Goal: Task Accomplishment & Management: Manage account settings

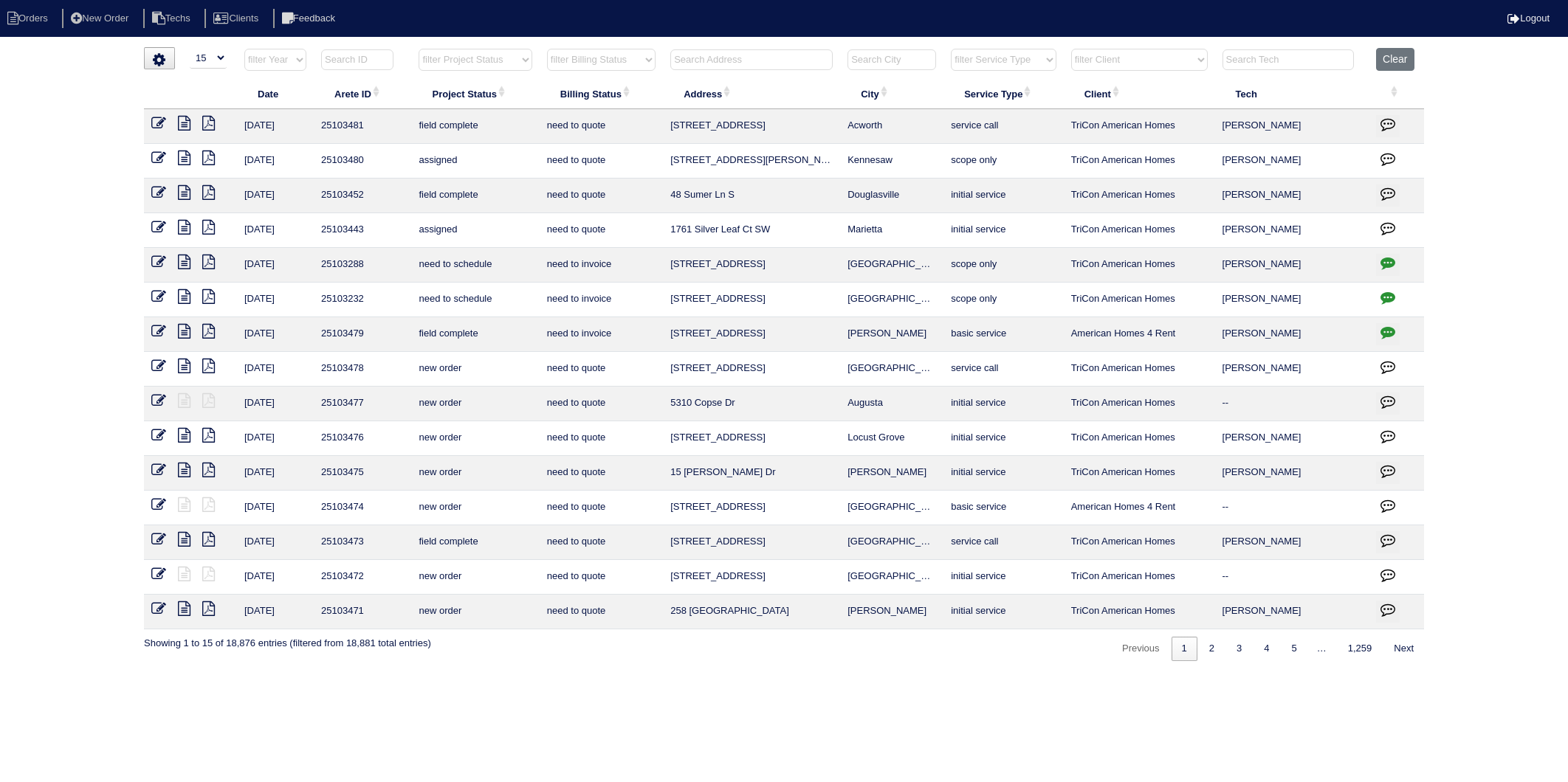
select select "15"
drag, startPoint x: 1401, startPoint y: 59, endPoint x: 1247, endPoint y: 55, distance: 154.1
click at [1399, 59] on button "Clear" at bounding box center [1395, 59] width 38 height 23
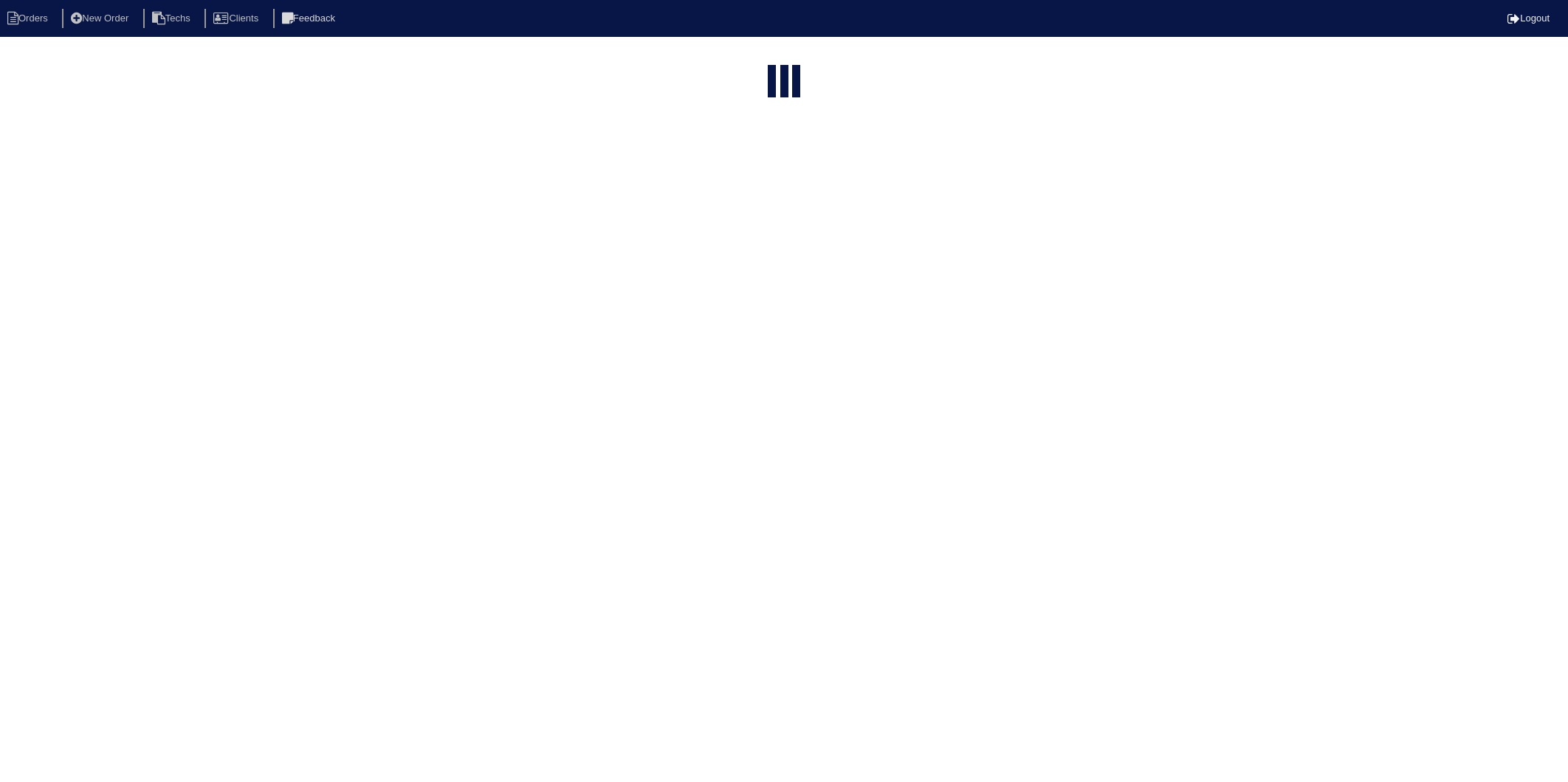
select select "15"
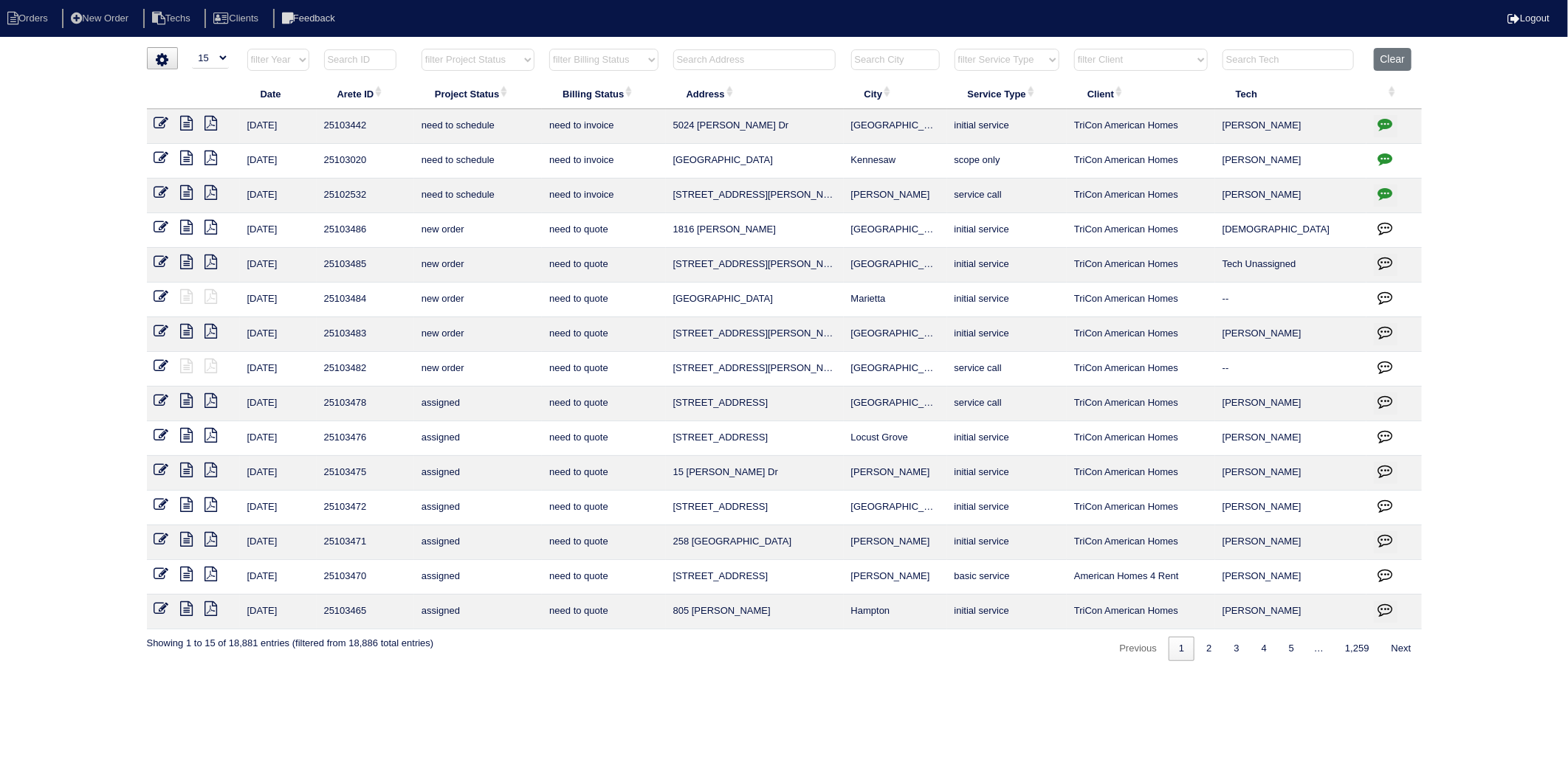
click at [703, 59] on input "text" at bounding box center [754, 59] width 162 height 20
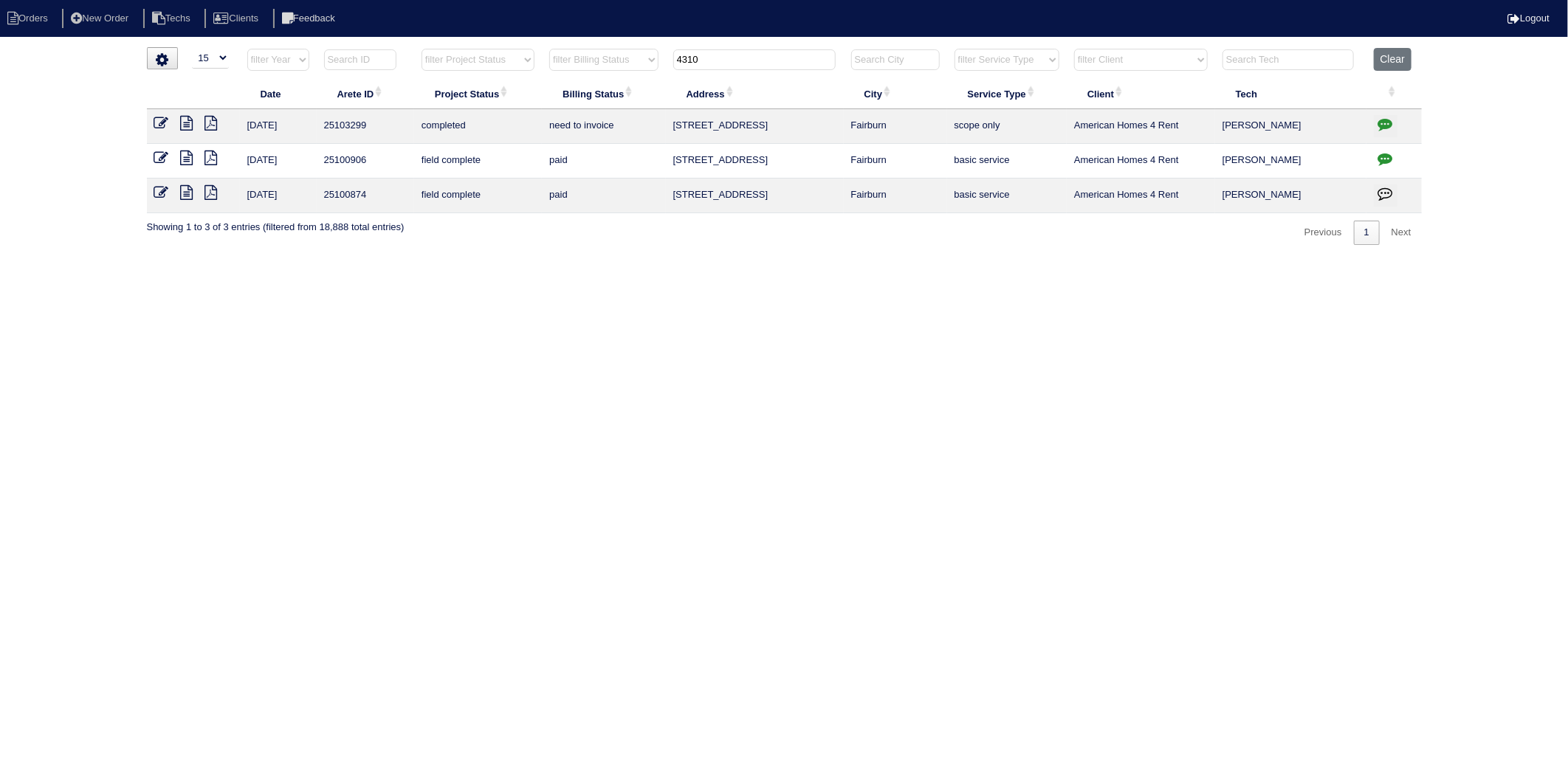
type input "4310"
click at [162, 122] on icon at bounding box center [161, 123] width 14 height 14
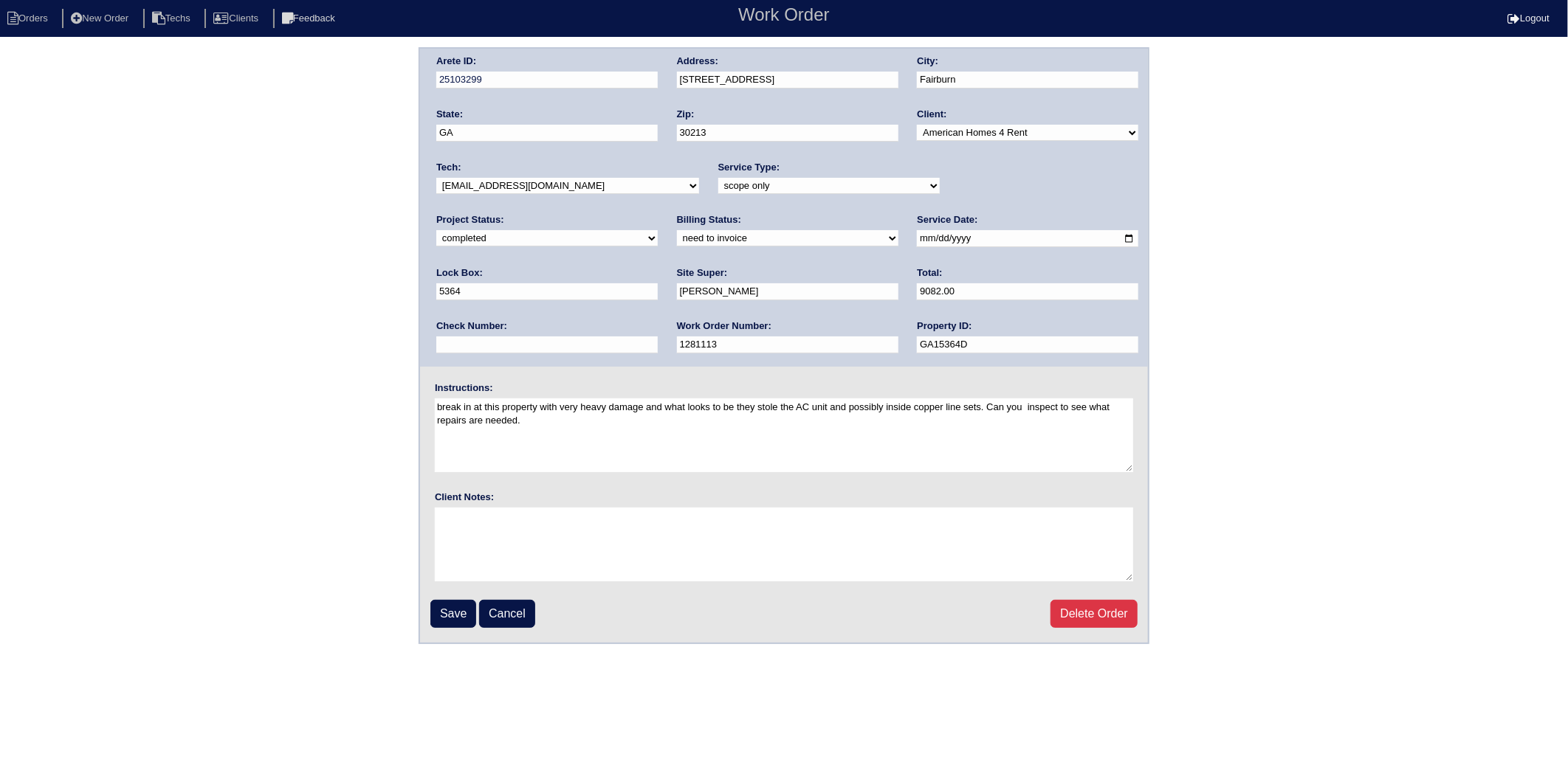
drag, startPoint x: 501, startPoint y: 238, endPoint x: 492, endPoint y: 246, distance: 12.0
click at [677, 238] on select "need to quote quoted need to invoice invoiced paid warranty purchase order need…" at bounding box center [787, 238] width 222 height 16
select select "invoiced"
click at [677, 230] on select "need to quote quoted need to invoice invoiced paid warranty purchase order need…" at bounding box center [787, 238] width 222 height 16
click at [451, 609] on input "Save" at bounding box center [453, 614] width 46 height 28
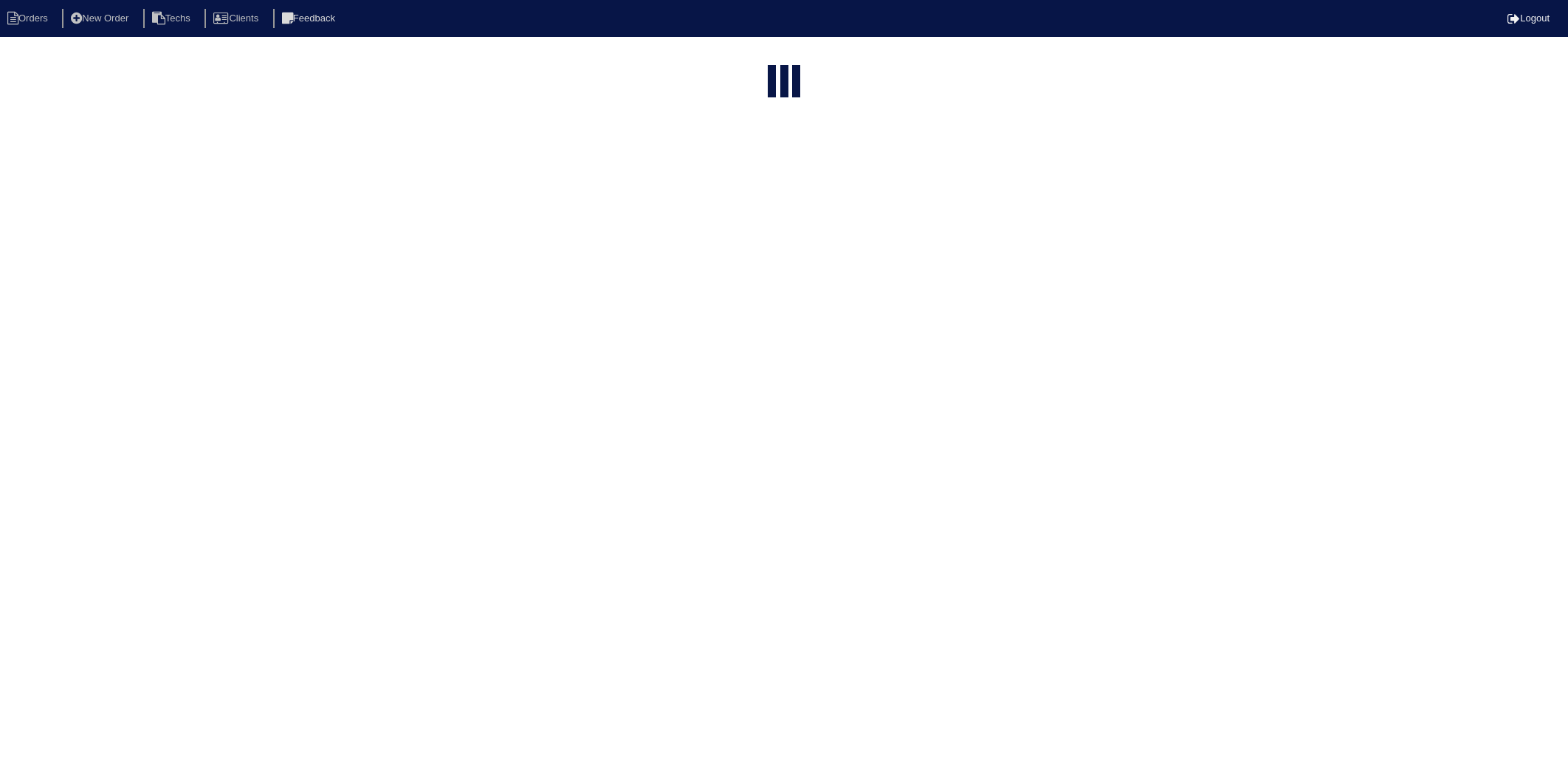
select select "15"
type input "4310"
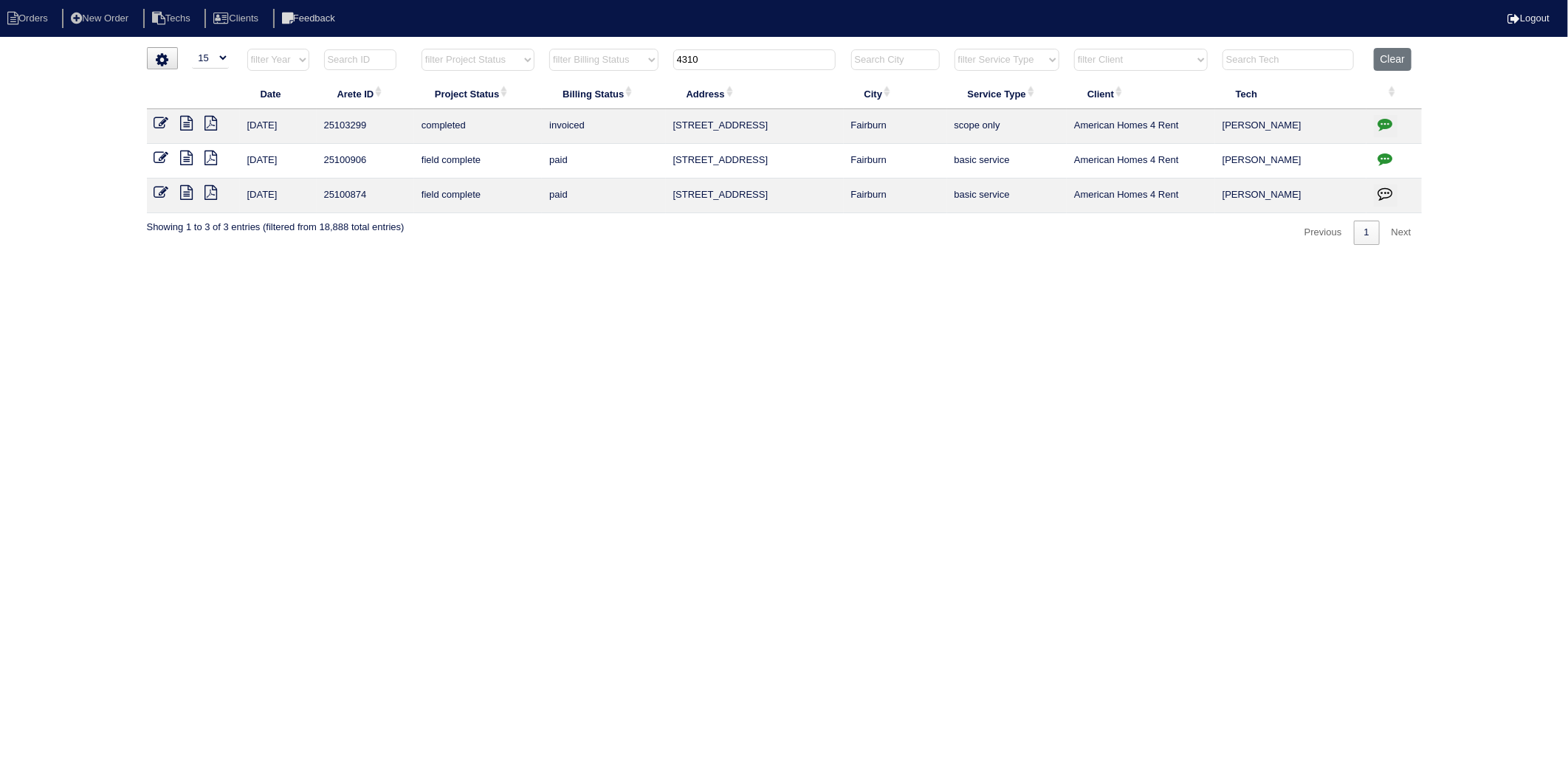
click at [1384, 121] on icon "button" at bounding box center [1385, 123] width 14 height 14
type textarea "9/11/25 - Texted Payton to review quote and confirm accurate for quoting - rk 9…"
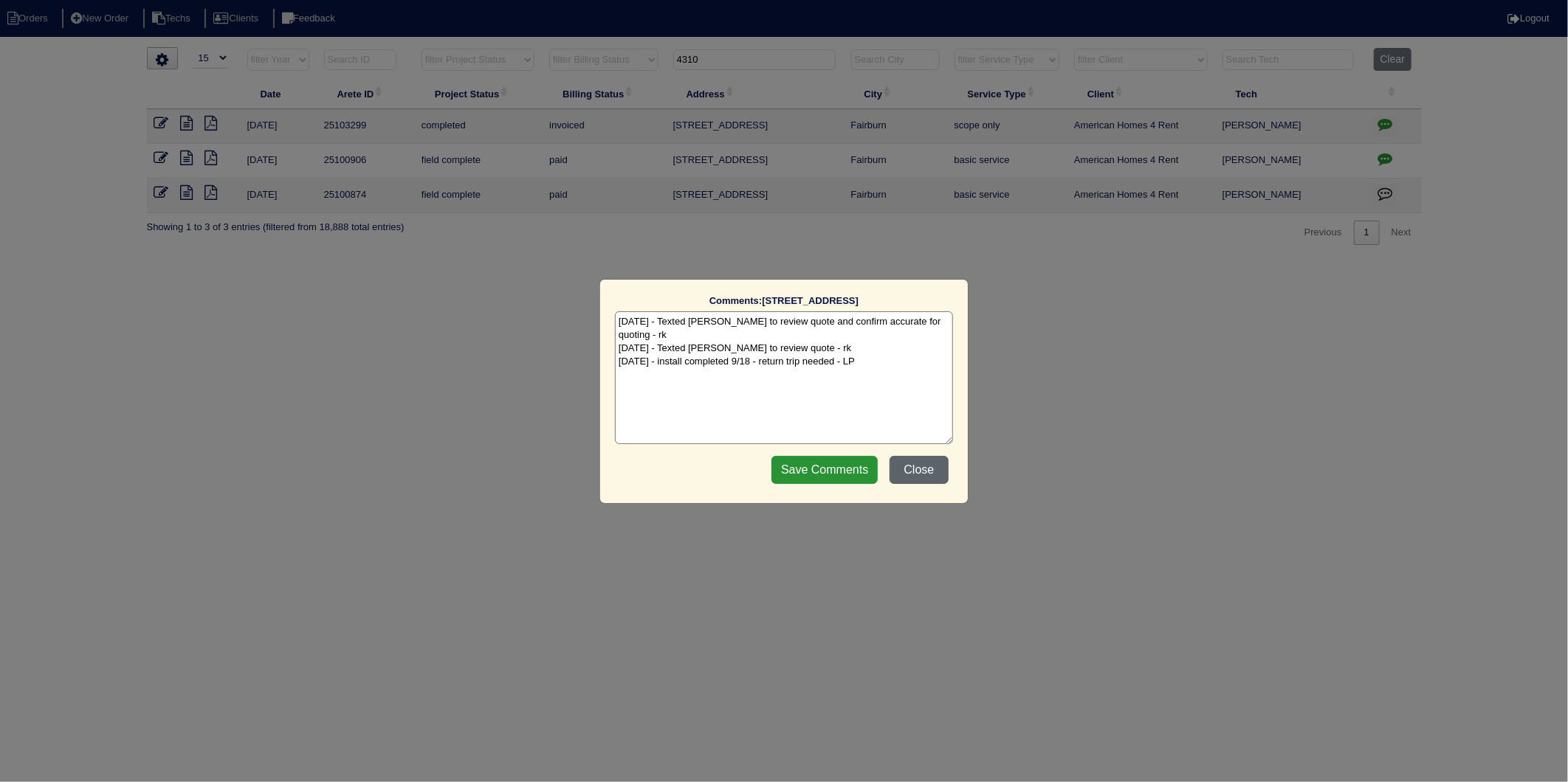
click at [913, 466] on button "Close" at bounding box center [919, 469] width 59 height 28
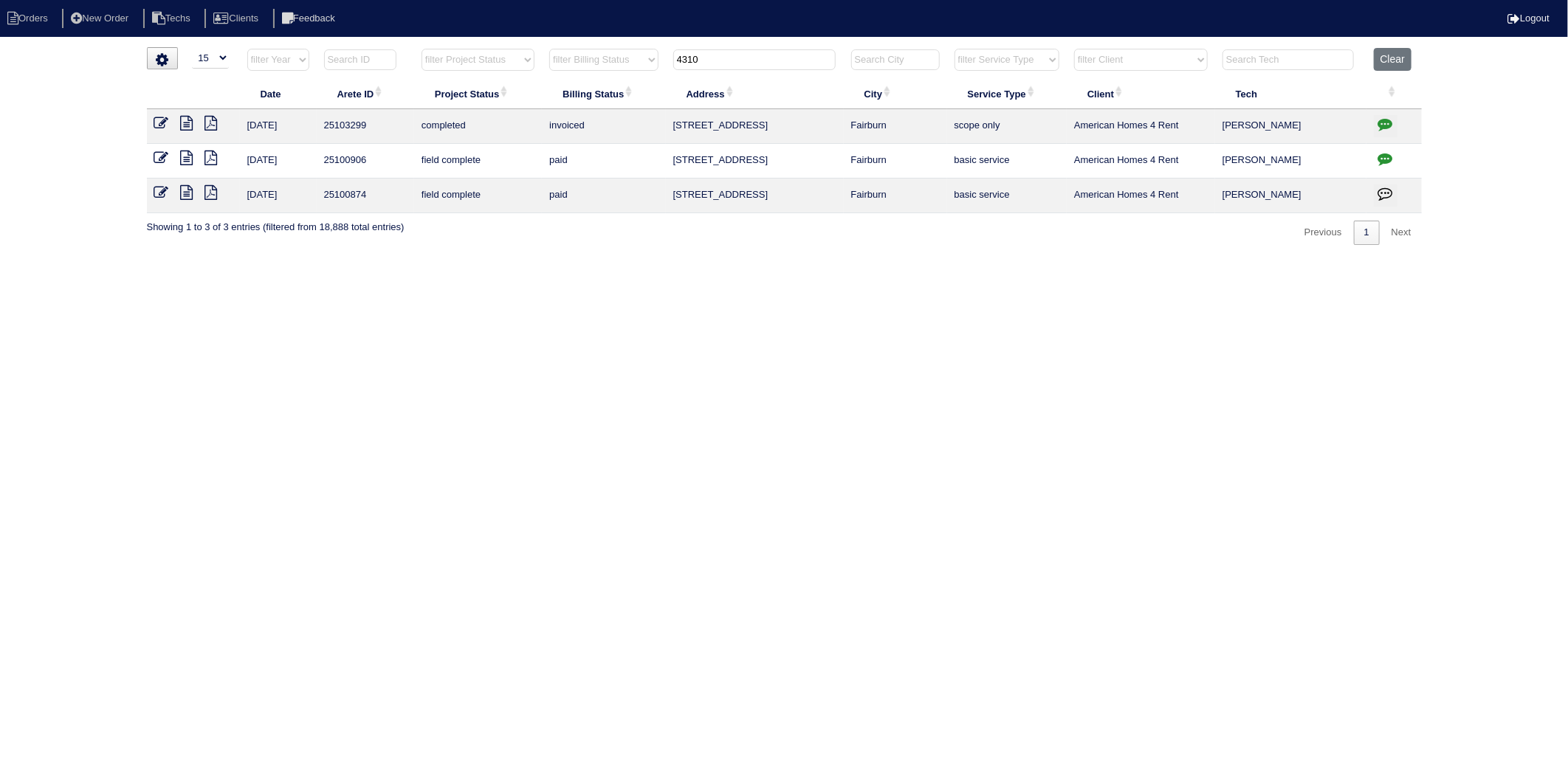
click at [537, 260] on html "Orders New Order Techs Clients Feedback Logout Orders New Order Users Clients M…" at bounding box center [784, 129] width 1568 height 260
drag, startPoint x: 688, startPoint y: 71, endPoint x: 633, endPoint y: 83, distance: 56.3
click at [633, 83] on table "Date Arete ID Project Status Billing Status Address City Service Type Client Te…" at bounding box center [785, 131] width 1275 height 166
type input "717"
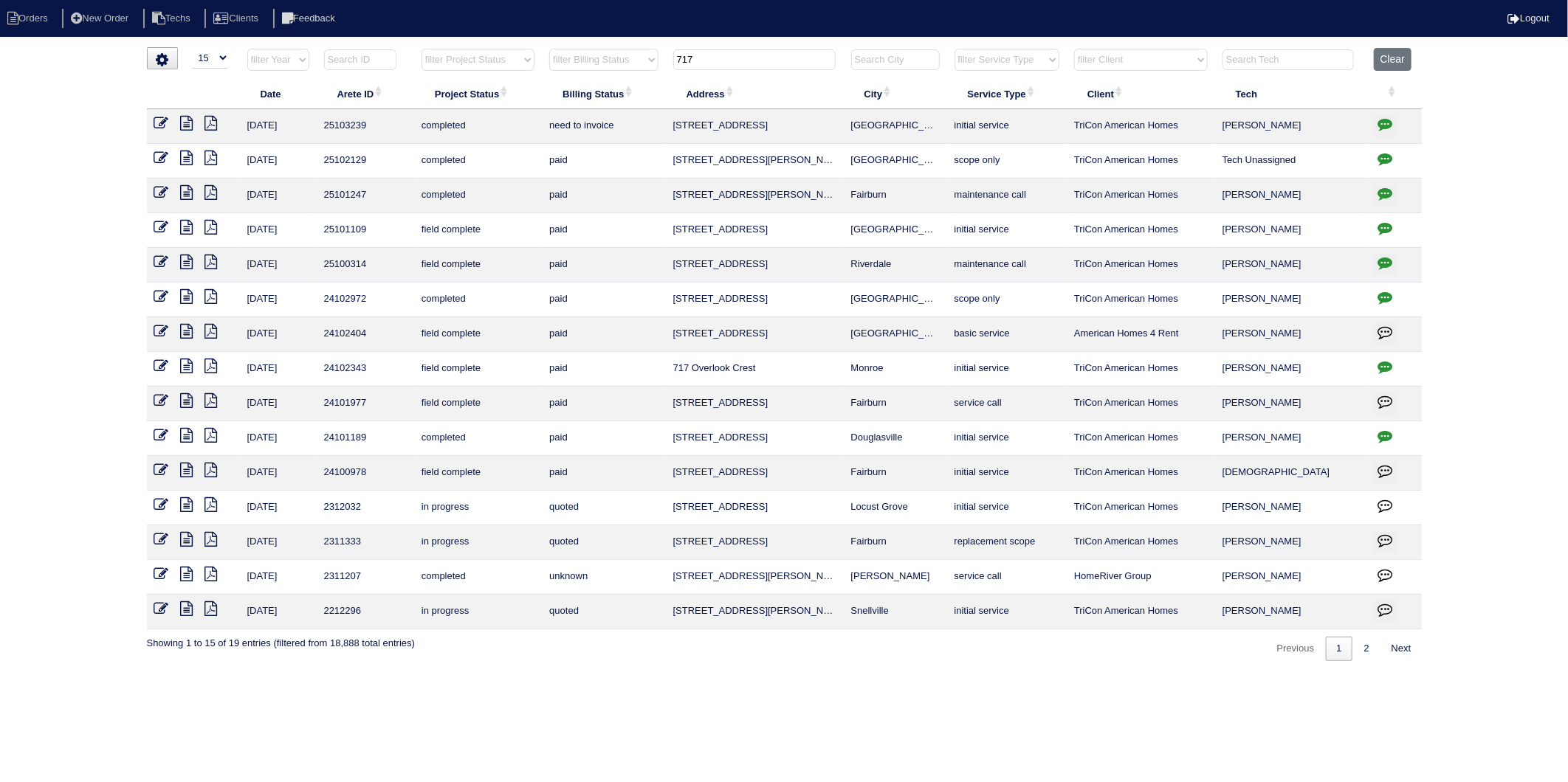
click at [1382, 122] on icon "button" at bounding box center [1385, 123] width 14 height 14
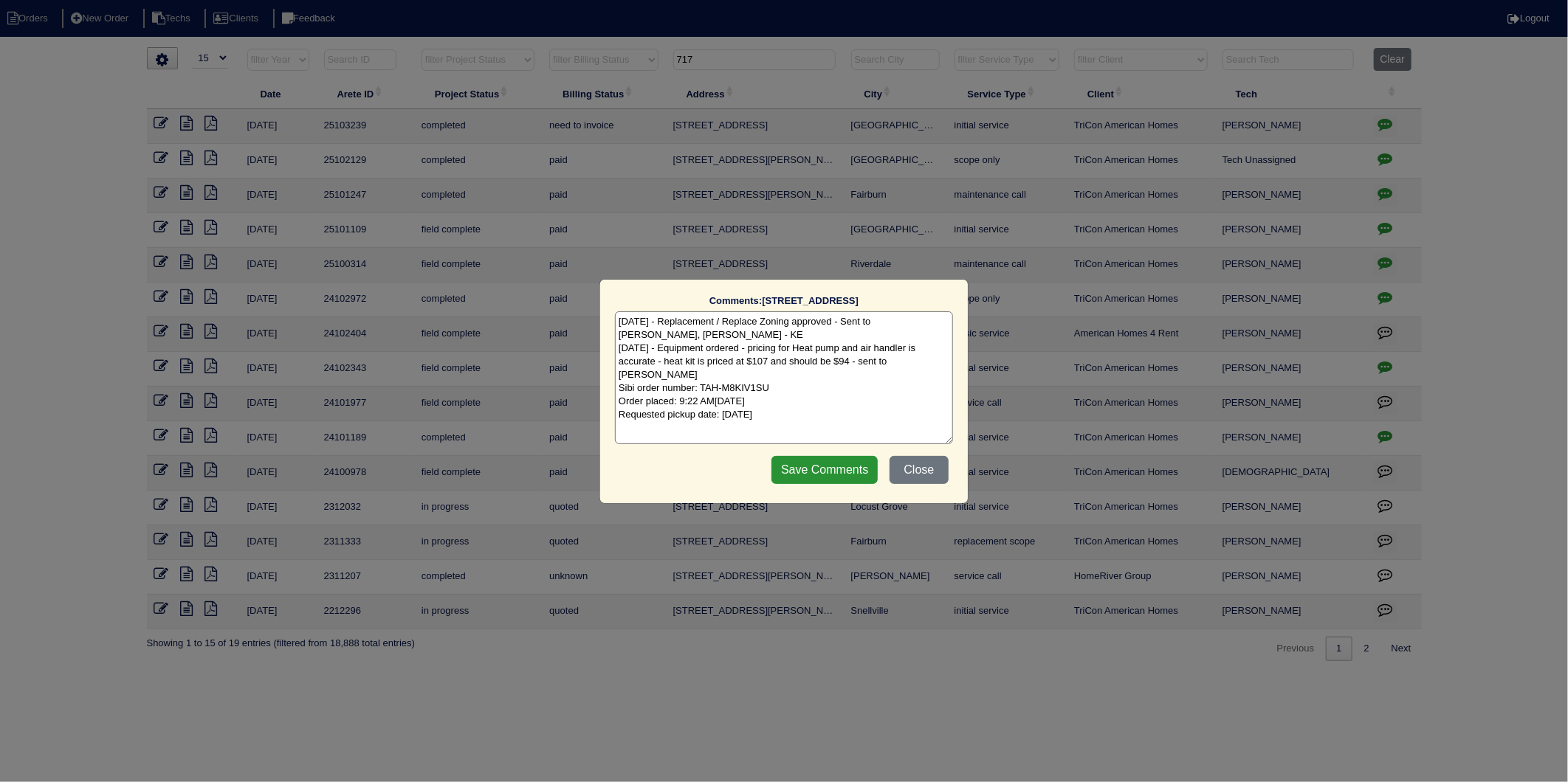
click at [834, 394] on textarea "9/9/25 - Replacement / Replace Zoning approved - Sent to Dan, Payton, Reeca - K…" at bounding box center [784, 377] width 338 height 133
click at [828, 387] on textarea "9/9/25 - Replacement / Replace Zoning approved - Sent to Dan, Payton, Reeca - K…" at bounding box center [784, 377] width 338 height 133
click at [831, 406] on textarea "9/9/25 - Replacement / Replace Zoning approved - Sent to Dan, Payton, Reeca - K…" at bounding box center [784, 377] width 338 height 133
type textarea "9/9/25 - Replacement / Replace Zoning approved - Sent to Dan, Payton, Reeca - K…"
click at [837, 470] on input "Save Comments" at bounding box center [825, 469] width 107 height 28
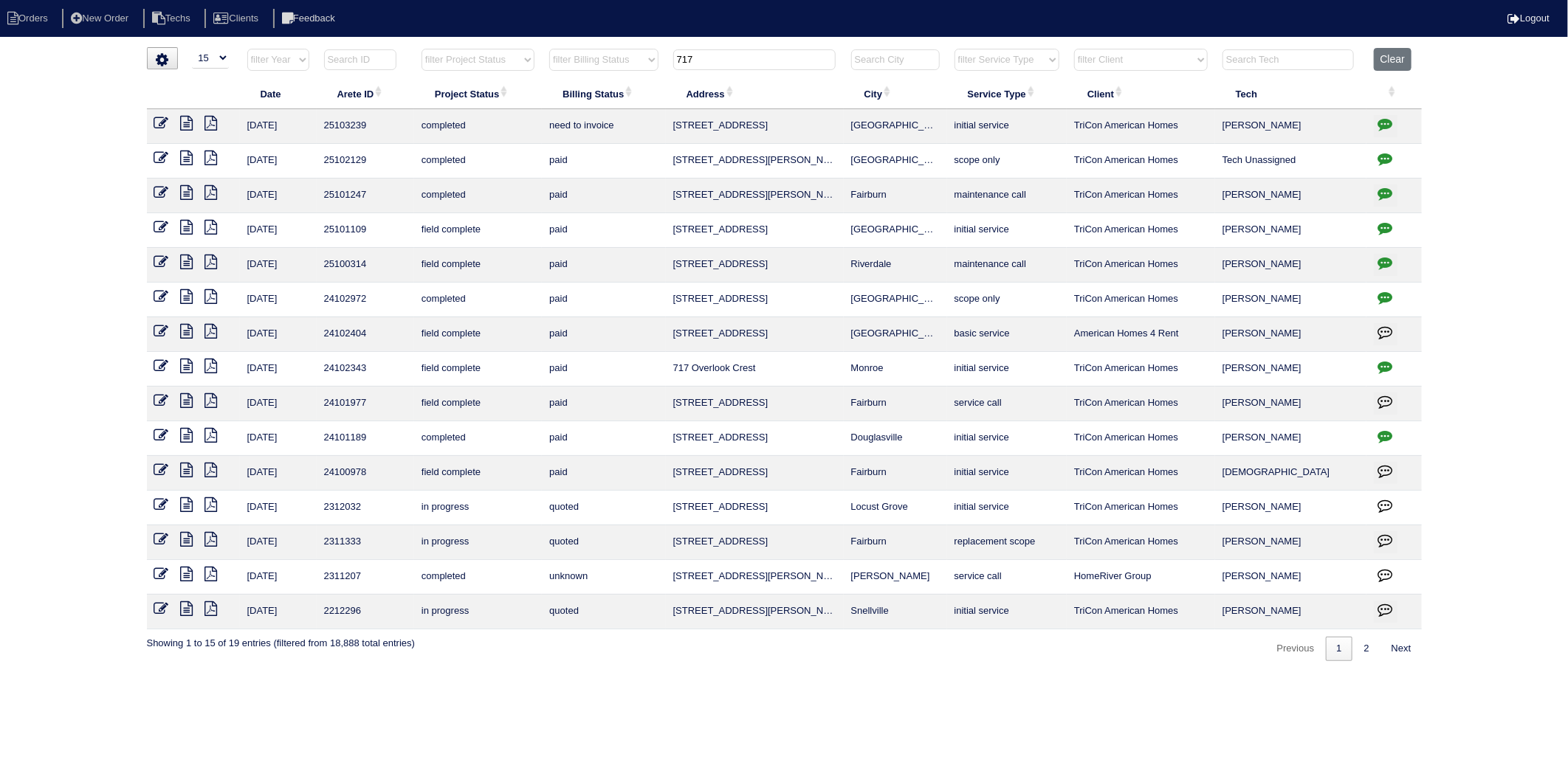
click at [160, 124] on icon at bounding box center [161, 123] width 14 height 14
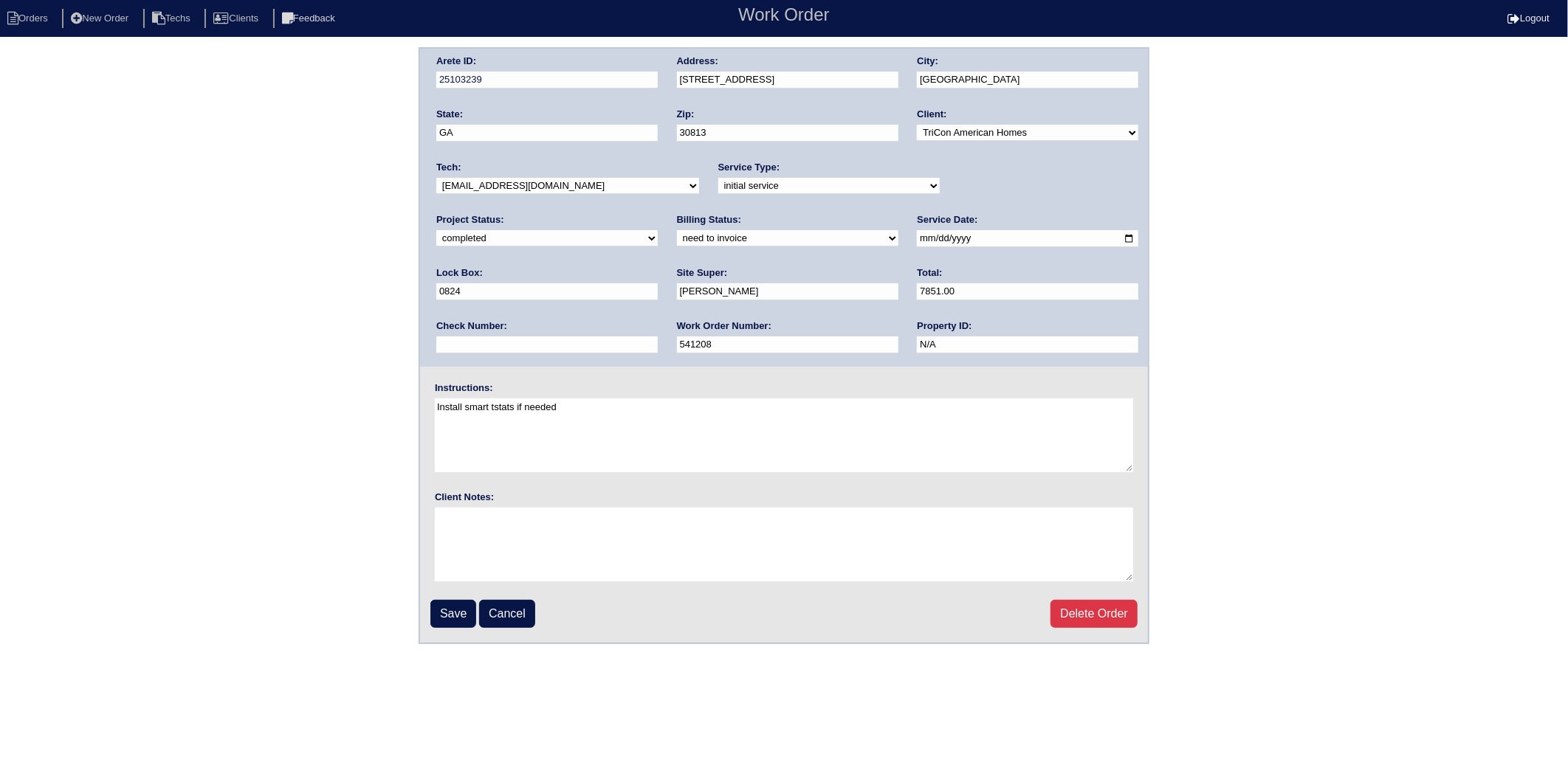
click at [677, 244] on select "need to quote quoted need to invoice invoiced paid warranty purchase order need…" at bounding box center [787, 238] width 222 height 16
select select "invoiced"
click at [677, 230] on select "need to quote quoted need to invoice invoiced paid warranty purchase order need…" at bounding box center [787, 238] width 222 height 16
click at [439, 610] on input "Save" at bounding box center [453, 614] width 46 height 28
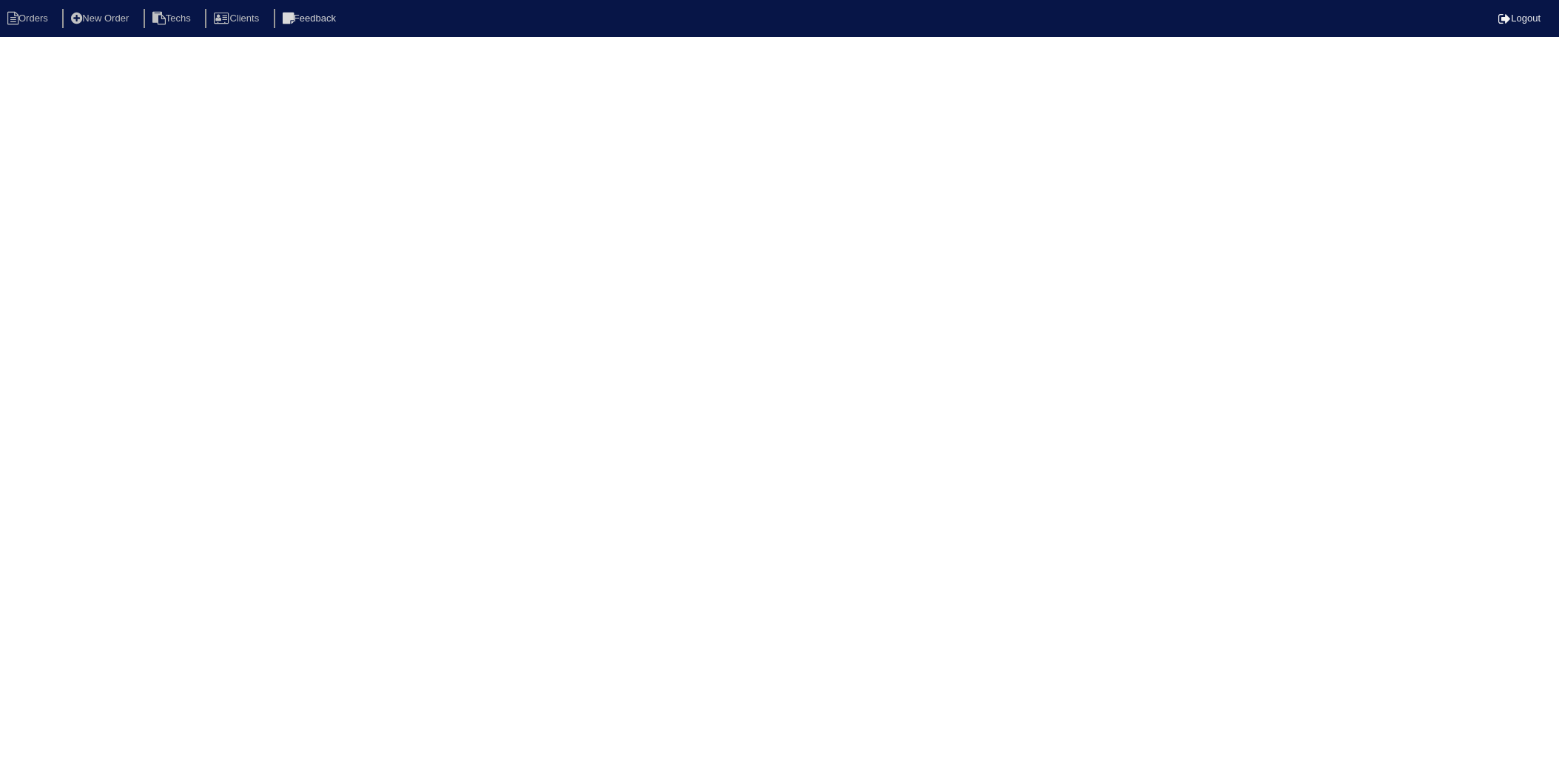
select select "15"
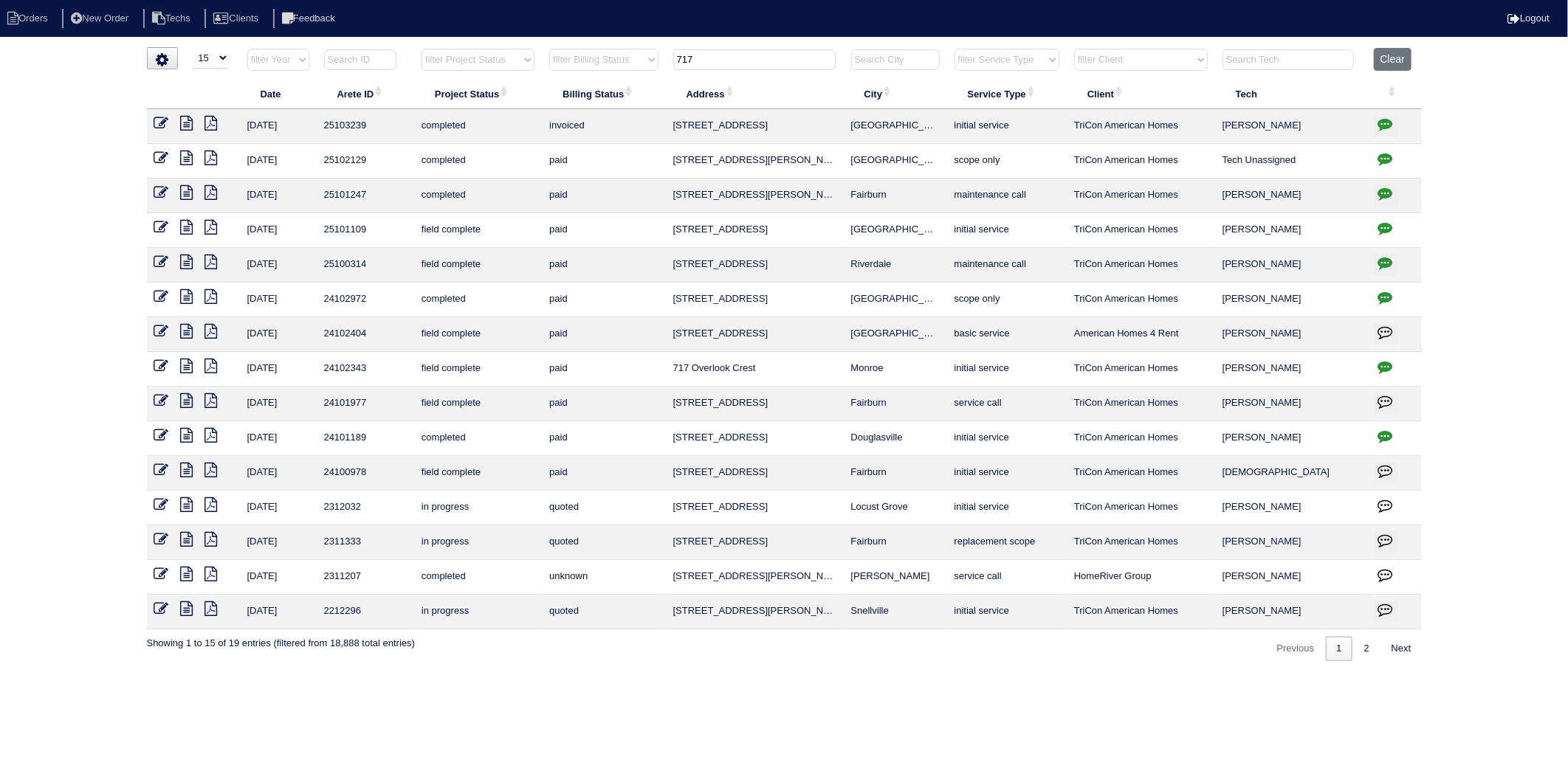
drag, startPoint x: 744, startPoint y: 57, endPoint x: 648, endPoint y: 67, distance: 96.5
click at [648, 67] on tr "filter Year -- Any Year -- 2025 2024 2023 2022 2021 2020 2019 filter Project St…" at bounding box center [785, 63] width 1275 height 30
type input "125"
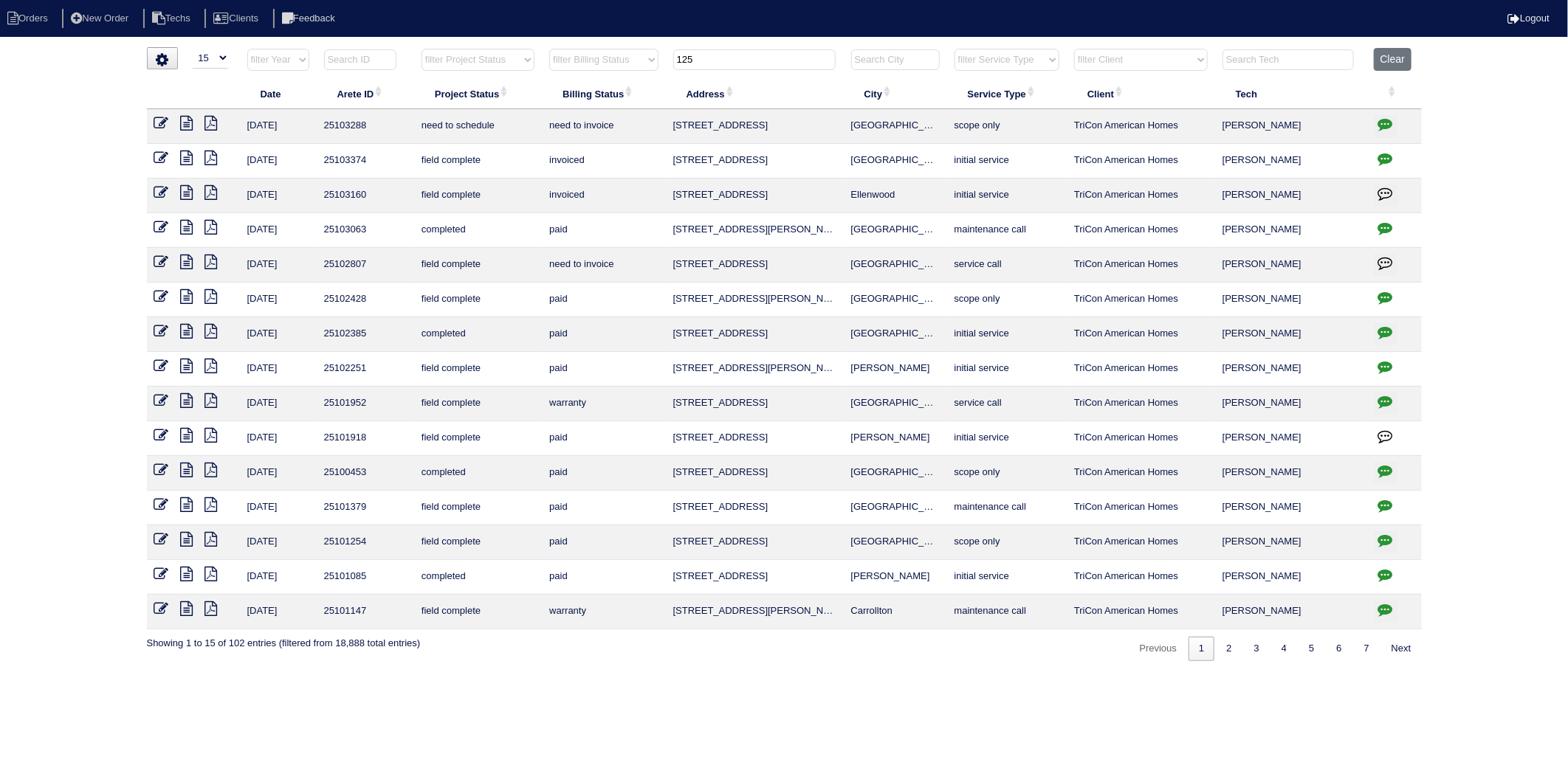
click at [163, 263] on icon at bounding box center [161, 261] width 14 height 14
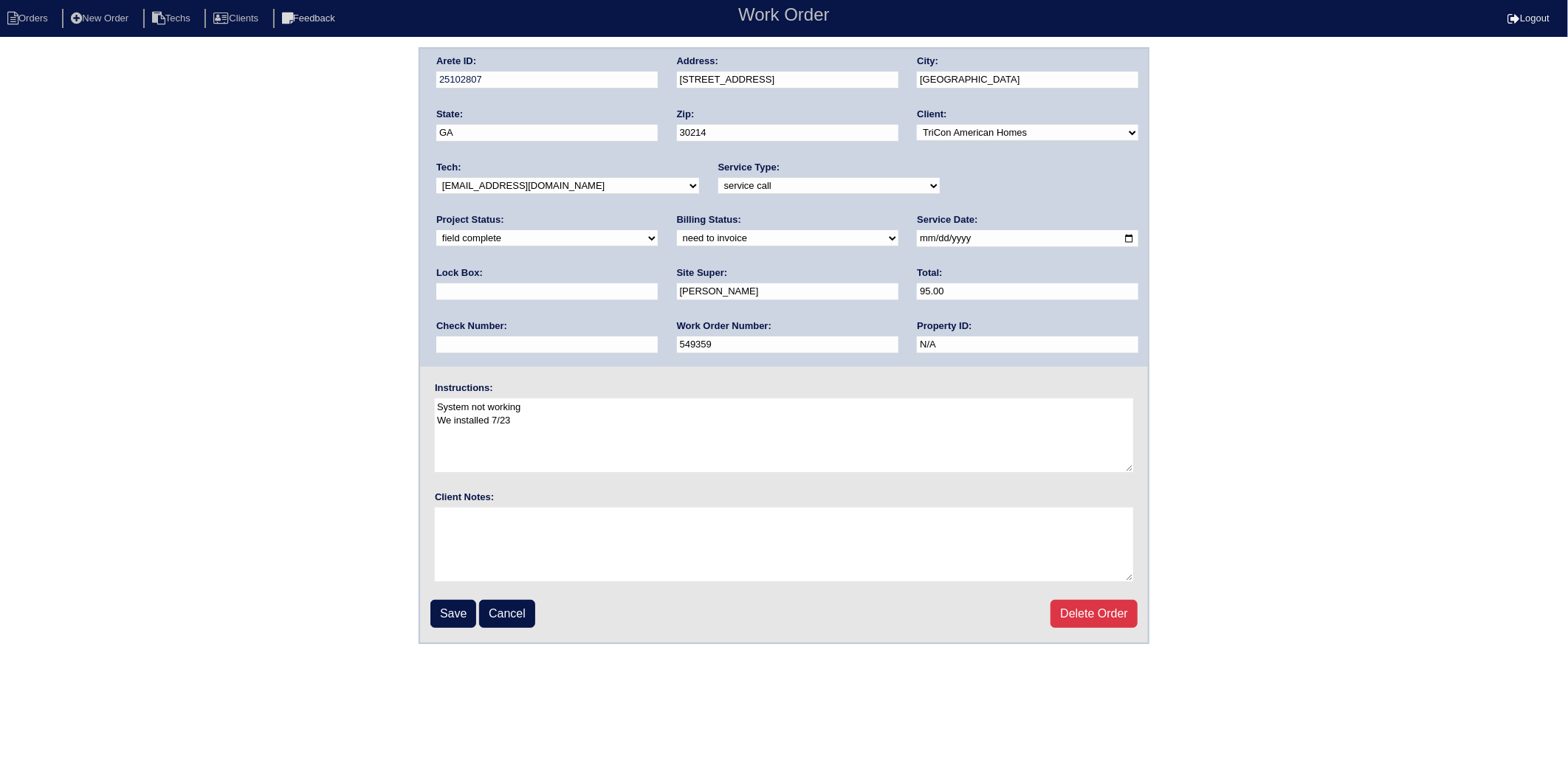
click at [677, 239] on select "need to quote quoted need to invoice invoiced paid warranty purchase order need…" at bounding box center [787, 238] width 222 height 16
select select "invoiced"
click at [677, 230] on select "need to quote quoted need to invoice invoiced paid warranty purchase order need…" at bounding box center [787, 238] width 222 height 16
click at [459, 605] on input "Save" at bounding box center [453, 614] width 46 height 28
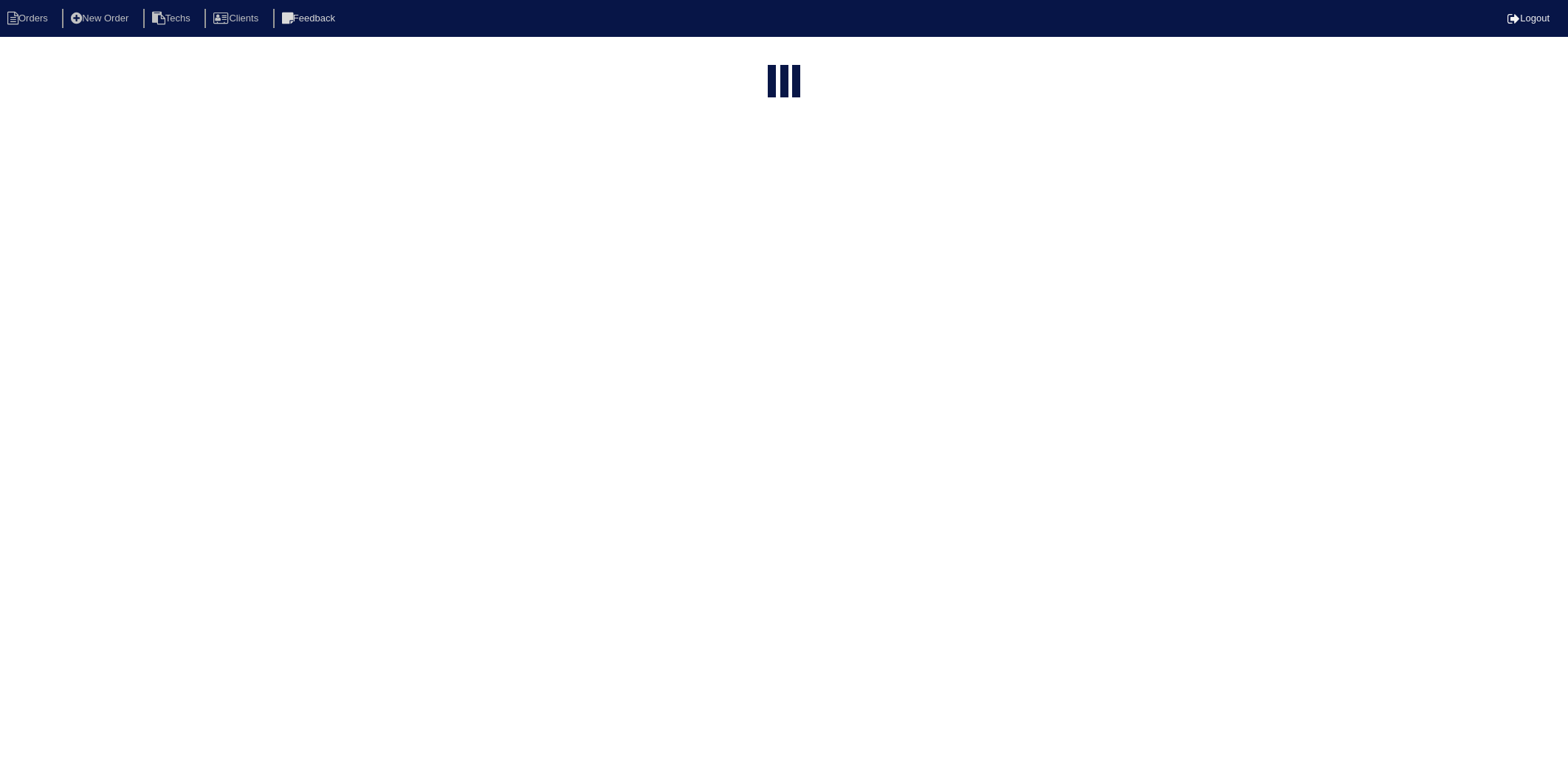
select select "15"
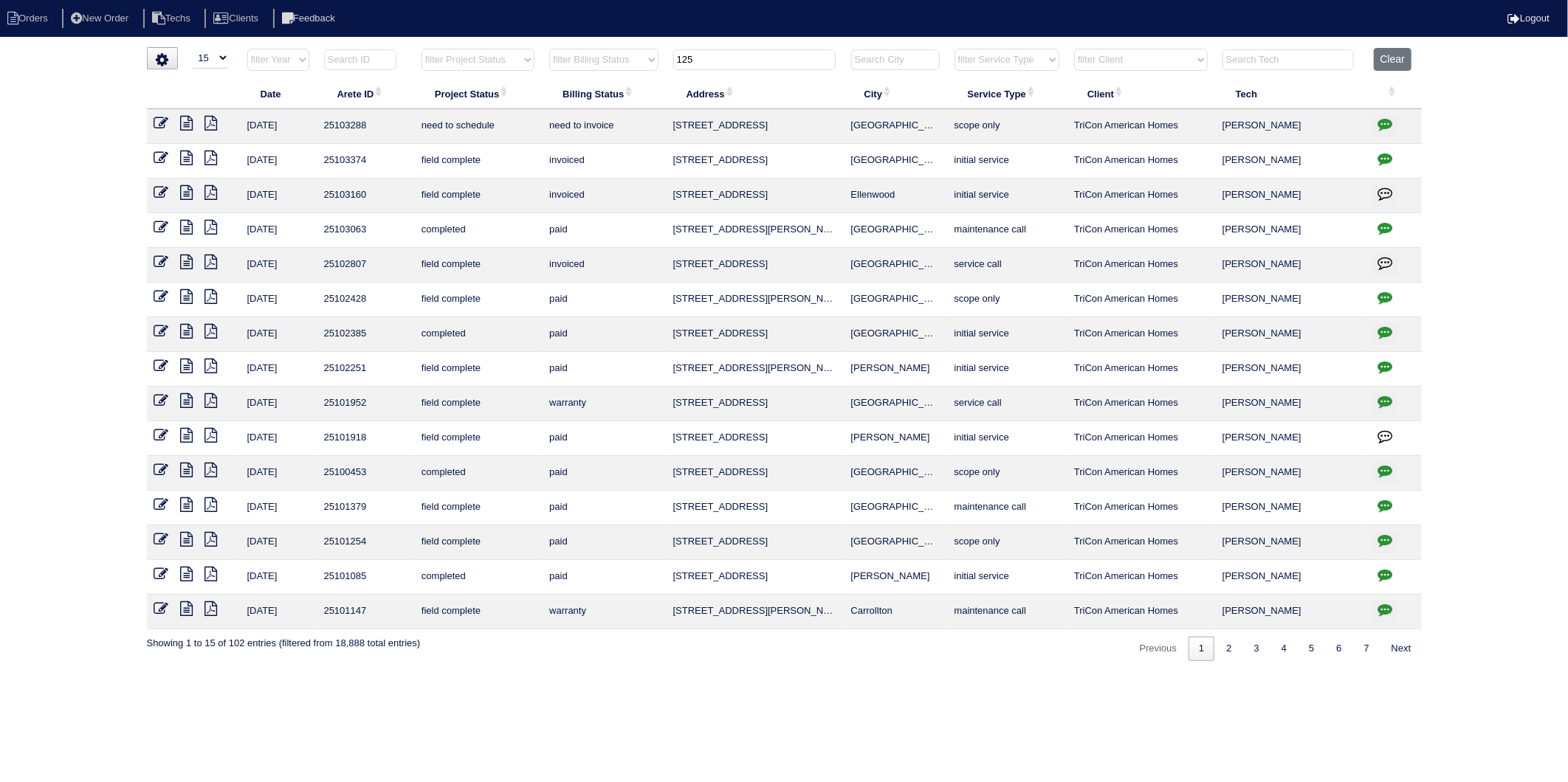
drag, startPoint x: 717, startPoint y: 49, endPoint x: 639, endPoint y: 68, distance: 80.3
click at [639, 68] on tr "filter Year -- Any Year -- 2025 2024 2023 2022 2021 2020 2019 filter Project St…" at bounding box center [785, 63] width 1275 height 30
type input "928"
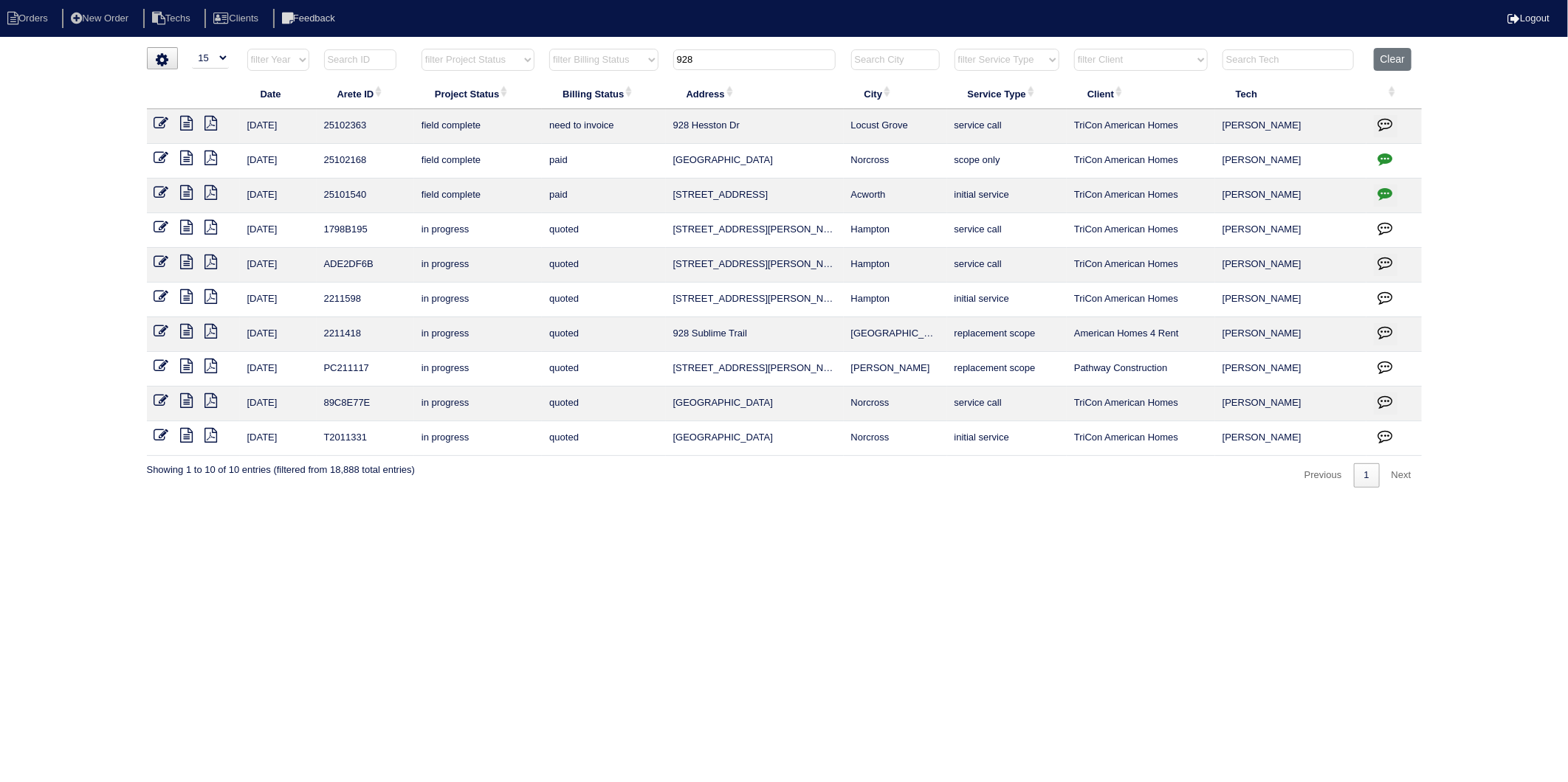
click at [163, 126] on icon at bounding box center [161, 123] width 14 height 14
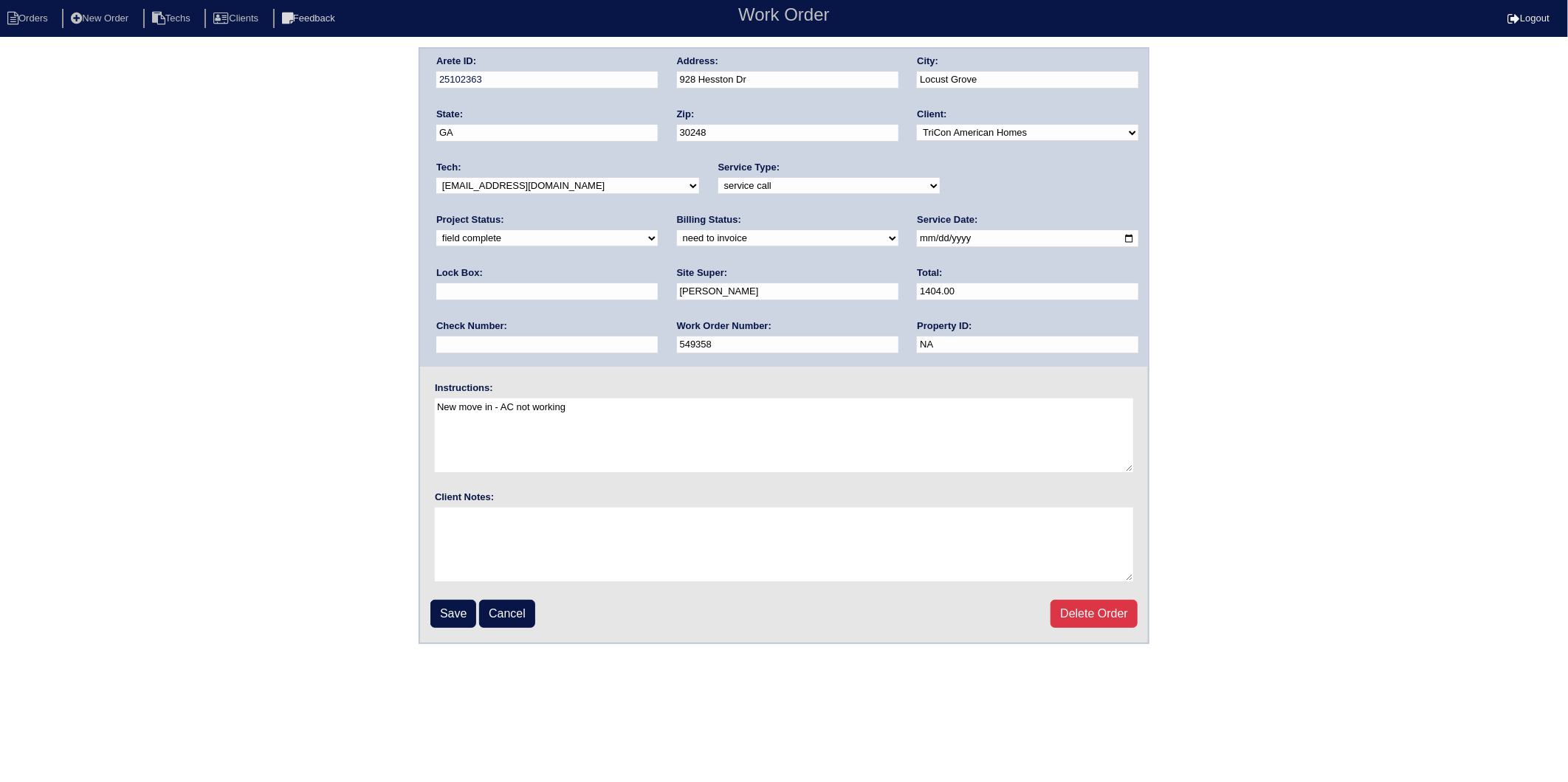
click at [677, 245] on div "Billing Status: need to quote quoted need to invoice invoiced paid warranty pur…" at bounding box center [787, 233] width 222 height 41
click at [677, 241] on select "need to quote quoted need to invoice invoiced paid warranty purchase order need…" at bounding box center [787, 238] width 222 height 16
select select "invoiced"
click at [677, 230] on select "need to quote quoted need to invoice invoiced paid warranty purchase order need…" at bounding box center [787, 238] width 222 height 16
click at [458, 603] on input "Save" at bounding box center [453, 614] width 46 height 28
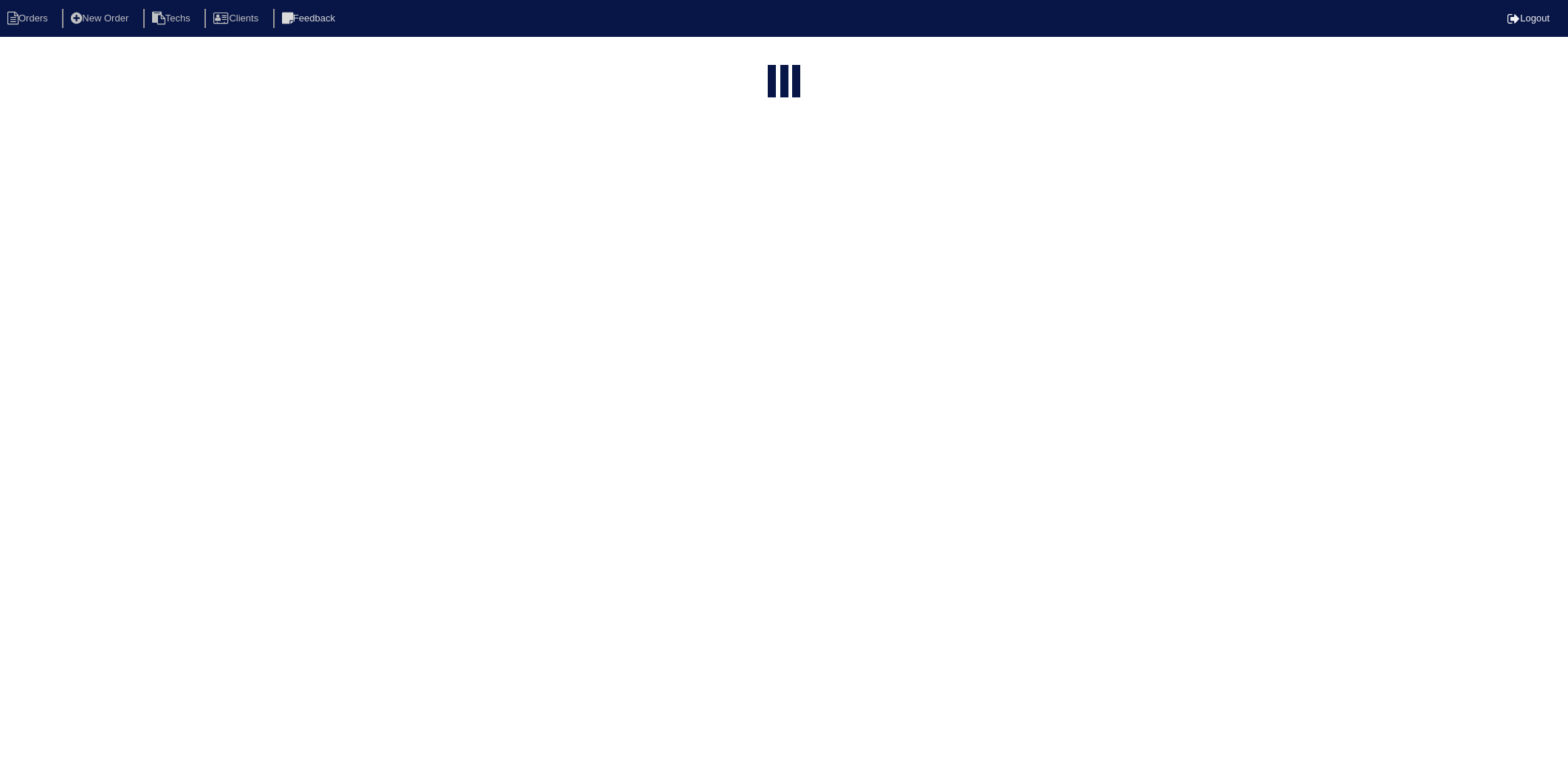
select select "15"
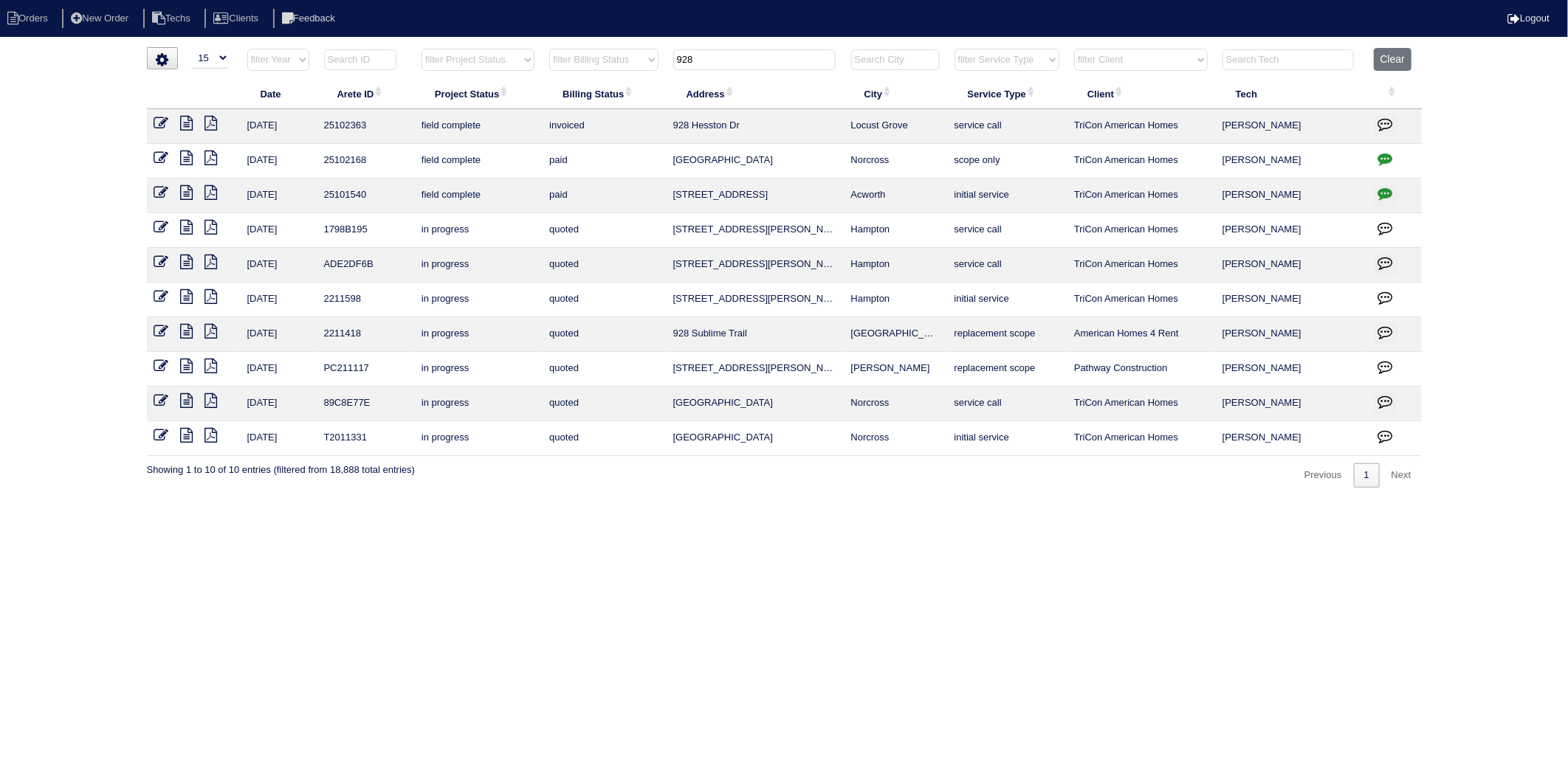
drag, startPoint x: 738, startPoint y: 56, endPoint x: 521, endPoint y: 101, distance: 221.6
click at [521, 101] on table "Date Arete ID Project Status Billing Status Address City Service Type Client Te…" at bounding box center [785, 252] width 1275 height 408
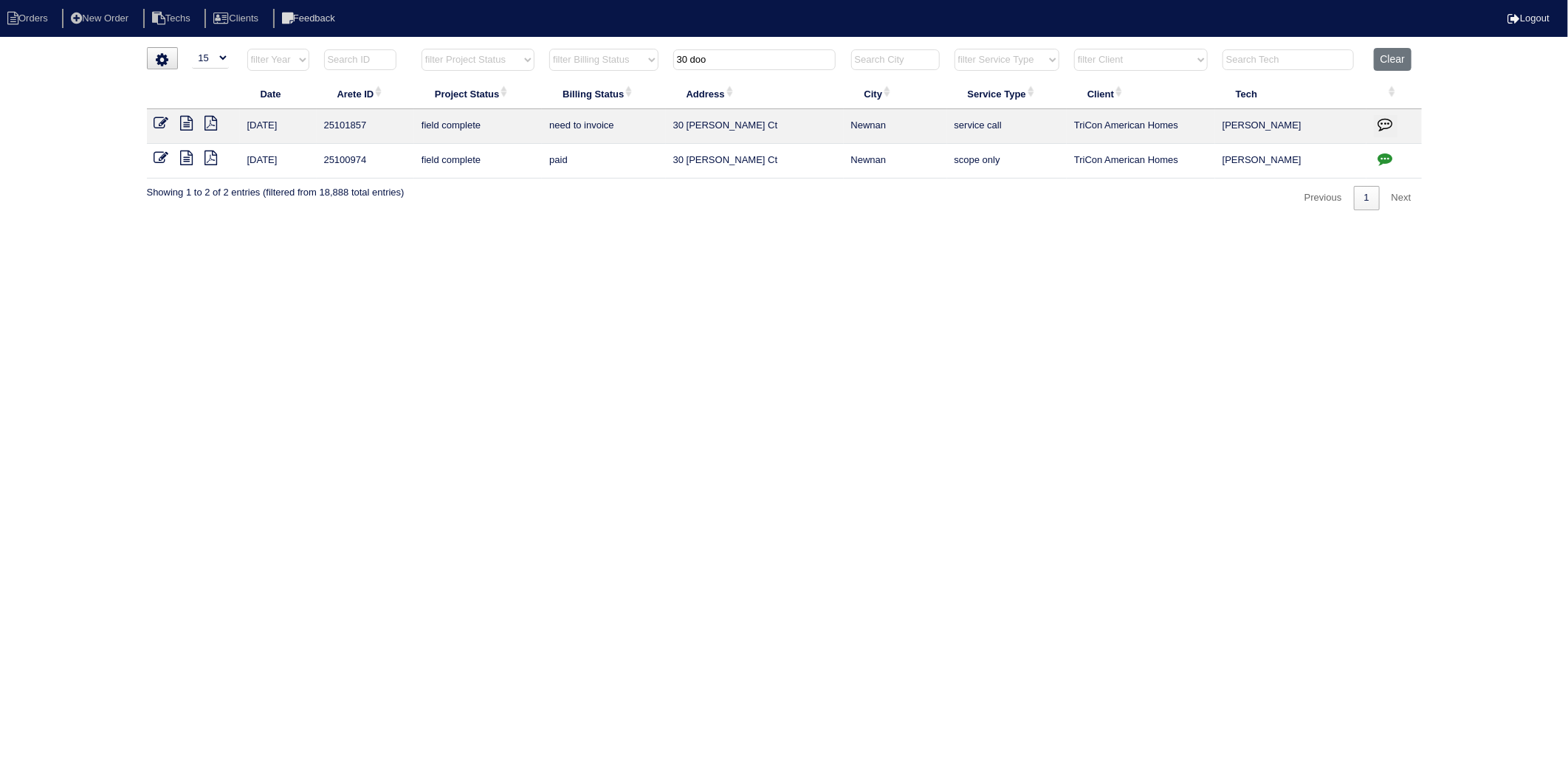
type input "30 doo"
click at [156, 123] on icon at bounding box center [161, 123] width 14 height 14
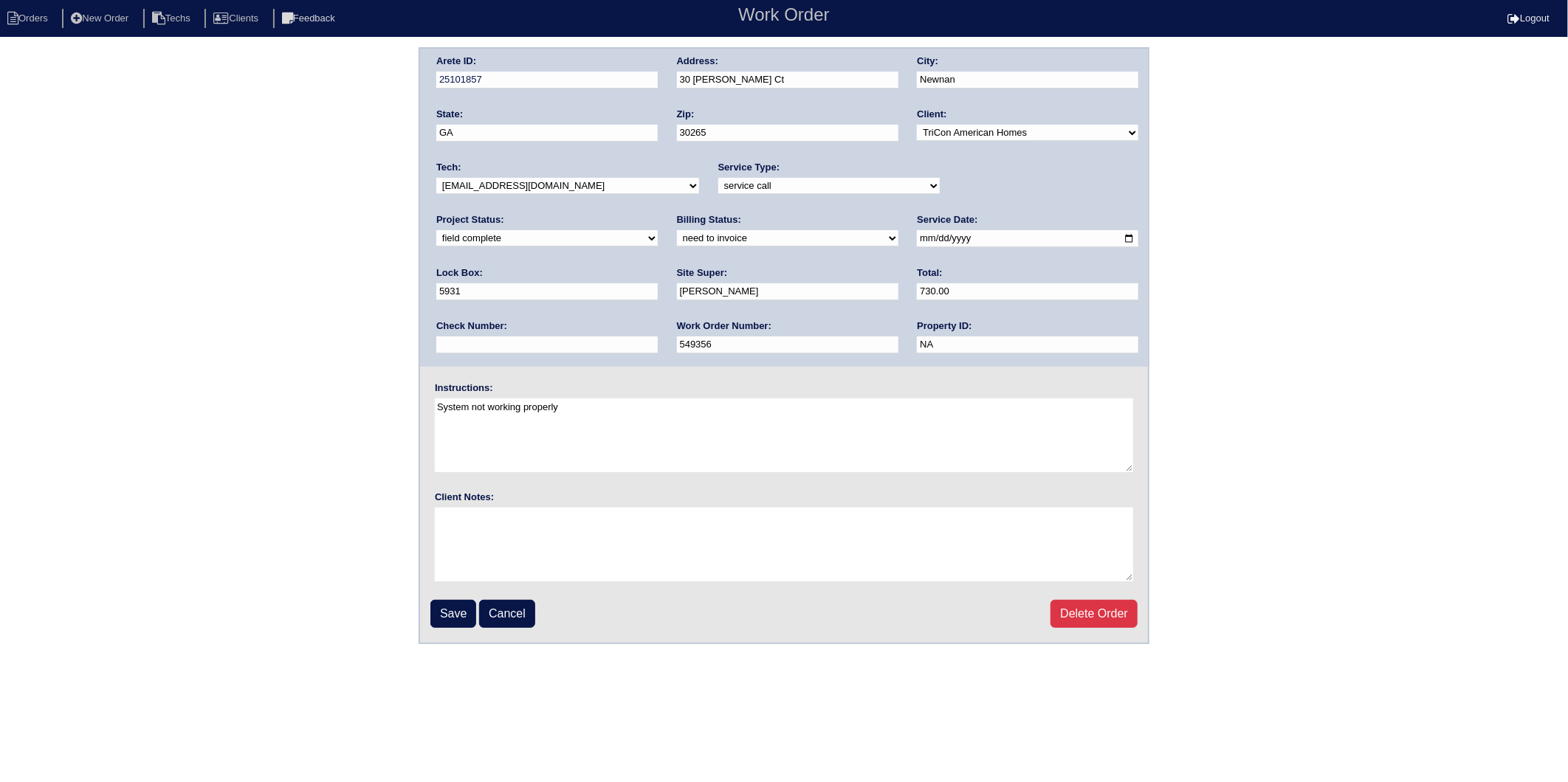
click at [677, 244] on select "need to quote quoted need to invoice invoiced paid warranty purchase order need…" at bounding box center [787, 238] width 222 height 16
select select "invoiced"
click at [677, 230] on select "need to quote quoted need to invoice invoiced paid warranty purchase order need…" at bounding box center [787, 238] width 222 height 16
click at [458, 600] on input "Save" at bounding box center [453, 614] width 46 height 28
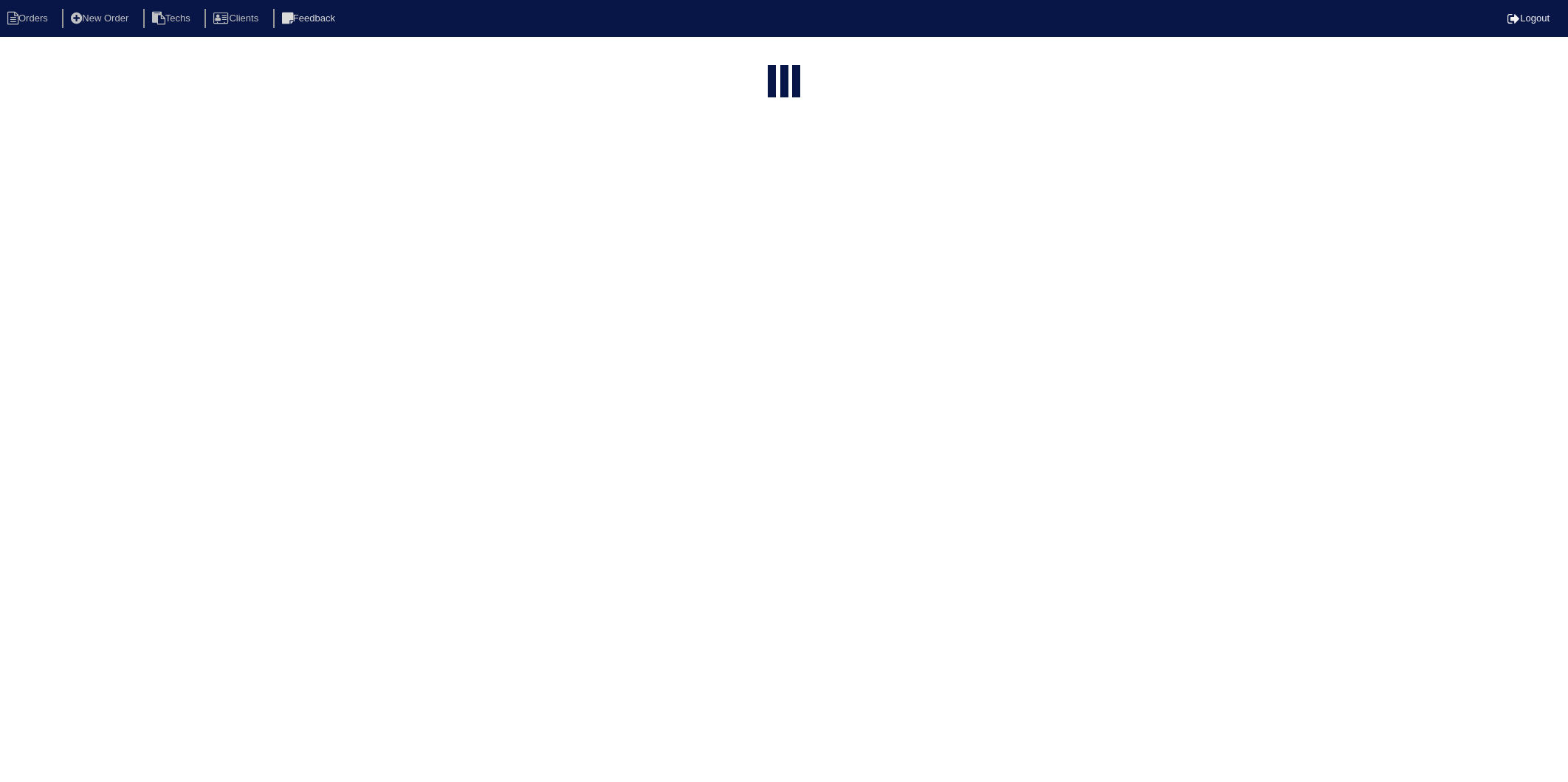
select select "15"
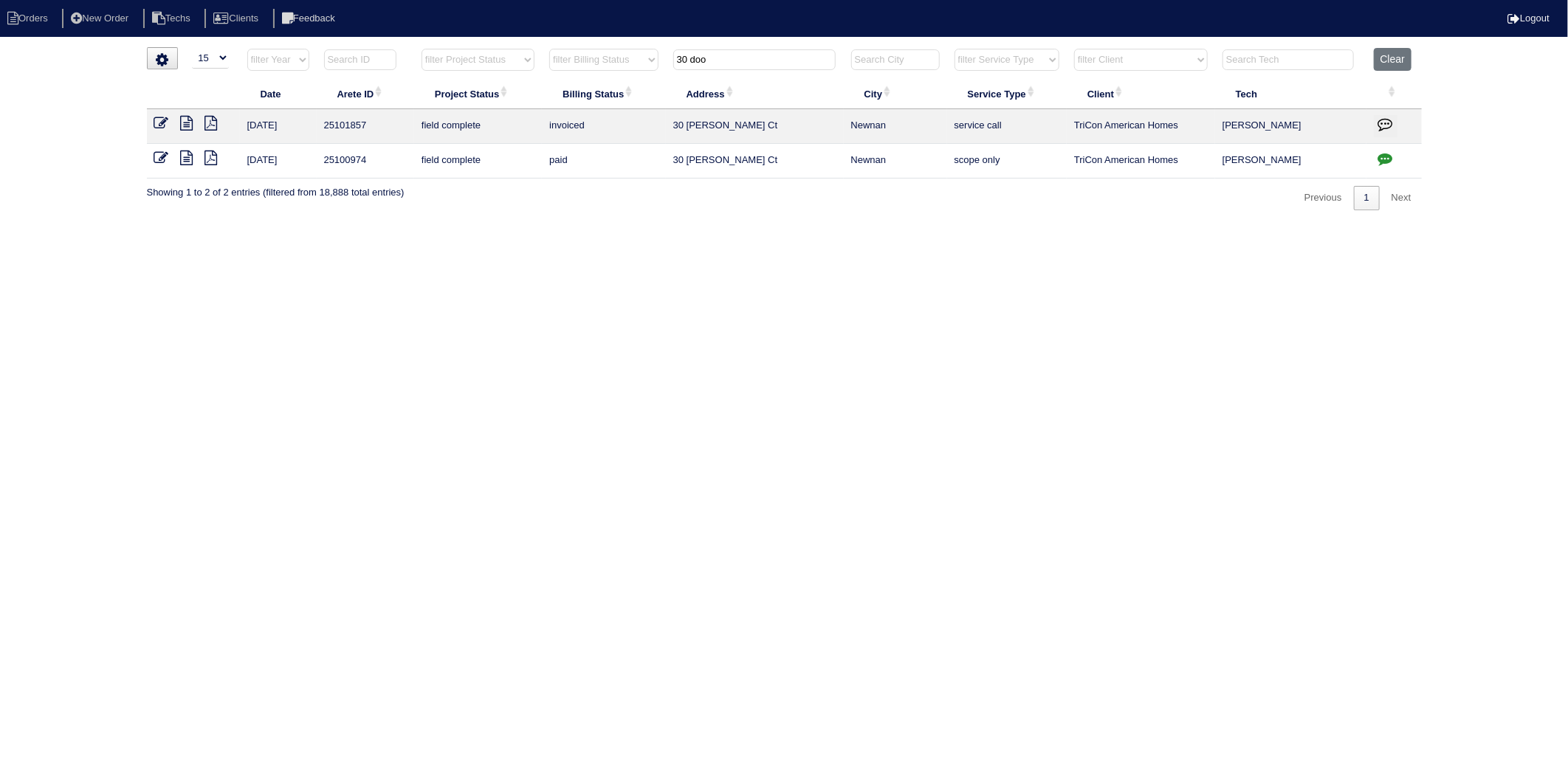
click at [689, 225] on html "Orders New Order Techs Clients Feedback Logout Orders New Order Users Clients M…" at bounding box center [784, 112] width 1568 height 225
drag, startPoint x: 719, startPoint y: 57, endPoint x: 633, endPoint y: 81, distance: 89.3
click at [633, 81] on table "Date Arete ID Project Status Billing Status Address City Service Type Client Te…" at bounding box center [785, 113] width 1275 height 131
type input "960"
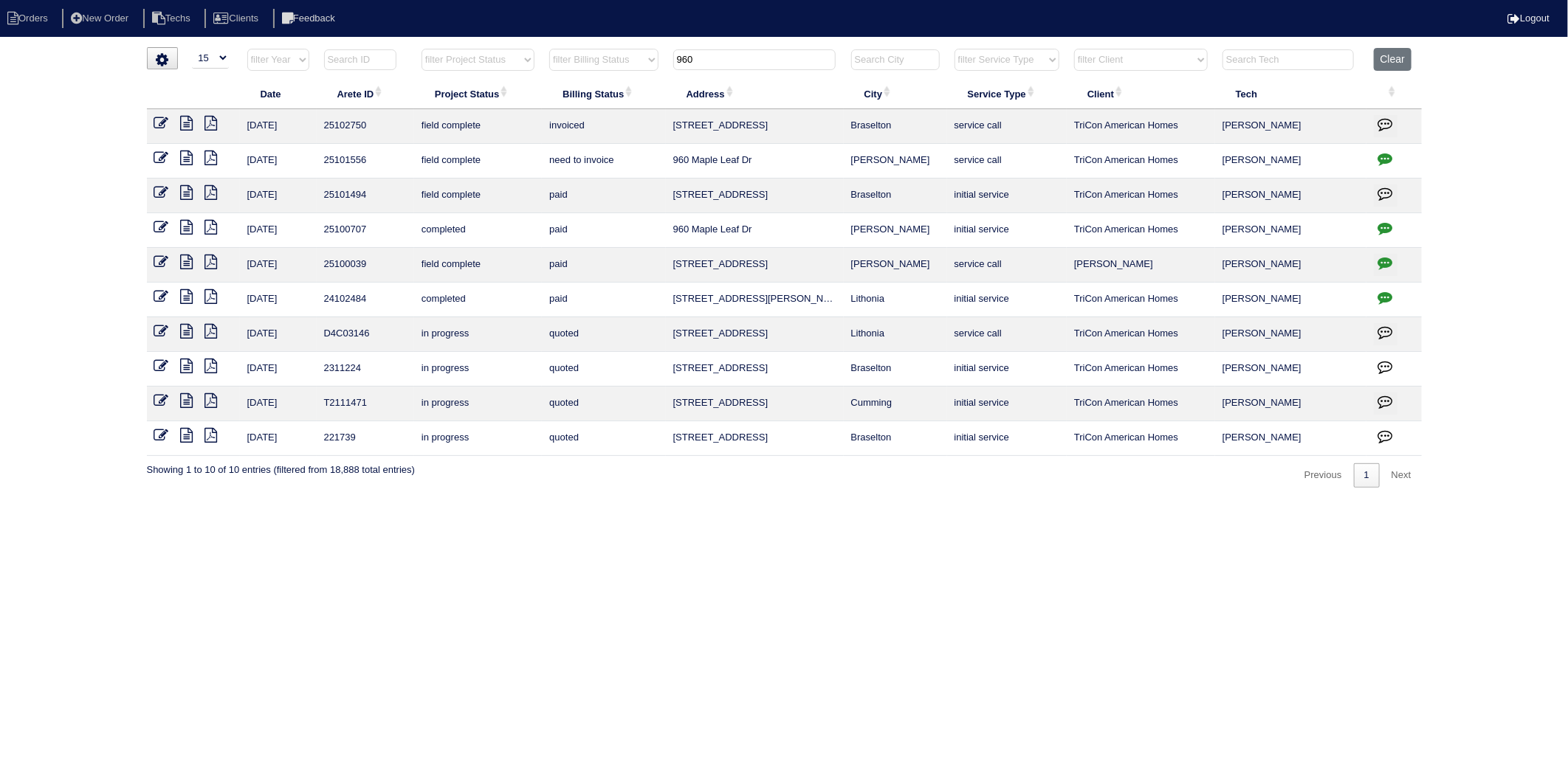
click at [160, 158] on icon at bounding box center [161, 157] width 14 height 14
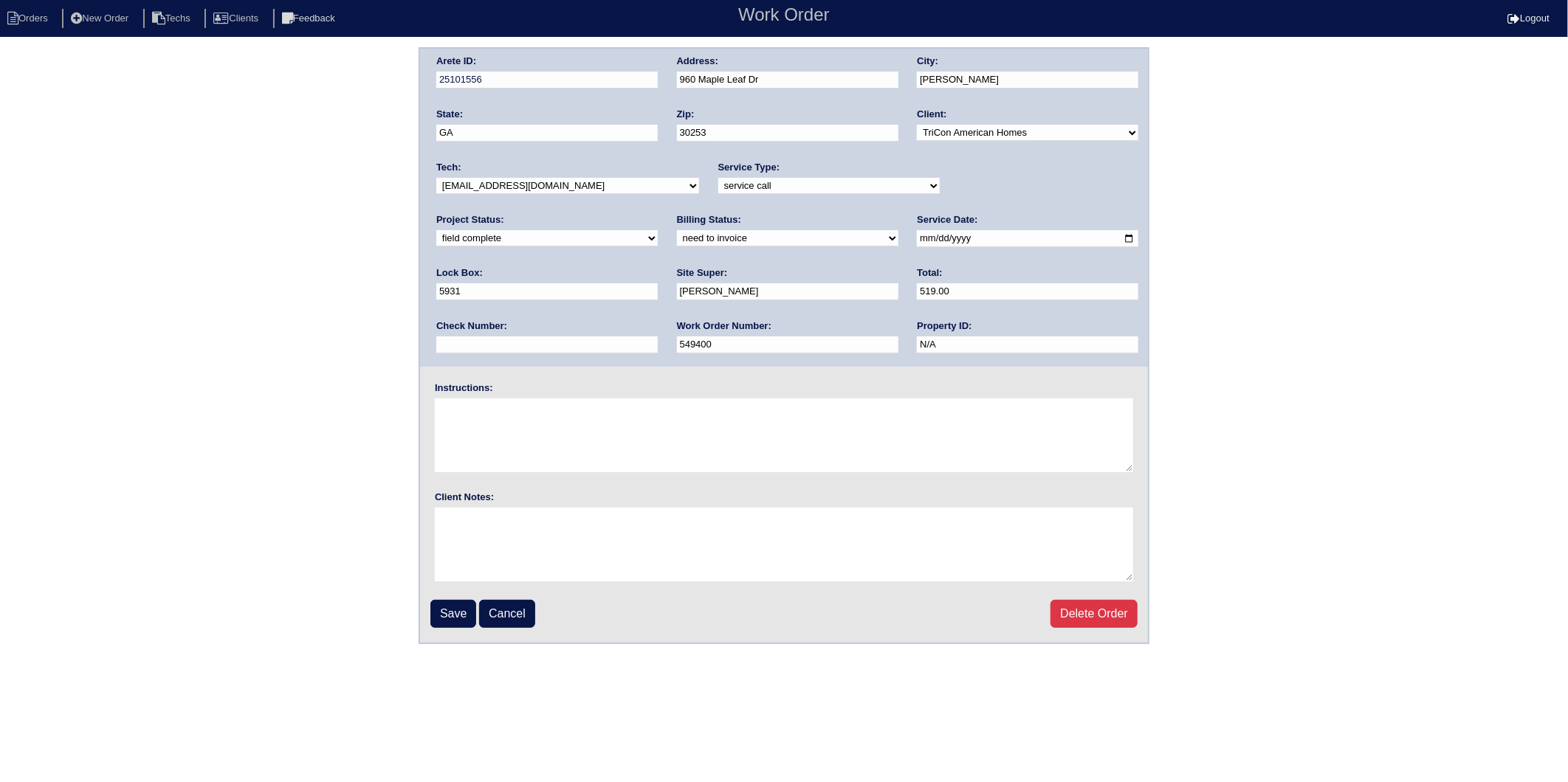
click at [677, 235] on select "need to quote quoted need to invoice invoiced paid warranty purchase order need…" at bounding box center [787, 238] width 222 height 16
select select "invoiced"
click at [677, 230] on select "need to quote quoted need to invoice invoiced paid warranty purchase order need…" at bounding box center [787, 238] width 222 height 16
click at [458, 615] on input "Save" at bounding box center [453, 614] width 46 height 28
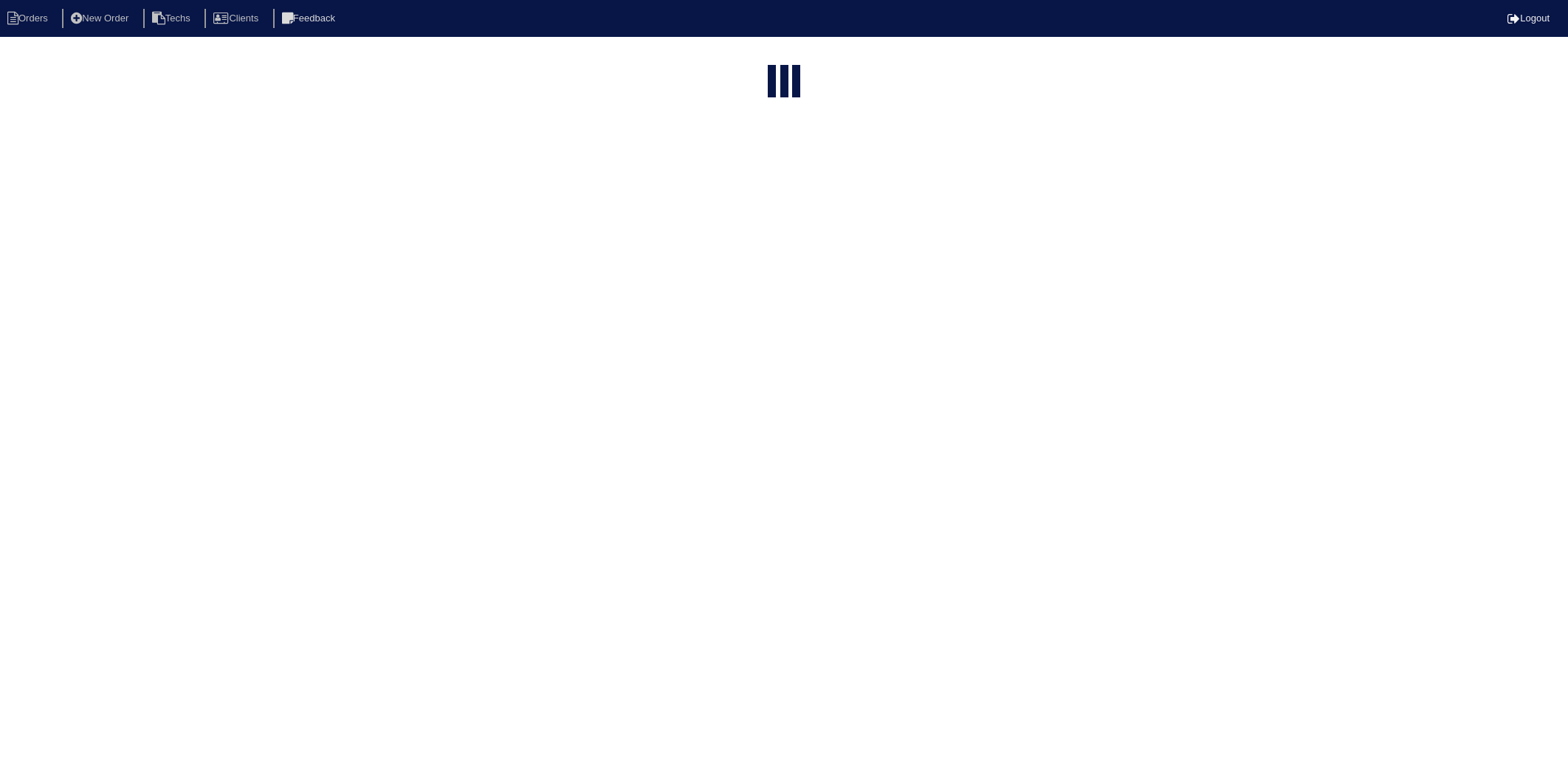
select select "15"
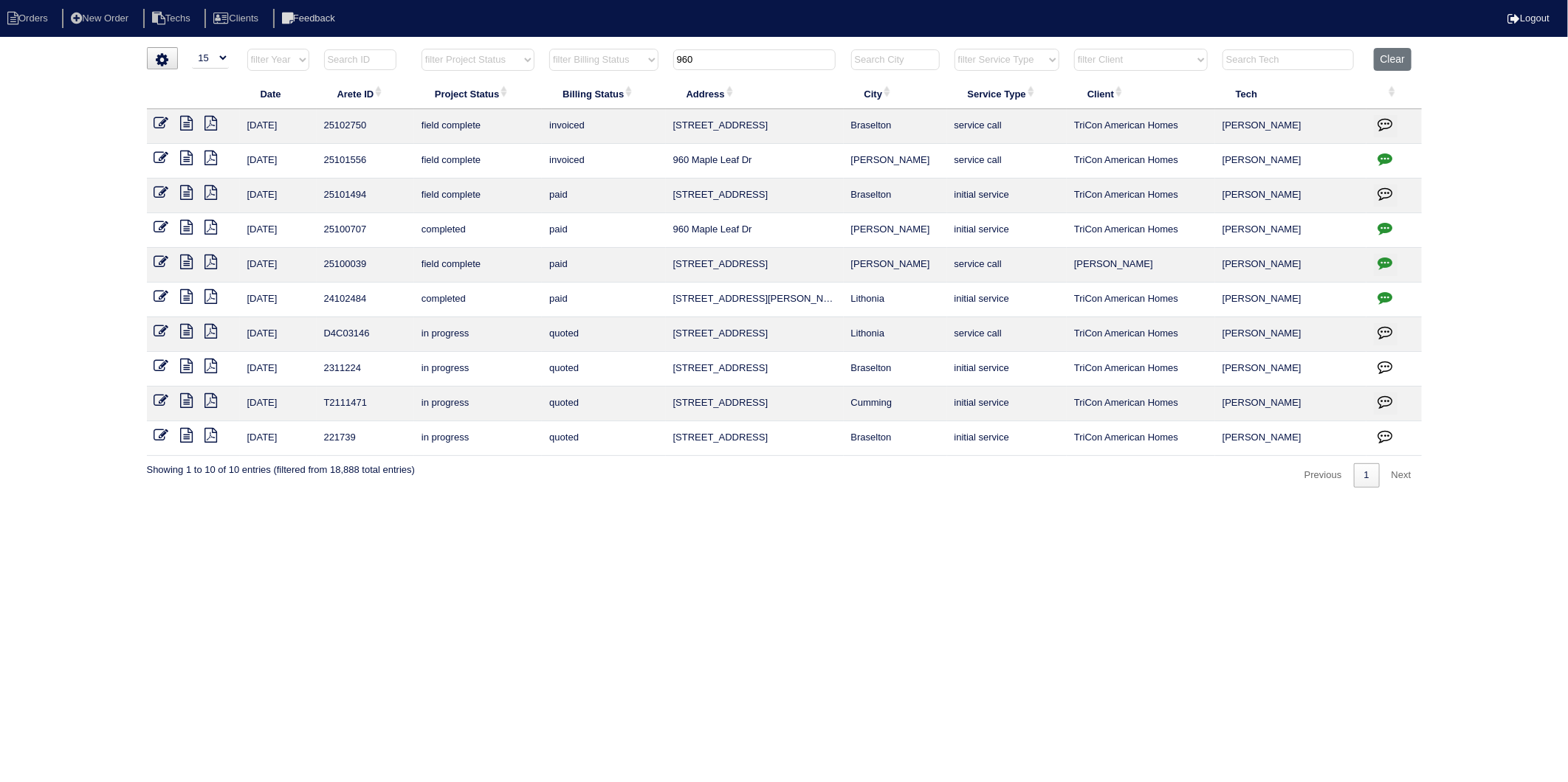
drag, startPoint x: 717, startPoint y: 63, endPoint x: 614, endPoint y: 85, distance: 105.3
click at [614, 85] on table "Date Arete ID Project Status Billing Status Address City Service Type Client Te…" at bounding box center [785, 252] width 1275 height 408
type input "248"
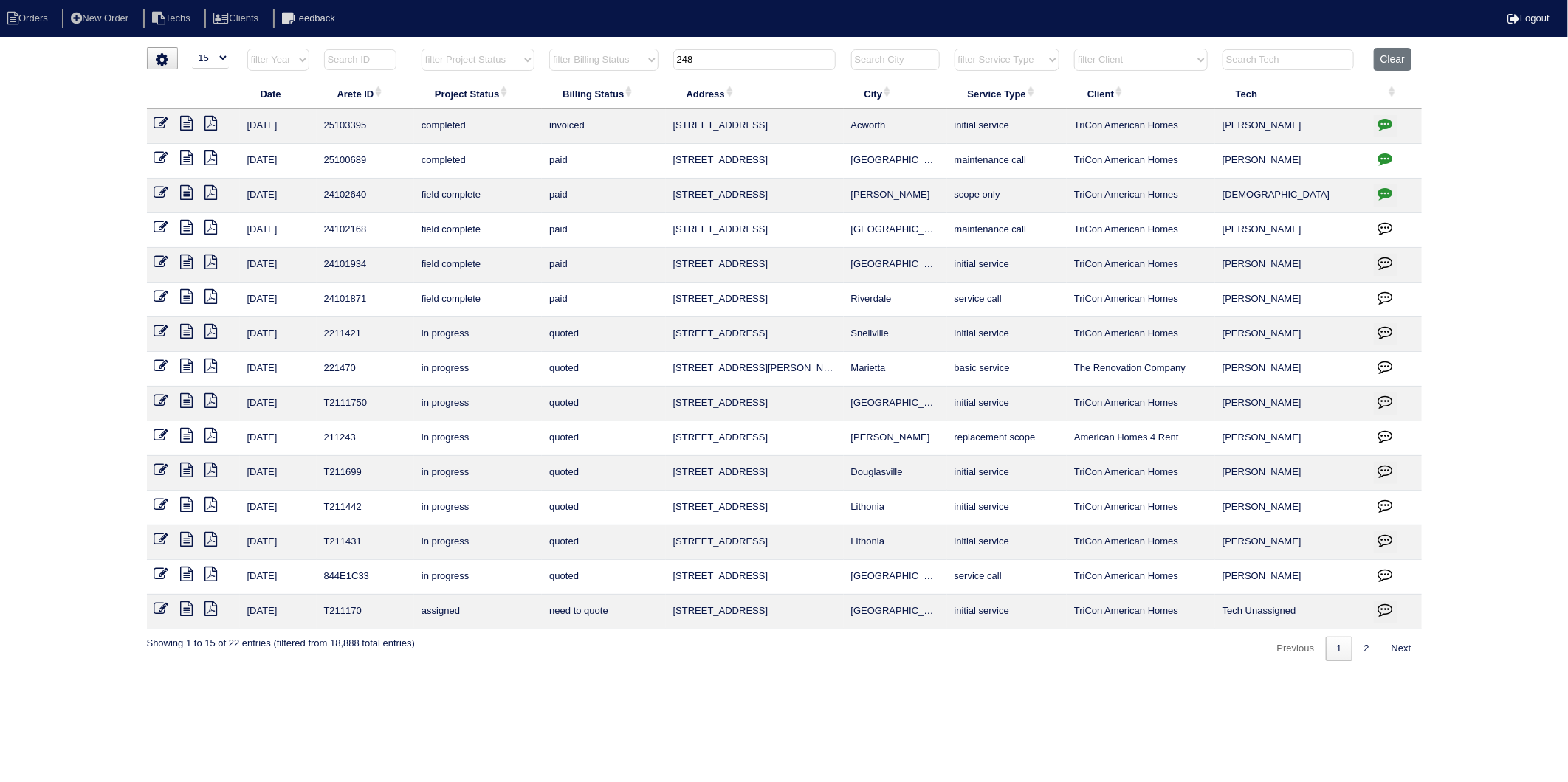
click at [156, 120] on icon at bounding box center [161, 123] width 14 height 14
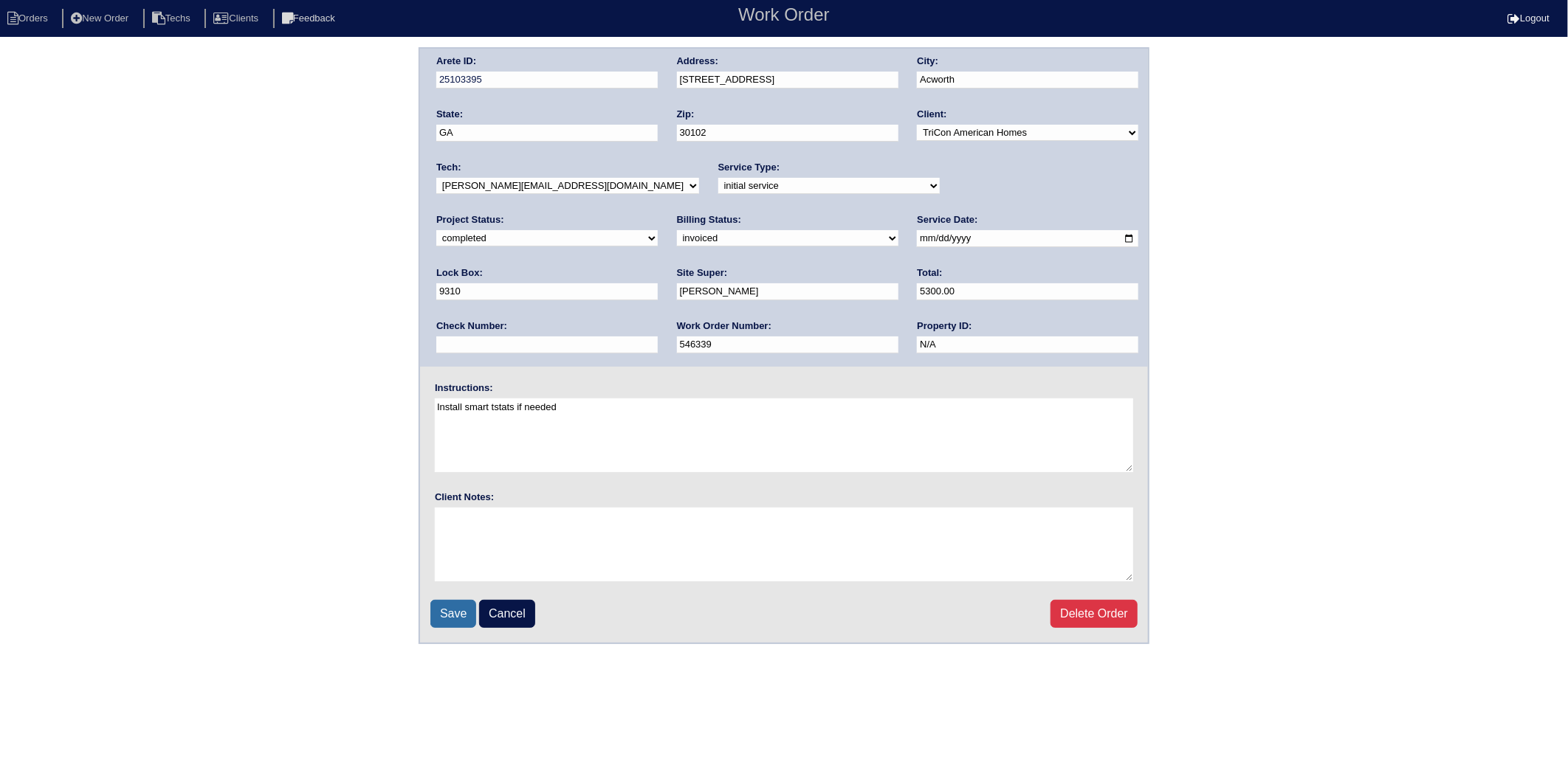
click at [460, 613] on input "Save" at bounding box center [453, 614] width 46 height 28
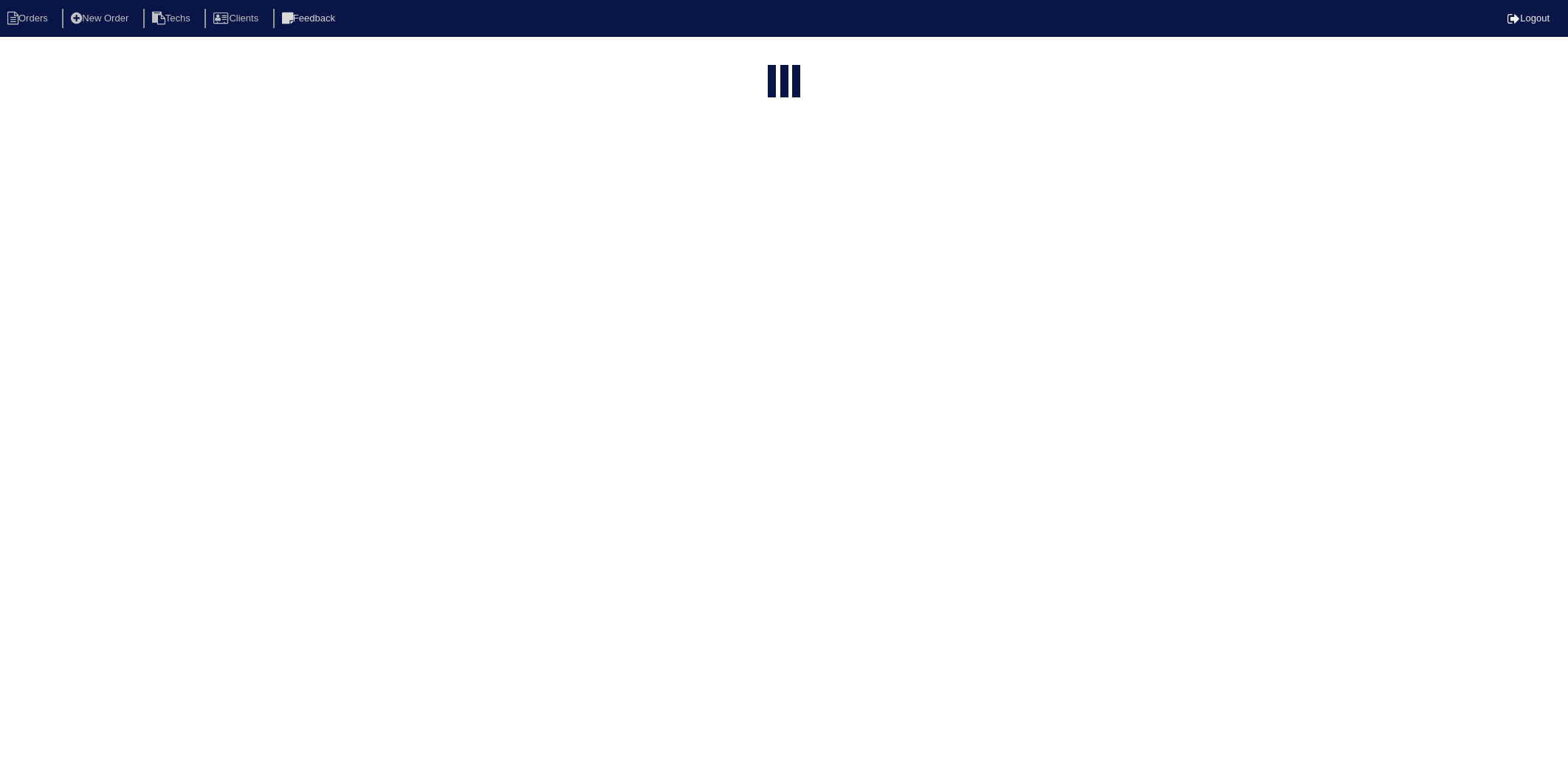
select select "15"
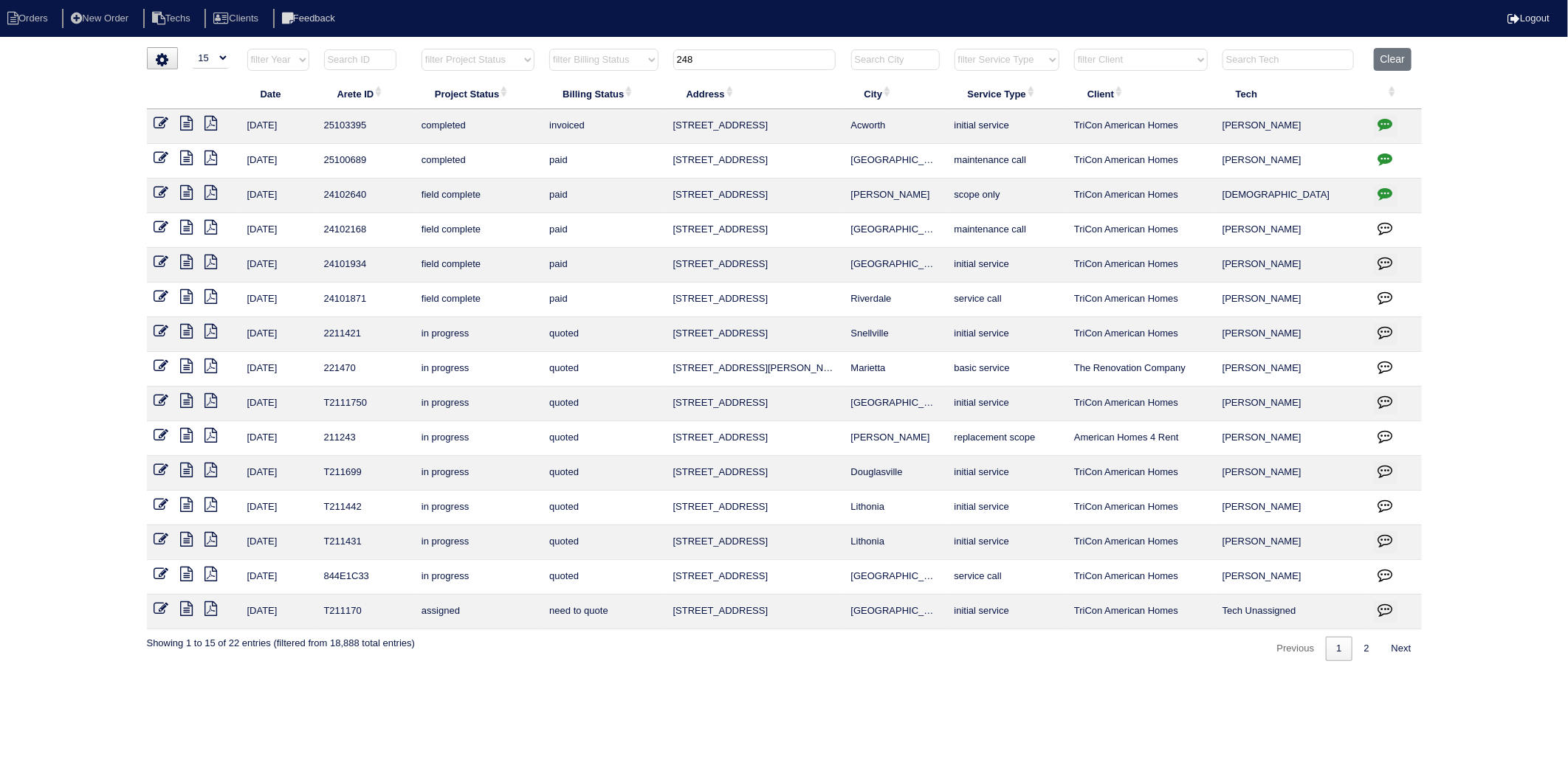
click at [1384, 123] on icon "button" at bounding box center [1385, 123] width 14 height 14
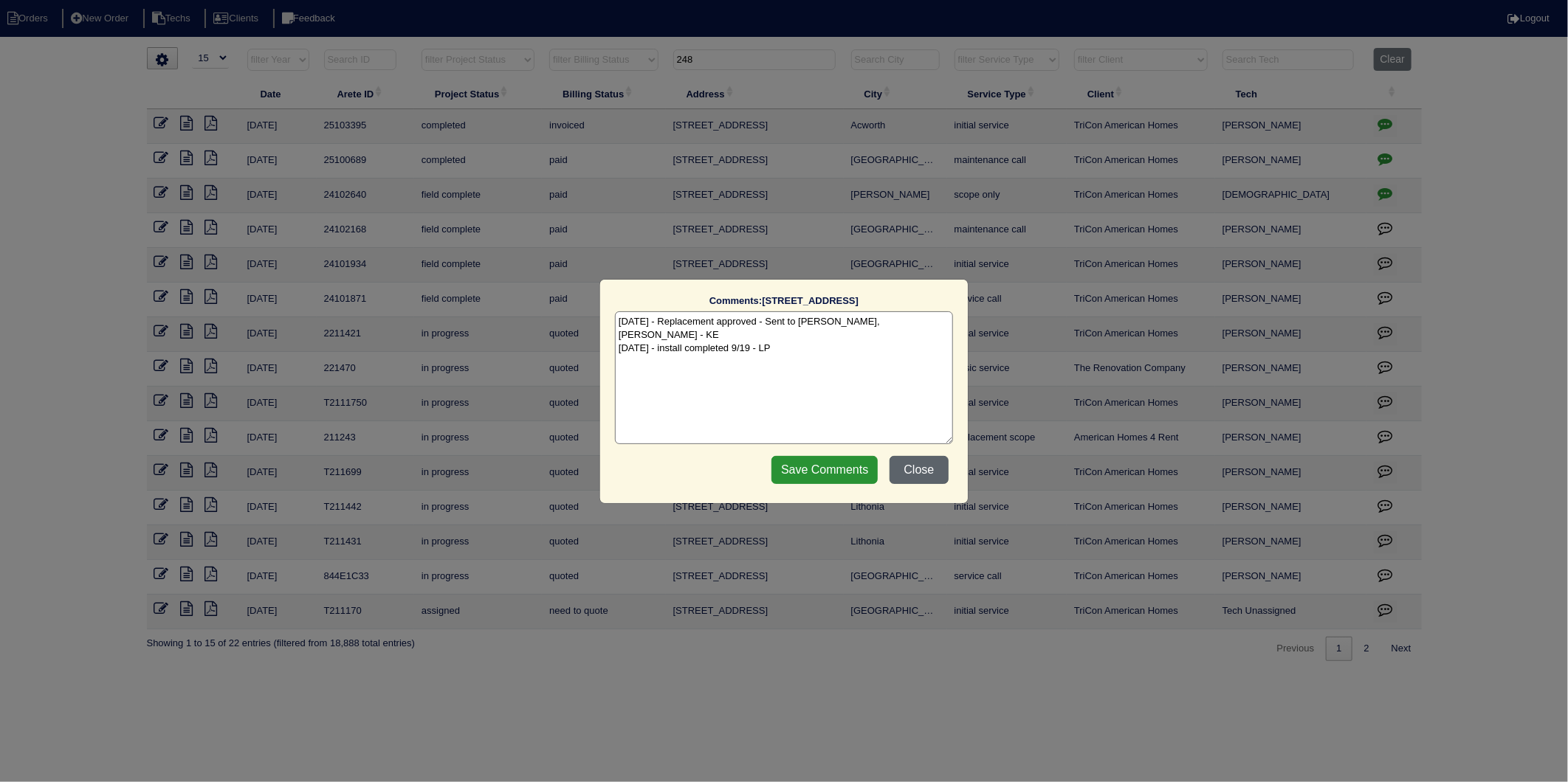
click at [931, 469] on button "Close" at bounding box center [919, 469] width 59 height 28
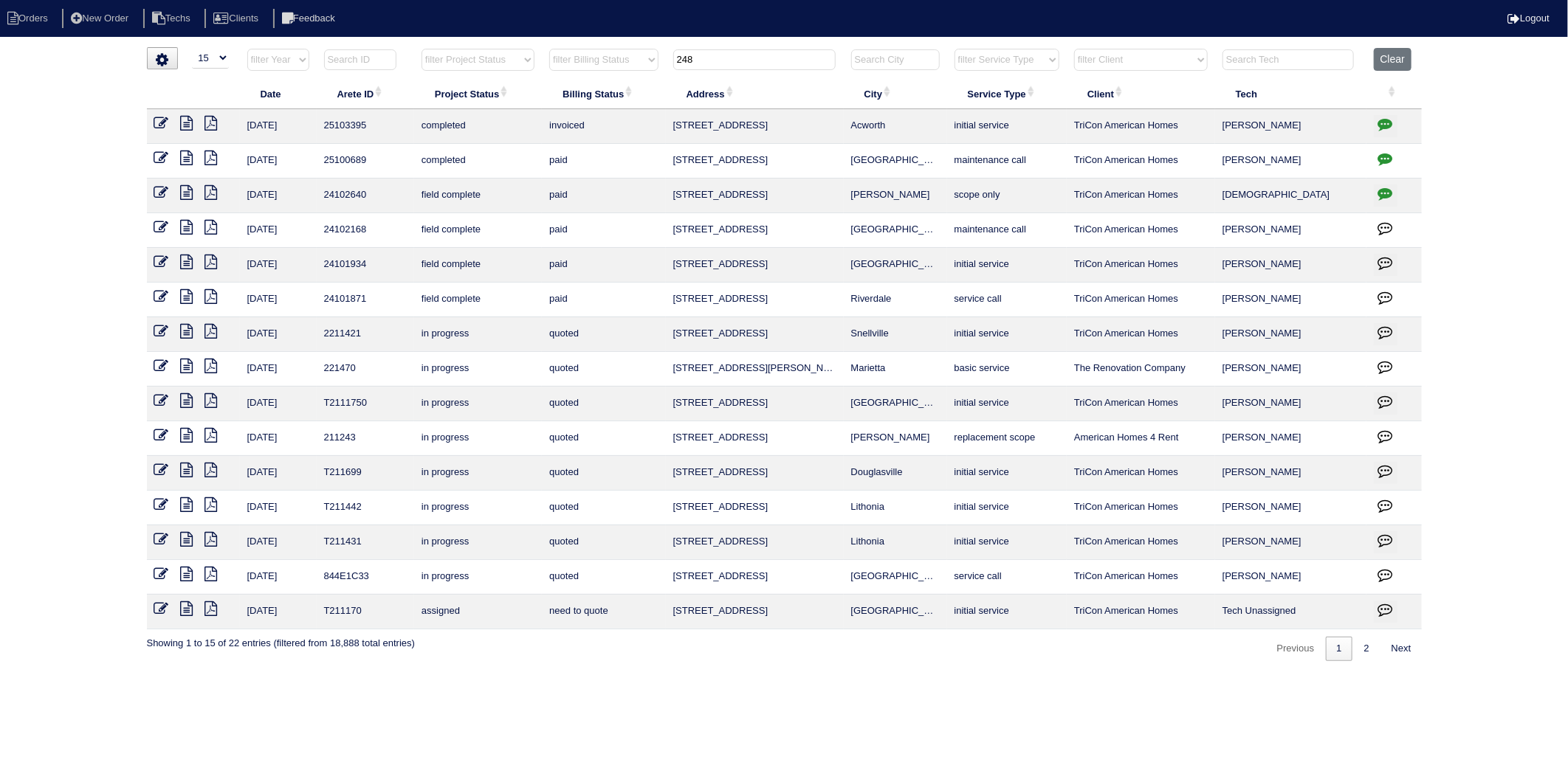
drag, startPoint x: 713, startPoint y: 63, endPoint x: 599, endPoint y: 79, distance: 115.1
click at [599, 79] on table "Date Arete ID Project Status Billing Status Address City Service Type Client Te…" at bounding box center [785, 339] width 1275 height 582
type input "5419"
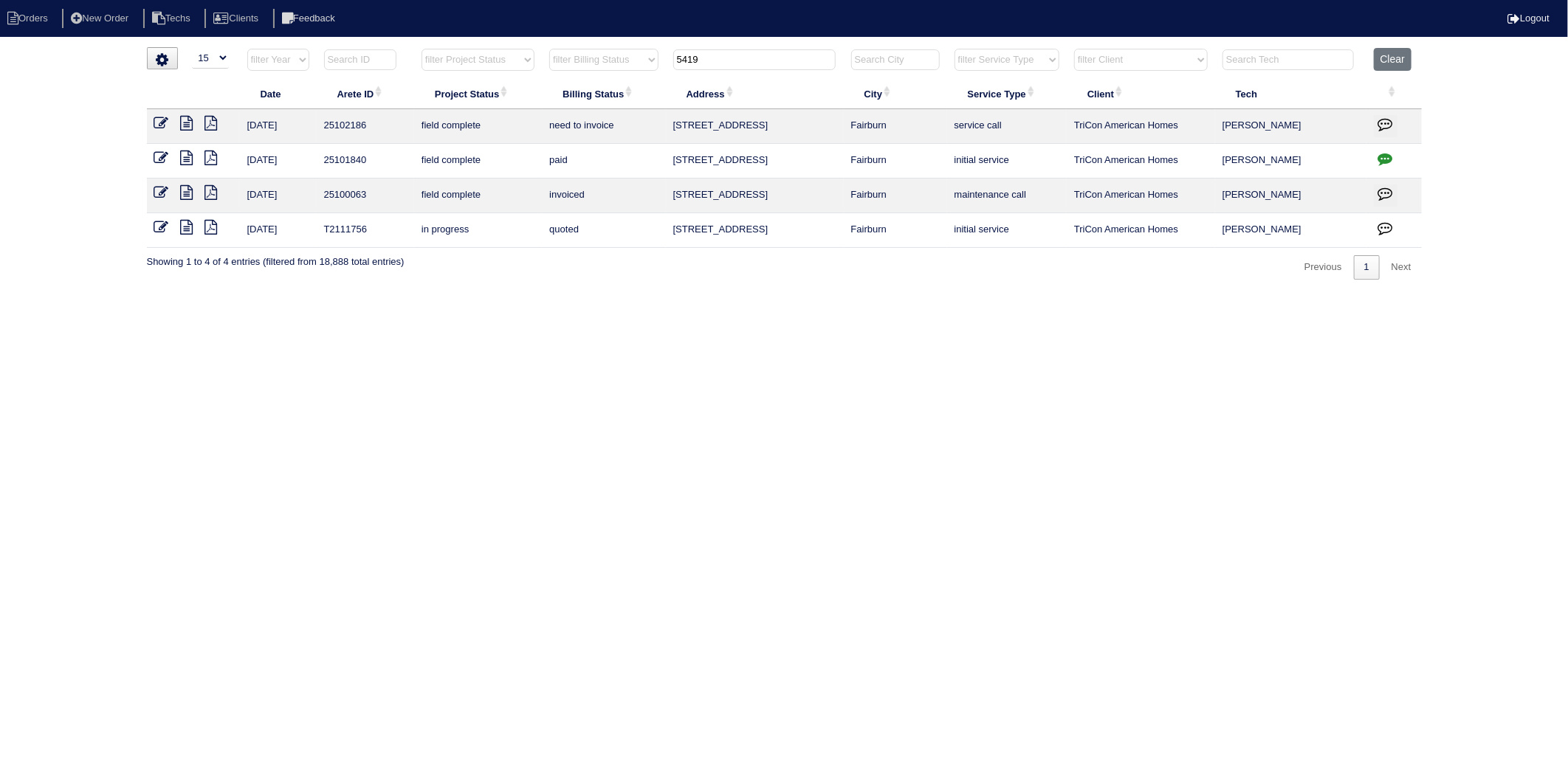
click at [158, 122] on icon at bounding box center [161, 123] width 14 height 14
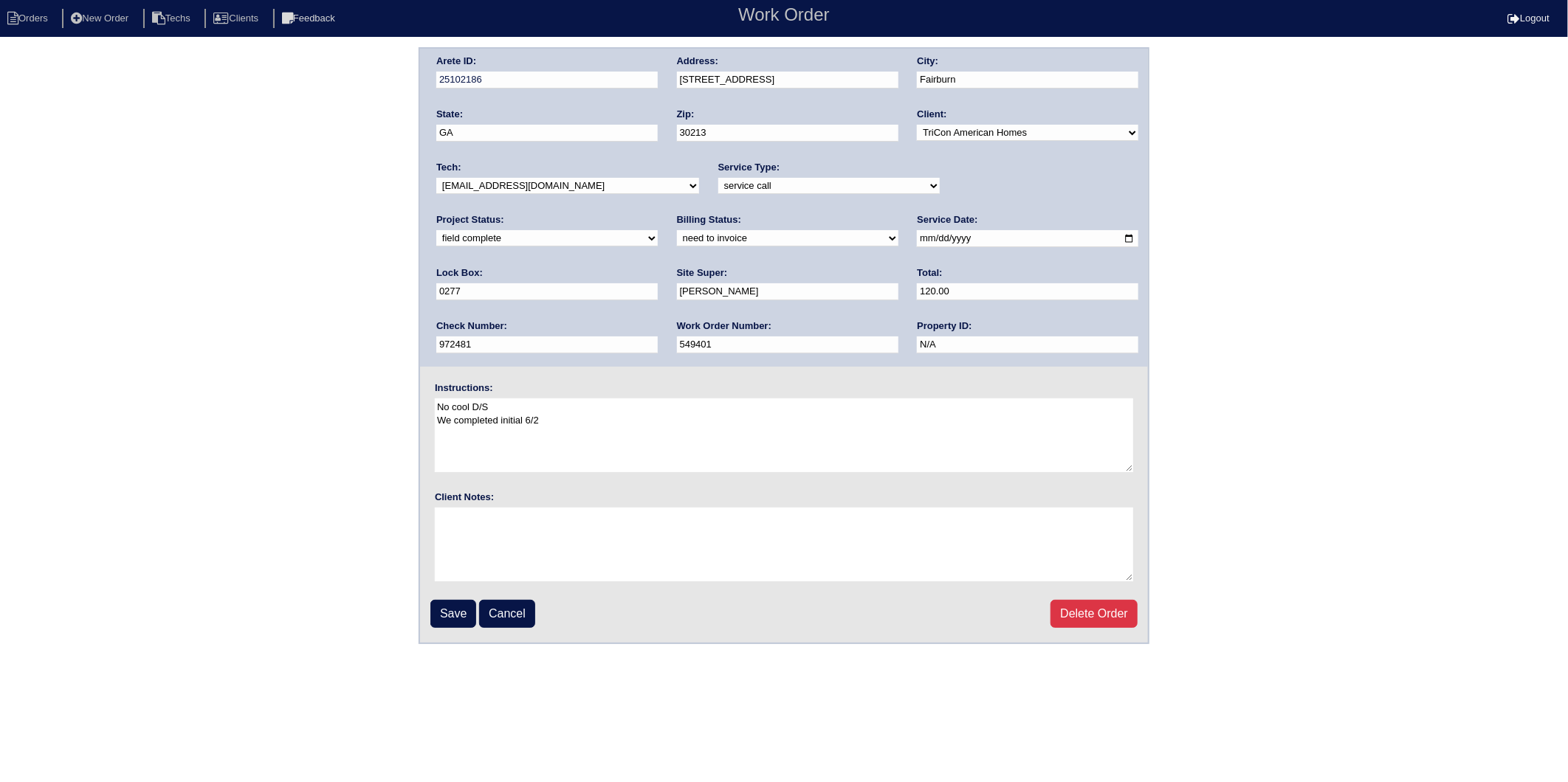
click at [677, 232] on select "need to quote quoted need to invoice invoiced paid warranty purchase order need…" at bounding box center [787, 238] width 222 height 16
select select "invoiced"
click at [677, 230] on select "need to quote quoted need to invoice invoiced paid warranty purchase order need…" at bounding box center [787, 238] width 222 height 16
click at [452, 611] on input "Save" at bounding box center [453, 614] width 46 height 28
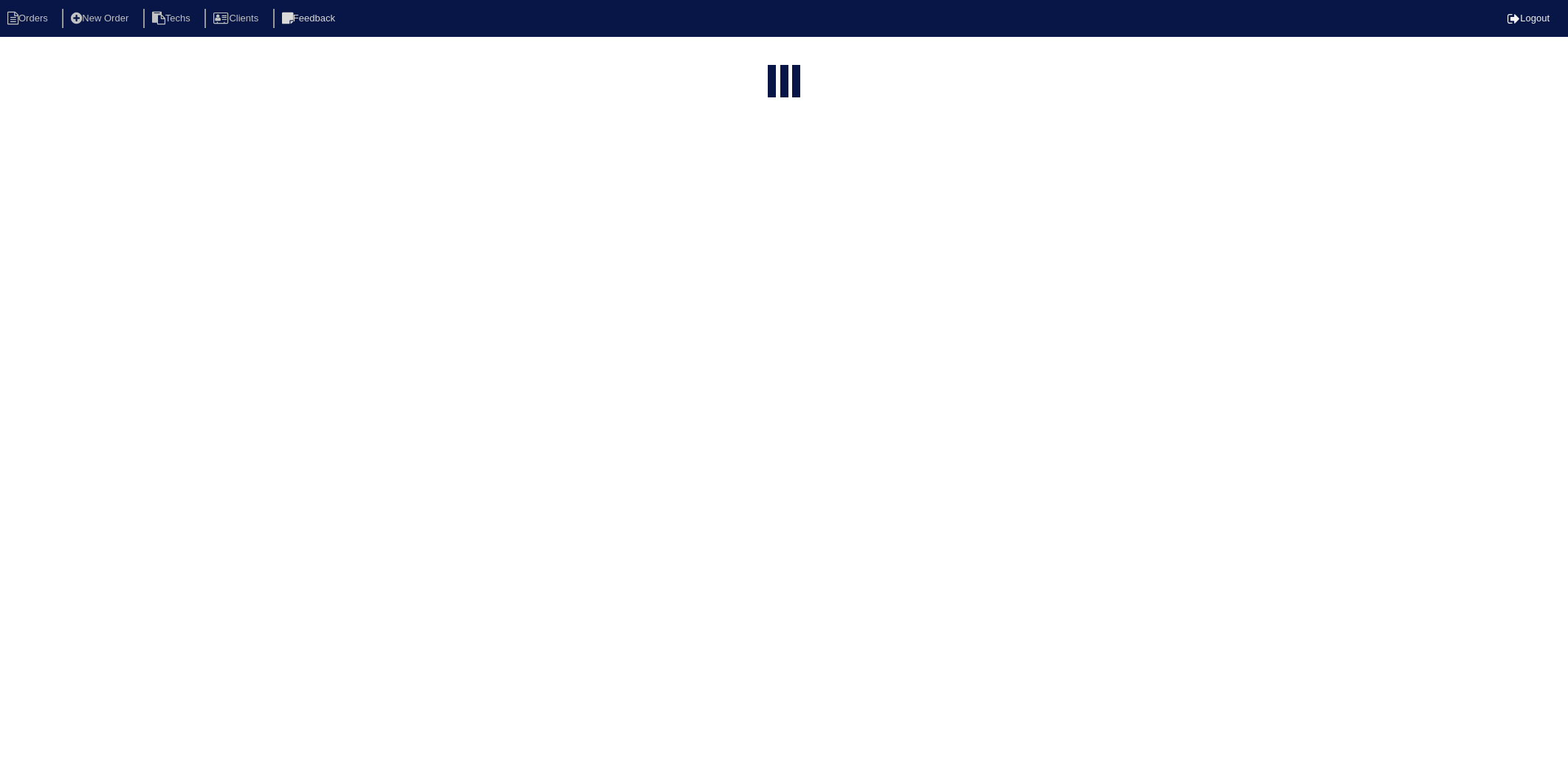
select select "15"
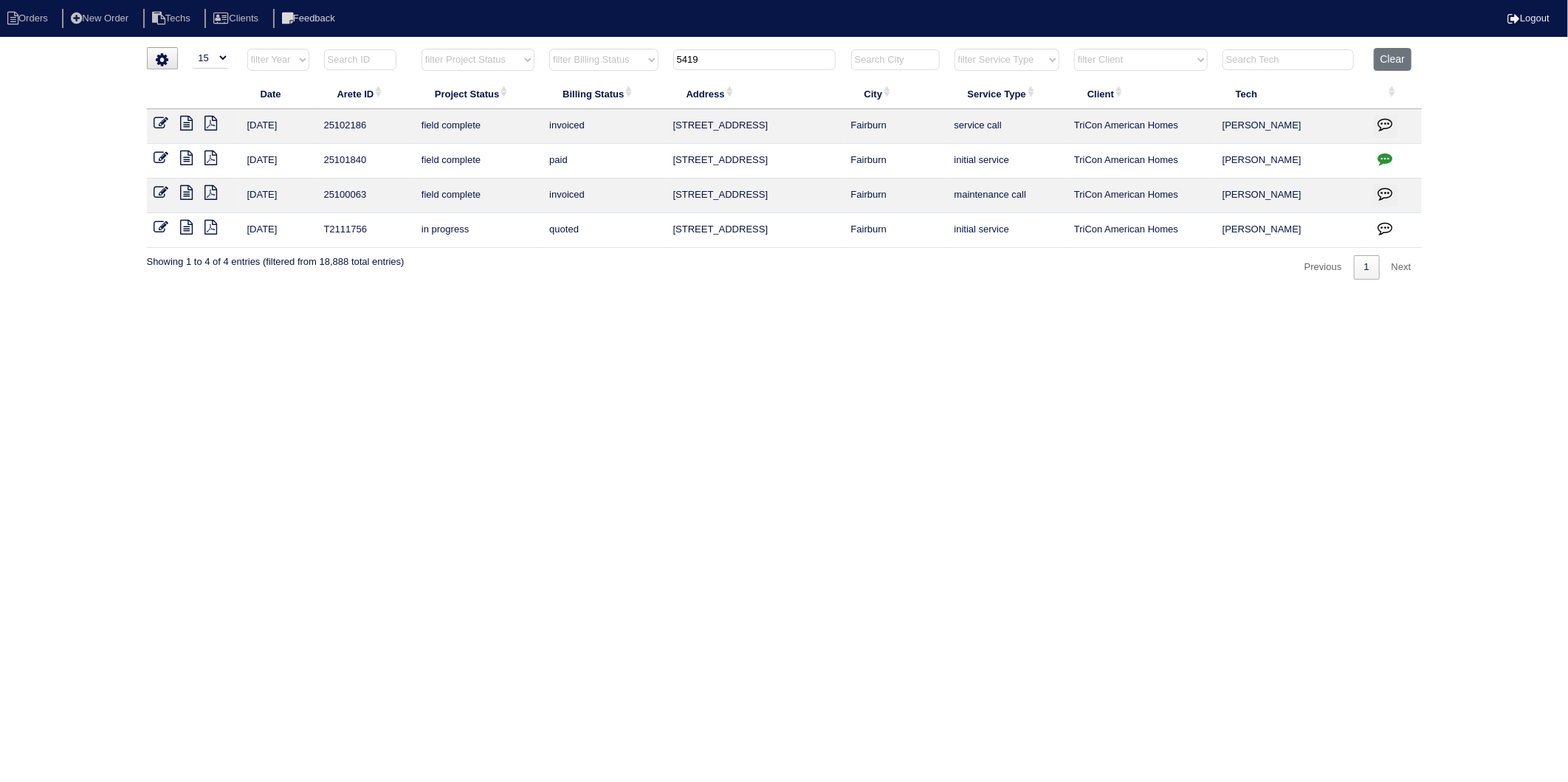
drag, startPoint x: 729, startPoint y: 64, endPoint x: 608, endPoint y: 79, distance: 121.9
click at [608, 79] on table "Date Arete ID Project Status Billing Status Address City Service Type Client Te…" at bounding box center [785, 148] width 1275 height 200
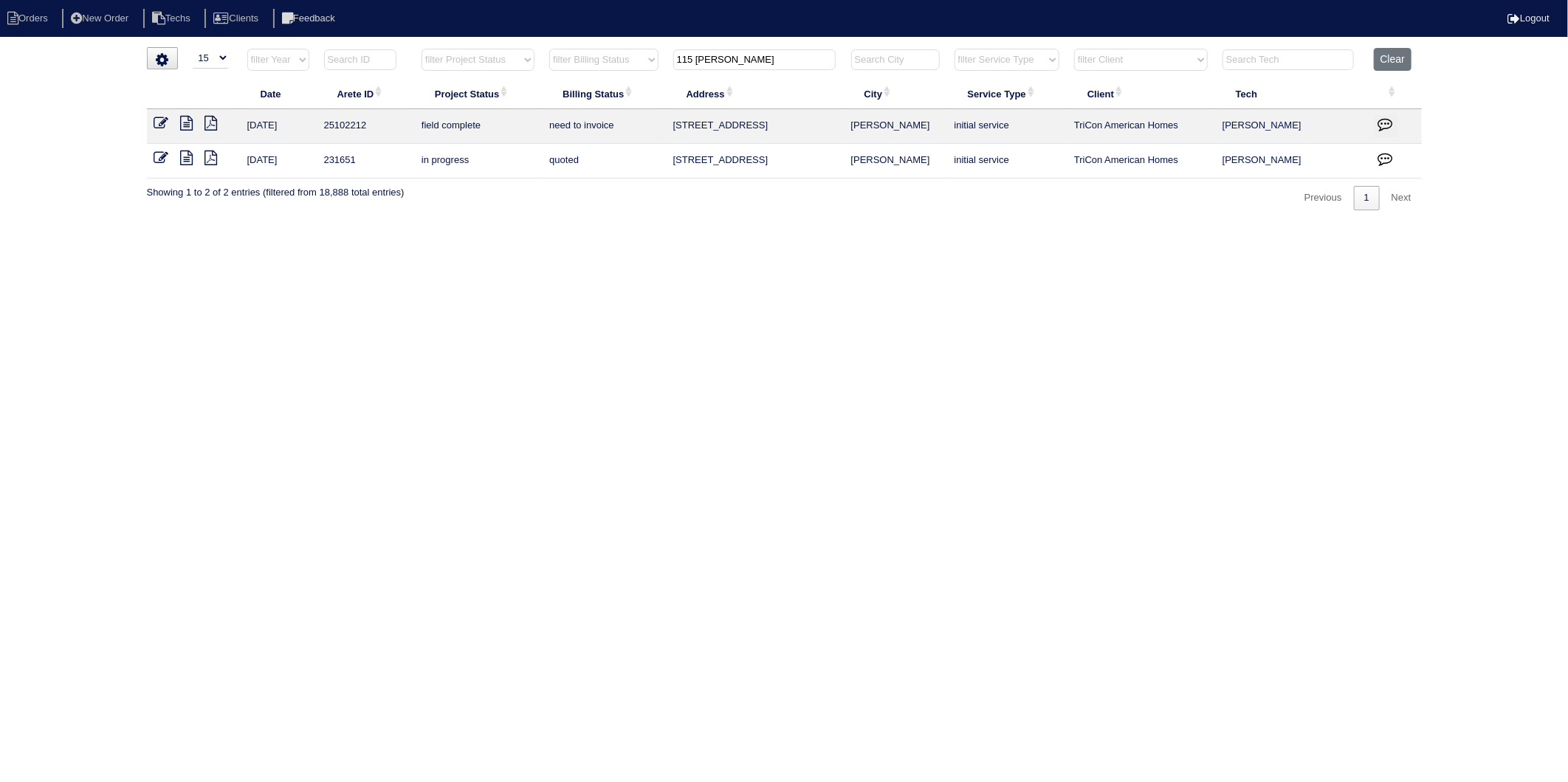
type input "115 [PERSON_NAME]"
click at [157, 123] on icon at bounding box center [161, 123] width 14 height 14
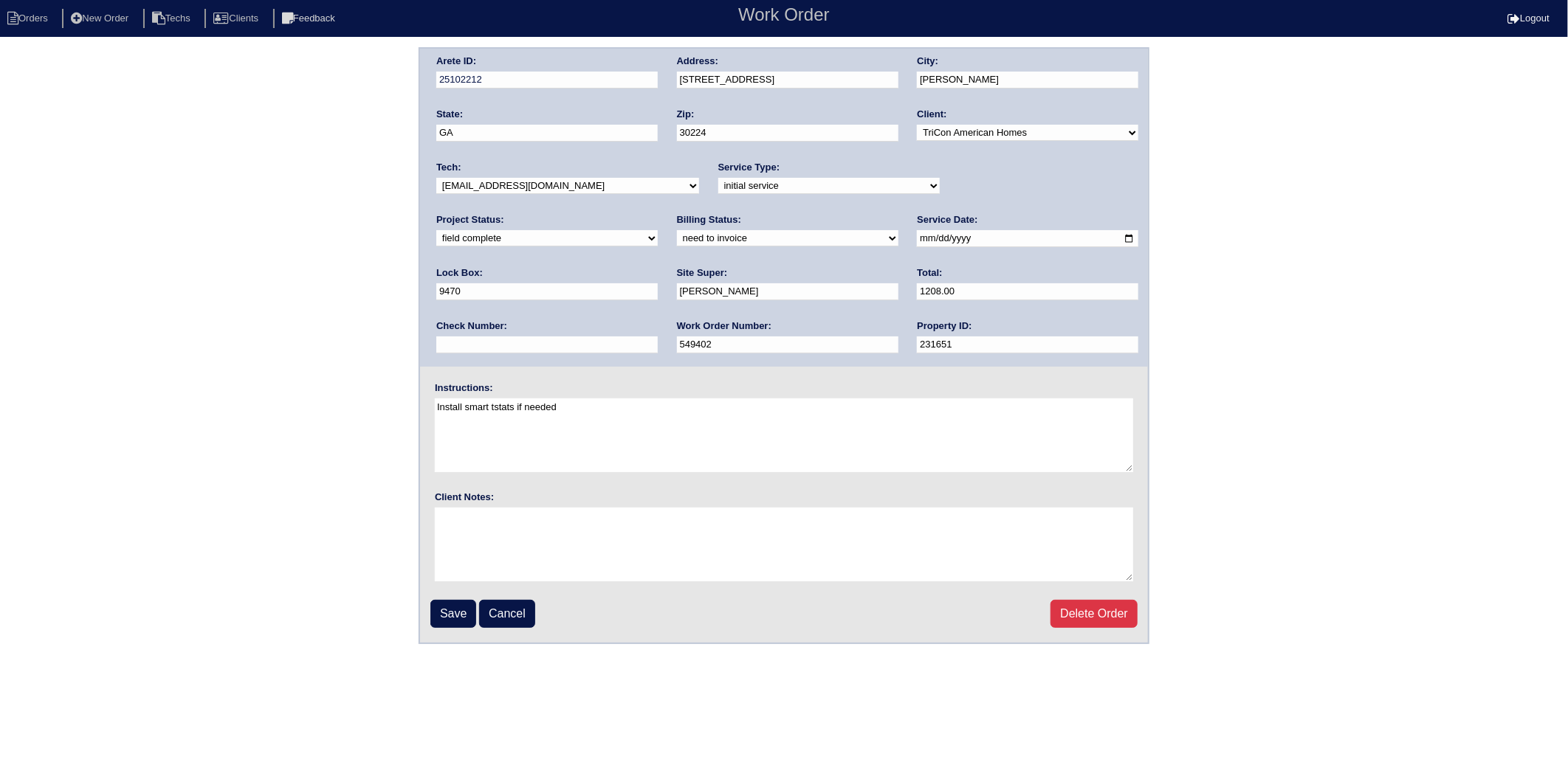
click at [677, 230] on select "need to quote quoted need to invoice invoiced paid warranty purchase order need…" at bounding box center [787, 238] width 222 height 16
select select "invoiced"
click at [677, 230] on select "need to quote quoted need to invoice invoiced paid warranty purchase order need…" at bounding box center [787, 238] width 222 height 16
click at [441, 610] on input "Save" at bounding box center [453, 614] width 46 height 28
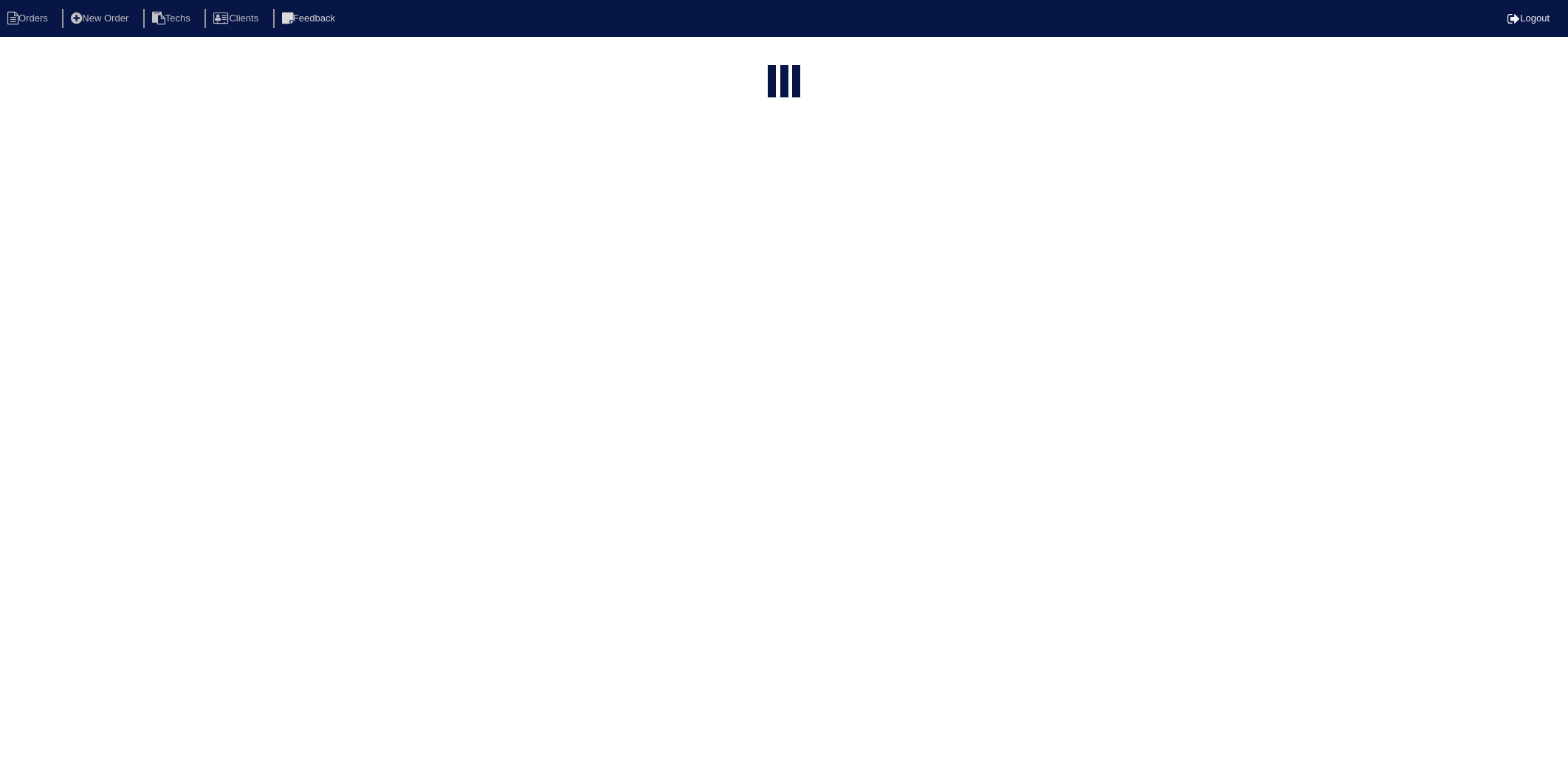
select select "15"
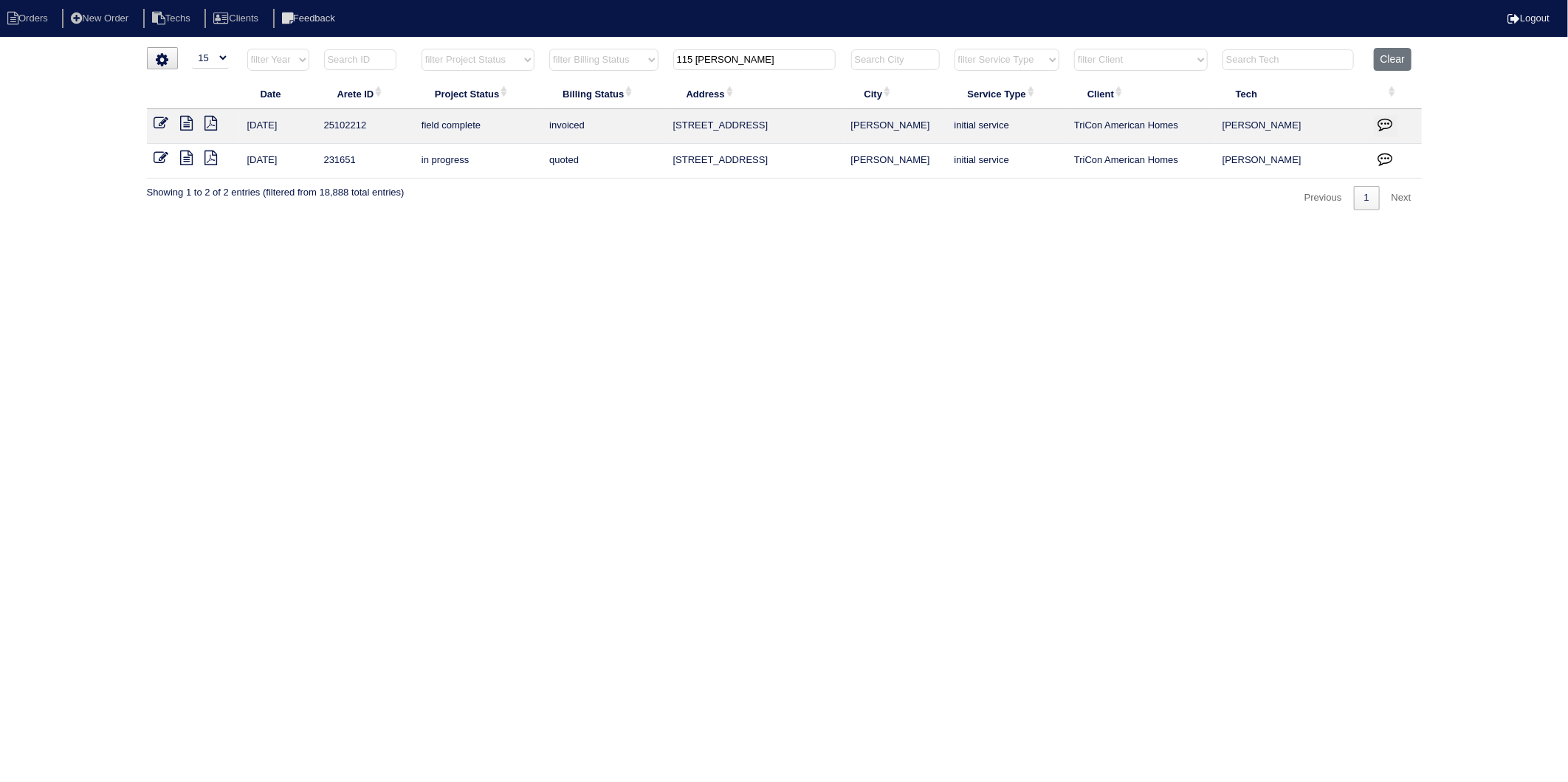
drag, startPoint x: 677, startPoint y: 67, endPoint x: 657, endPoint y: 113, distance: 50.2
click at [648, 71] on tr "filter Year -- Any Year -- 2025 2024 2023 2022 2021 2020 2019 filter Project St…" at bounding box center [785, 63] width 1275 height 30
type input "321"
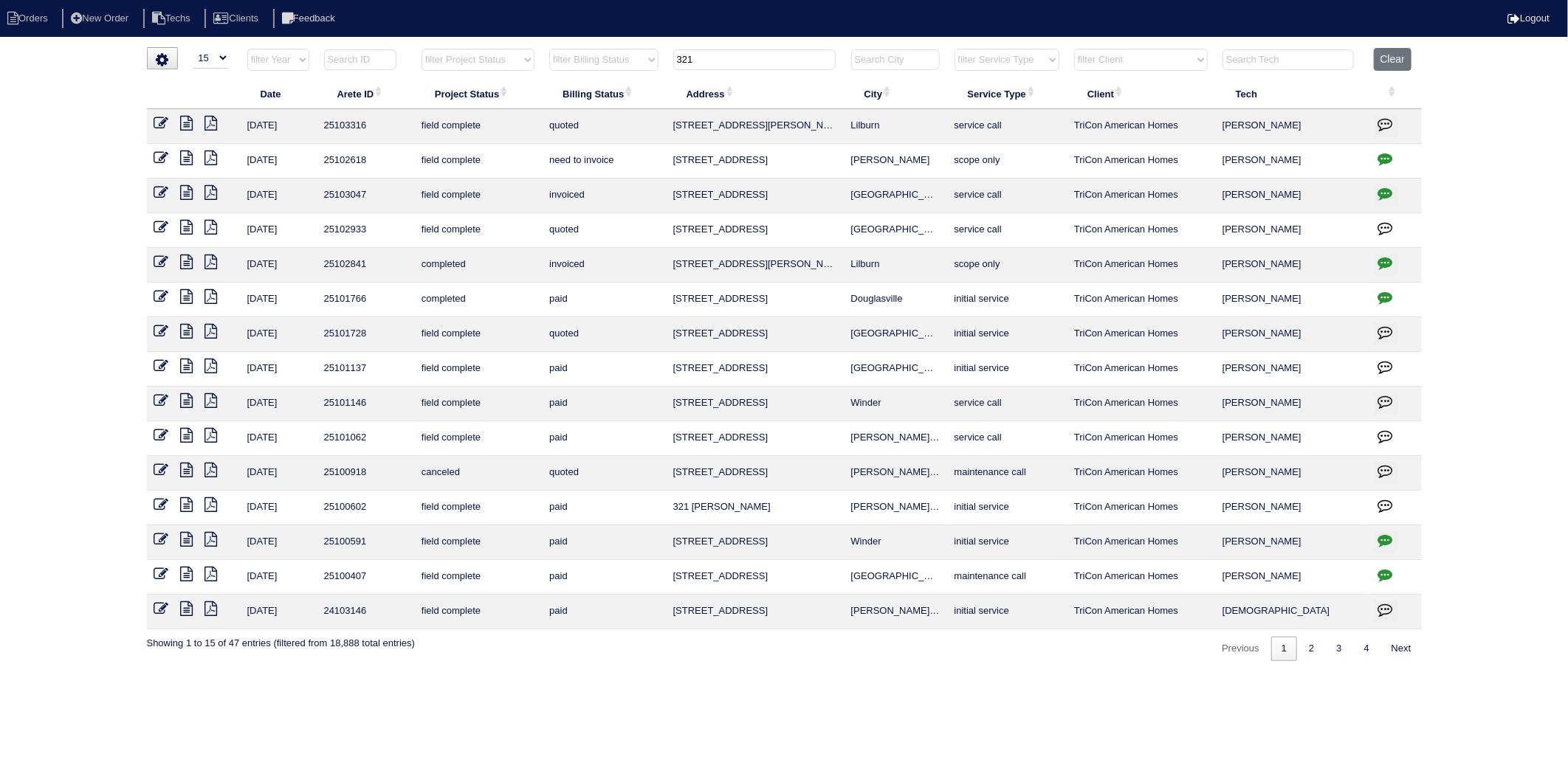
click at [160, 160] on icon at bounding box center [161, 157] width 14 height 14
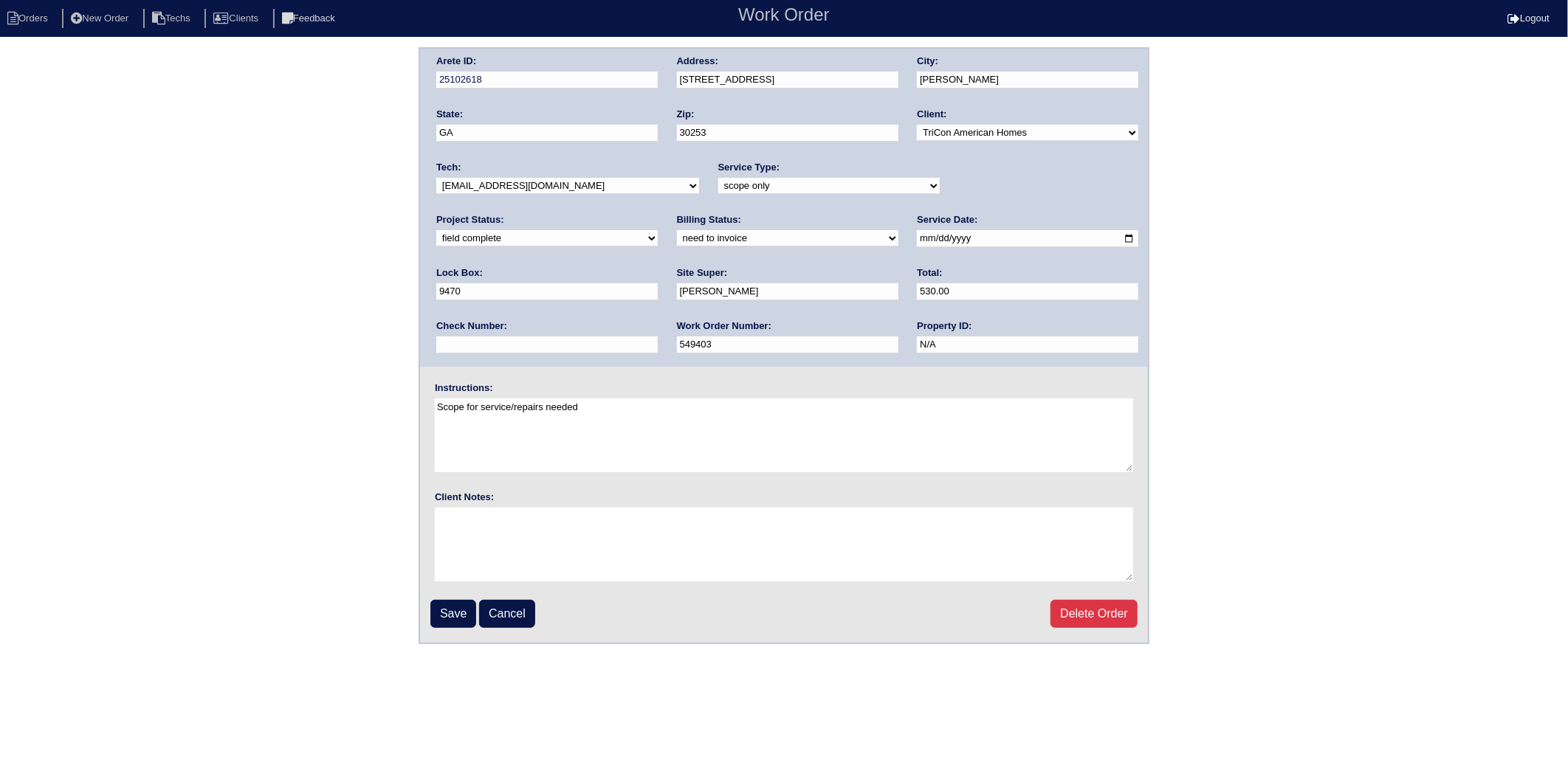
drag, startPoint x: 498, startPoint y: 236, endPoint x: 496, endPoint y: 246, distance: 10.2
click at [677, 236] on select "need to quote quoted need to invoice invoiced paid warranty purchase order need…" at bounding box center [787, 238] width 222 height 16
select select "invoiced"
click at [677, 230] on select "need to quote quoted need to invoice invoiced paid warranty purchase order need…" at bounding box center [787, 238] width 222 height 16
click at [452, 610] on input "Save" at bounding box center [453, 614] width 46 height 28
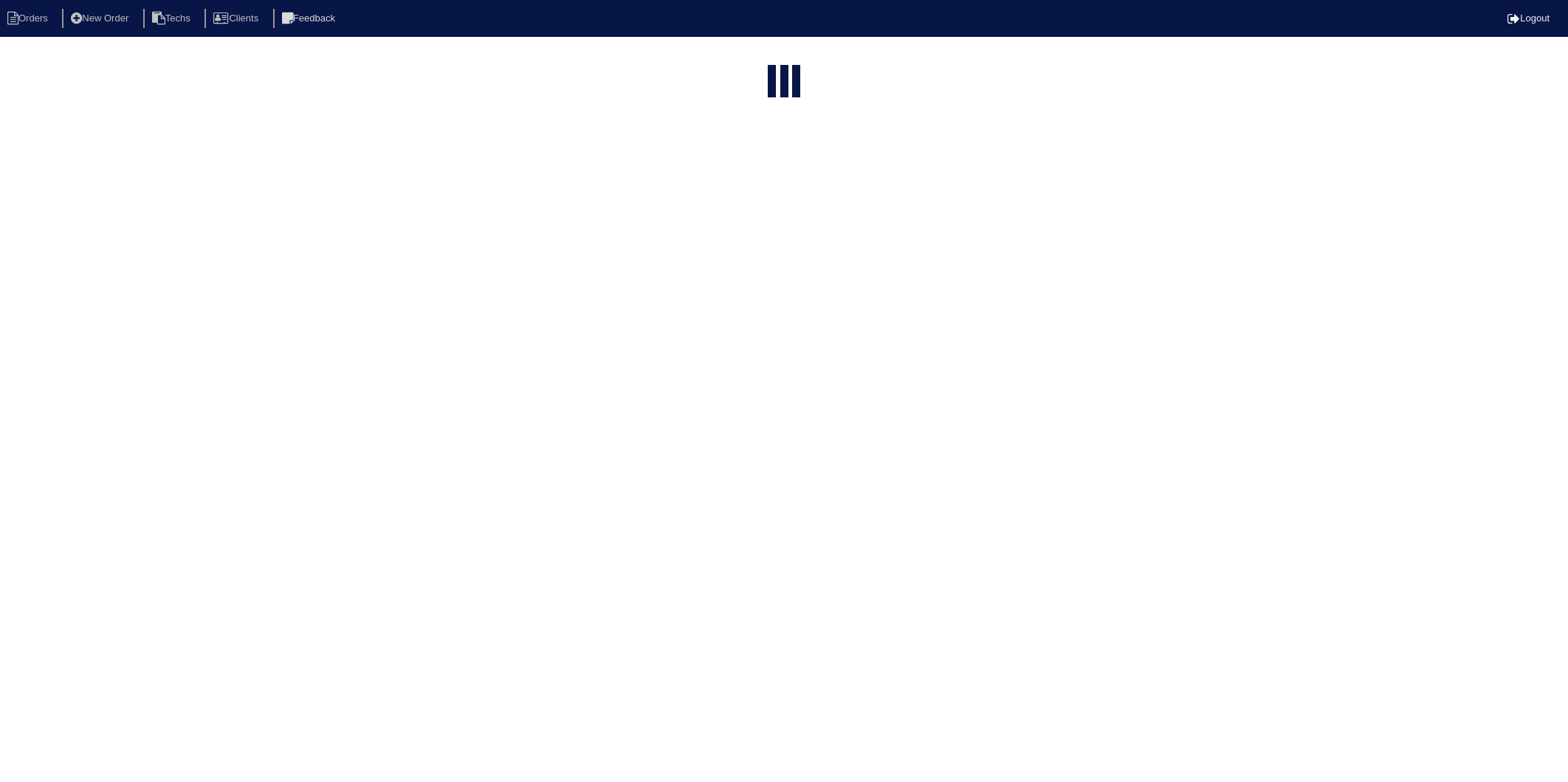
select select "15"
type input "321"
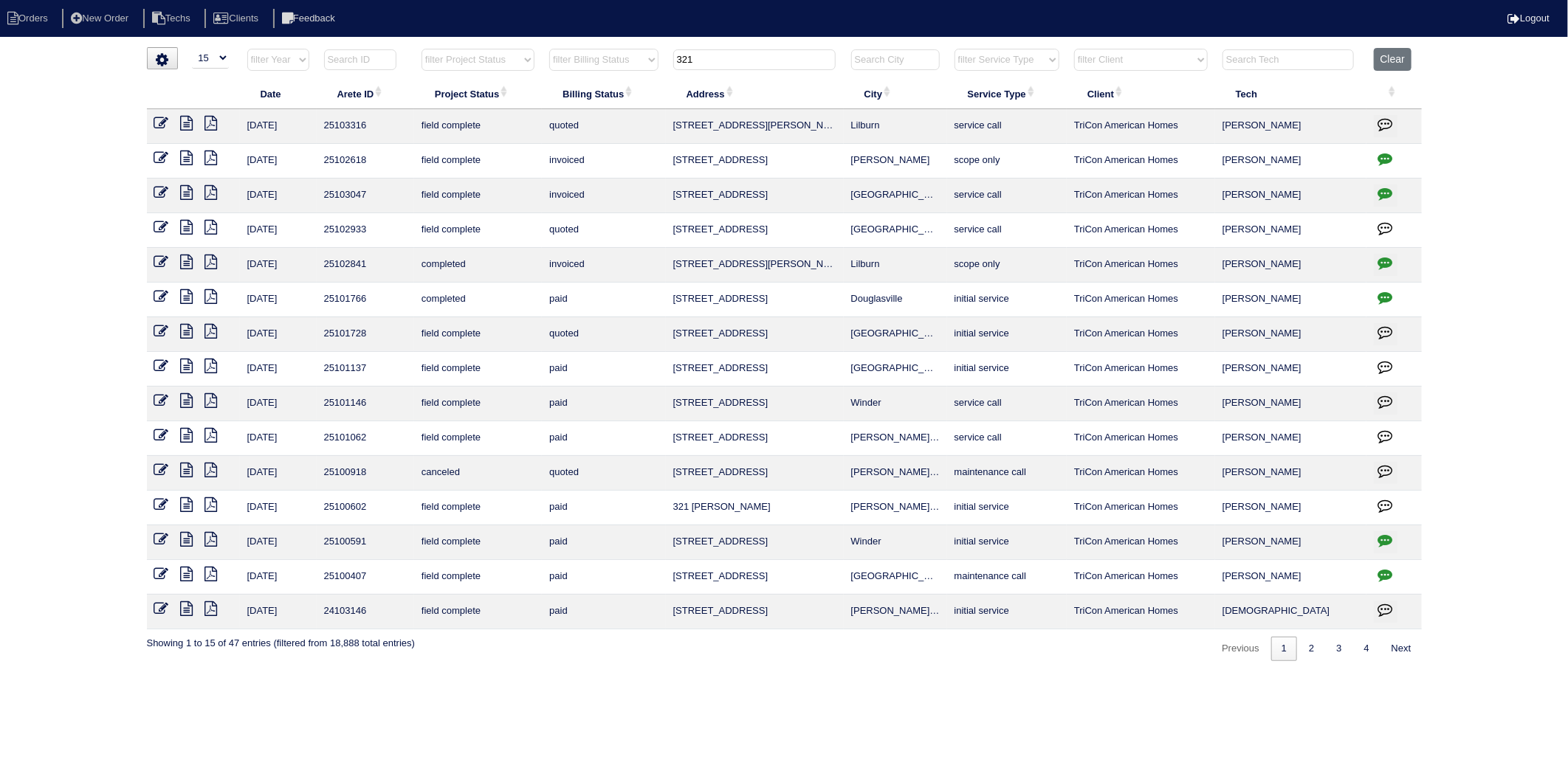
drag, startPoint x: 734, startPoint y: 68, endPoint x: 545, endPoint y: 105, distance: 192.6
click at [545, 105] on table "Date Arete ID Project Status Billing Status Address City Service Type Client Te…" at bounding box center [785, 339] width 1275 height 582
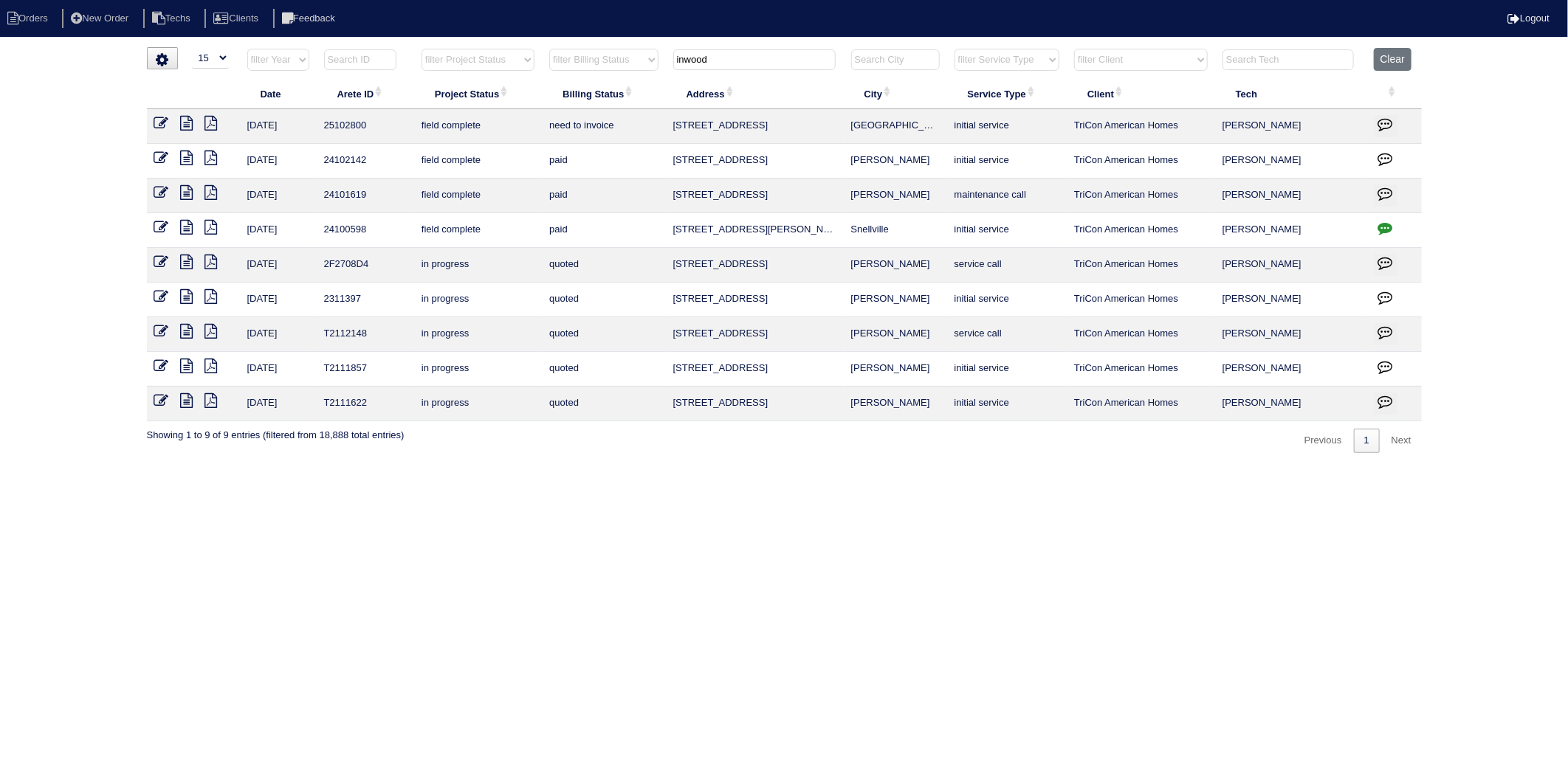
type input "inwood"
click at [166, 118] on icon at bounding box center [161, 123] width 14 height 14
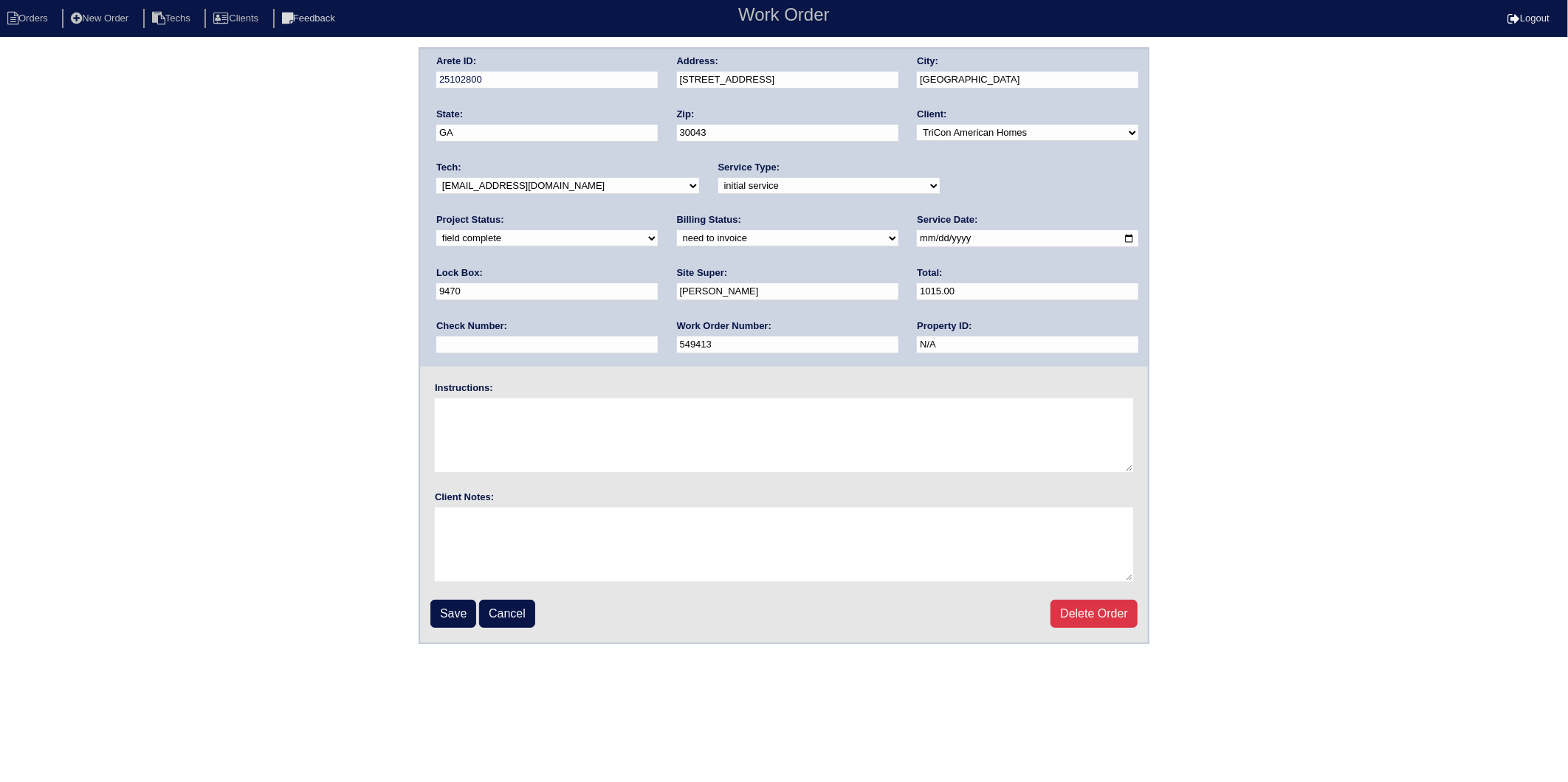
click at [677, 240] on select "need to quote quoted need to invoice invoiced paid warranty purchase order need…" at bounding box center [787, 238] width 222 height 16
select select "invoiced"
click at [677, 230] on select "need to quote quoted need to invoice invoiced paid warranty purchase order need…" at bounding box center [787, 238] width 222 height 16
click at [448, 613] on input "Save" at bounding box center [453, 614] width 46 height 28
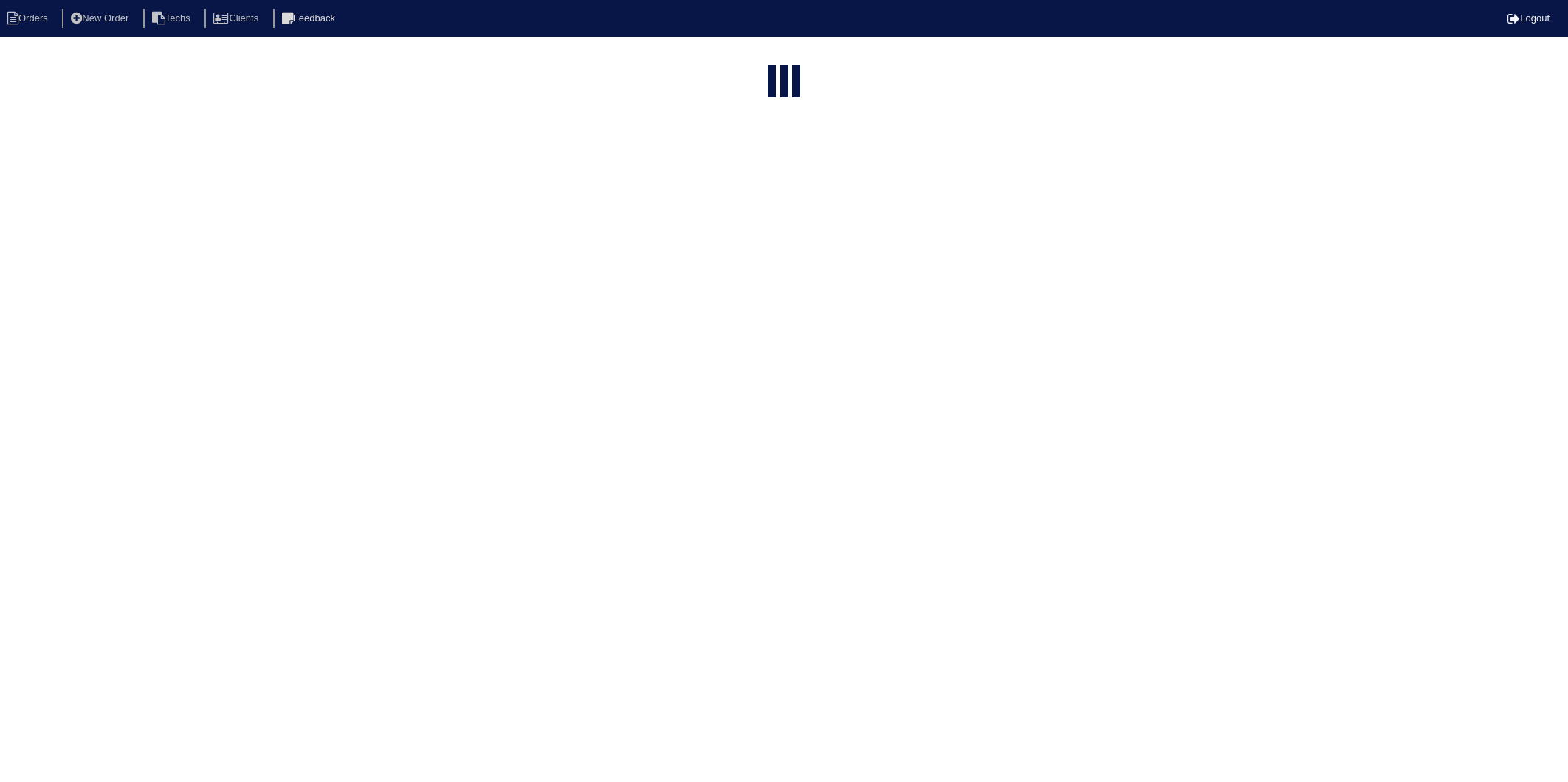
select select "15"
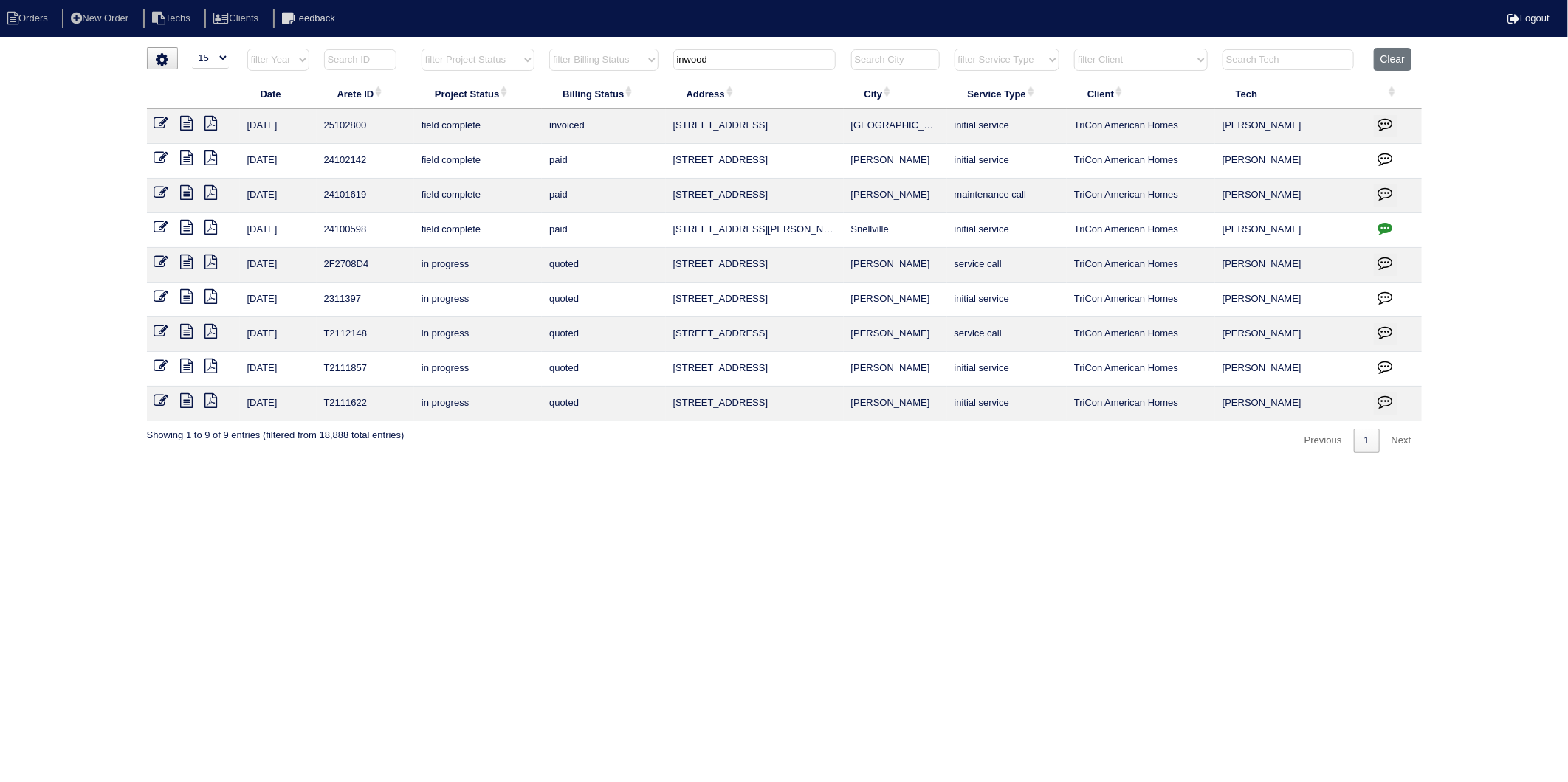
drag, startPoint x: 713, startPoint y: 57, endPoint x: 625, endPoint y: 71, distance: 89.1
click at [625, 71] on tr "filter Year -- Any Year -- 2025 2024 2023 2022 2021 2020 2019 filter Project St…" at bounding box center [785, 63] width 1275 height 30
type input "2921"
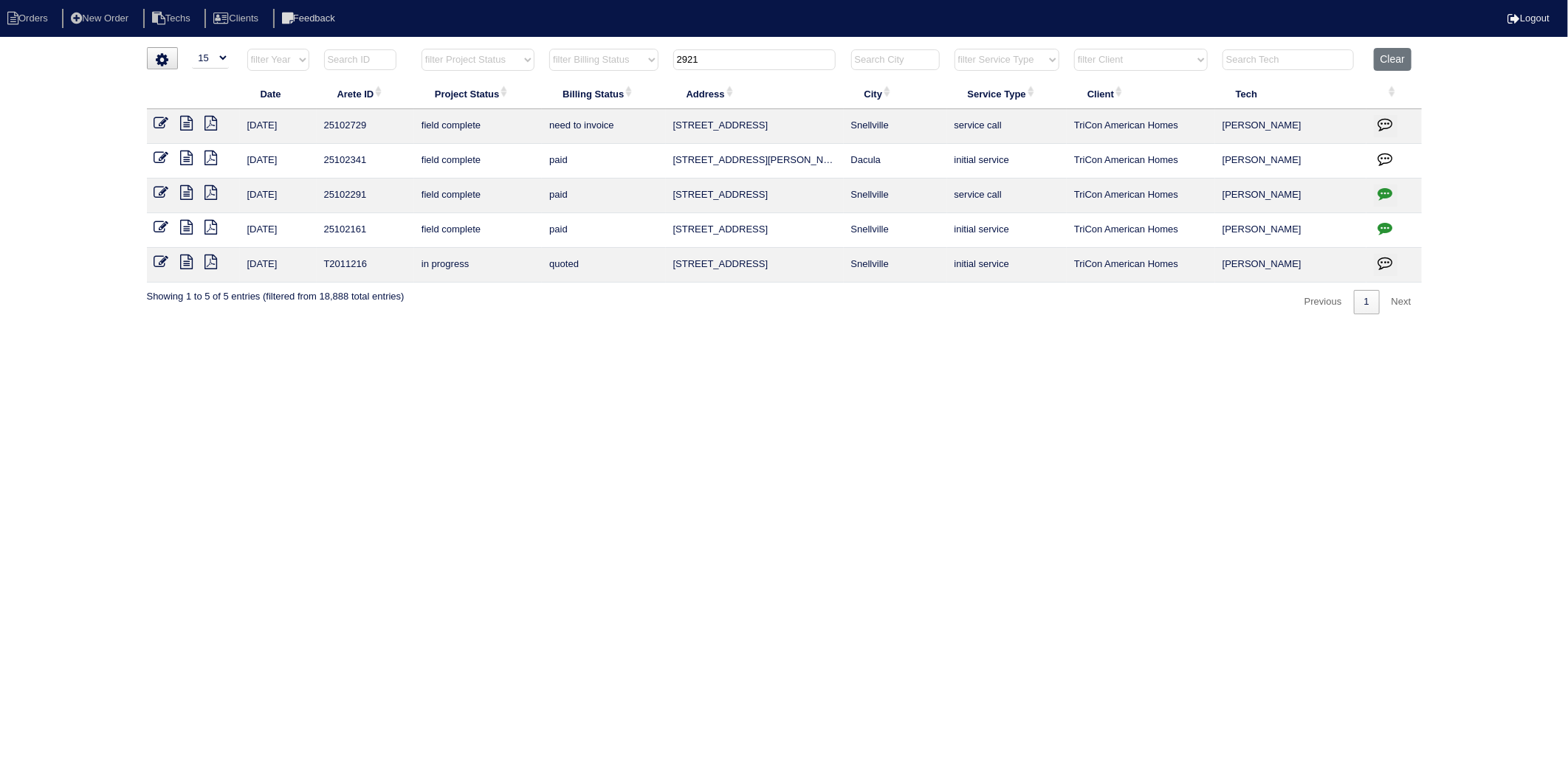
click at [705, 329] on html "Orders New Order Techs Clients Feedback Logout Orders New Order Users Clients M…" at bounding box center [784, 164] width 1568 height 329
click at [156, 125] on icon at bounding box center [161, 123] width 14 height 14
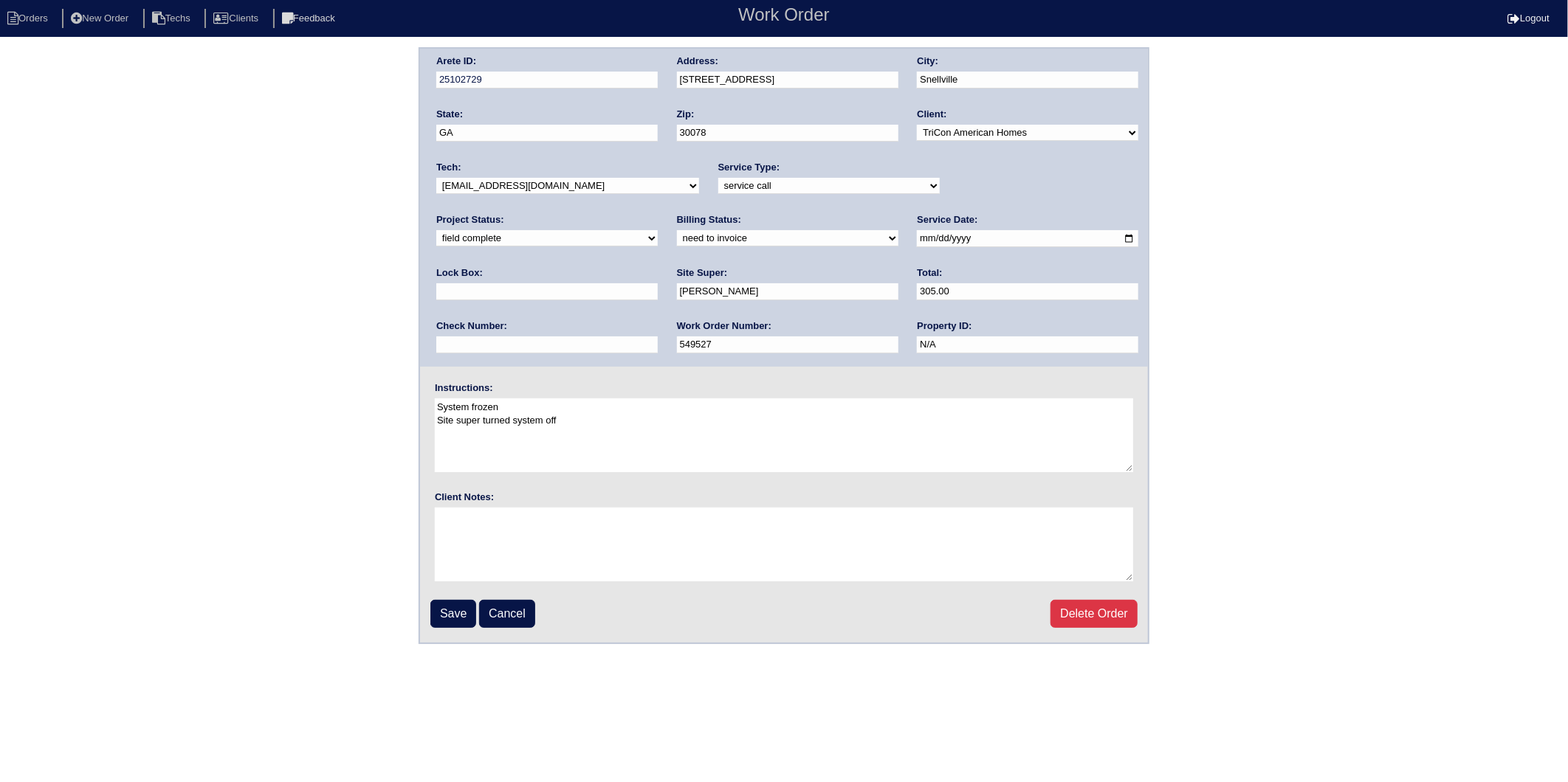
click at [677, 239] on select "need to quote quoted need to invoice invoiced paid warranty purchase order need…" at bounding box center [787, 238] width 222 height 16
select select "invoiced"
click at [677, 230] on select "need to quote quoted need to invoice invoiced paid warranty purchase order need…" at bounding box center [787, 238] width 222 height 16
click at [439, 607] on input "Save" at bounding box center [453, 614] width 46 height 28
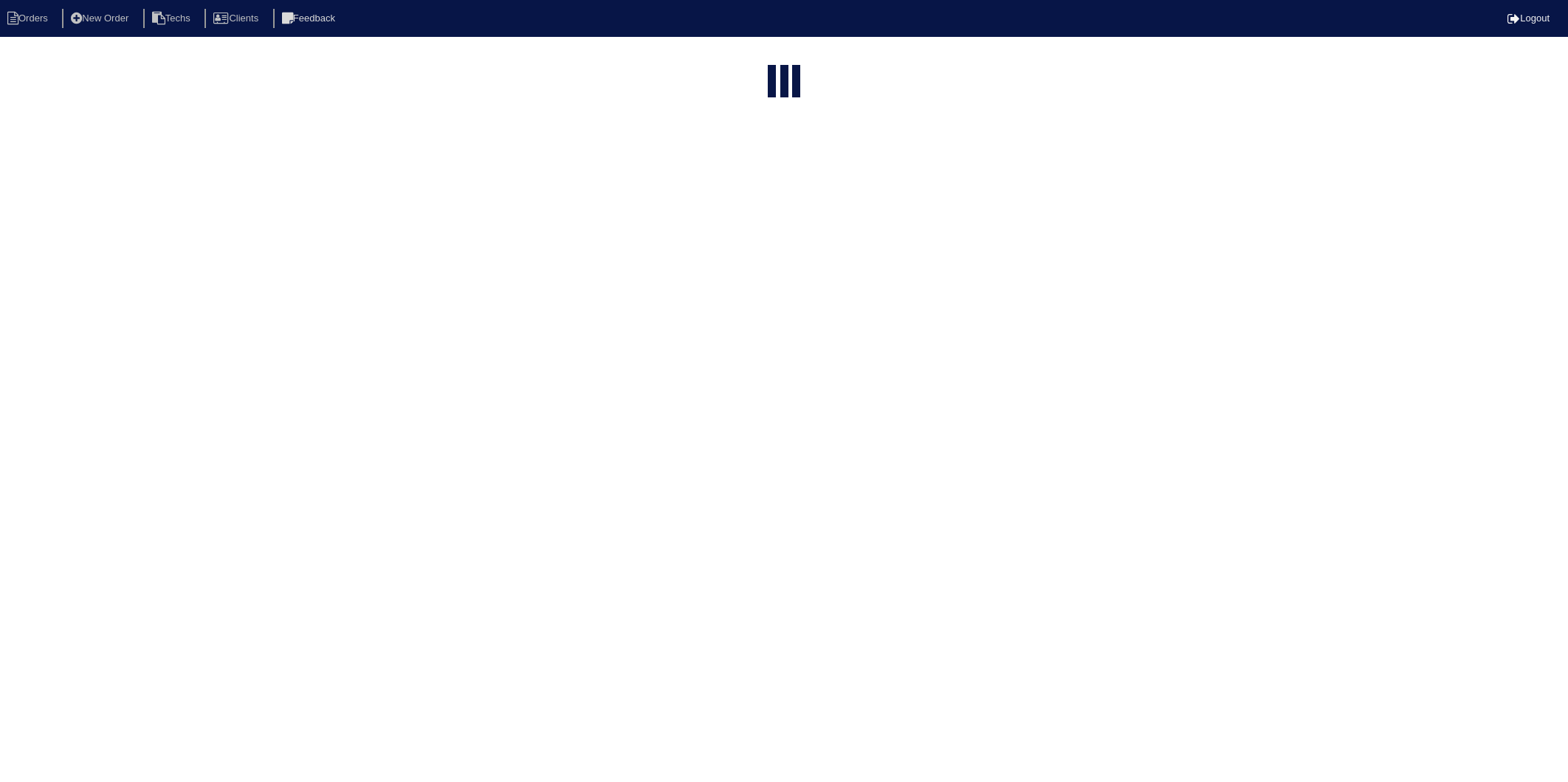
select select "15"
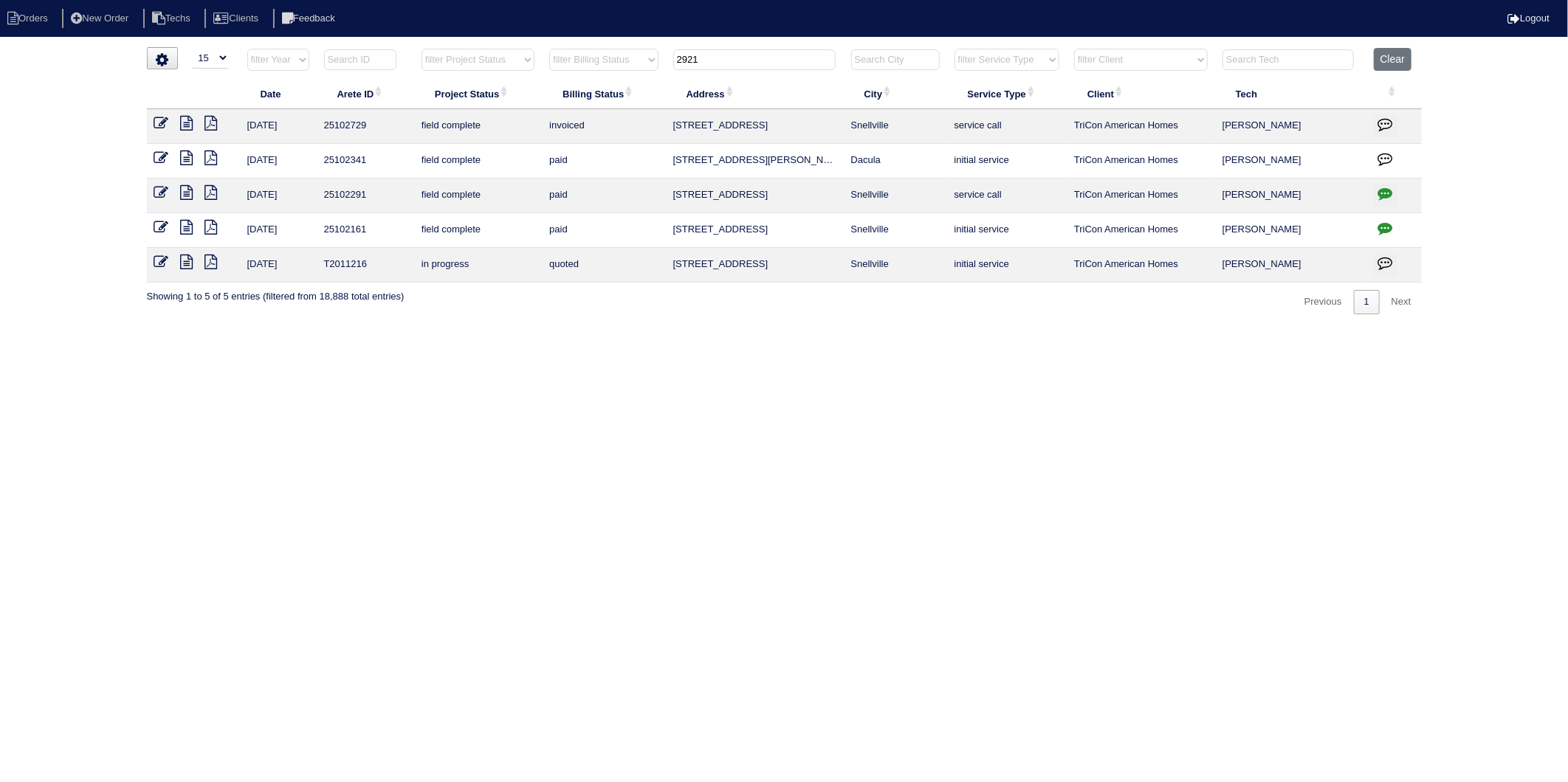
drag, startPoint x: 719, startPoint y: 312, endPoint x: 715, endPoint y: 305, distance: 8.1
click at [718, 311] on div "▼ 10 15 25 50 200 500 Search: Date Arete ID Project Status Billing Status Addre…" at bounding box center [785, 181] width 1275 height 267
drag, startPoint x: 623, startPoint y: 75, endPoint x: 607, endPoint y: 79, distance: 16.5
click at [607, 79] on table "Date Arete ID Project Status Billing Status Address City Service Type Client Te…" at bounding box center [785, 166] width 1275 height 235
type input "385"
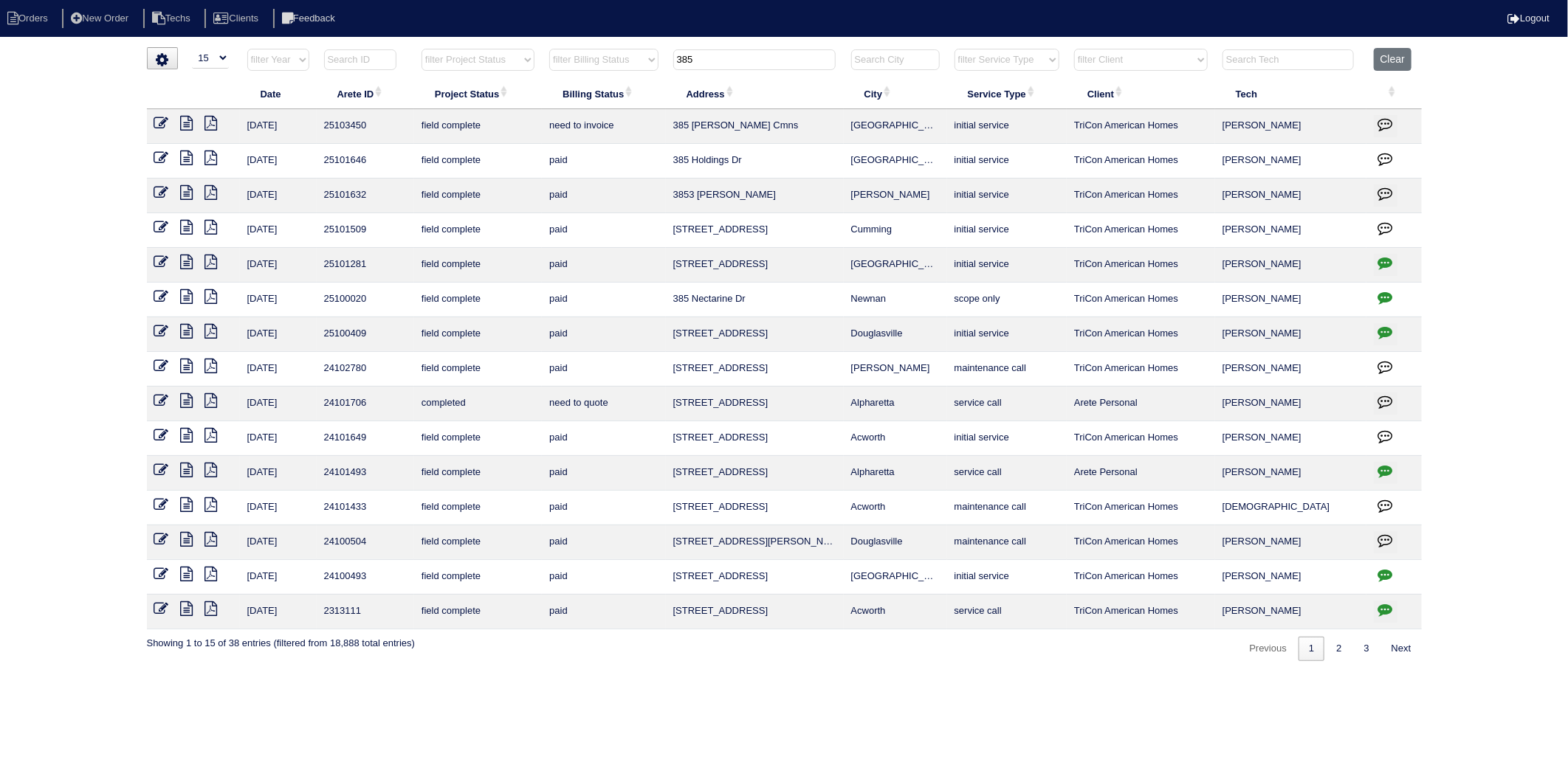
click at [166, 119] on icon at bounding box center [161, 123] width 14 height 14
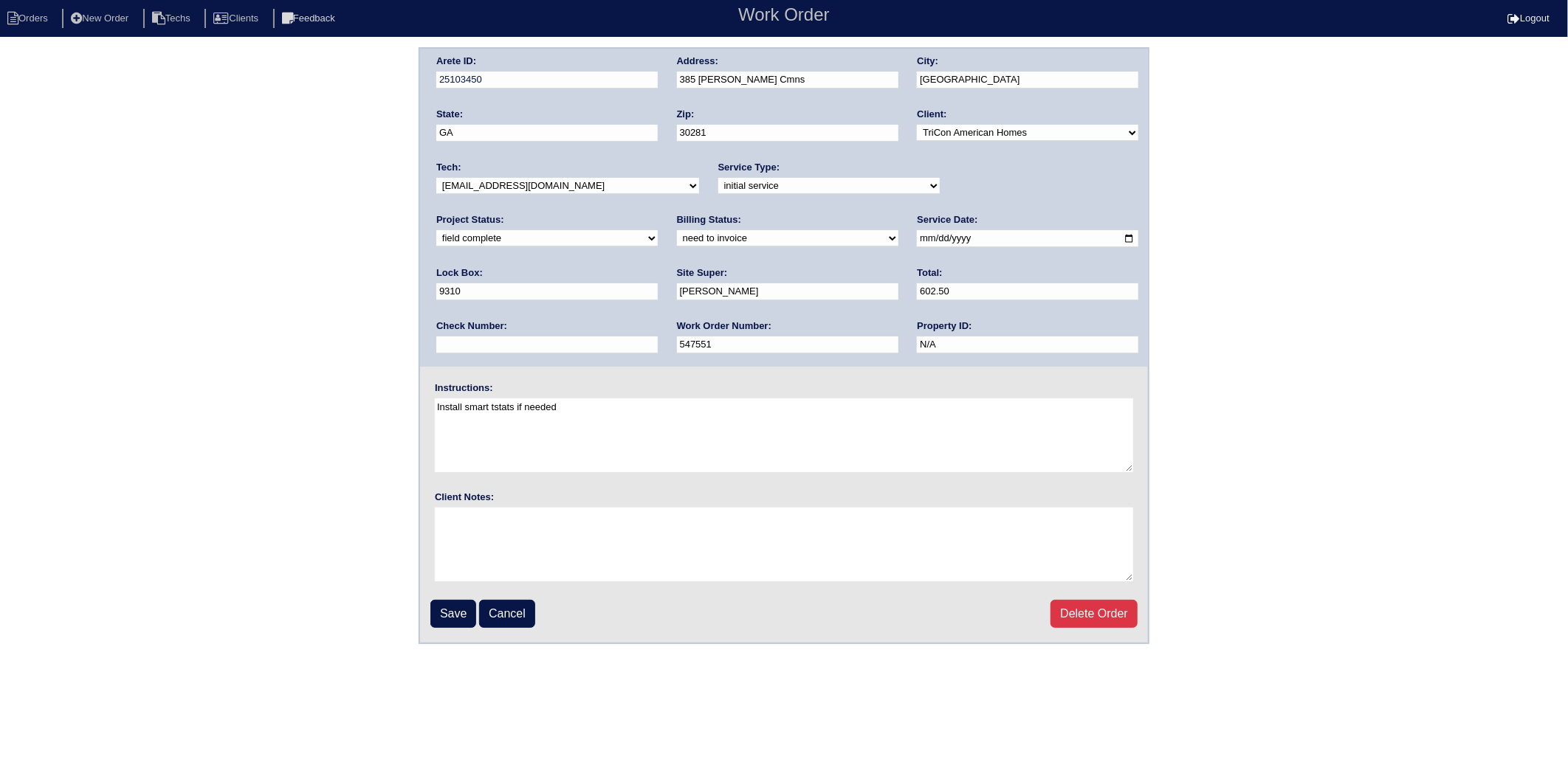
click at [677, 227] on div "Billing Status: need to quote quoted need to invoice invoiced paid warranty pur…" at bounding box center [787, 233] width 222 height 41
click at [677, 238] on select "need to quote quoted need to invoice invoiced paid warranty purchase order need…" at bounding box center [787, 238] width 222 height 16
select select "invoiced"
click at [677, 230] on select "need to quote quoted need to invoice invoiced paid warranty purchase order need…" at bounding box center [787, 238] width 222 height 16
drag, startPoint x: 453, startPoint y: 602, endPoint x: 437, endPoint y: 396, distance: 206.6
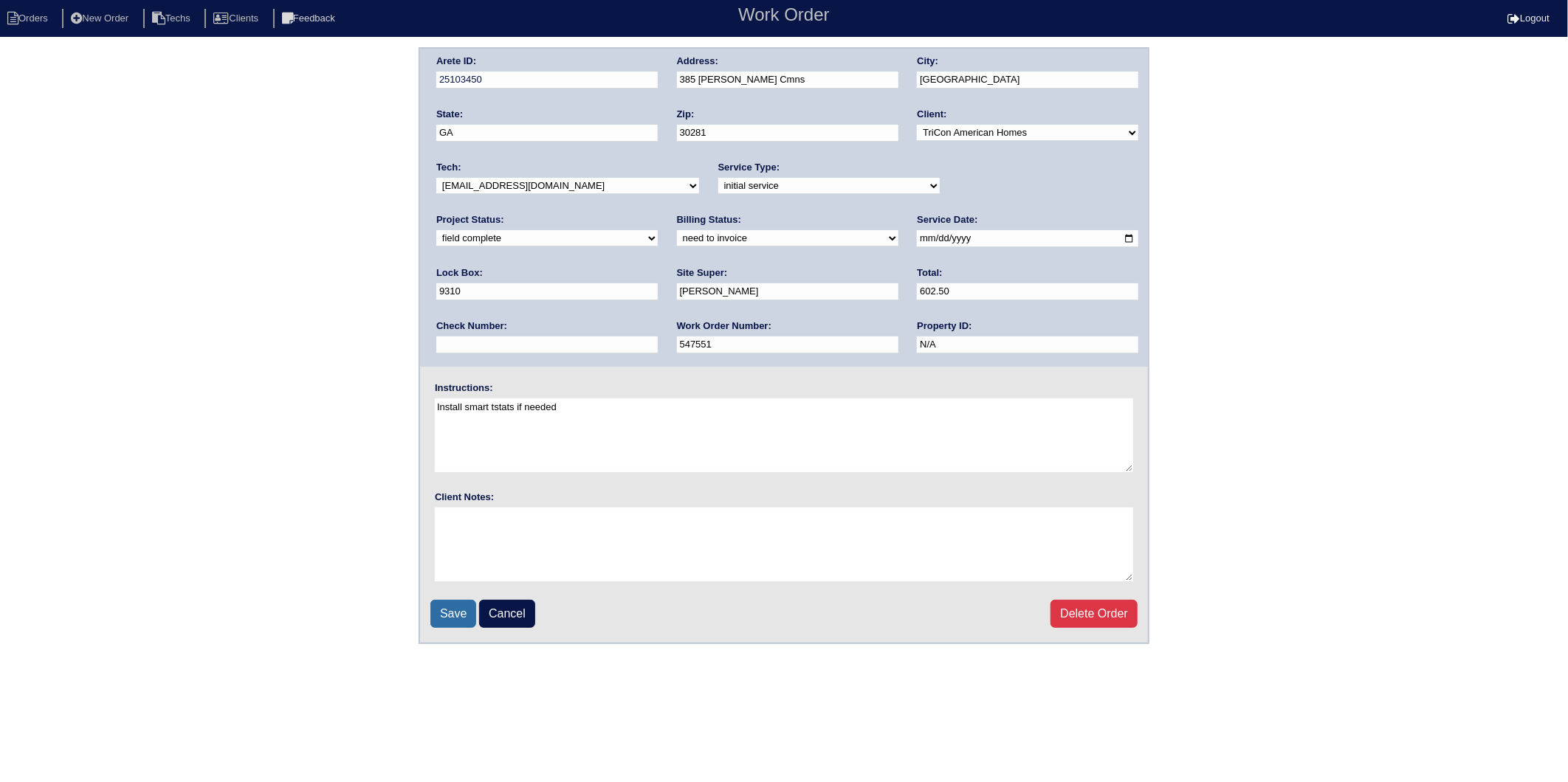
click at [453, 601] on input "Save" at bounding box center [453, 614] width 46 height 28
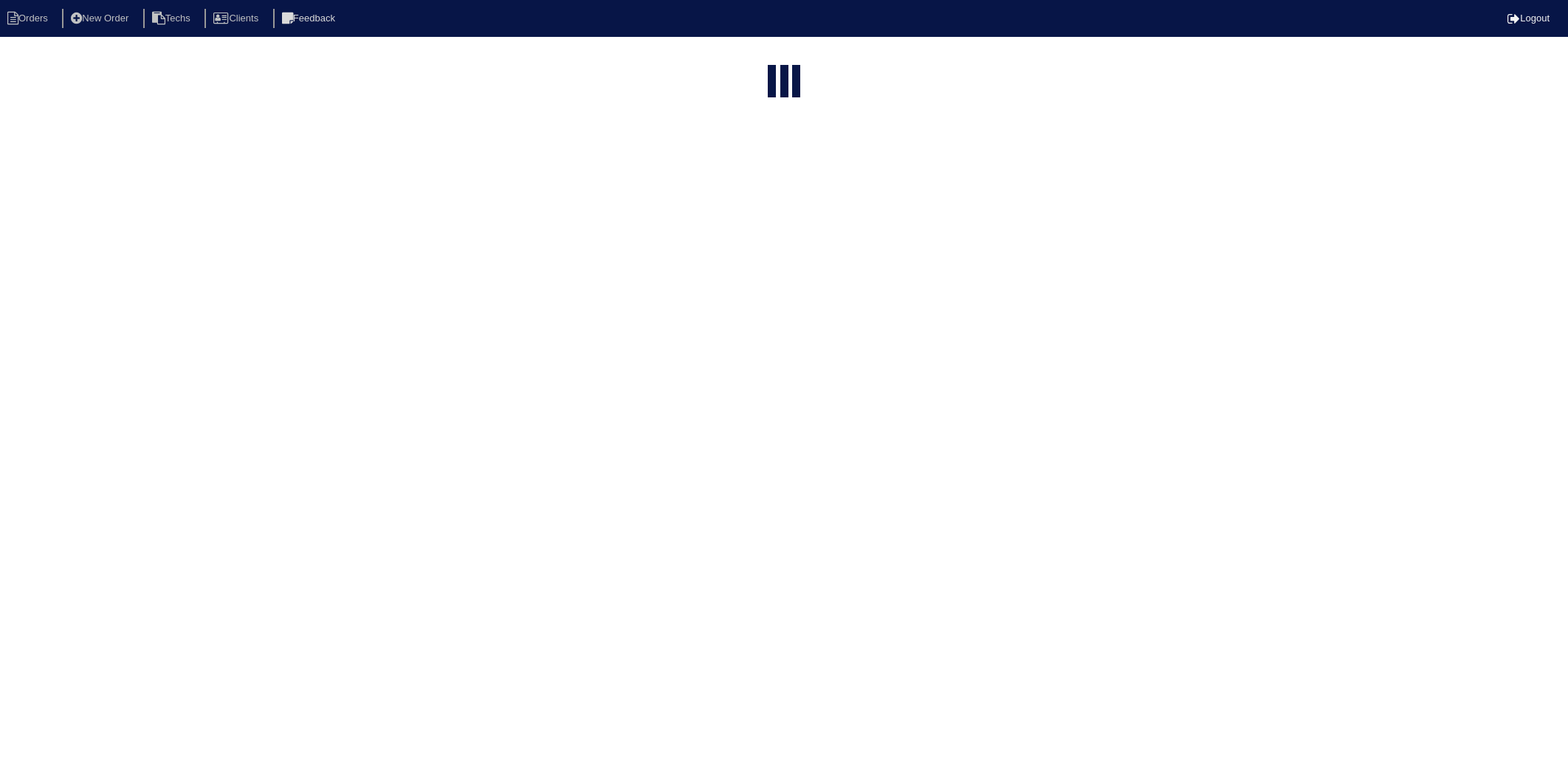
select select "15"
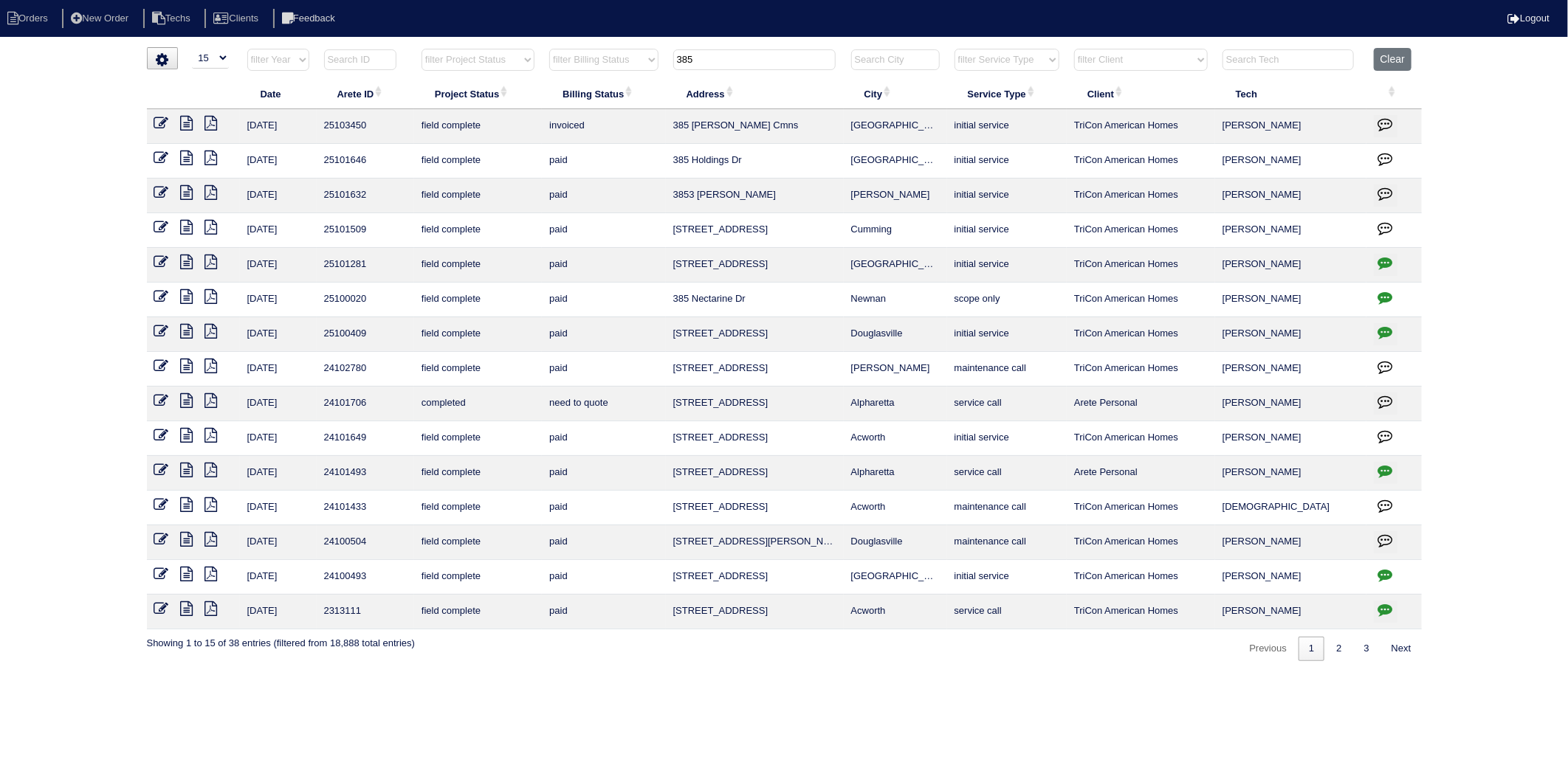
drag, startPoint x: 688, startPoint y: 67, endPoint x: 632, endPoint y: 79, distance: 57.3
click at [632, 79] on table "Date Arete ID Project Status Billing Status Address City Service Type Client Te…" at bounding box center [785, 339] width 1275 height 582
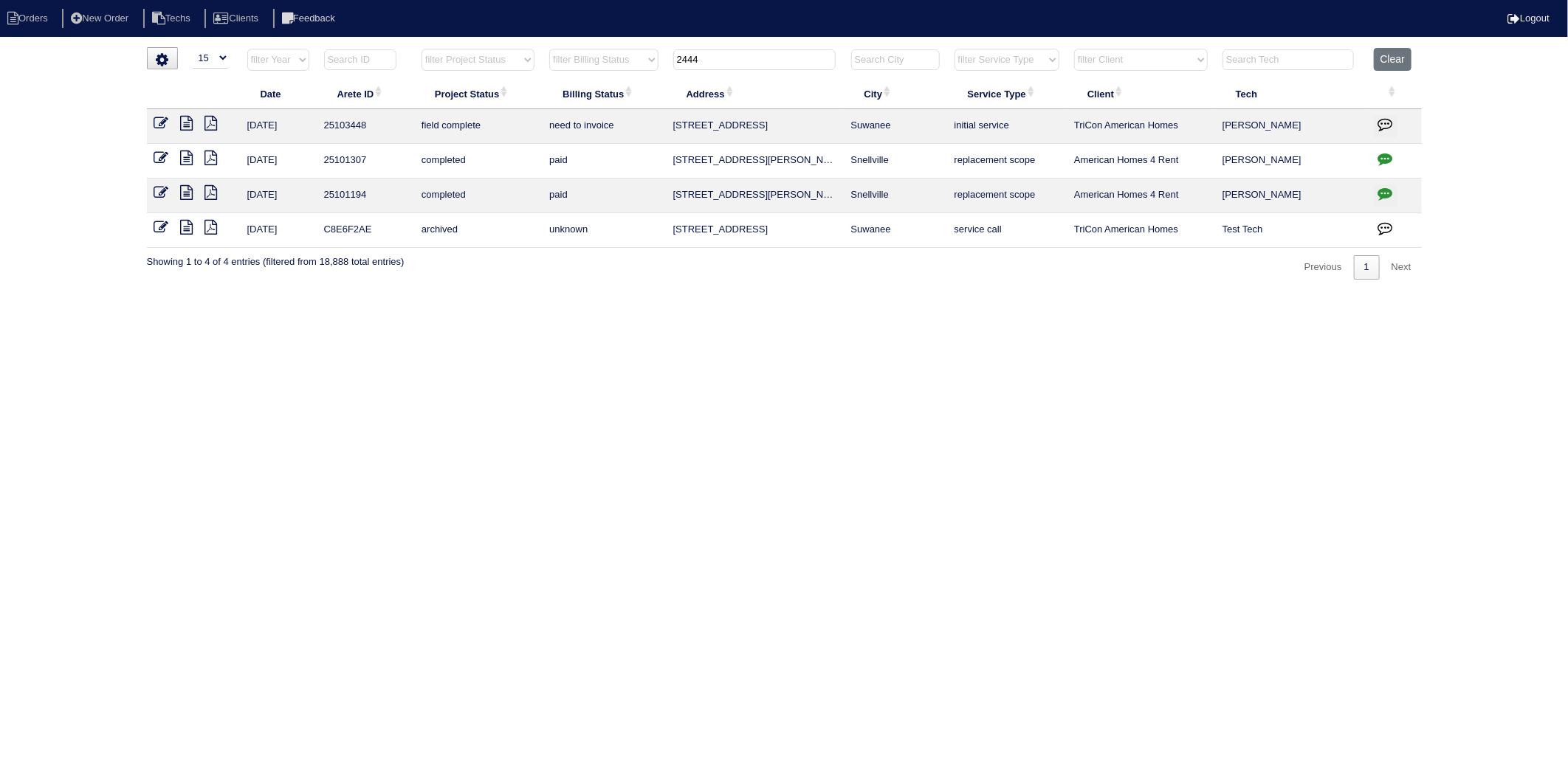
type input "2444"
click at [159, 119] on icon at bounding box center [161, 123] width 14 height 14
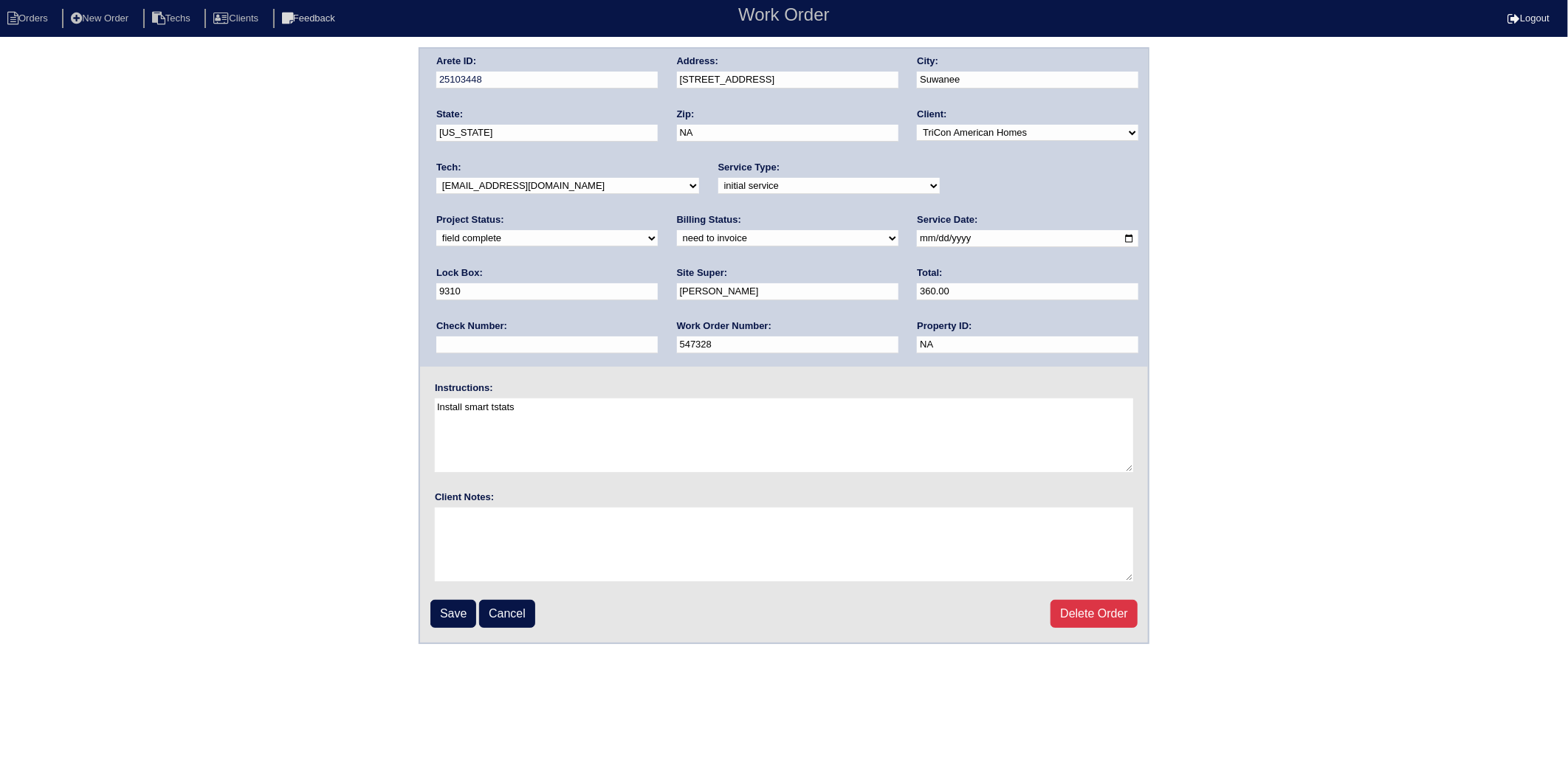
click at [677, 239] on select "need to quote quoted need to invoice invoiced paid warranty purchase order need…" at bounding box center [787, 238] width 222 height 16
select select "invoiced"
click at [677, 230] on select "need to quote quoted need to invoice invoiced paid warranty purchase order need…" at bounding box center [787, 238] width 222 height 16
click at [447, 606] on input "Save" at bounding box center [453, 614] width 46 height 28
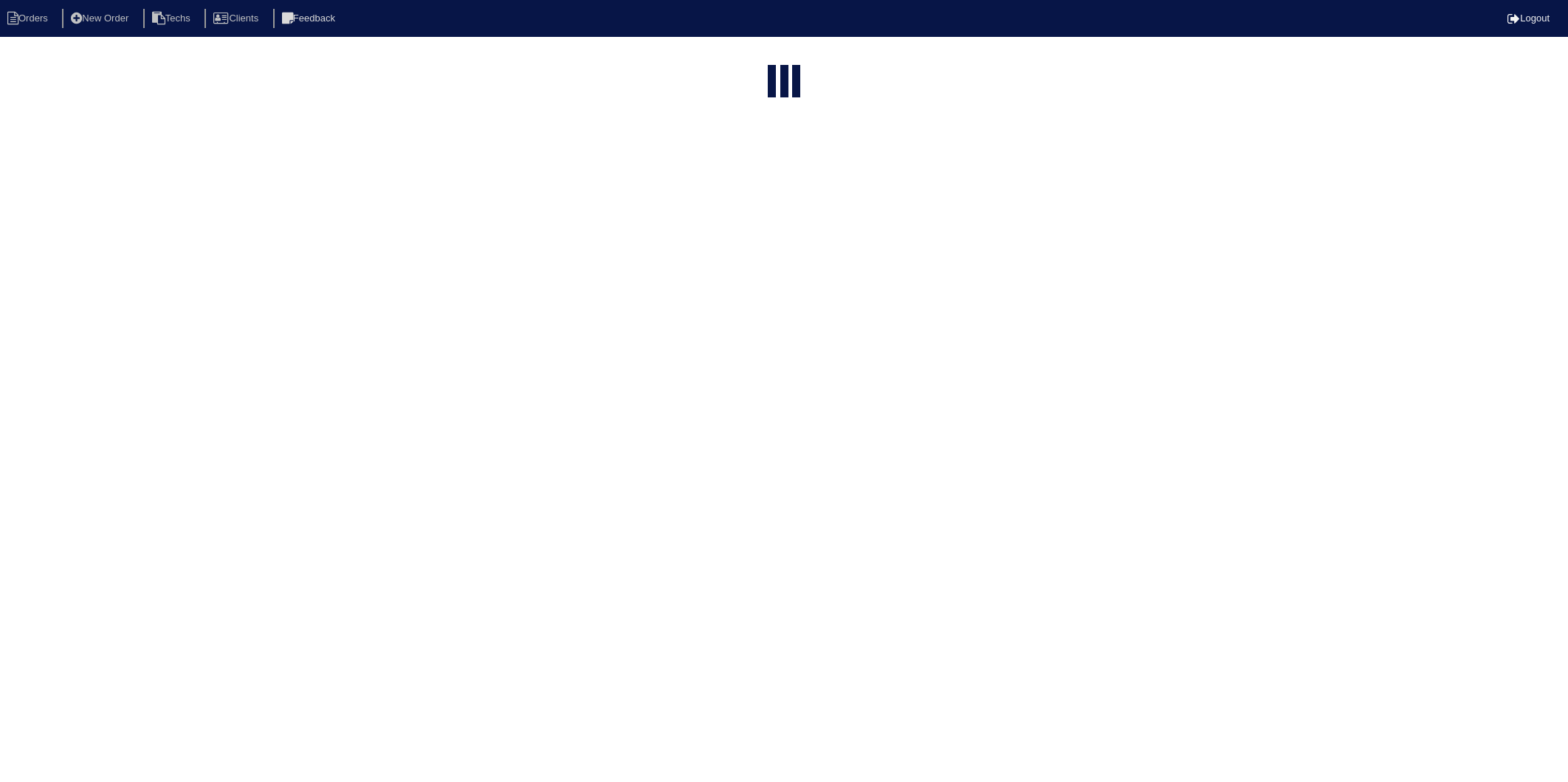
select select "15"
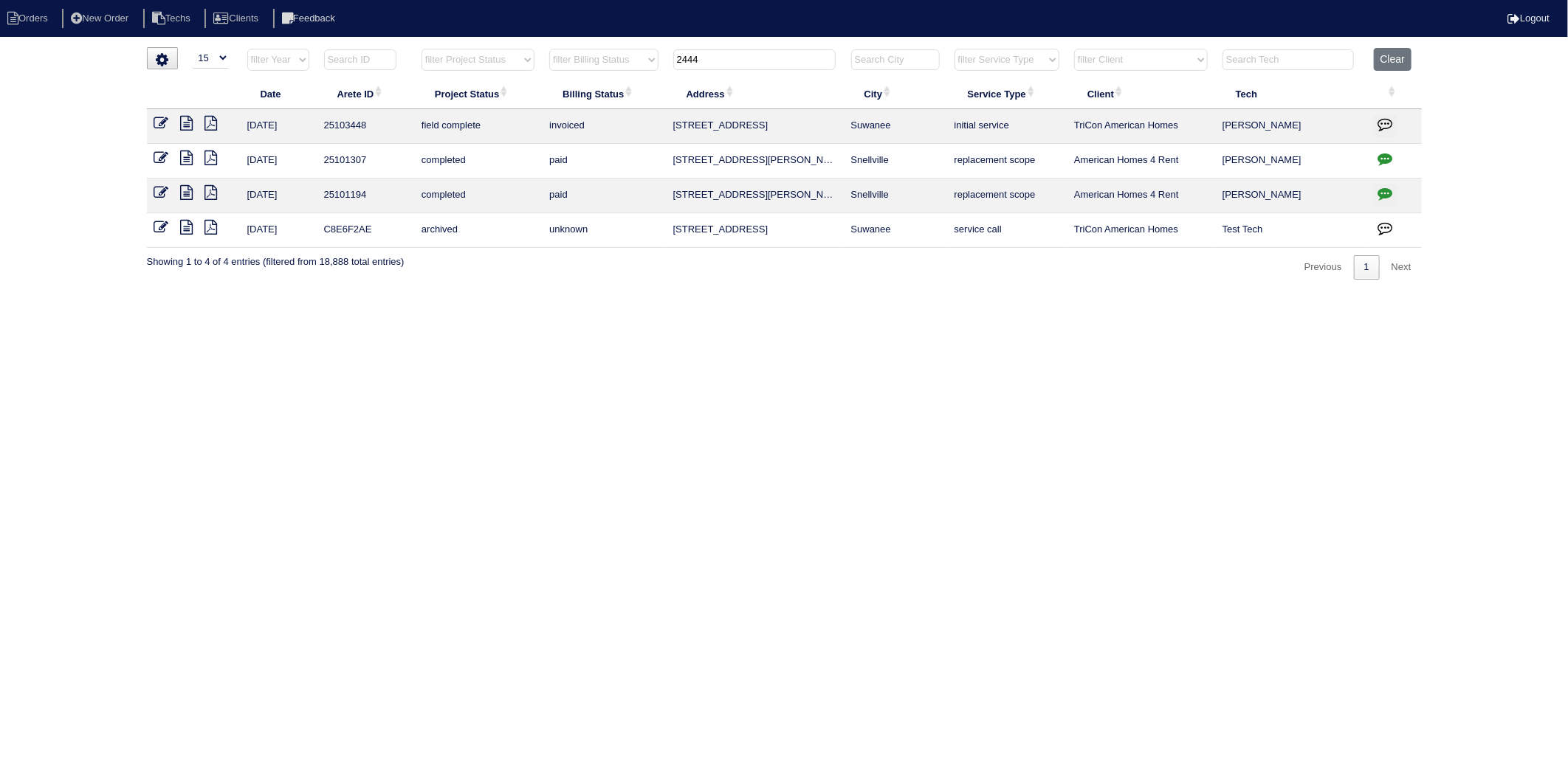
drag, startPoint x: 640, startPoint y: 79, endPoint x: 598, endPoint y: 96, distance: 45.3
click at [598, 95] on table "Date Arete ID Project Status Billing Status Address City Service Type Client Te…" at bounding box center [785, 148] width 1275 height 200
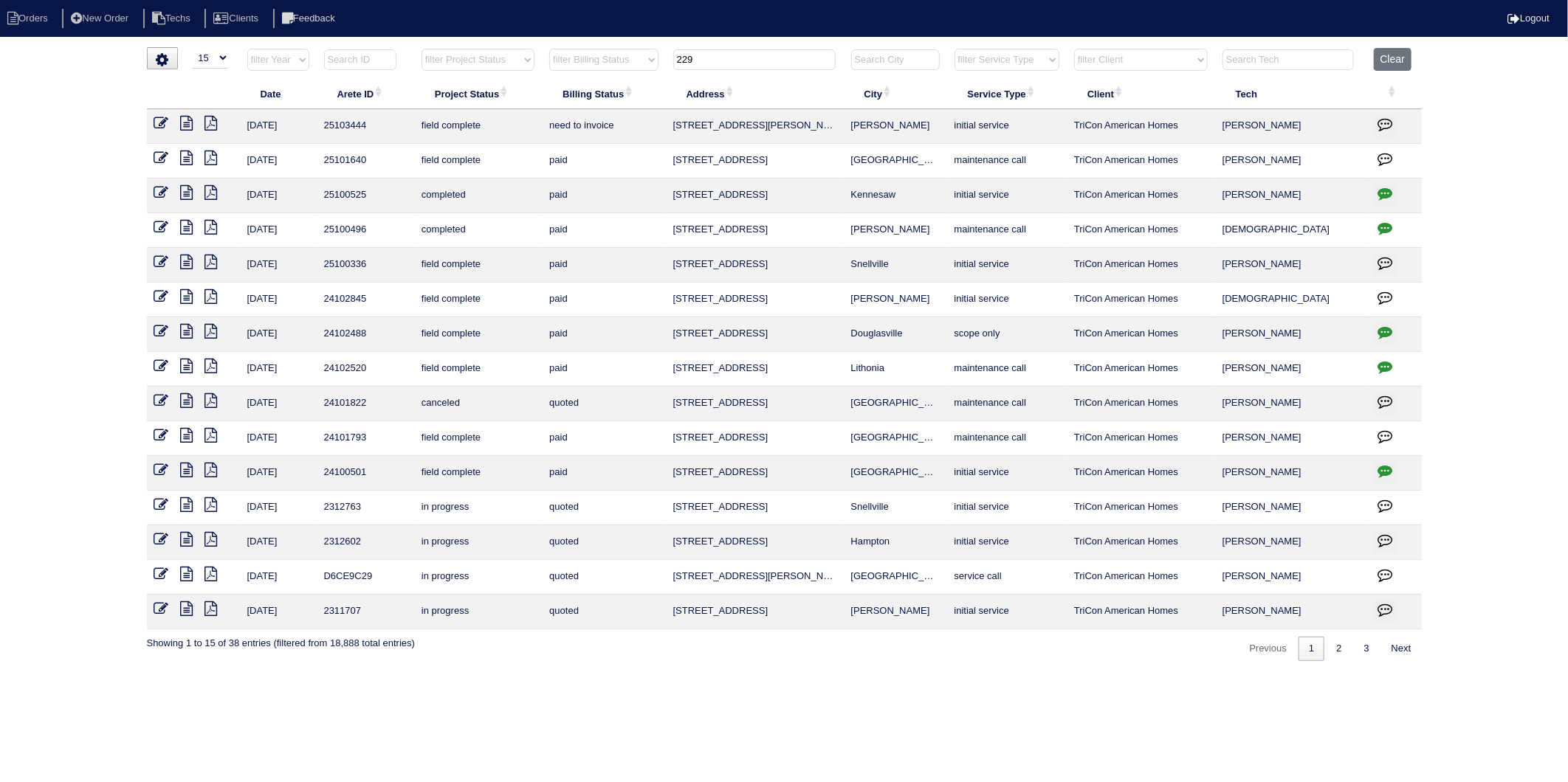
type input "229"
click at [162, 125] on icon at bounding box center [161, 123] width 14 height 14
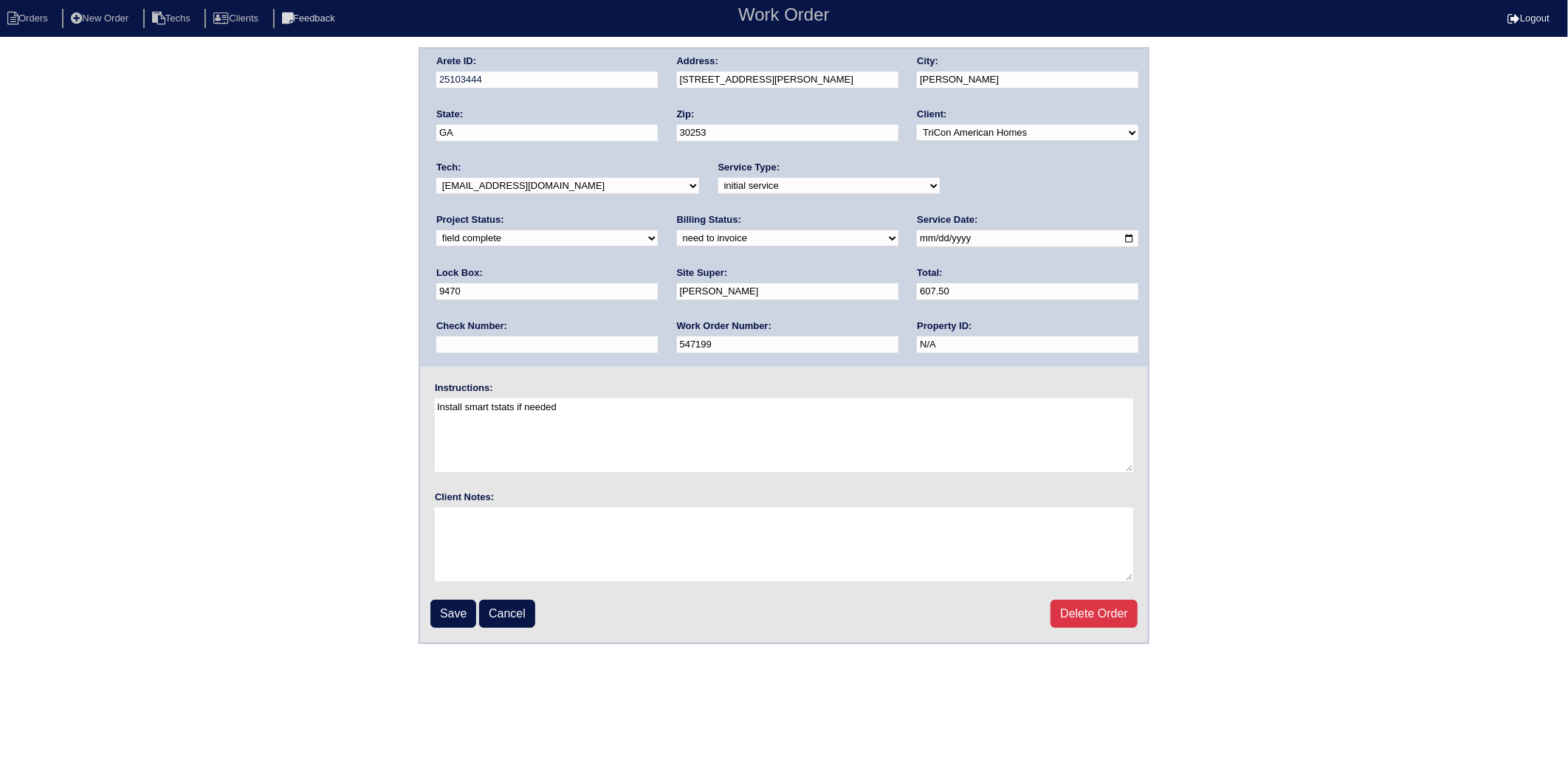
drag, startPoint x: 485, startPoint y: 233, endPoint x: 481, endPoint y: 244, distance: 11.7
click at [677, 233] on select "need to quote quoted need to invoice invoiced paid warranty purchase order need…" at bounding box center [787, 238] width 222 height 16
select select "invoiced"
click at [677, 230] on select "need to quote quoted need to invoice invoiced paid warranty purchase order need…" at bounding box center [787, 238] width 222 height 16
click at [449, 616] on input "Save" at bounding box center [453, 614] width 46 height 28
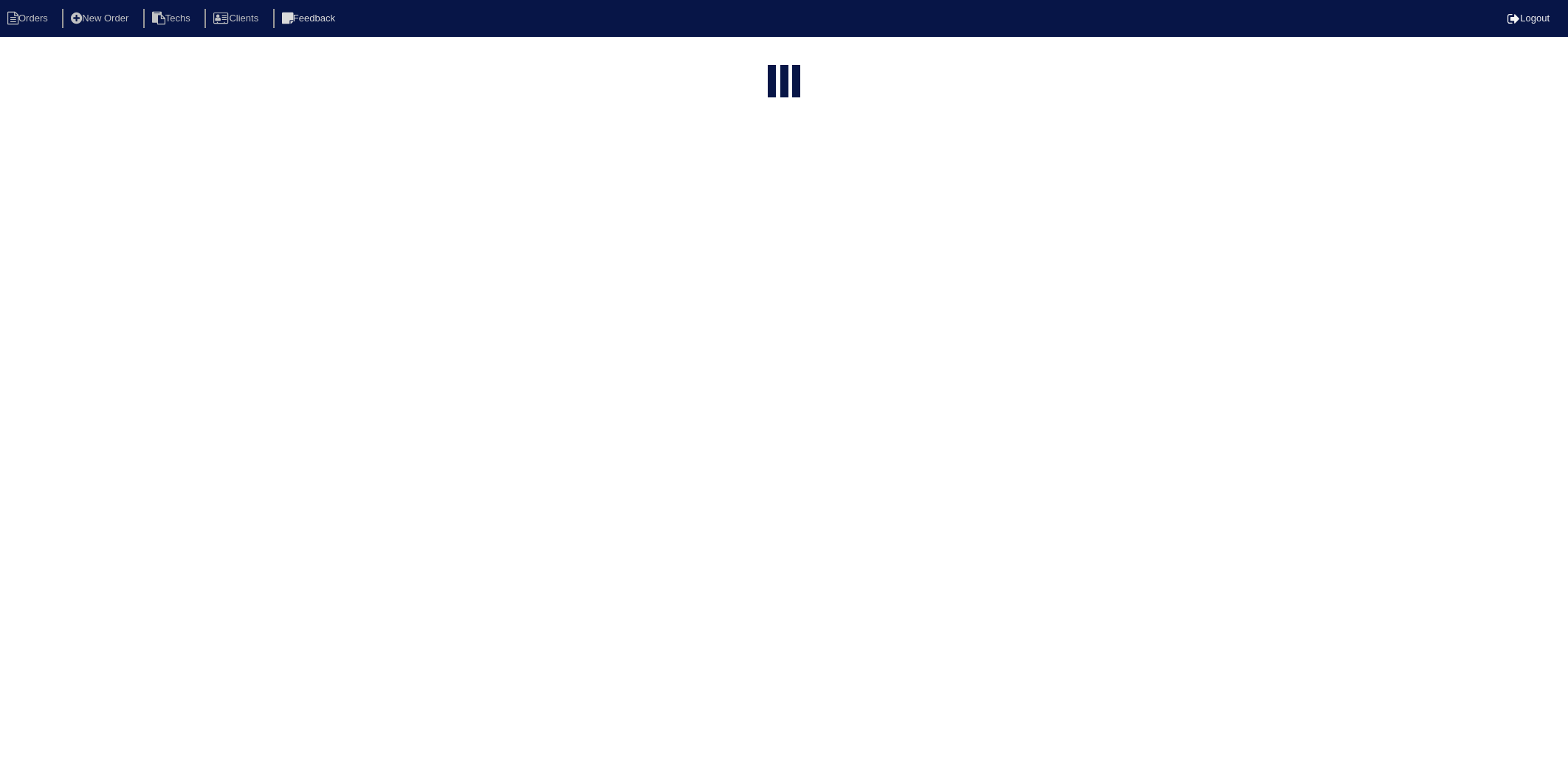
select select "15"
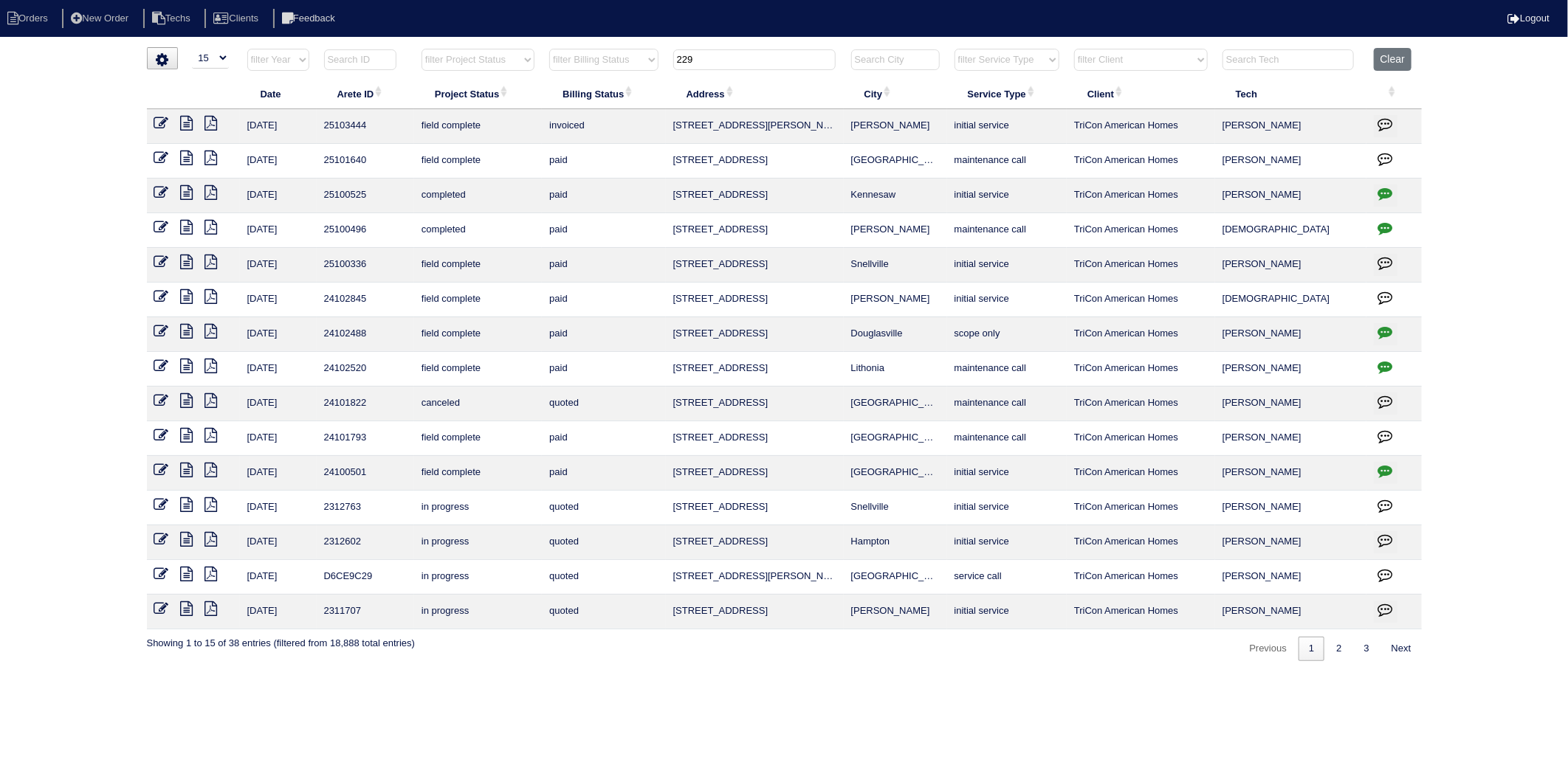
drag, startPoint x: 732, startPoint y: 56, endPoint x: 622, endPoint y: 72, distance: 111.2
click at [622, 72] on tr "filter Year -- Any Year -- 2025 2024 2023 2022 2021 2020 2019 filter Project St…" at bounding box center [785, 63] width 1275 height 30
type input "1586"
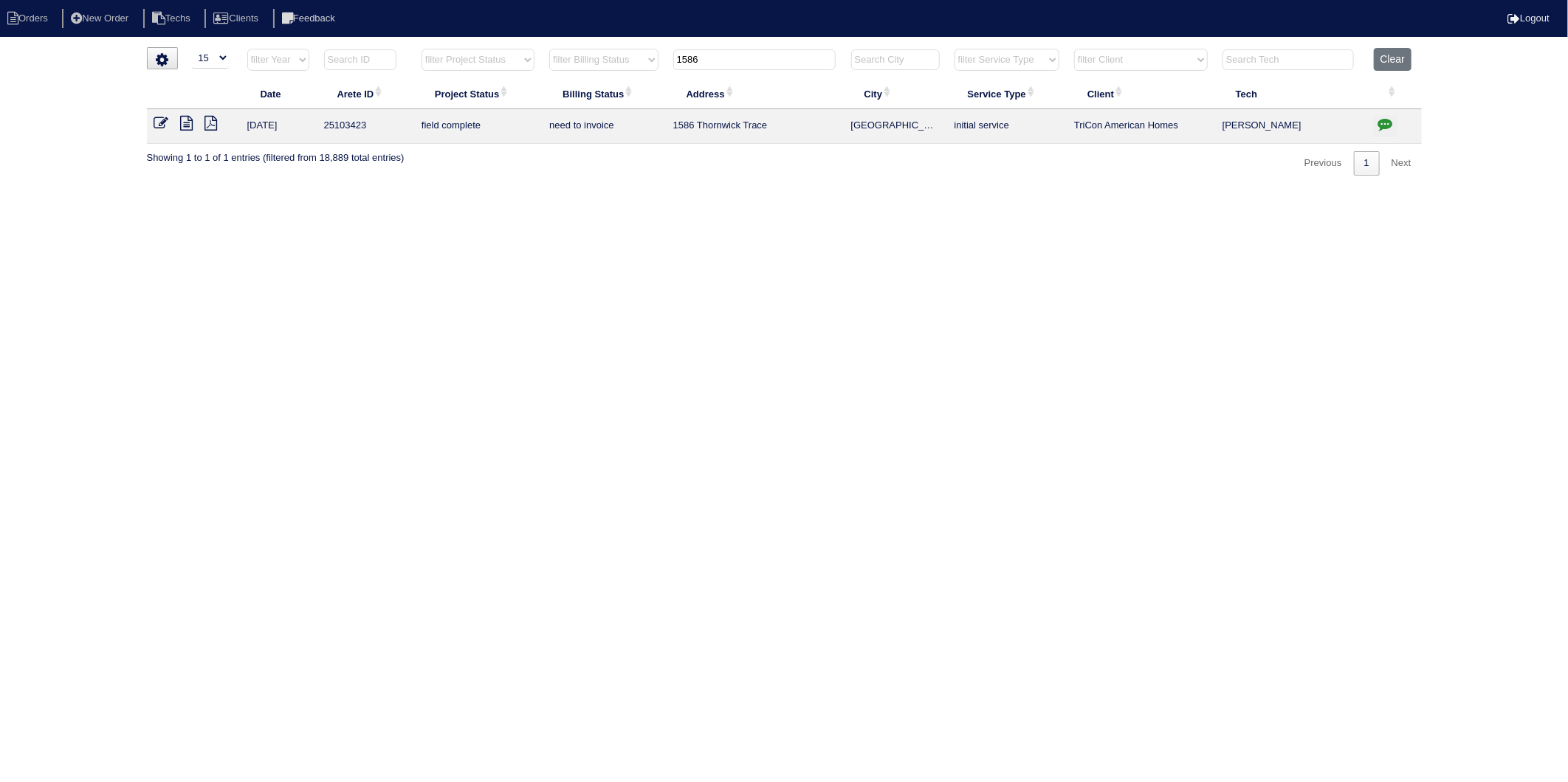
click at [160, 123] on icon at bounding box center [161, 123] width 14 height 14
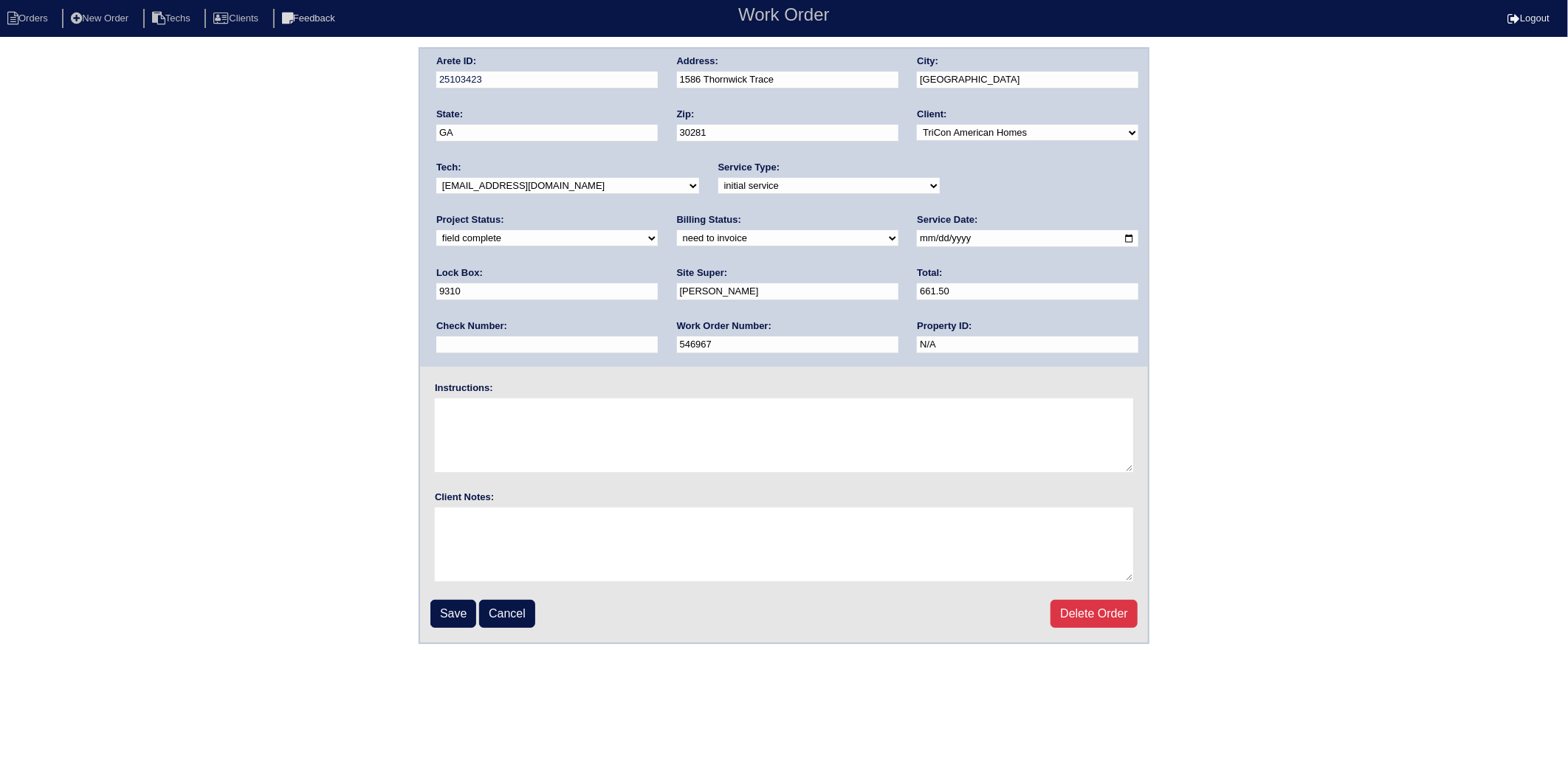
click at [677, 244] on select "need to quote quoted need to invoice invoiced paid warranty purchase order need…" at bounding box center [787, 238] width 222 height 16
select select "invoiced"
click at [677, 230] on select "need to quote quoted need to invoice invoiced paid warranty purchase order need…" at bounding box center [787, 238] width 222 height 16
click at [441, 613] on input "Save" at bounding box center [453, 614] width 46 height 28
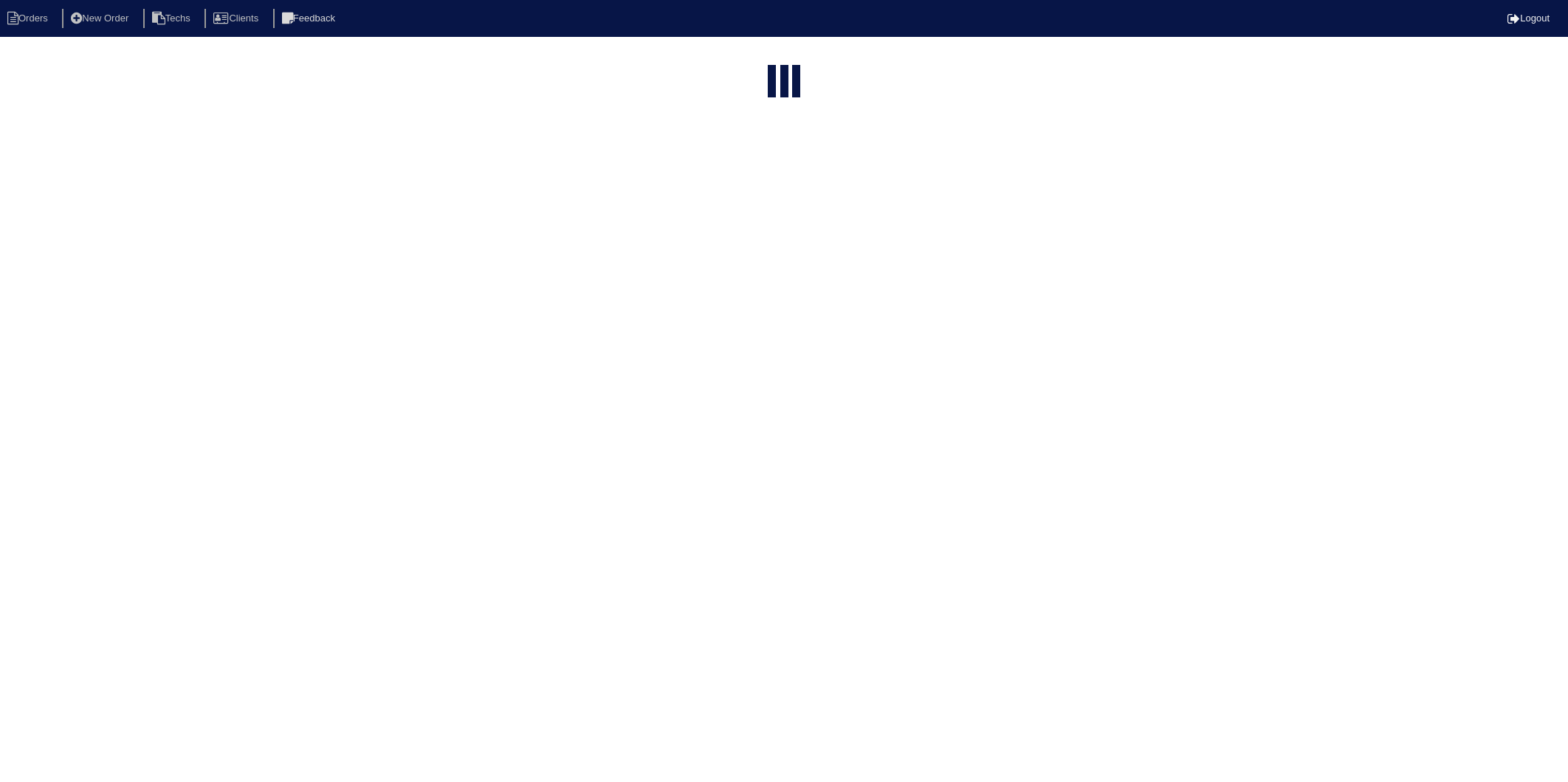
select select "15"
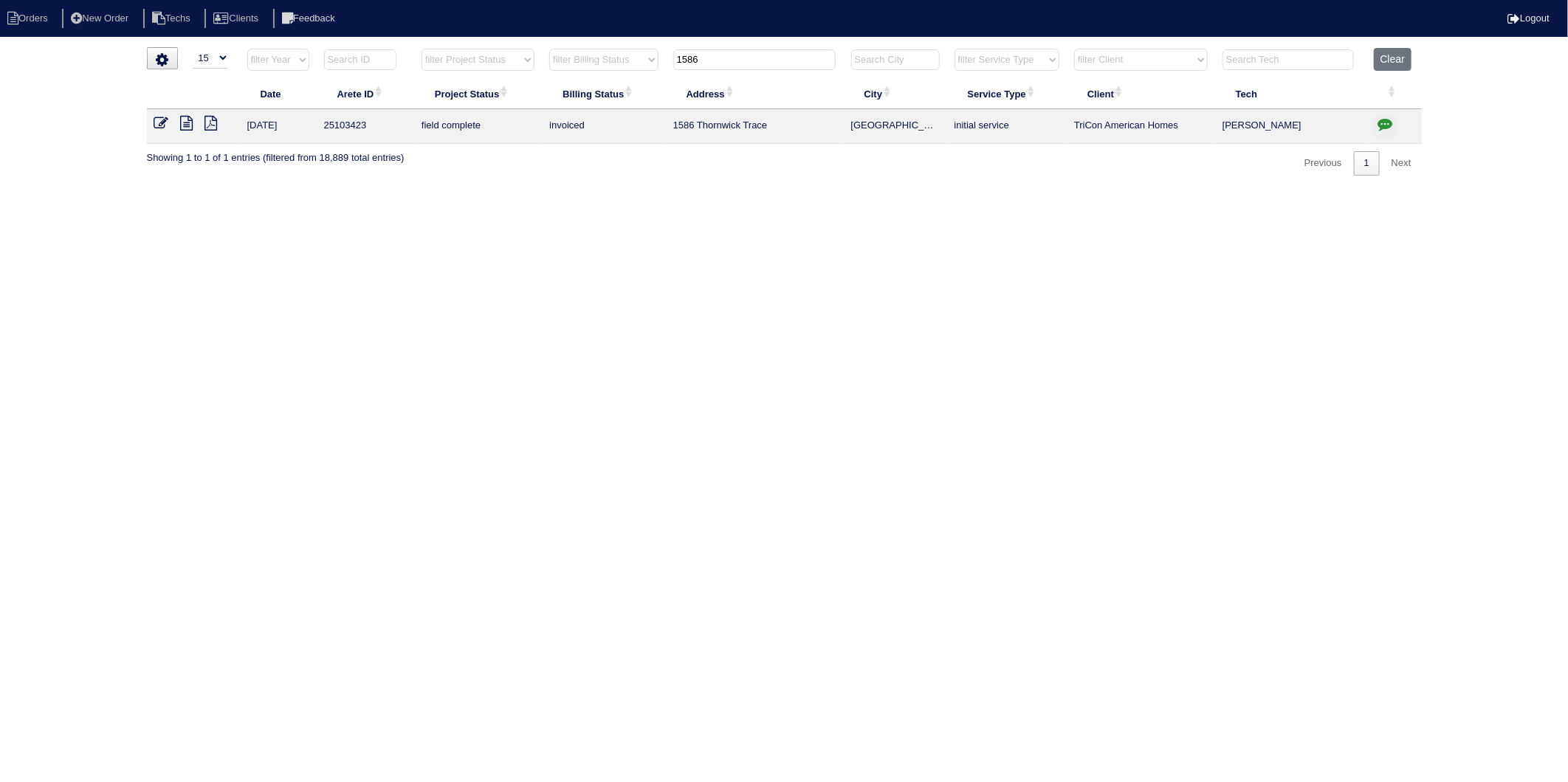
drag, startPoint x: 705, startPoint y: 60, endPoint x: 626, endPoint y: 79, distance: 81.3
click at [632, 79] on table "Date Arete ID Project Status Billing Status Address City Service Type Client Te…" at bounding box center [785, 96] width 1275 height 96
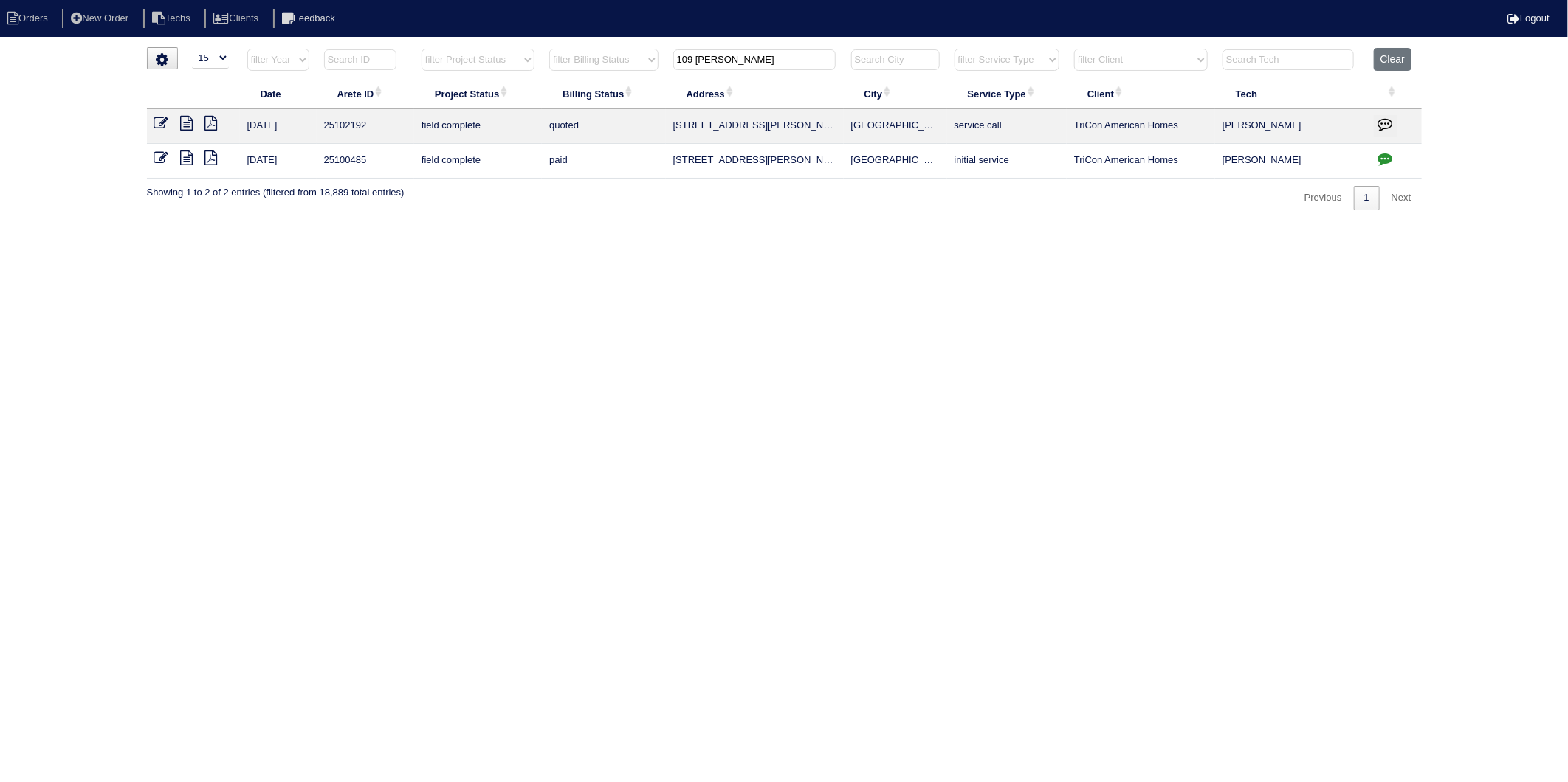
type input "109 [PERSON_NAME]"
click at [160, 128] on icon at bounding box center [161, 123] width 14 height 14
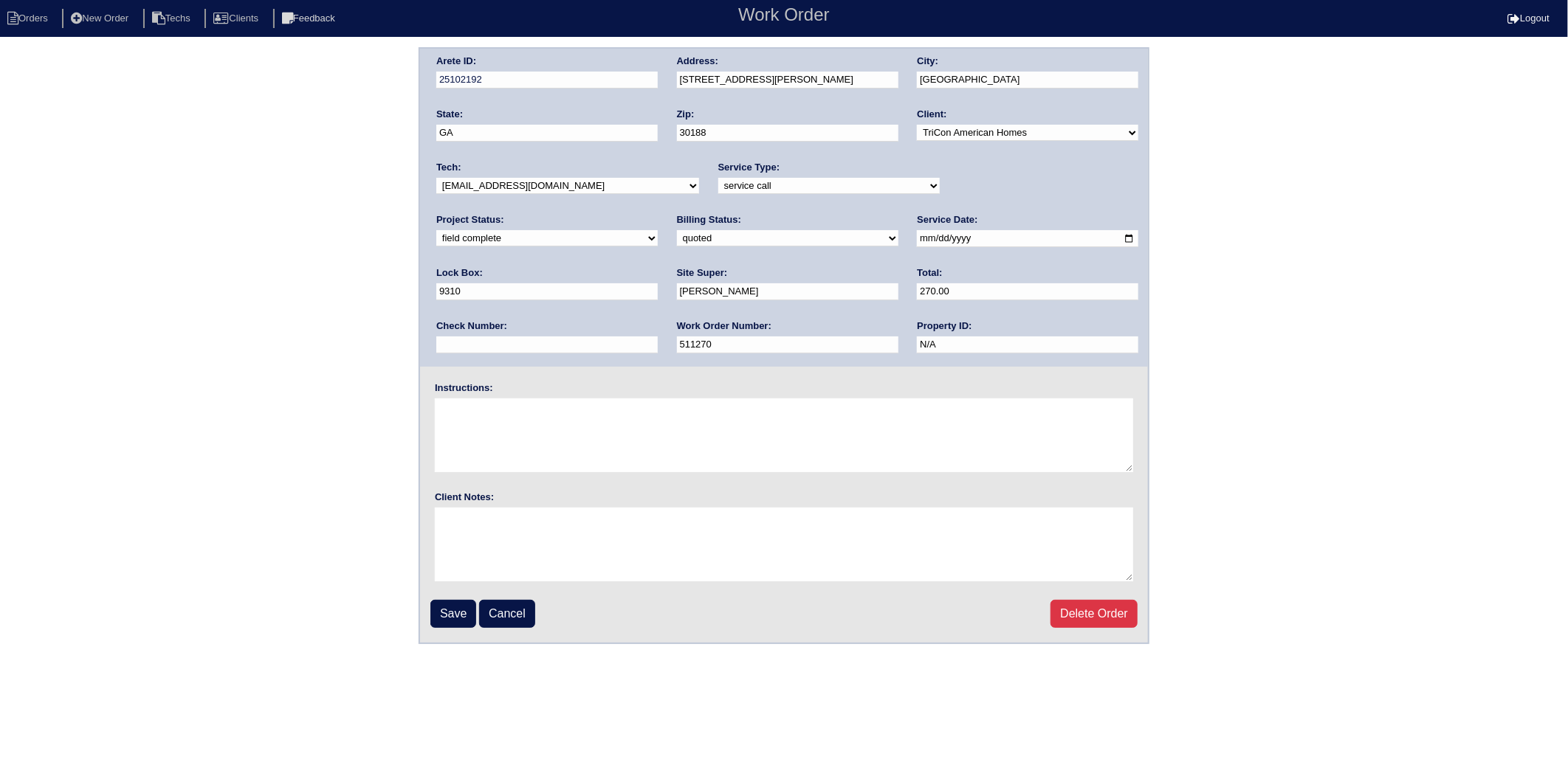
click at [677, 240] on select "need to quote quoted need to invoice invoiced paid warranty purchase order need…" at bounding box center [787, 238] width 222 height 16
select select "invoiced"
click at [677, 230] on select "need to quote quoted need to invoice invoiced paid warranty purchase order need…" at bounding box center [787, 238] width 222 height 16
click at [456, 611] on input "Save" at bounding box center [453, 614] width 46 height 28
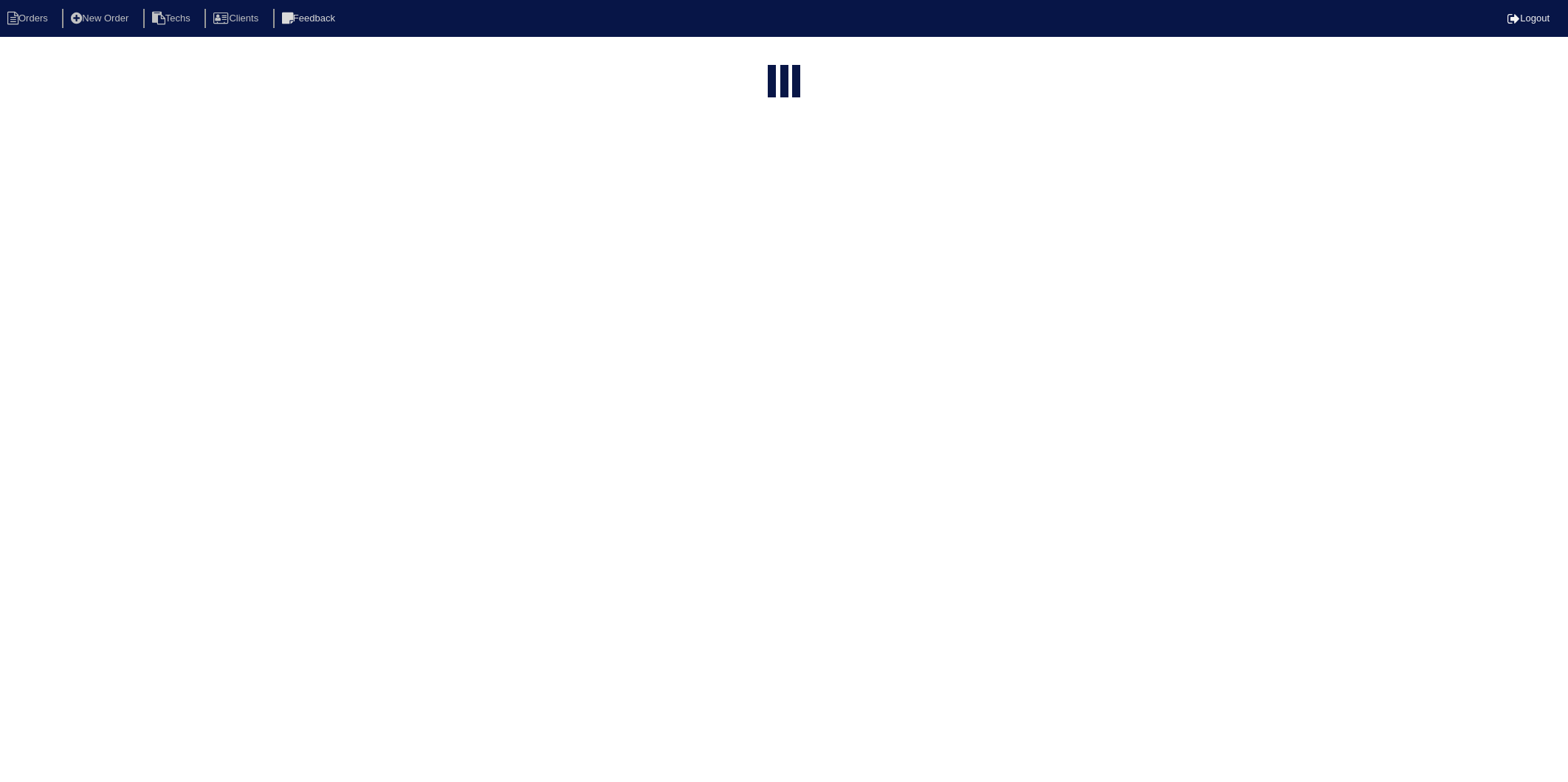
select select "15"
type input "109 [PERSON_NAME]"
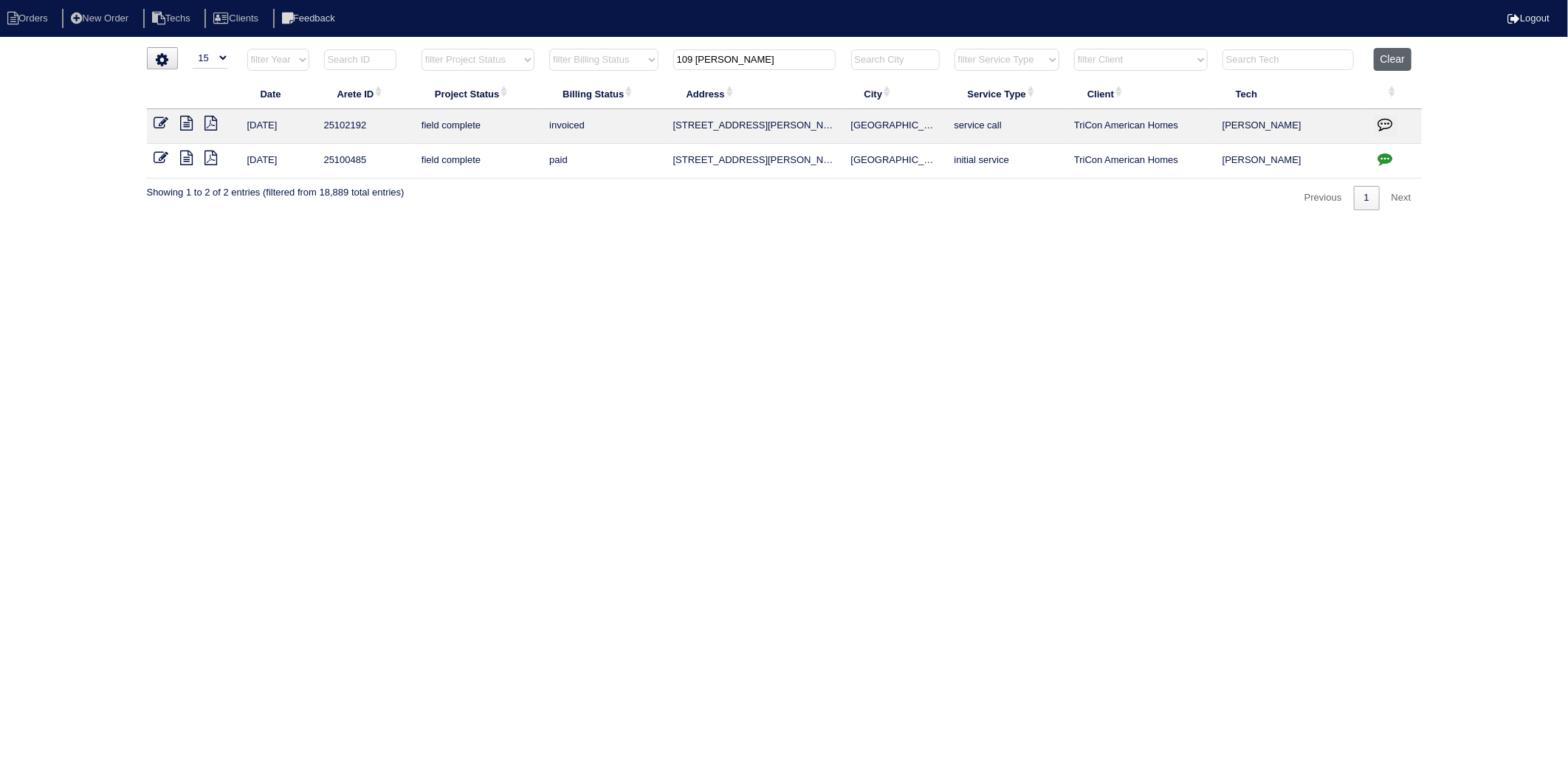
click at [1397, 59] on button "Clear" at bounding box center [1393, 59] width 38 height 23
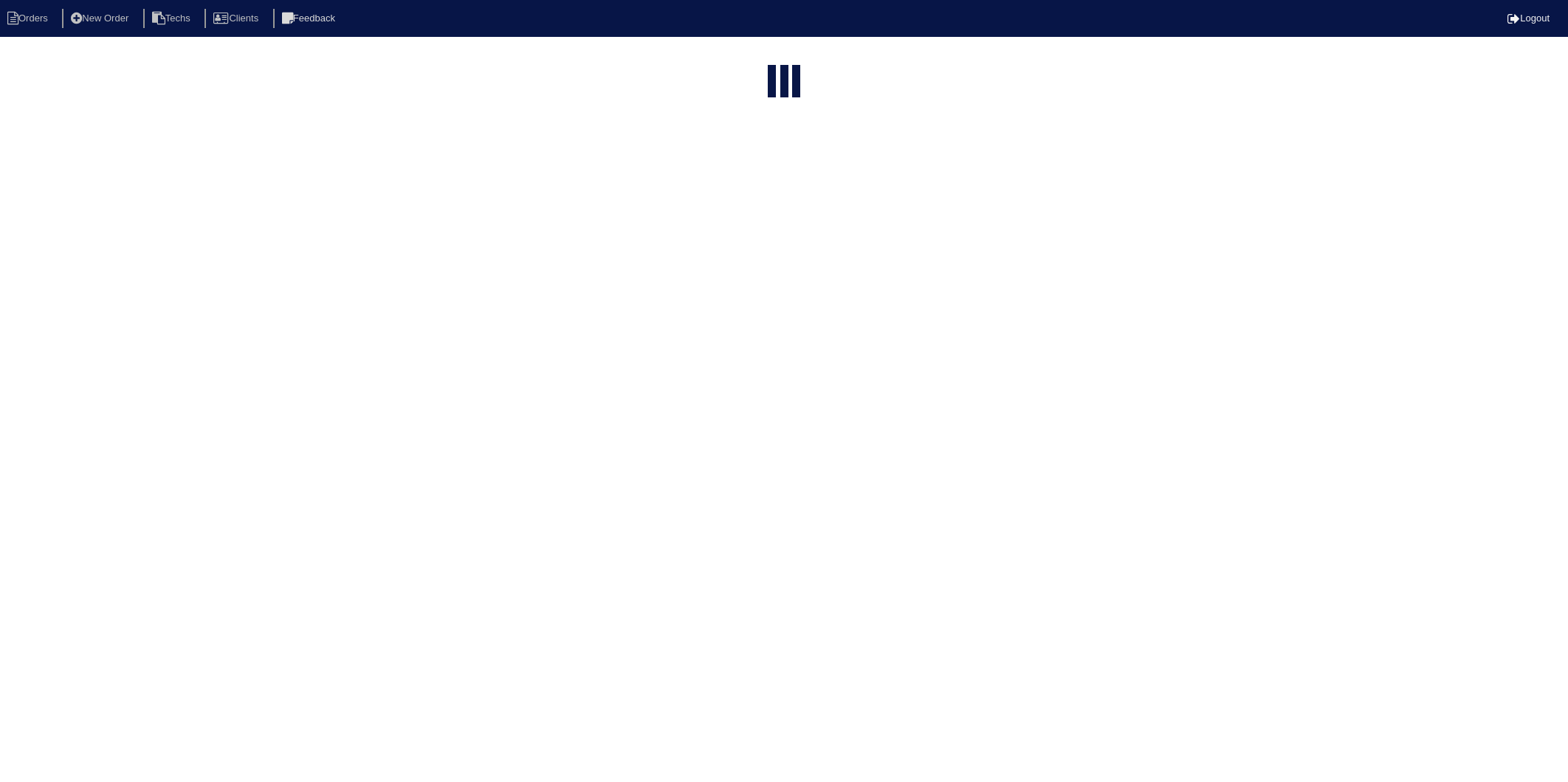
select select "15"
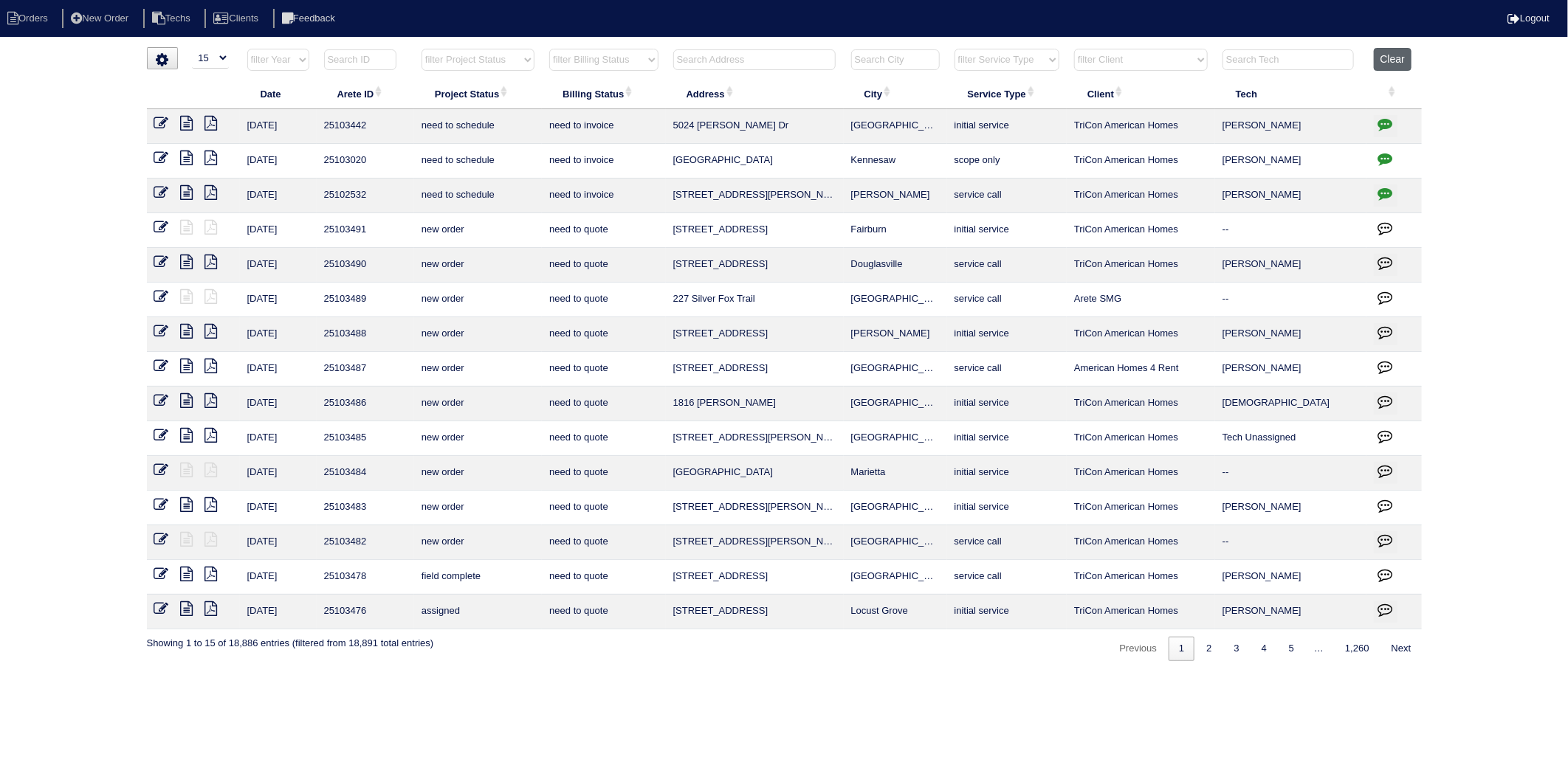
click at [1393, 63] on button "Clear" at bounding box center [1393, 59] width 38 height 23
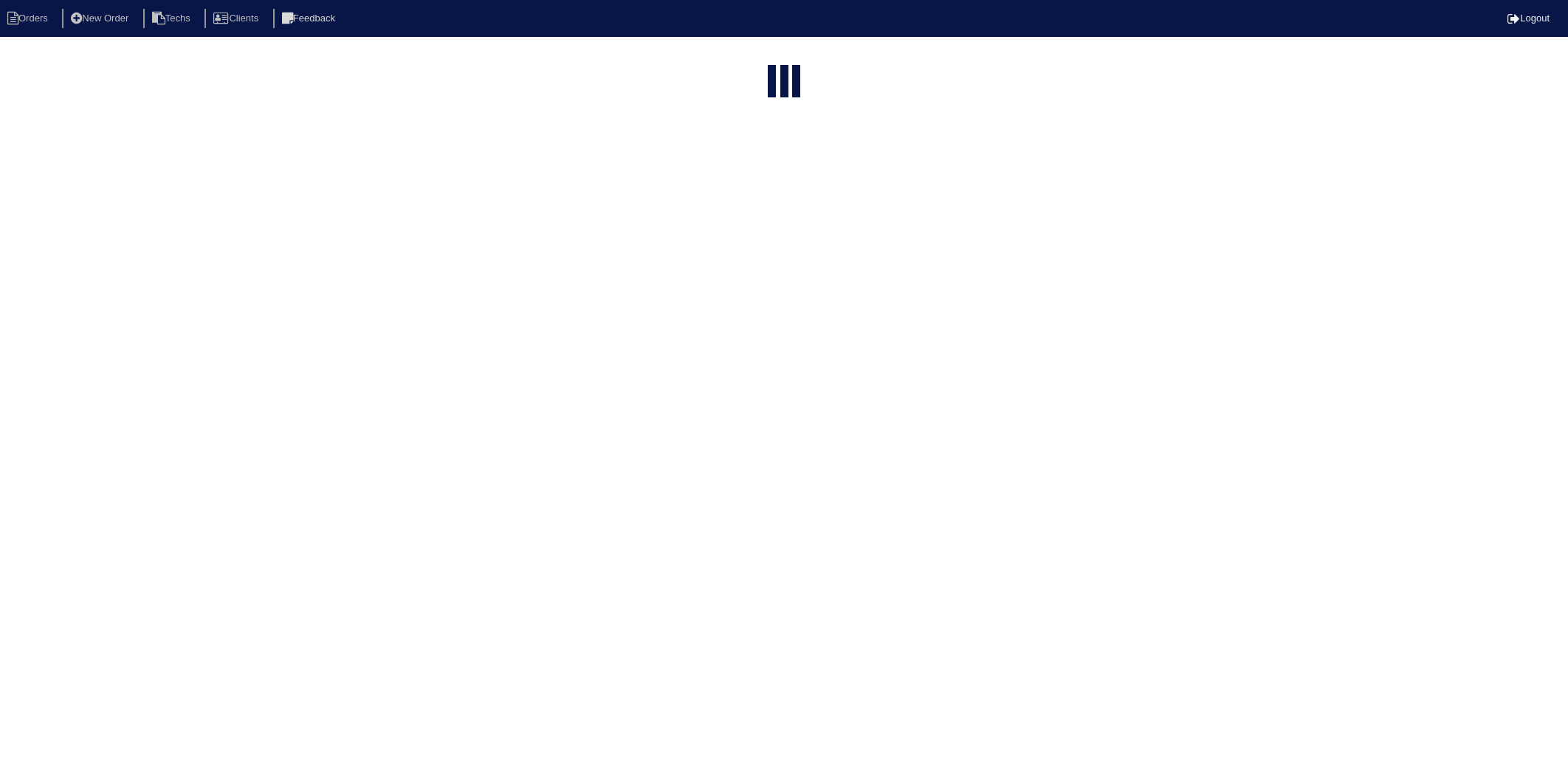
select select "15"
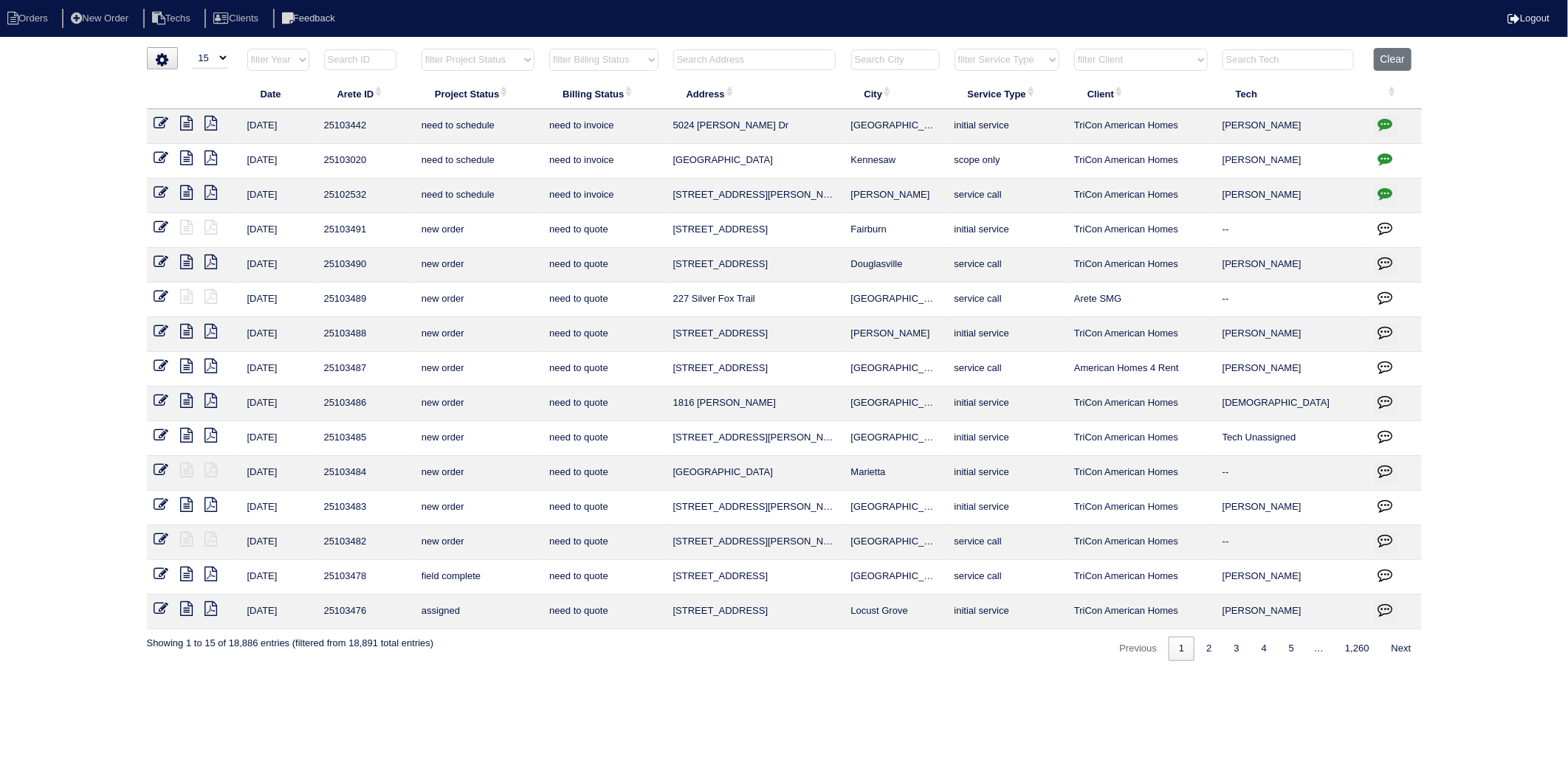
click at [642, 59] on select "filter Billing Status -- Any Billing Status -- need to quote quoted need to inv…" at bounding box center [603, 60] width 108 height 22
click at [550, 49] on select "filter Billing Status -- Any Billing Status -- need to quote quoted need to inv…" at bounding box center [603, 60] width 108 height 22
select select "need to invoice"
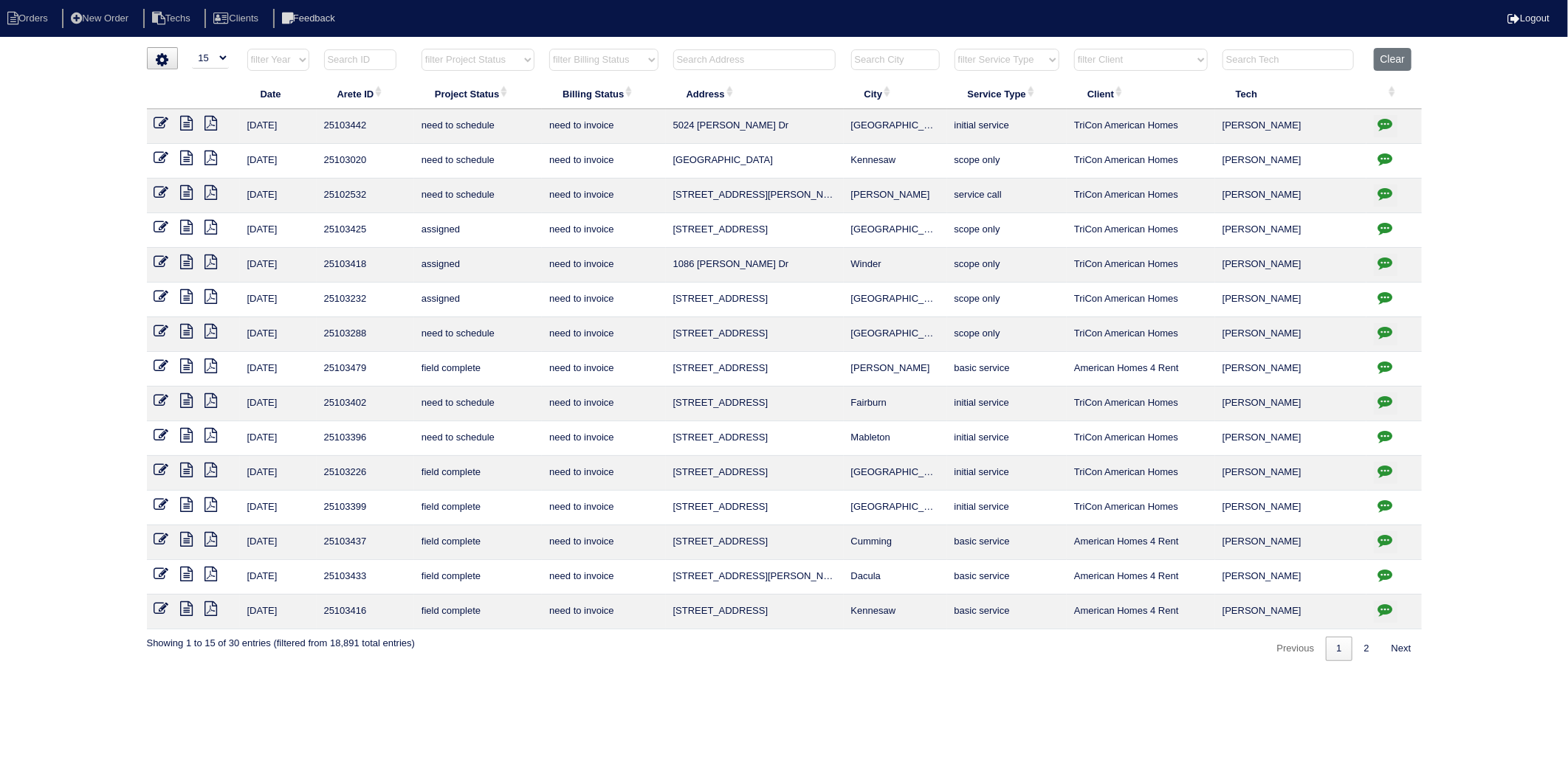
click at [187, 467] on icon at bounding box center [187, 469] width 13 height 14
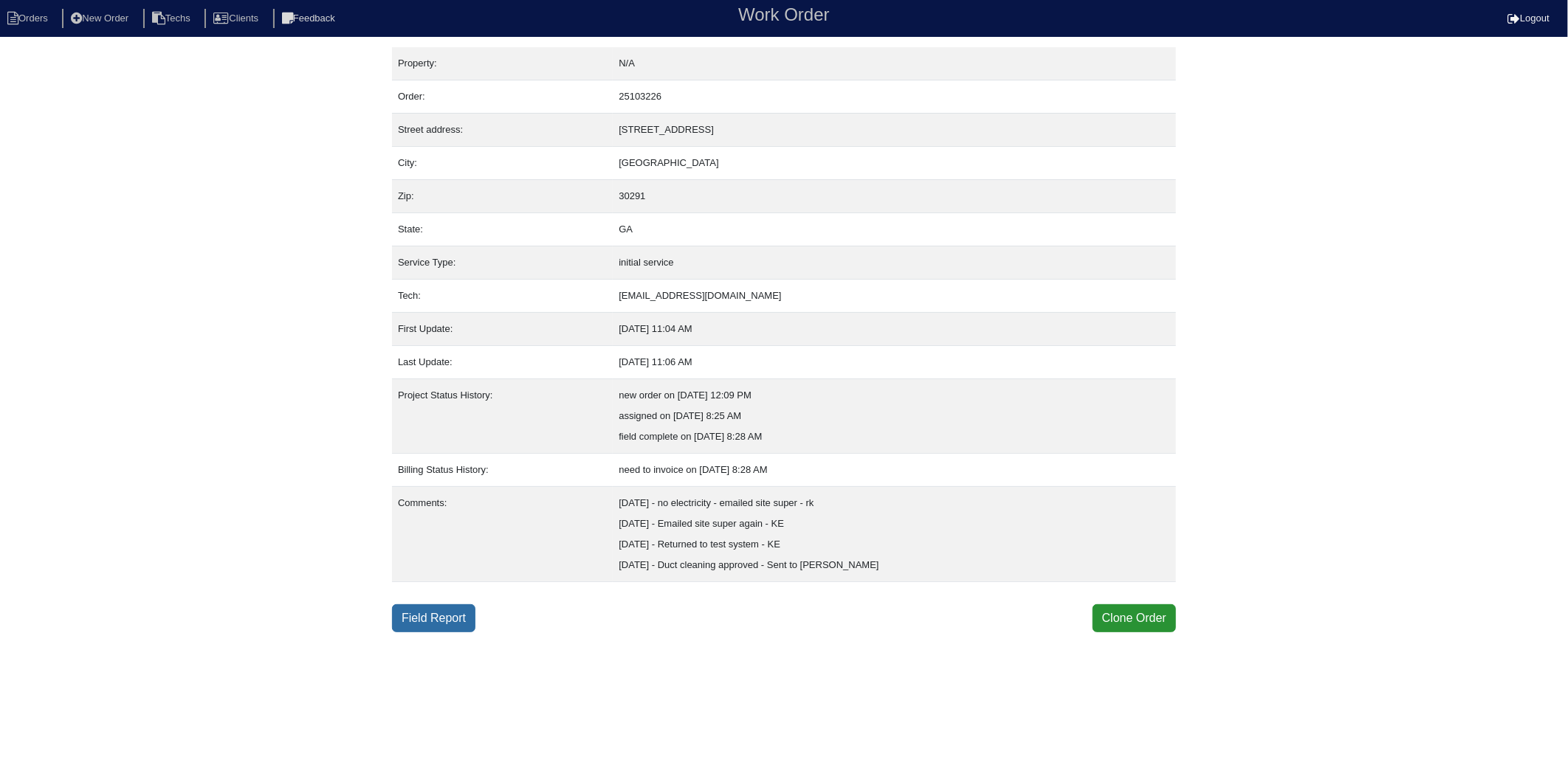
click at [423, 618] on link "Field Report" at bounding box center [434, 618] width 84 height 28
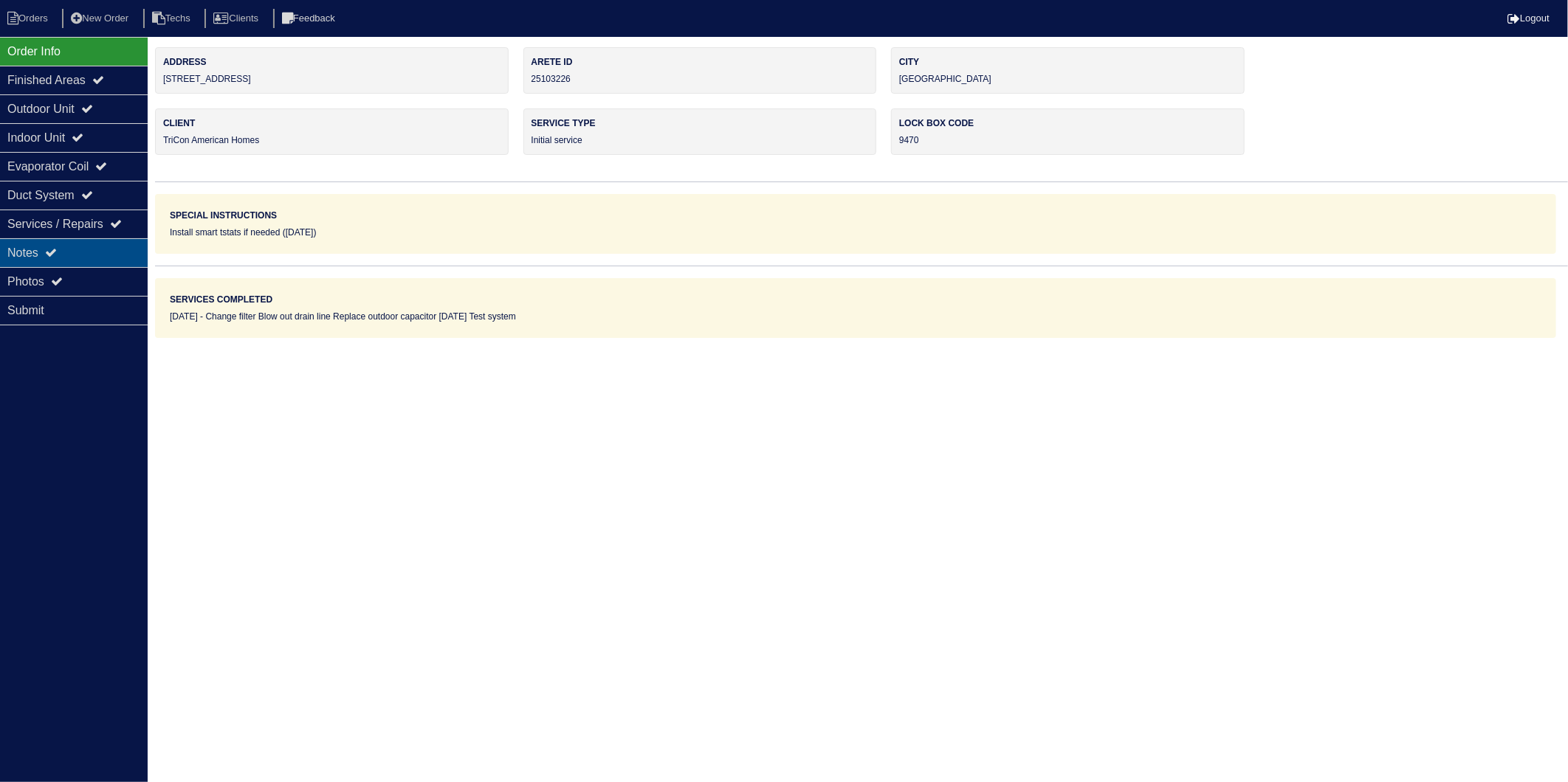
click at [23, 253] on div "Notes" at bounding box center [74, 253] width 148 height 29
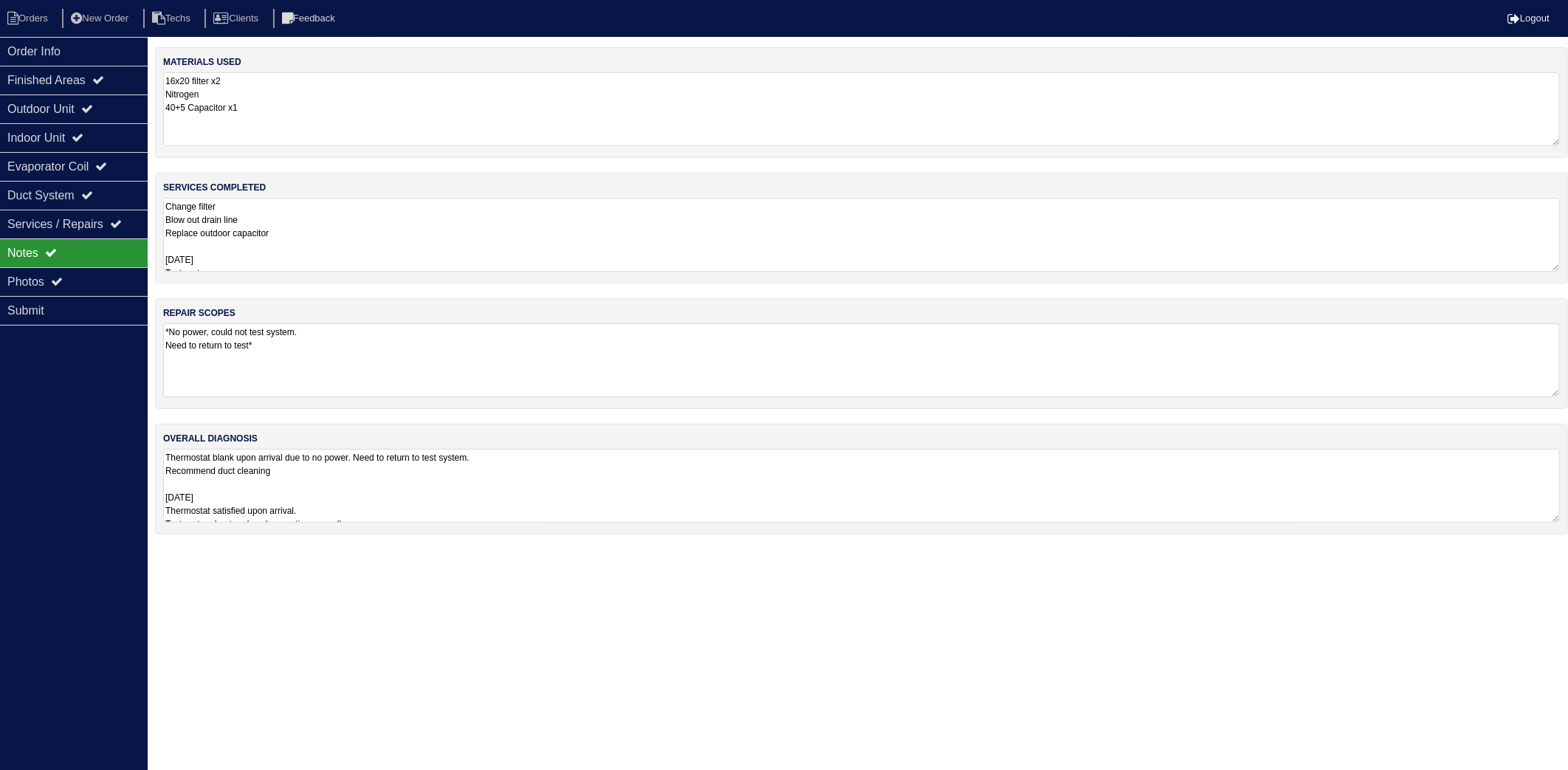
click at [277, 101] on textarea "16x20 filter x2 Nitrogen 40+5 Capacitor x1" at bounding box center [862, 109] width 1397 height 74
click at [318, 212] on textarea "Change filter Blow out drain line Replace outdoor capacitor [DATE] Test system" at bounding box center [862, 233] width 1397 height 74
drag, startPoint x: 16, startPoint y: 15, endPoint x: 78, endPoint y: 20, distance: 62.2
click at [17, 15] on icon at bounding box center [13, 19] width 11 height 14
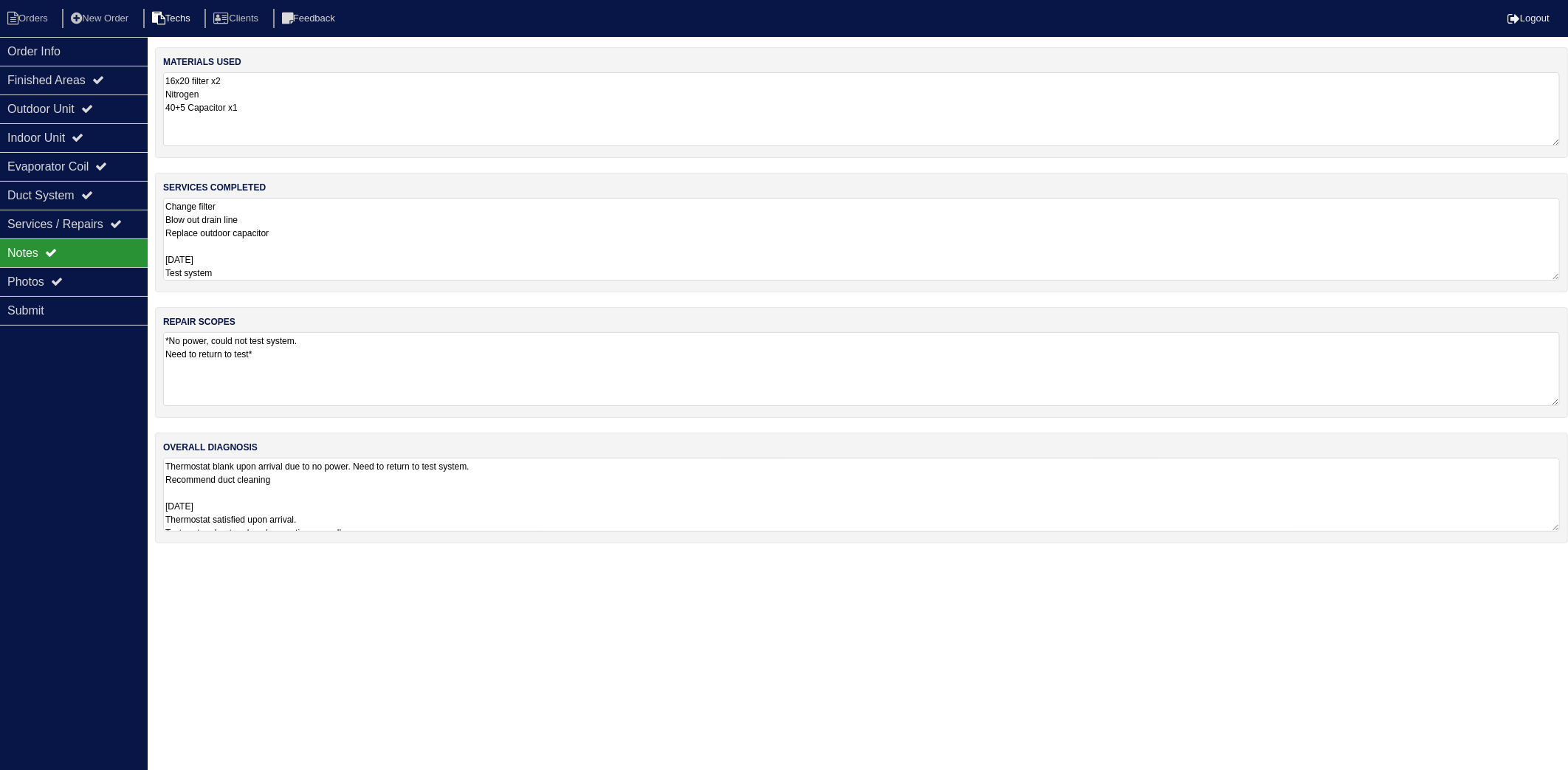
select select "15"
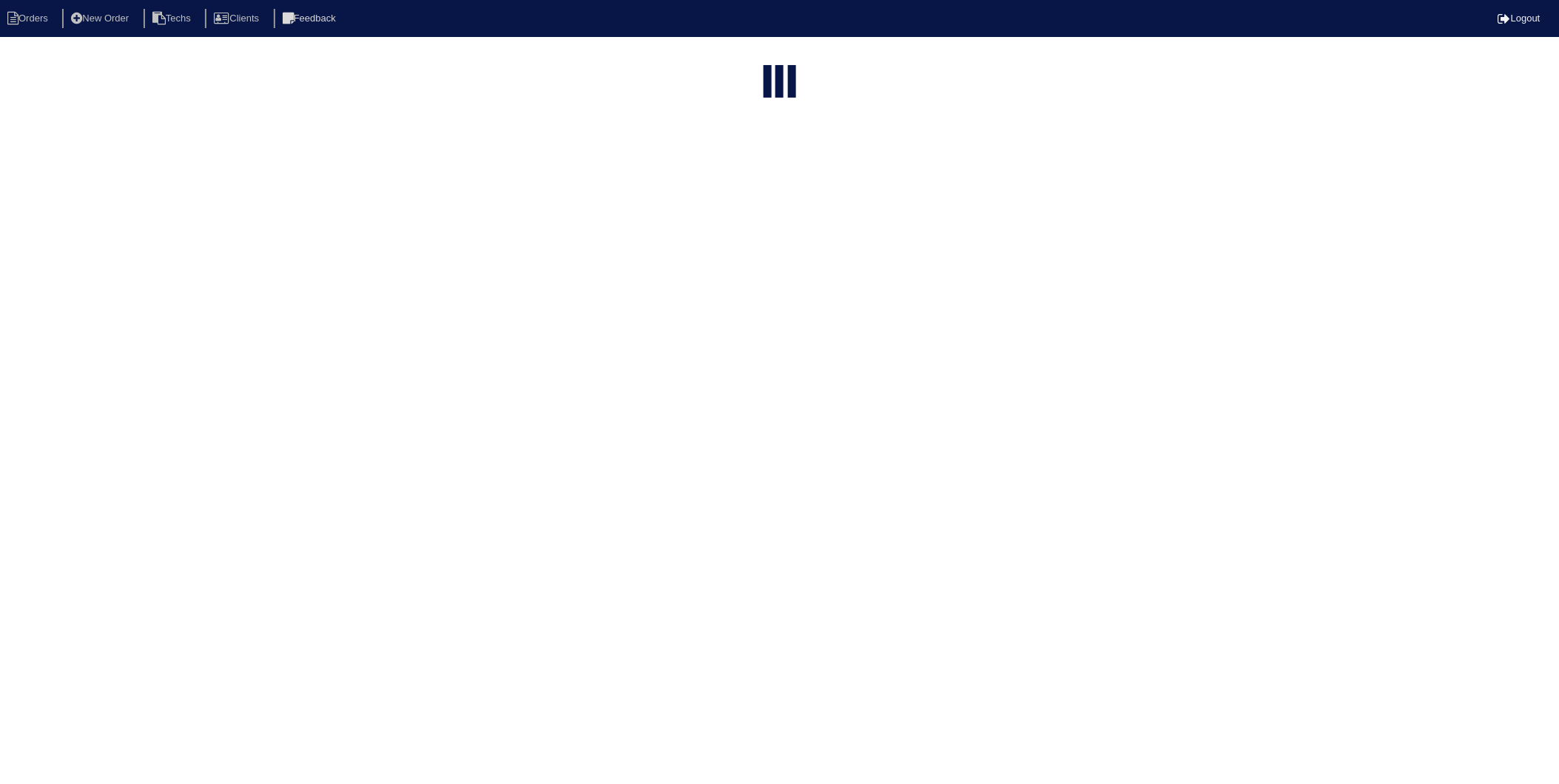
select select "need to invoice"
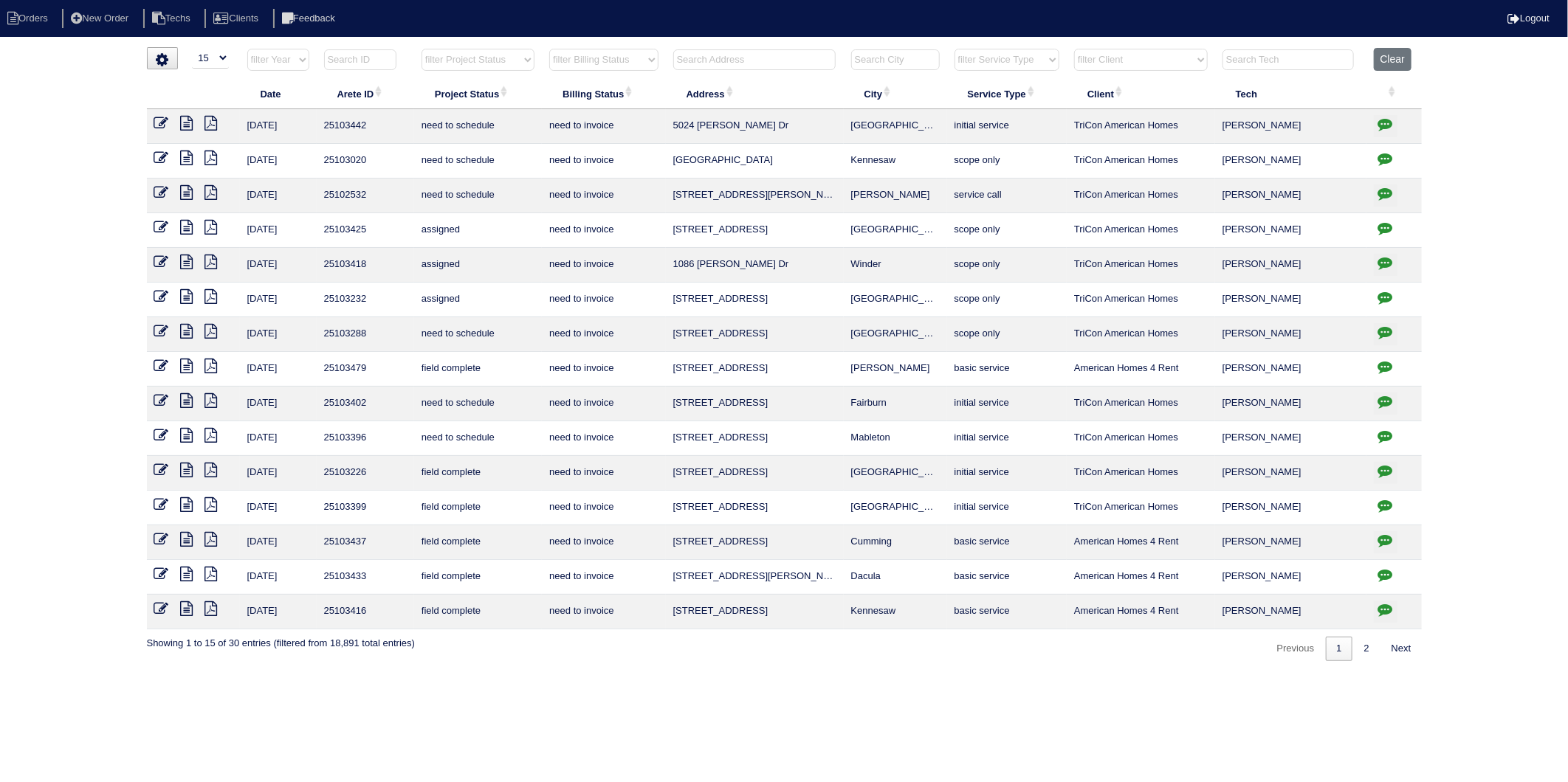
click at [159, 473] on icon at bounding box center [161, 469] width 14 height 14
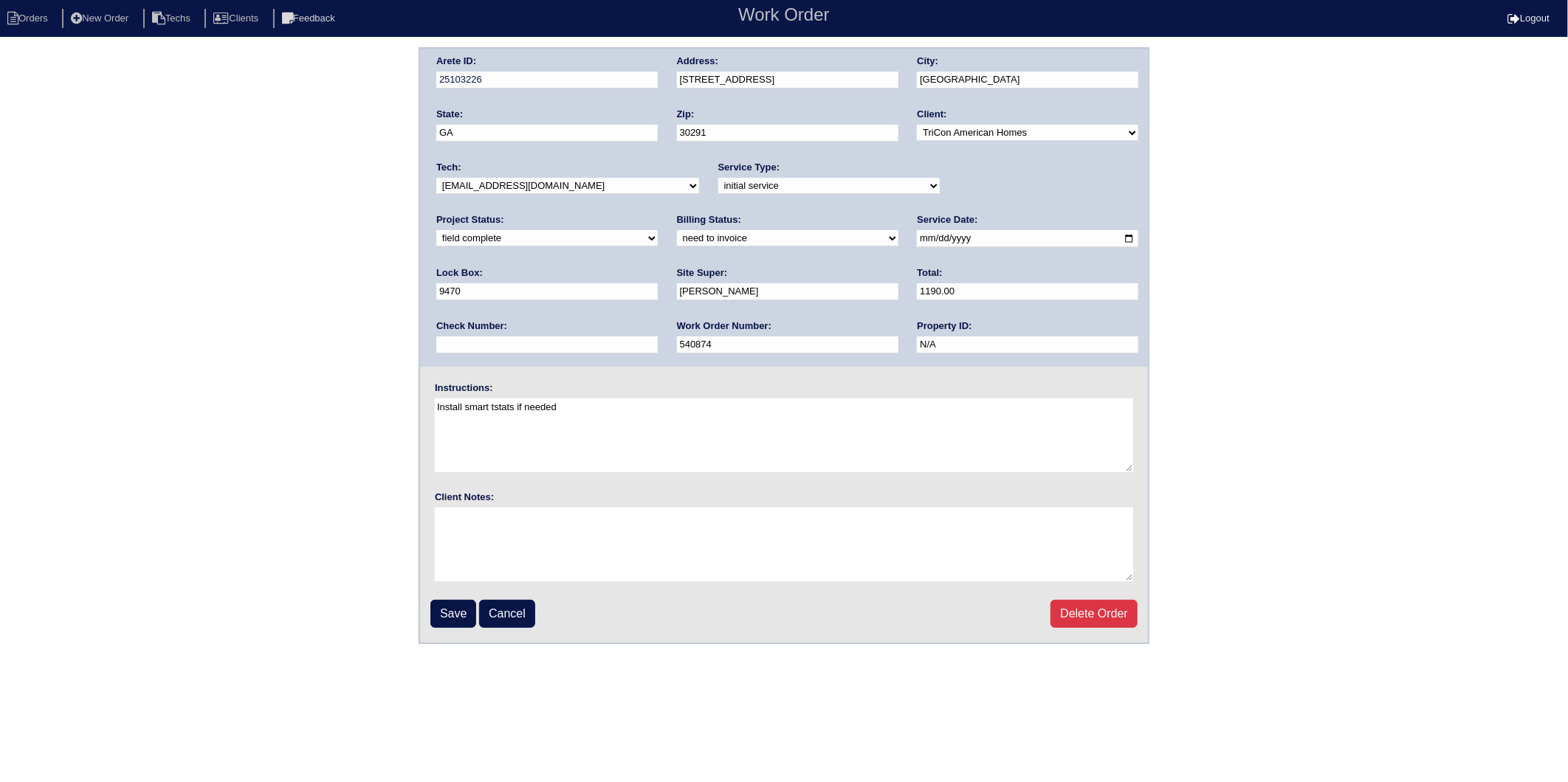
click at [677, 238] on select "need to quote quoted need to invoice invoiced paid warranty purchase order need…" at bounding box center [787, 238] width 222 height 16
select select "invoiced"
click at [677, 230] on select "need to quote quoted need to invoice invoiced paid warranty purchase order need…" at bounding box center [787, 238] width 222 height 16
click at [438, 613] on input "Save" at bounding box center [453, 614] width 46 height 28
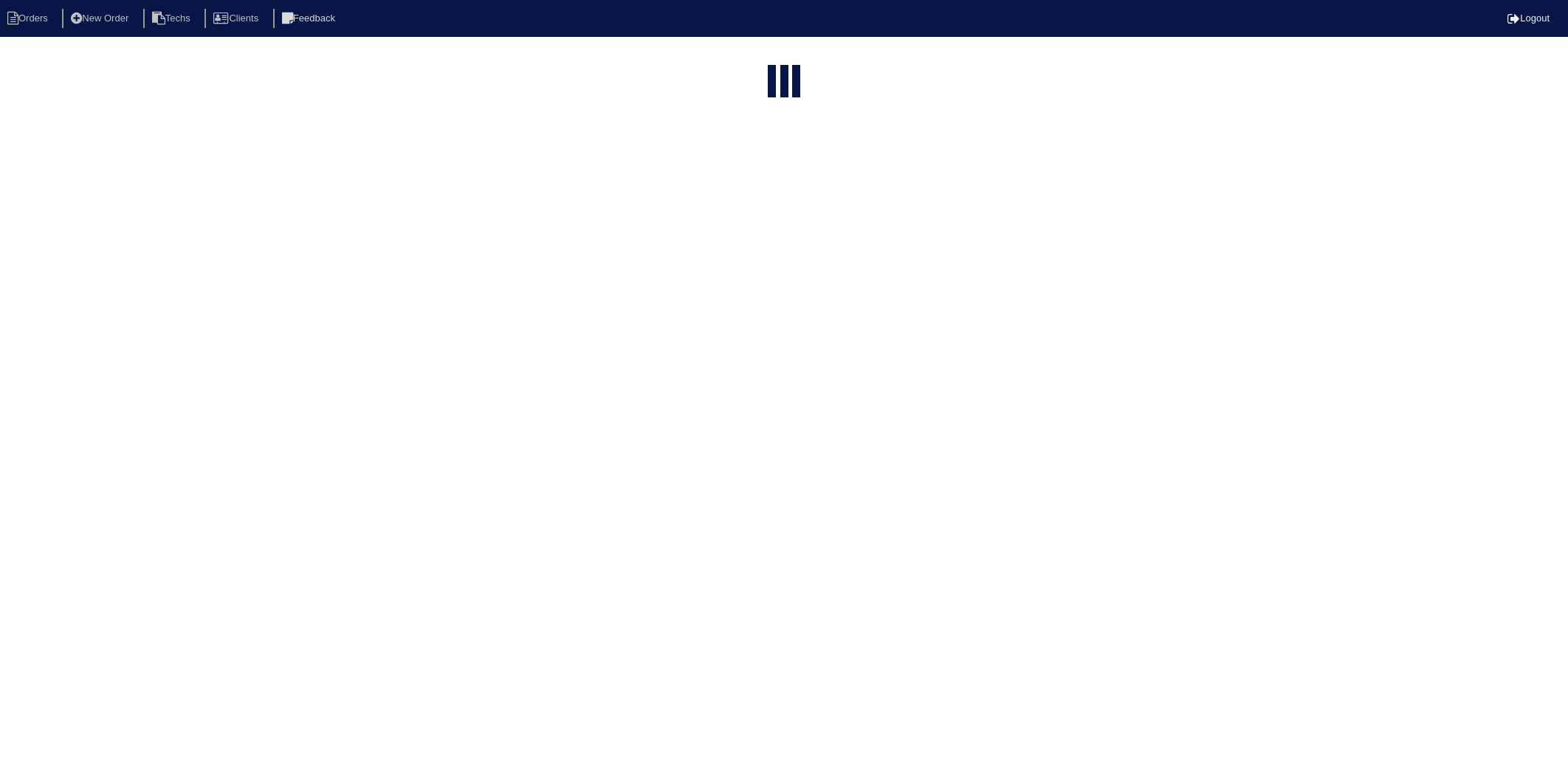
select select "15"
select select "need to invoice"
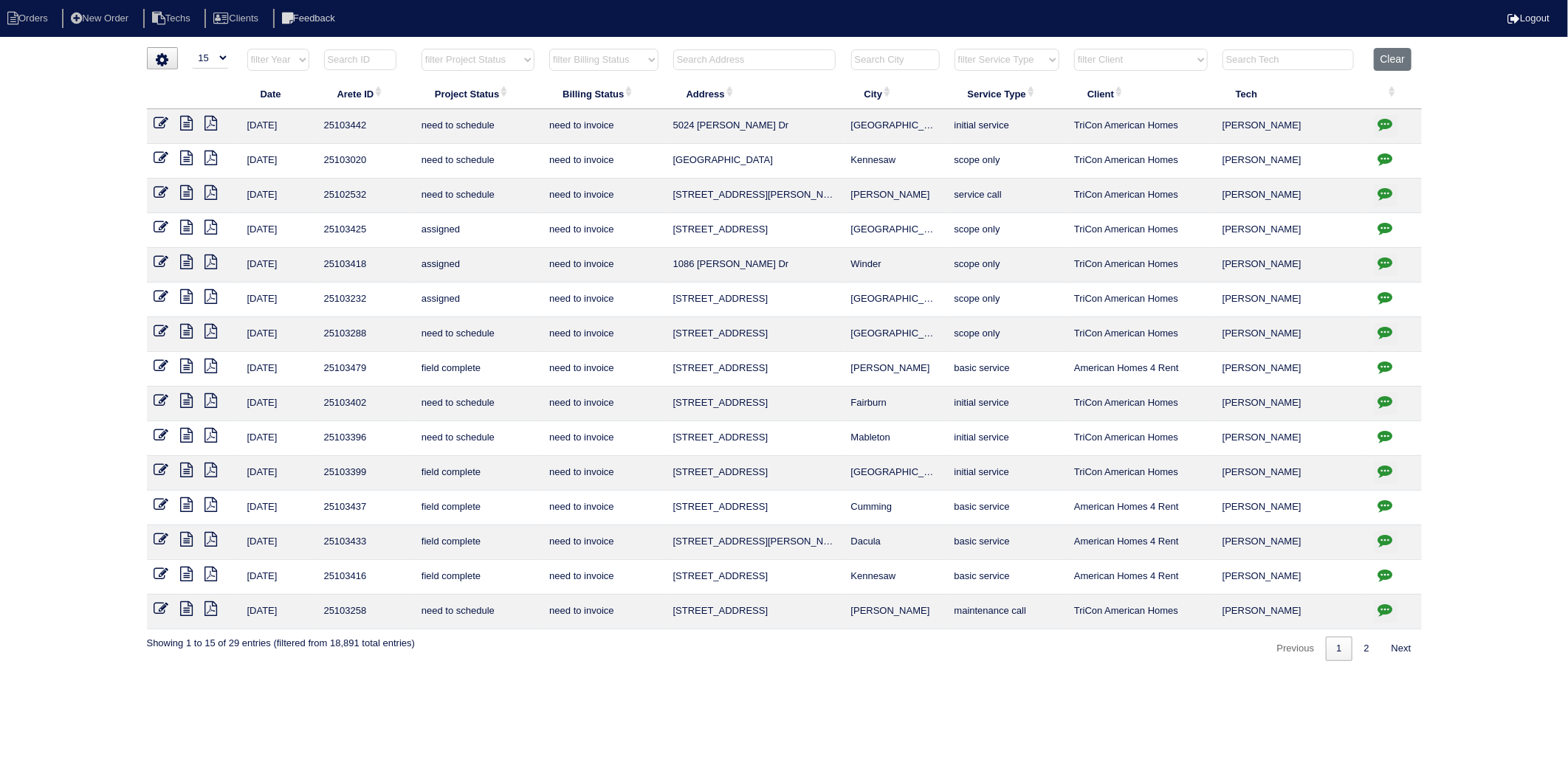
click at [185, 468] on icon at bounding box center [187, 469] width 13 height 14
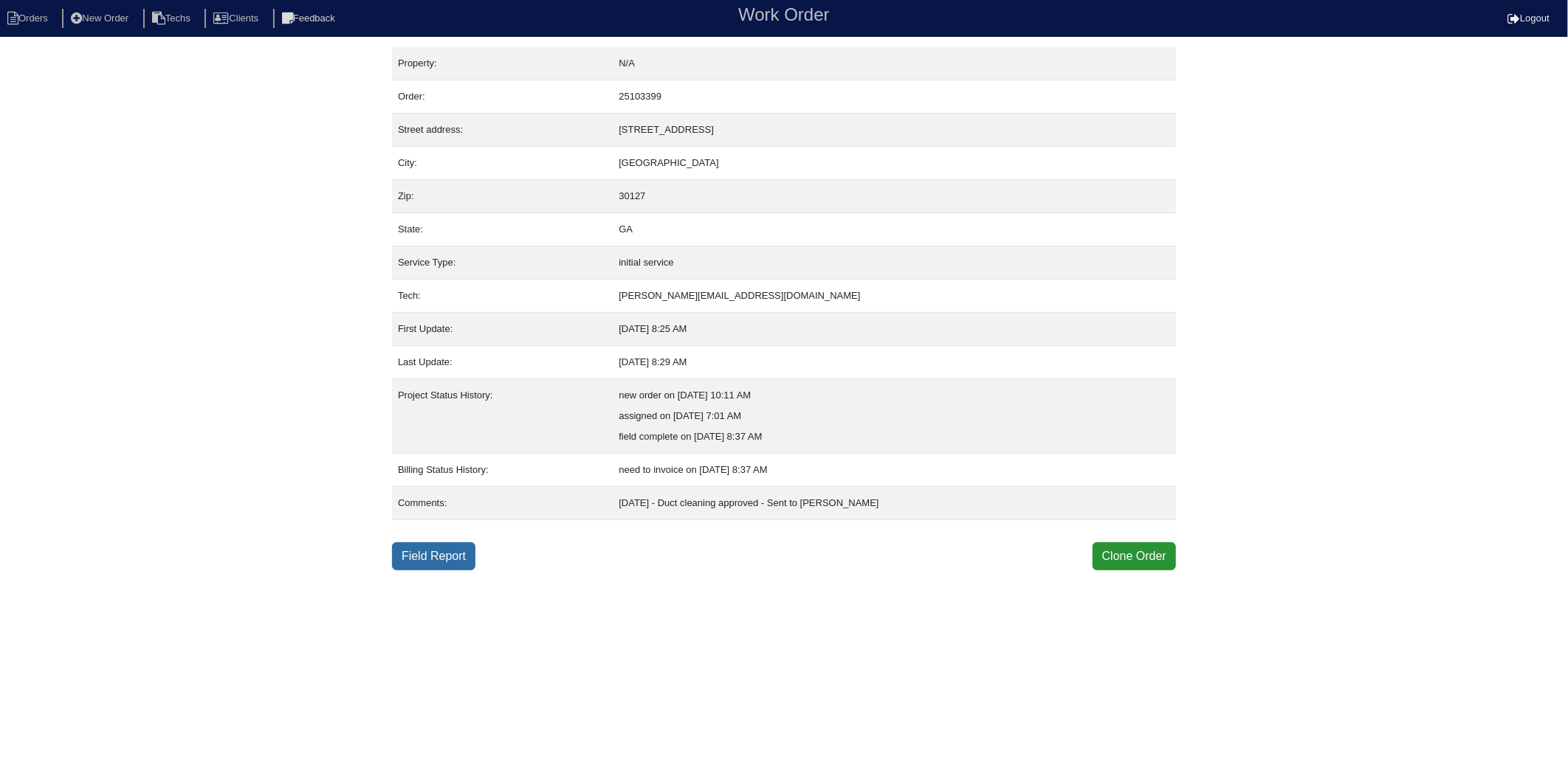
click at [452, 549] on link "Field Report" at bounding box center [434, 556] width 84 height 28
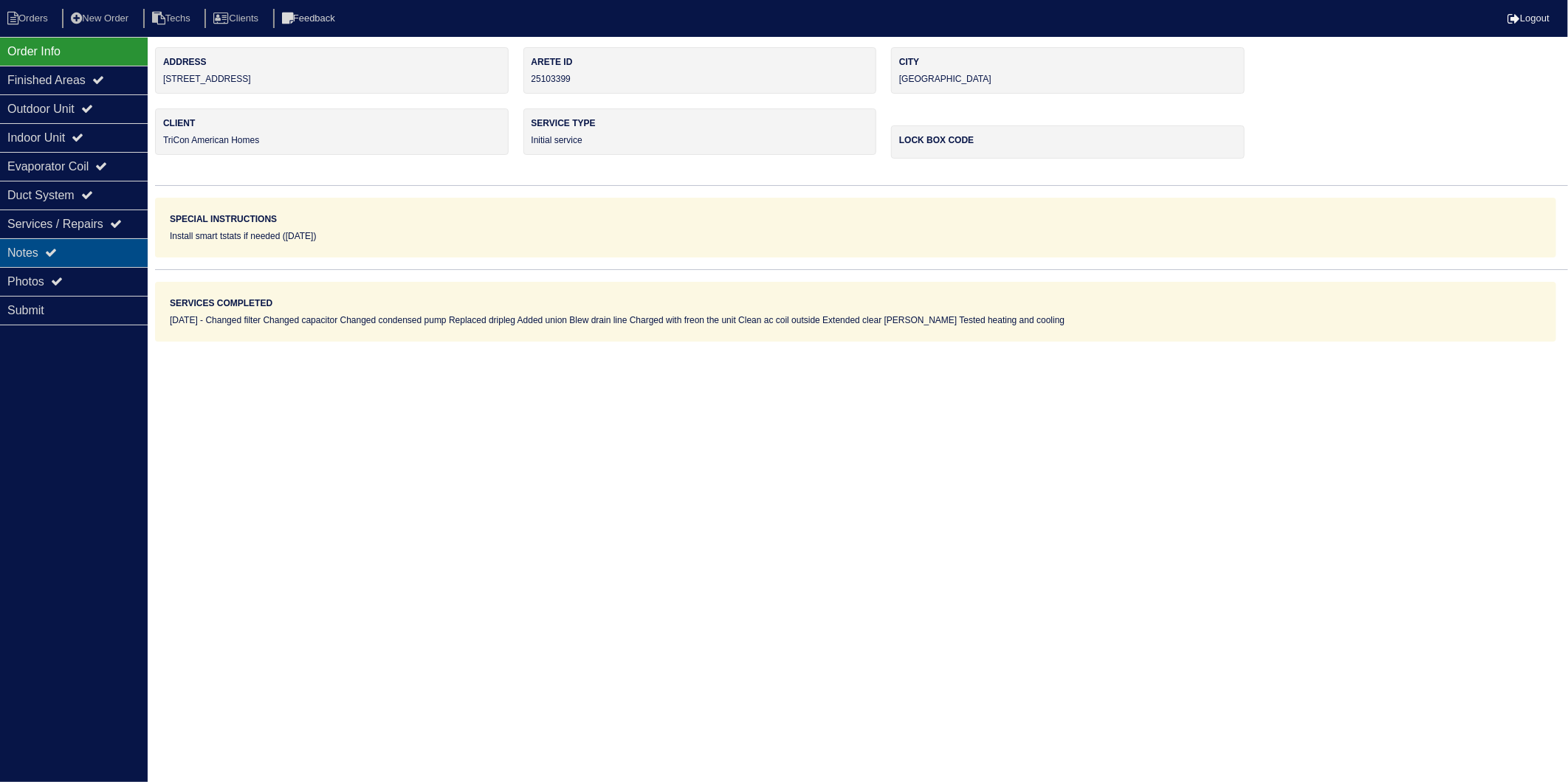
click at [38, 257] on div "Notes" at bounding box center [74, 253] width 148 height 29
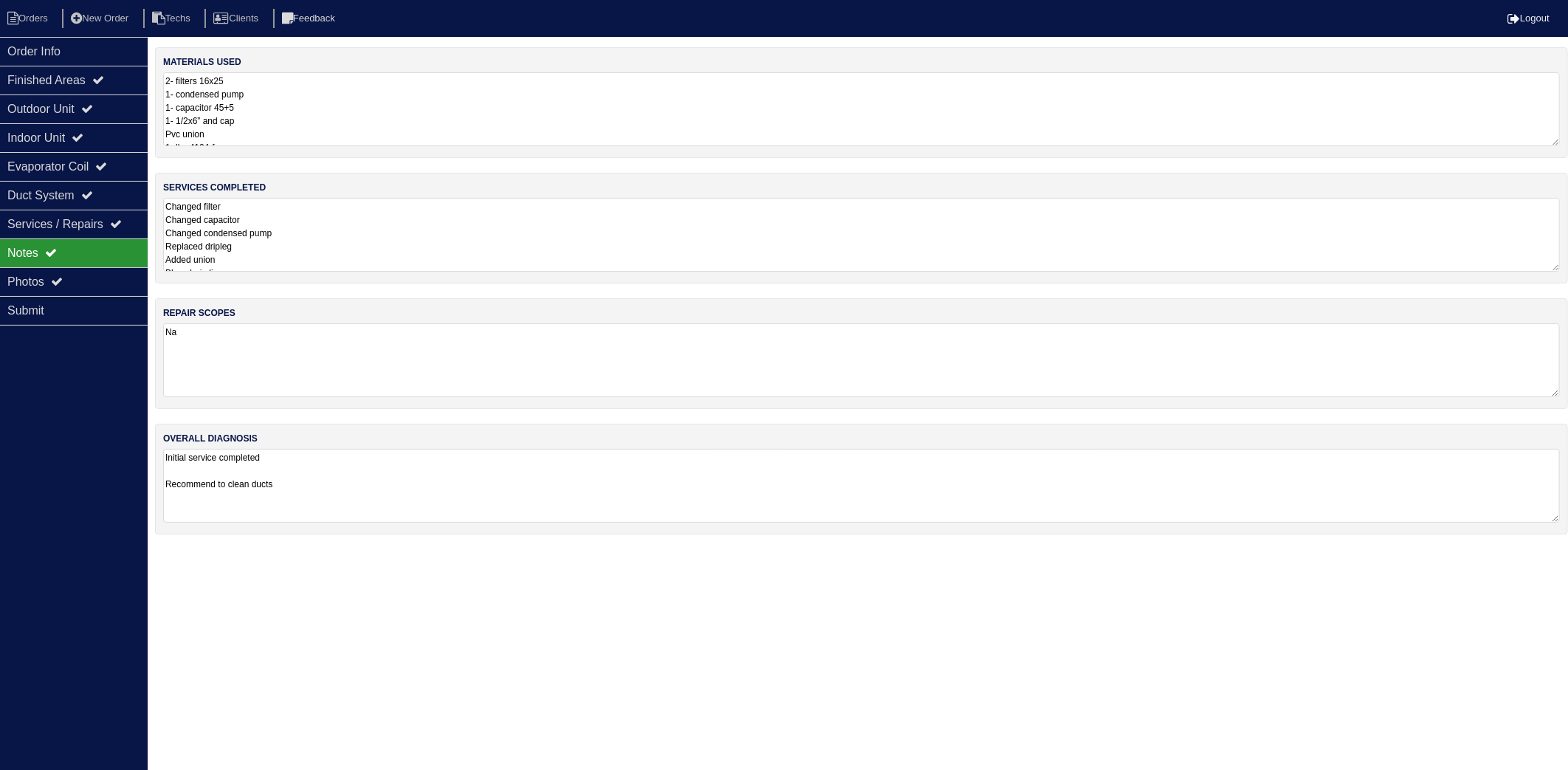
click at [329, 98] on textarea "2- filters 16x25 1- condensed pump 1- capacitor 45+5 1- 1/2x6” and cap Pvc unio…" at bounding box center [862, 109] width 1397 height 74
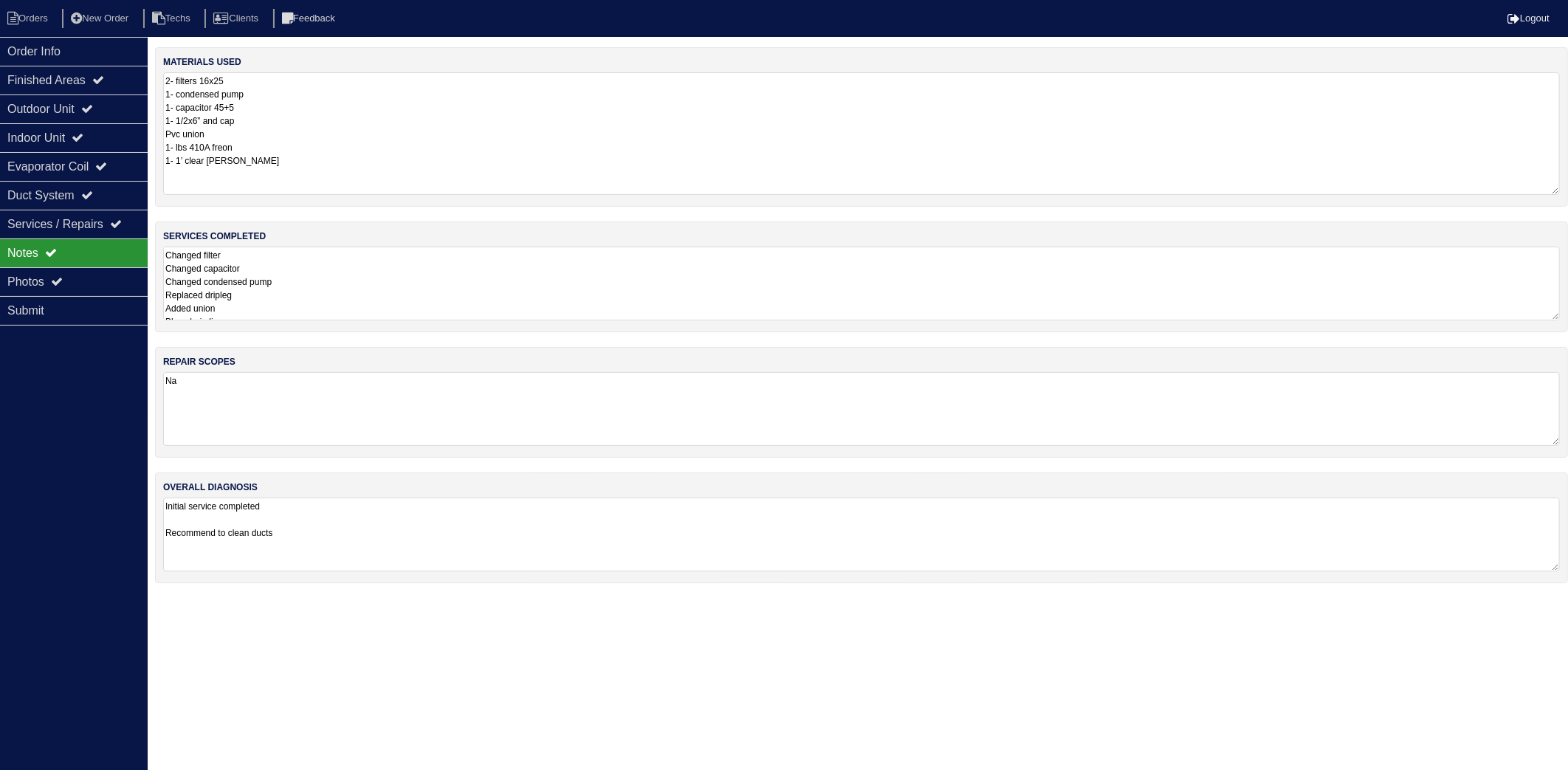
click at [321, 272] on textarea "Changed filter Changed capacitor Changed condensed pump Replaced dripleg Added …" at bounding box center [862, 283] width 1397 height 74
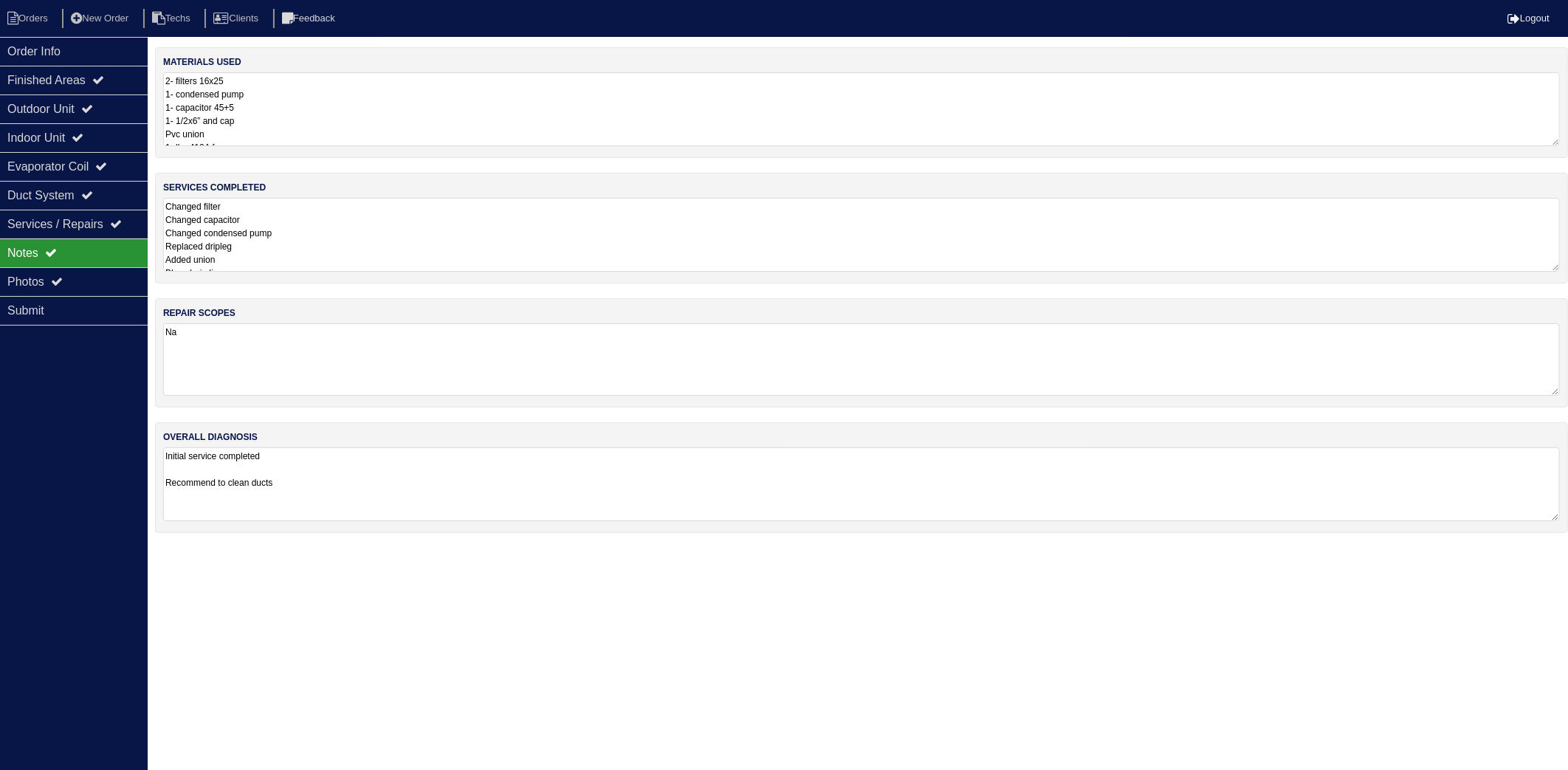
drag, startPoint x: 273, startPoint y: 403, endPoint x: 269, endPoint y: 421, distance: 18.4
click at [273, 406] on div "repair scopes Na" at bounding box center [861, 353] width 1413 height 109
click at [39, 25] on li "Orders" at bounding box center [30, 19] width 60 height 20
select select "15"
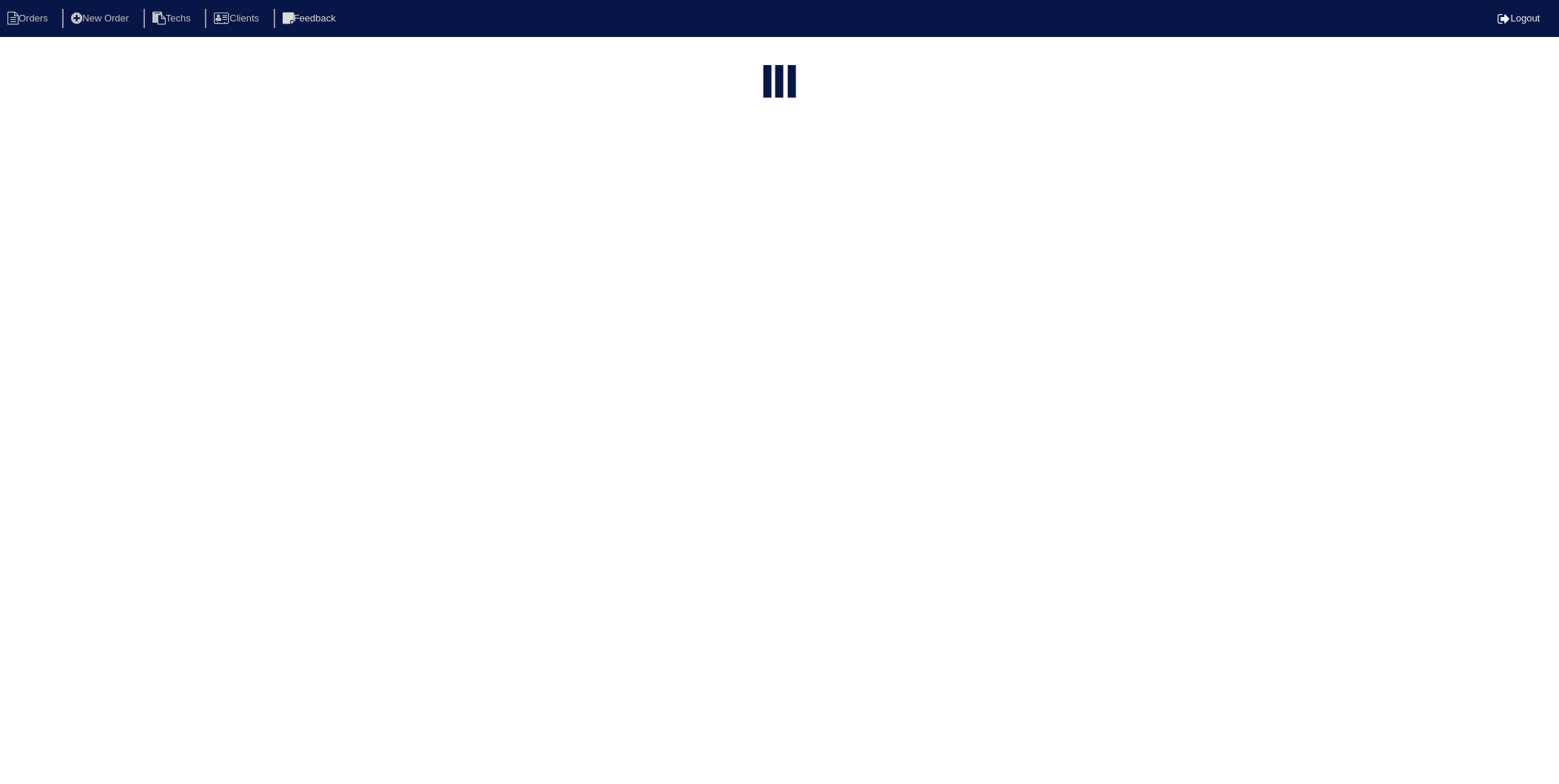
select select "need to invoice"
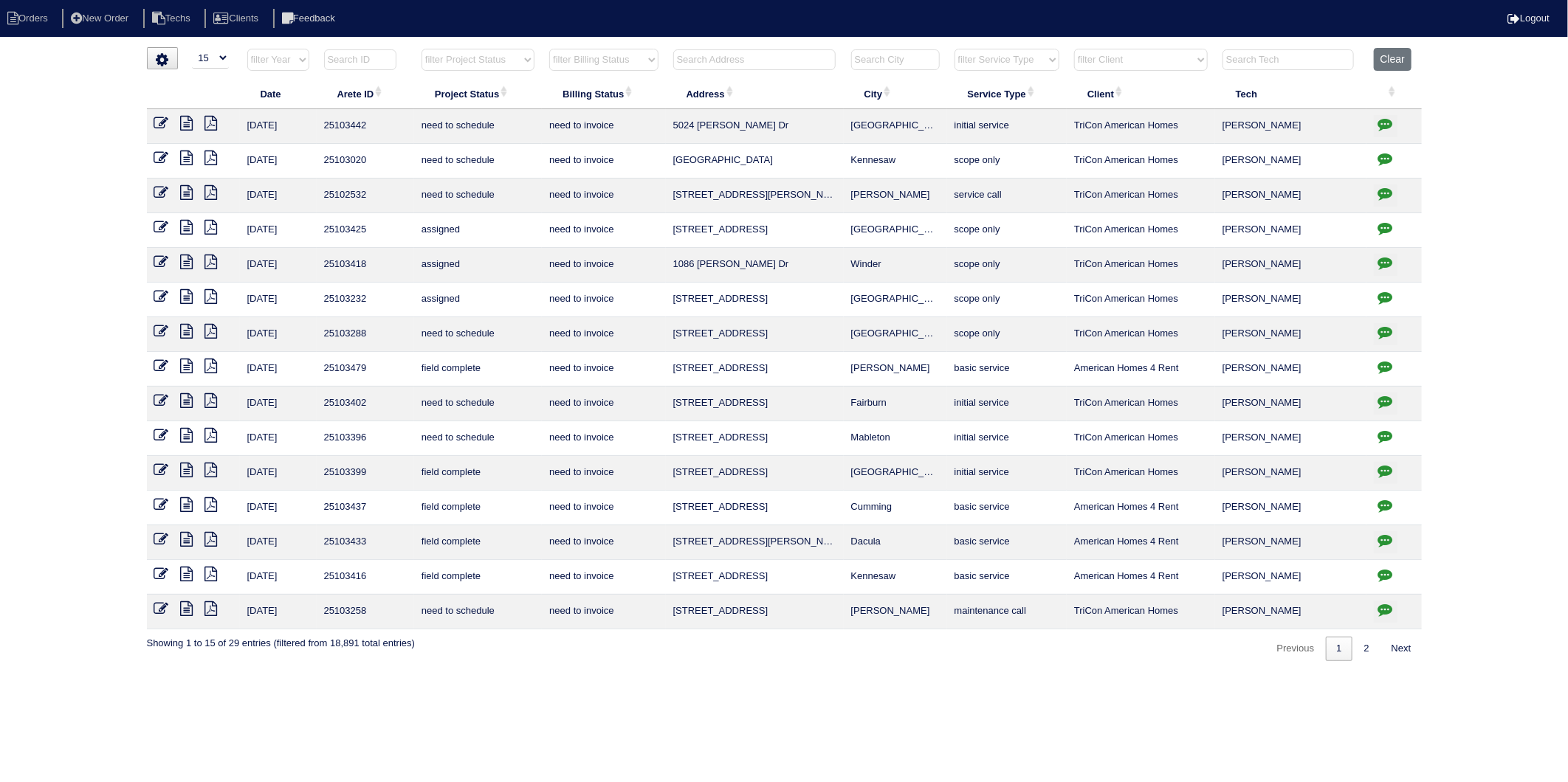
click at [161, 473] on icon at bounding box center [161, 469] width 14 height 14
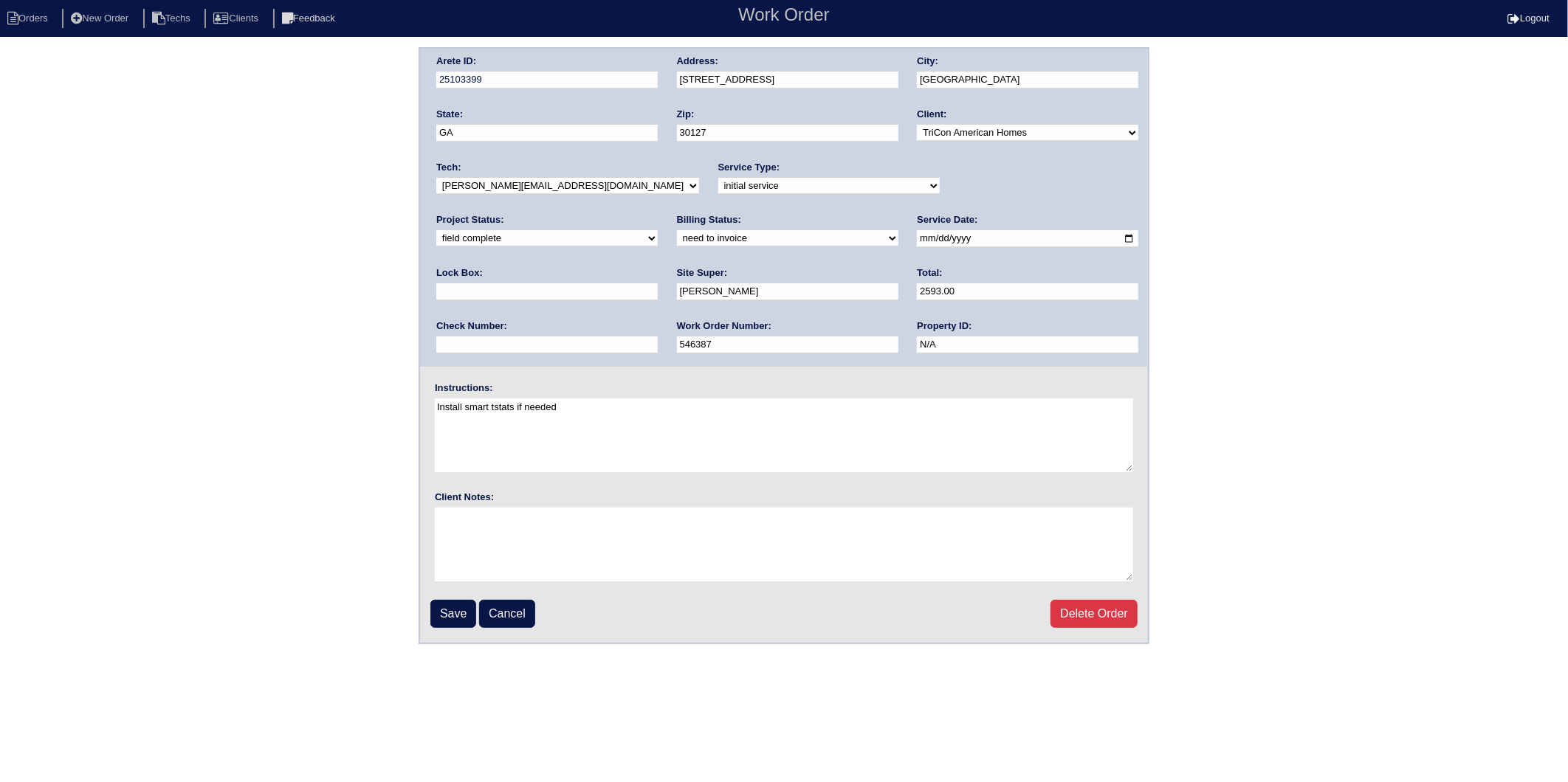
drag, startPoint x: 456, startPoint y: 234, endPoint x: 458, endPoint y: 246, distance: 12.2
click at [677, 234] on select "need to quote quoted need to invoice invoiced paid warranty purchase order need…" at bounding box center [787, 238] width 222 height 16
select select "invoiced"
click at [677, 230] on select "need to quote quoted need to invoice invoiced paid warranty purchase order need…" at bounding box center [787, 238] width 222 height 16
drag, startPoint x: 441, startPoint y: 615, endPoint x: 32, endPoint y: 591, distance: 409.7
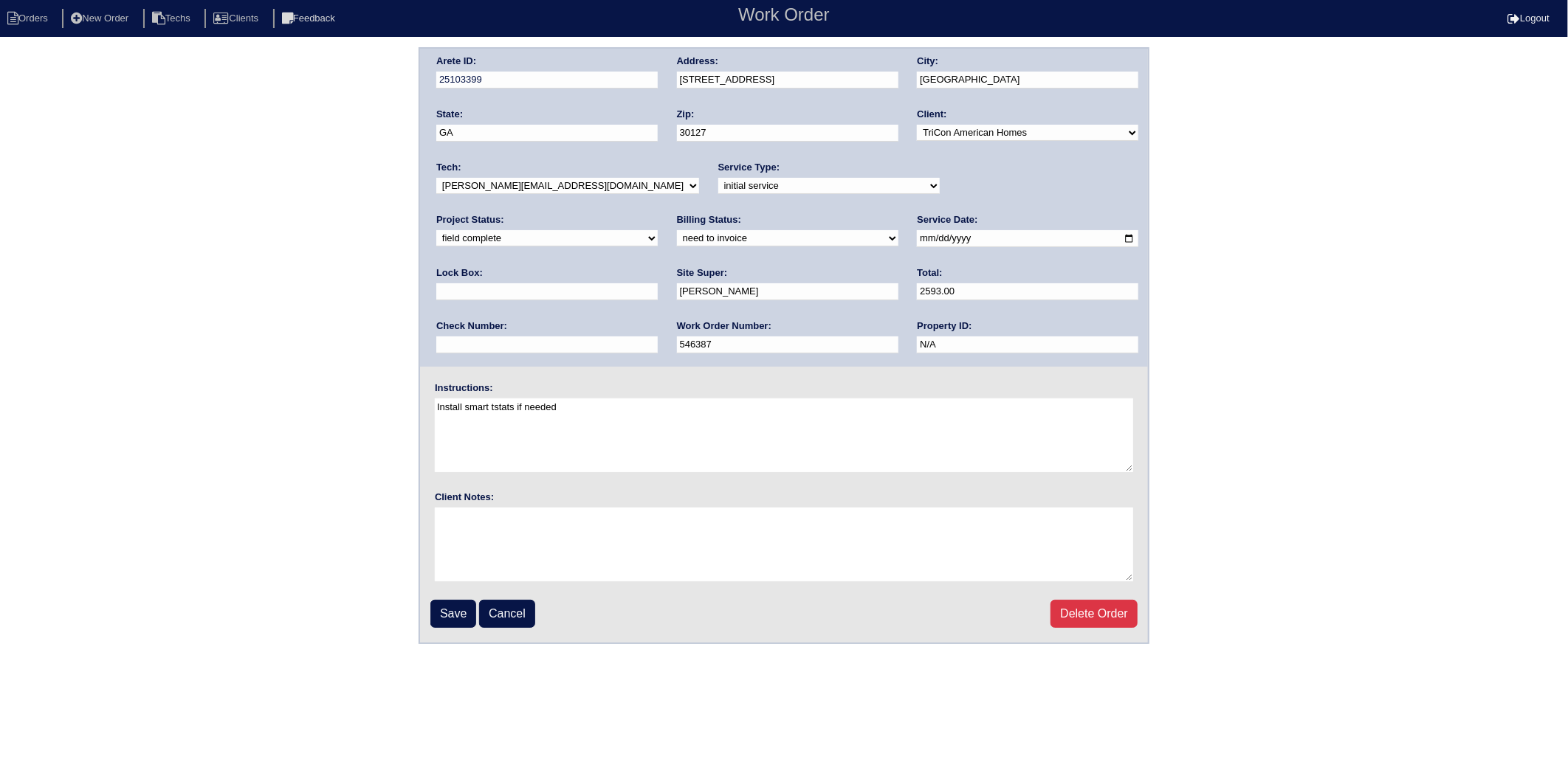
click at [438, 613] on input "Save" at bounding box center [453, 614] width 46 height 28
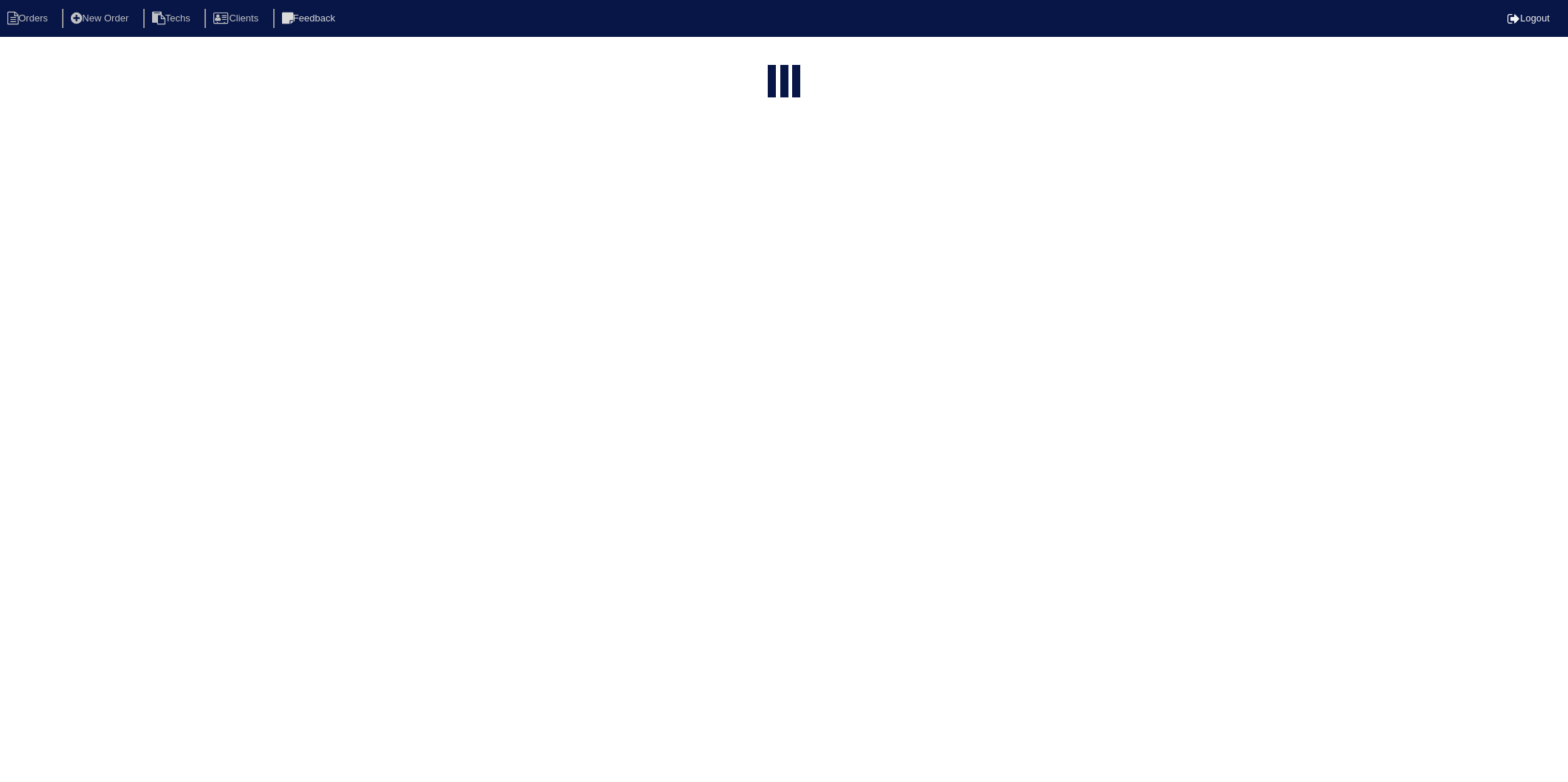
select select "15"
select select "need to invoice"
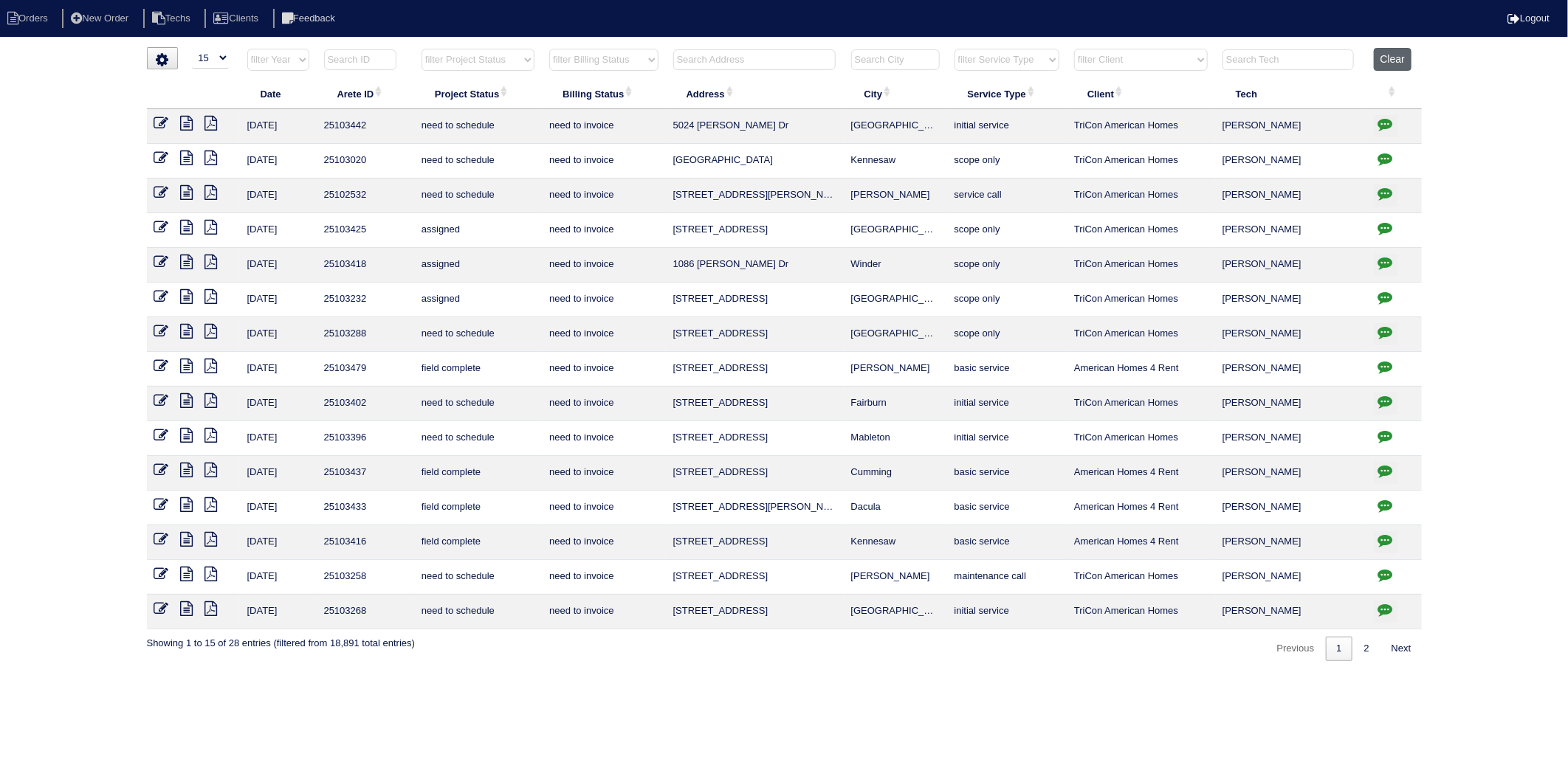
click at [1389, 61] on button "Clear" at bounding box center [1393, 59] width 38 height 23
select select
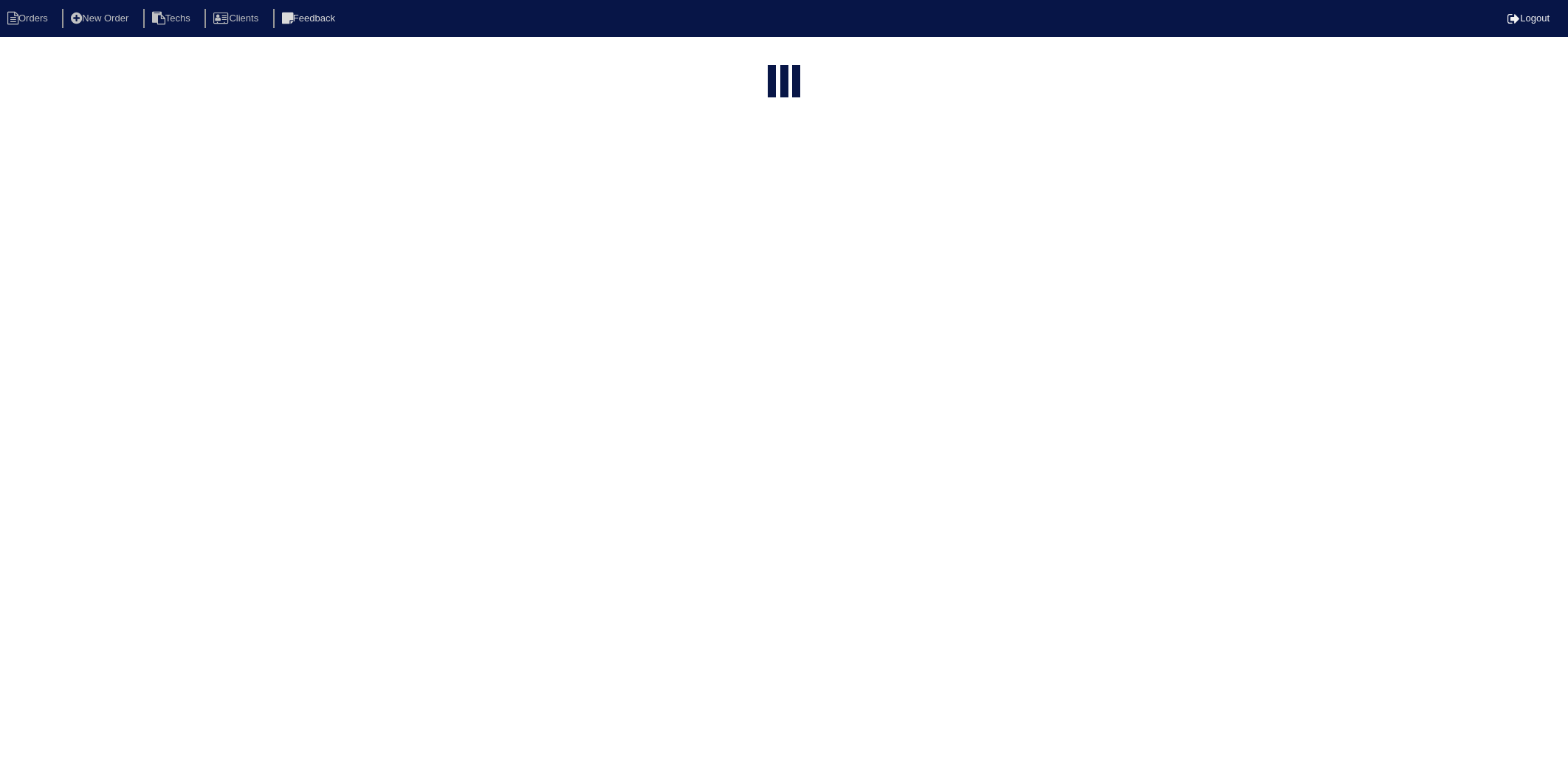
select select "15"
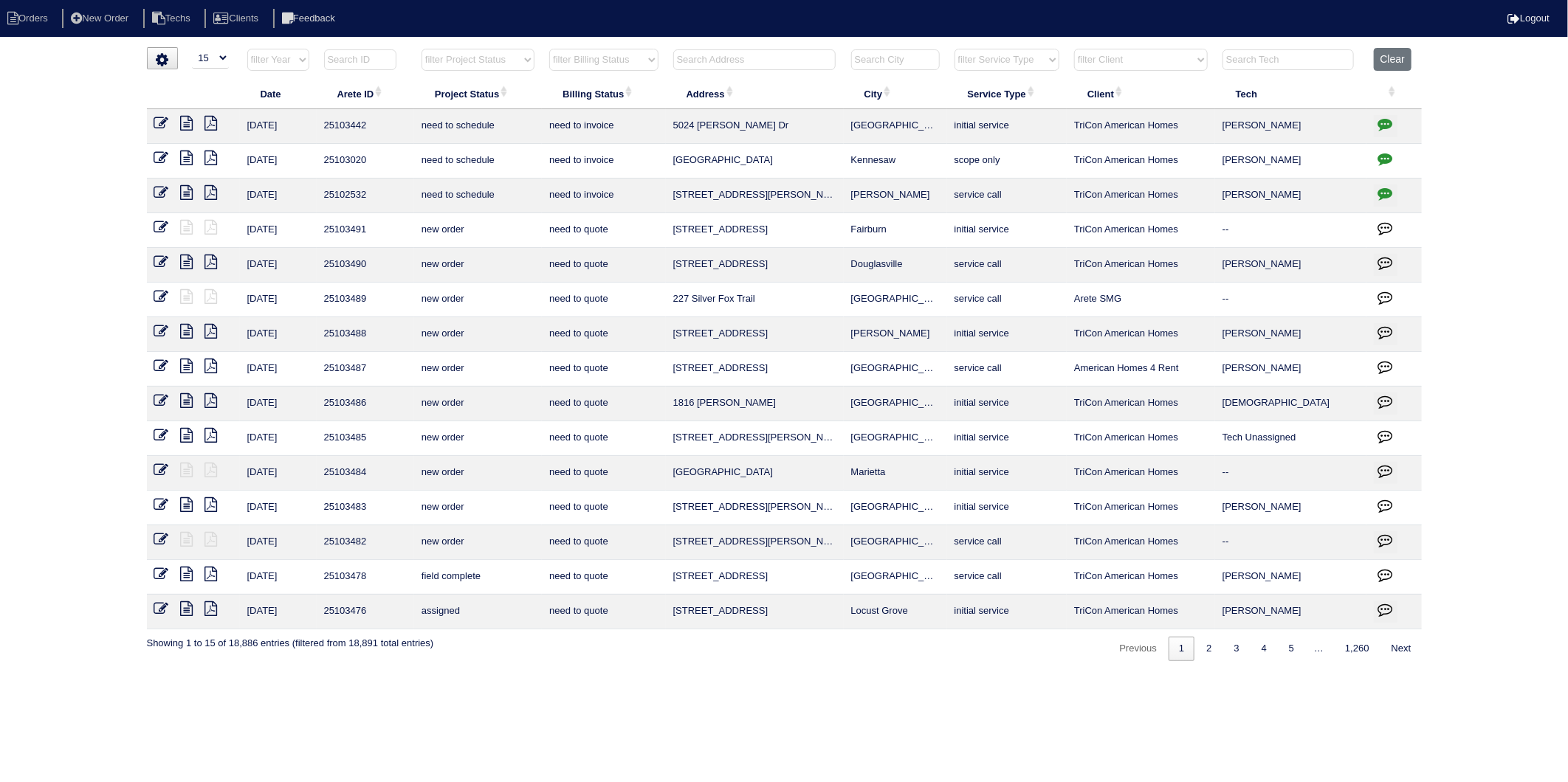
click at [709, 54] on input "text" at bounding box center [754, 59] width 162 height 20
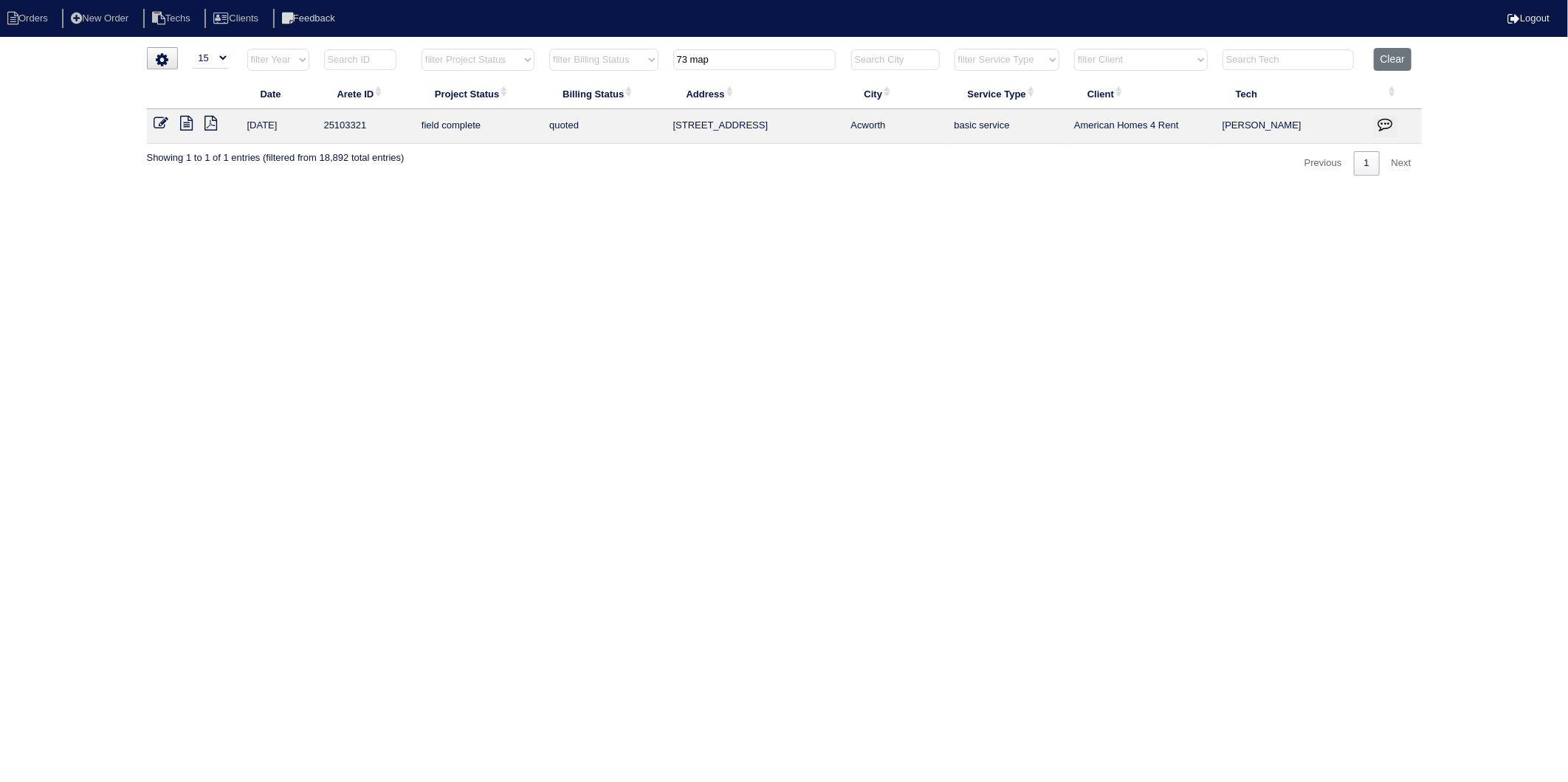
type input "73 map"
click at [185, 126] on icon at bounding box center [187, 123] width 13 height 14
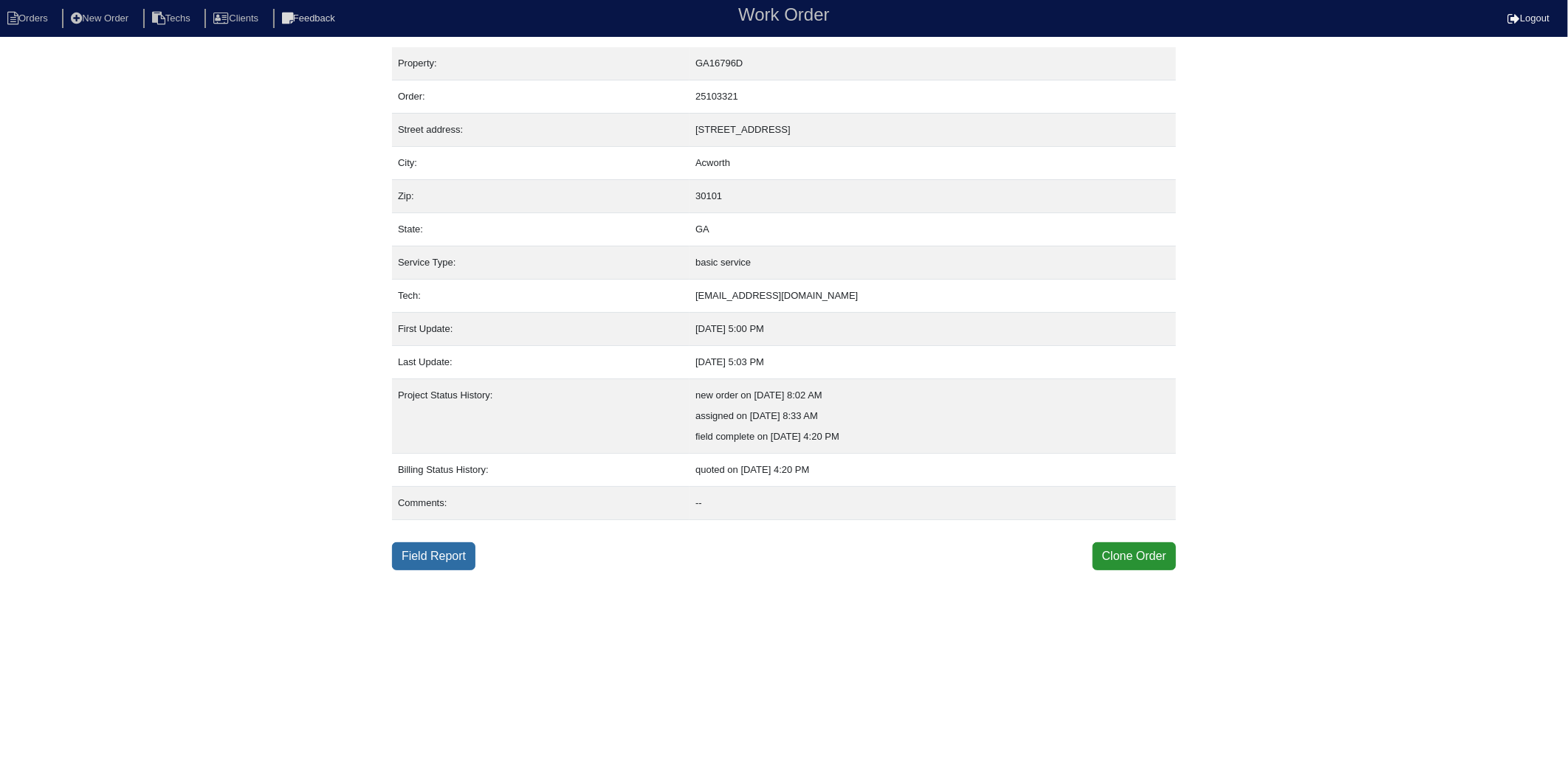
click at [454, 555] on link "Field Report" at bounding box center [434, 556] width 84 height 28
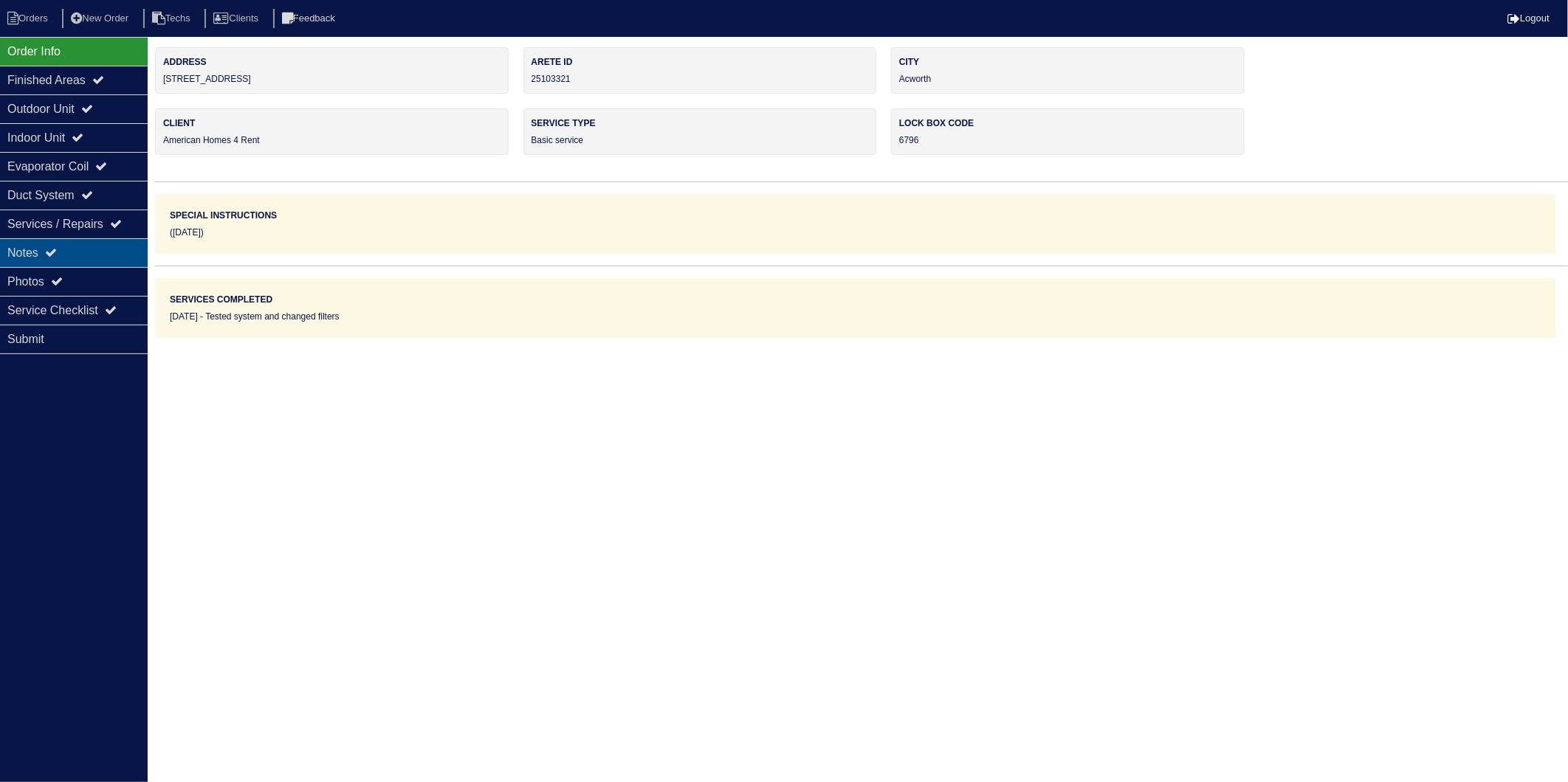
click at [35, 253] on div "Notes" at bounding box center [74, 253] width 148 height 29
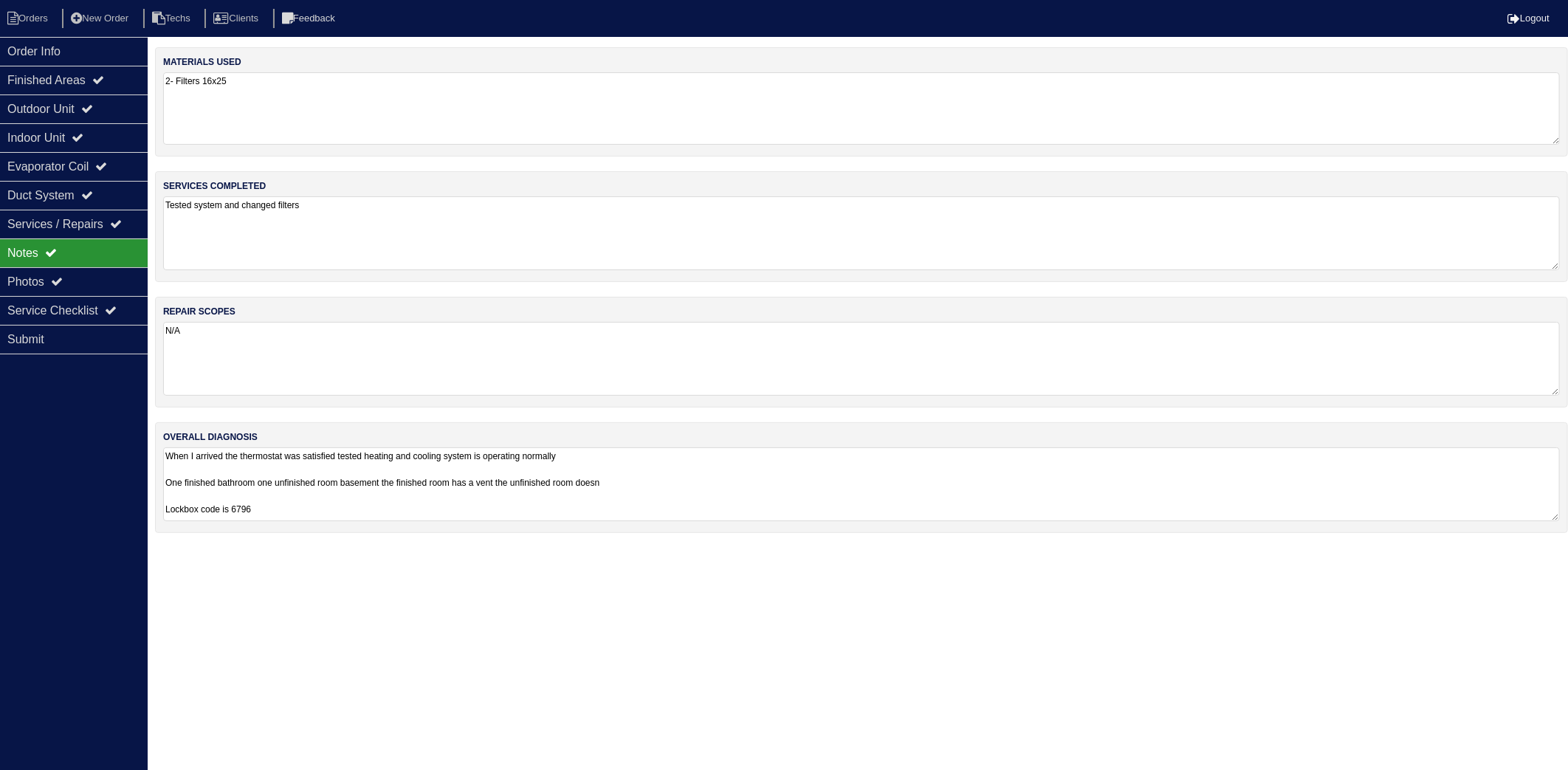
click at [305, 131] on textarea "2- Filters 16x25" at bounding box center [862, 109] width 1397 height 73
click at [343, 226] on textarea "Tested system and changed filters" at bounding box center [862, 233] width 1397 height 74
click at [334, 333] on textarea "N/A" at bounding box center [862, 359] width 1397 height 74
click at [675, 455] on textarea "When I arrived the thermostat was satisfied tested heating and cooling system i…" at bounding box center [862, 484] width 1397 height 74
drag, startPoint x: 20, startPoint y: 9, endPoint x: 3, endPoint y: 8, distance: 17.0
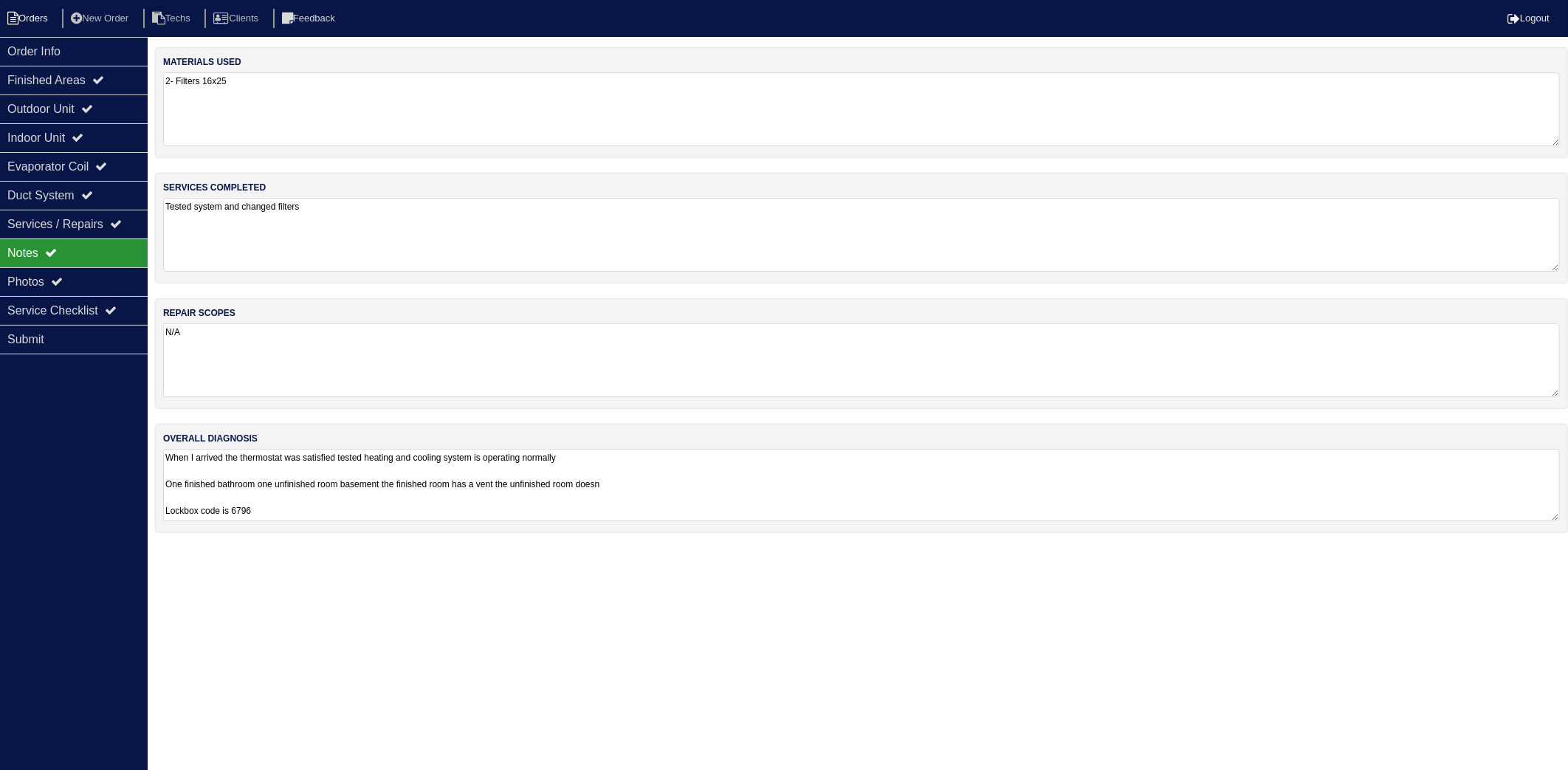
click at [20, 8] on li "Orders" at bounding box center [30, 19] width 60 height 20
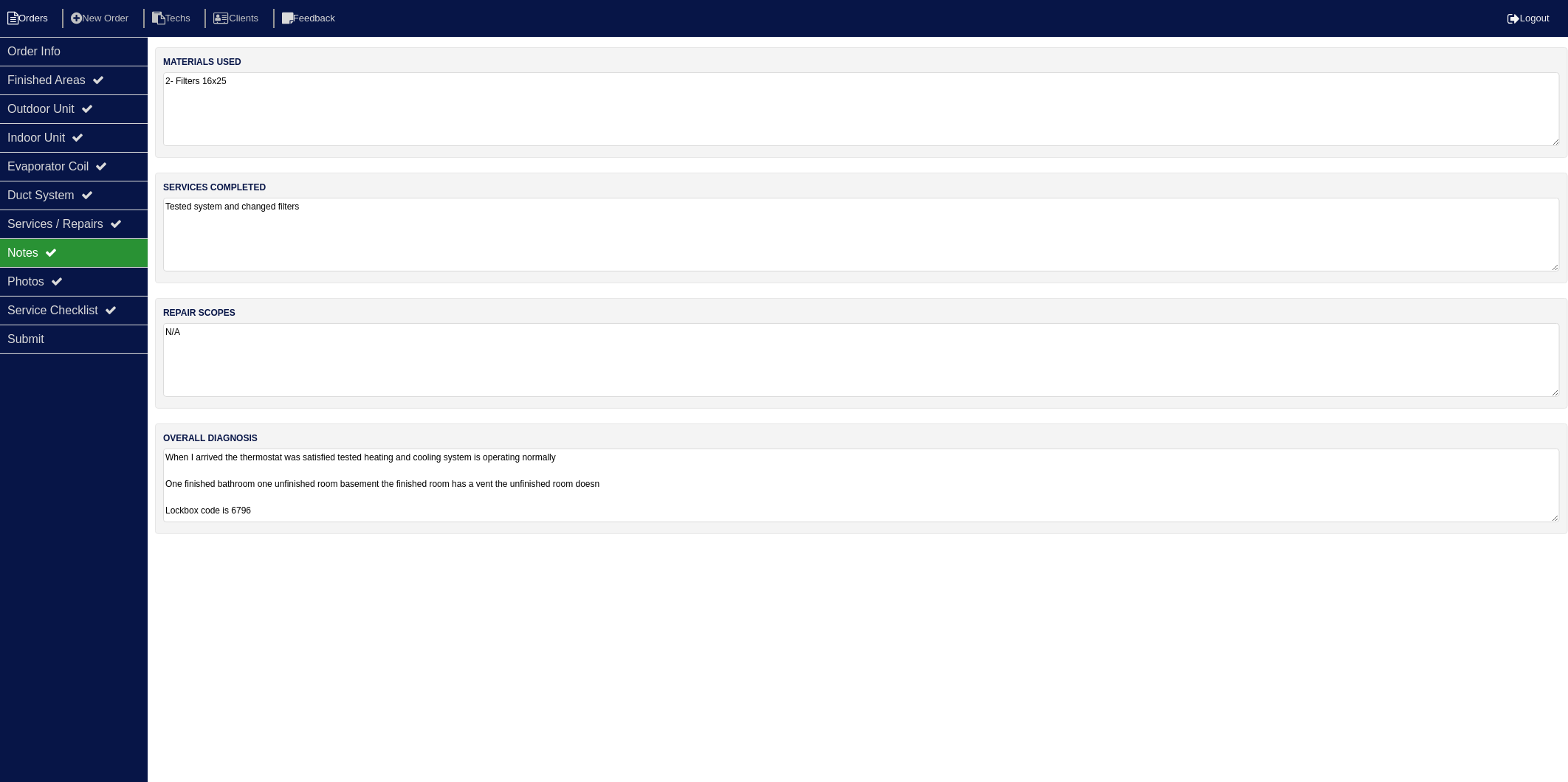
select select "15"
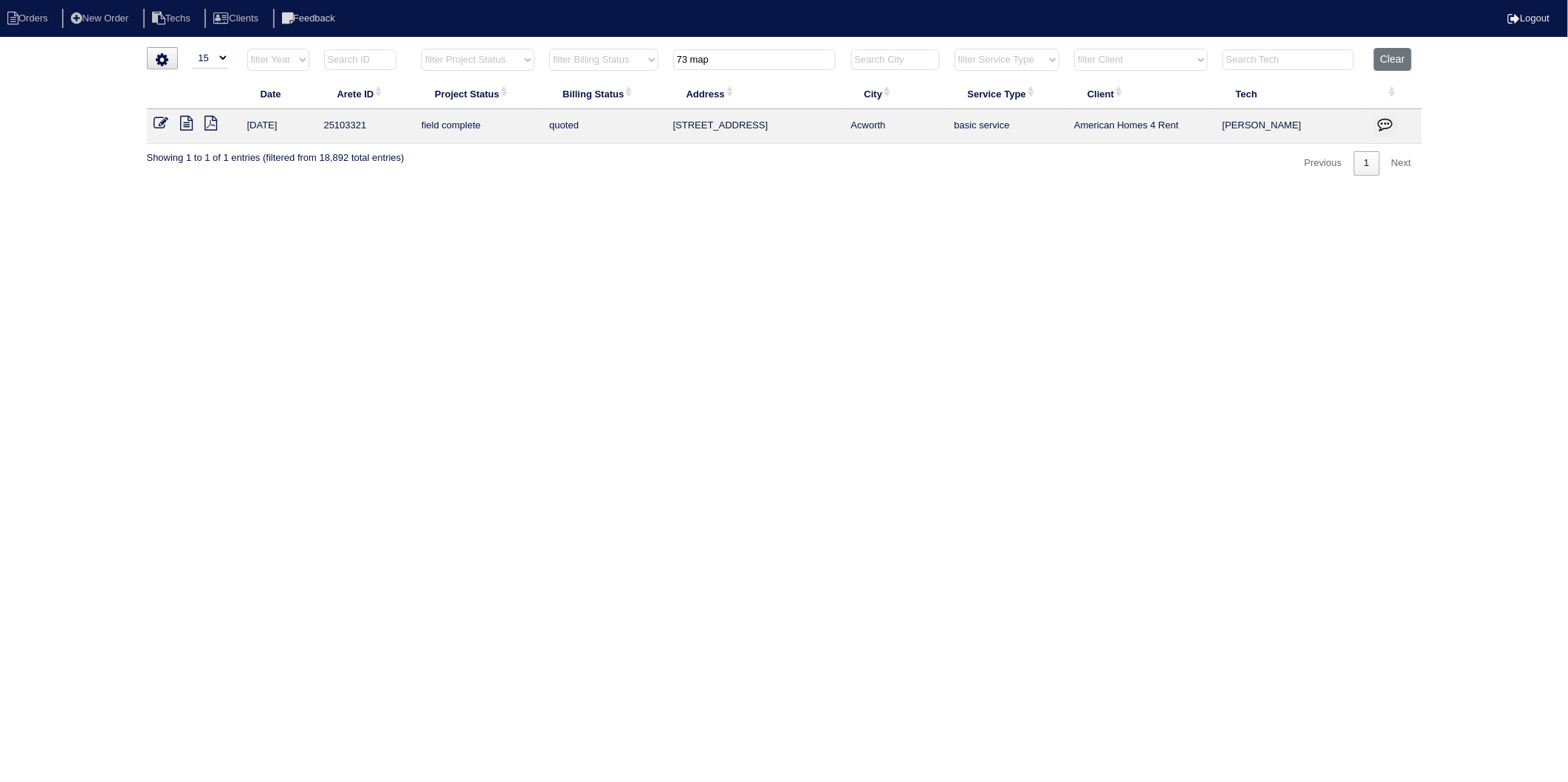
click at [164, 127] on icon at bounding box center [161, 123] width 14 height 14
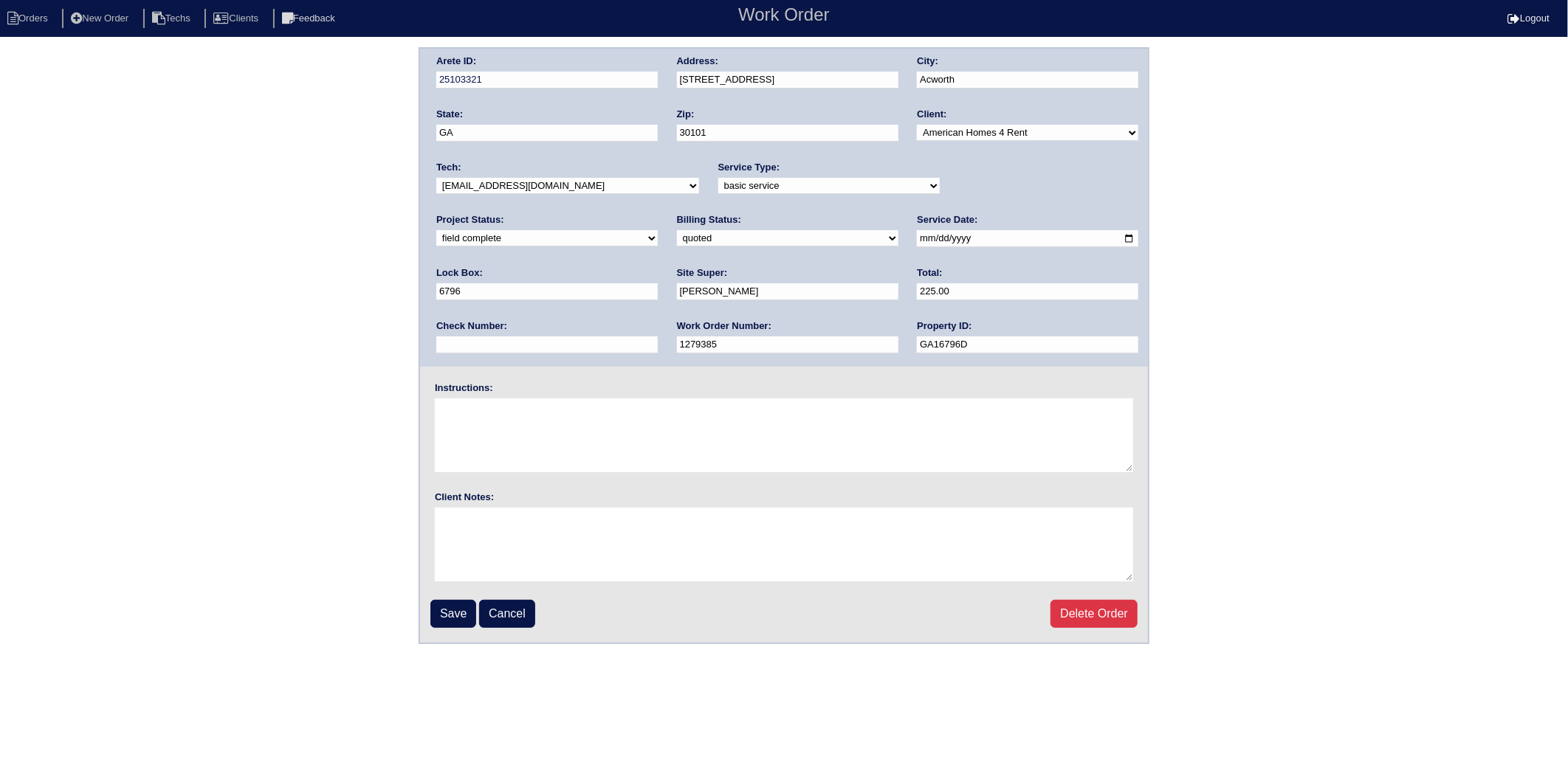
click at [677, 235] on select "need to quote quoted need to invoice invoiced paid warranty purchase order need…" at bounding box center [787, 238] width 222 height 16
select select "invoiced"
click at [677, 230] on select "need to quote quoted need to invoice invoiced paid warranty purchase order need…" at bounding box center [787, 238] width 222 height 16
click at [467, 609] on input "Save" at bounding box center [453, 614] width 46 height 28
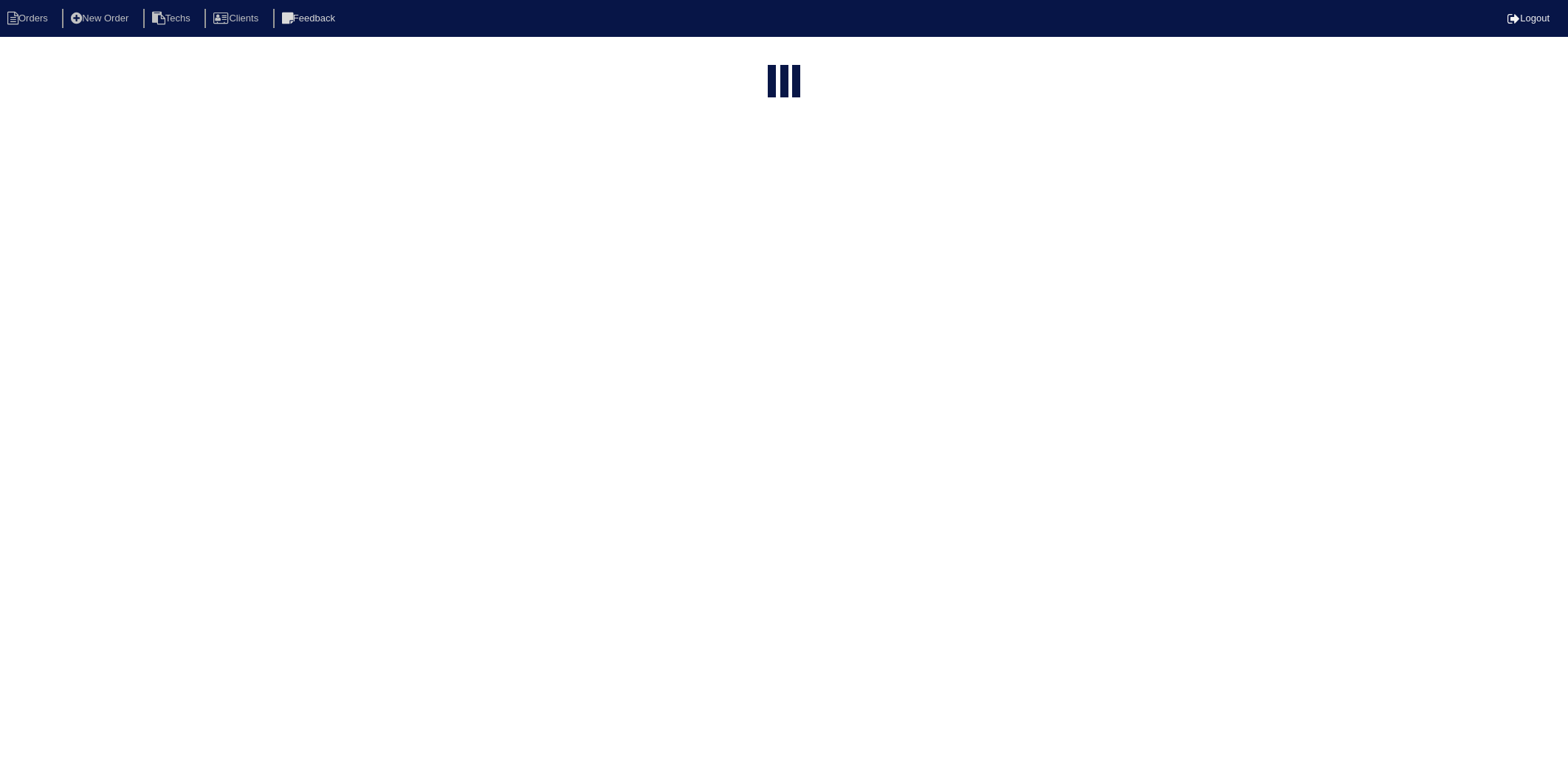
select select "15"
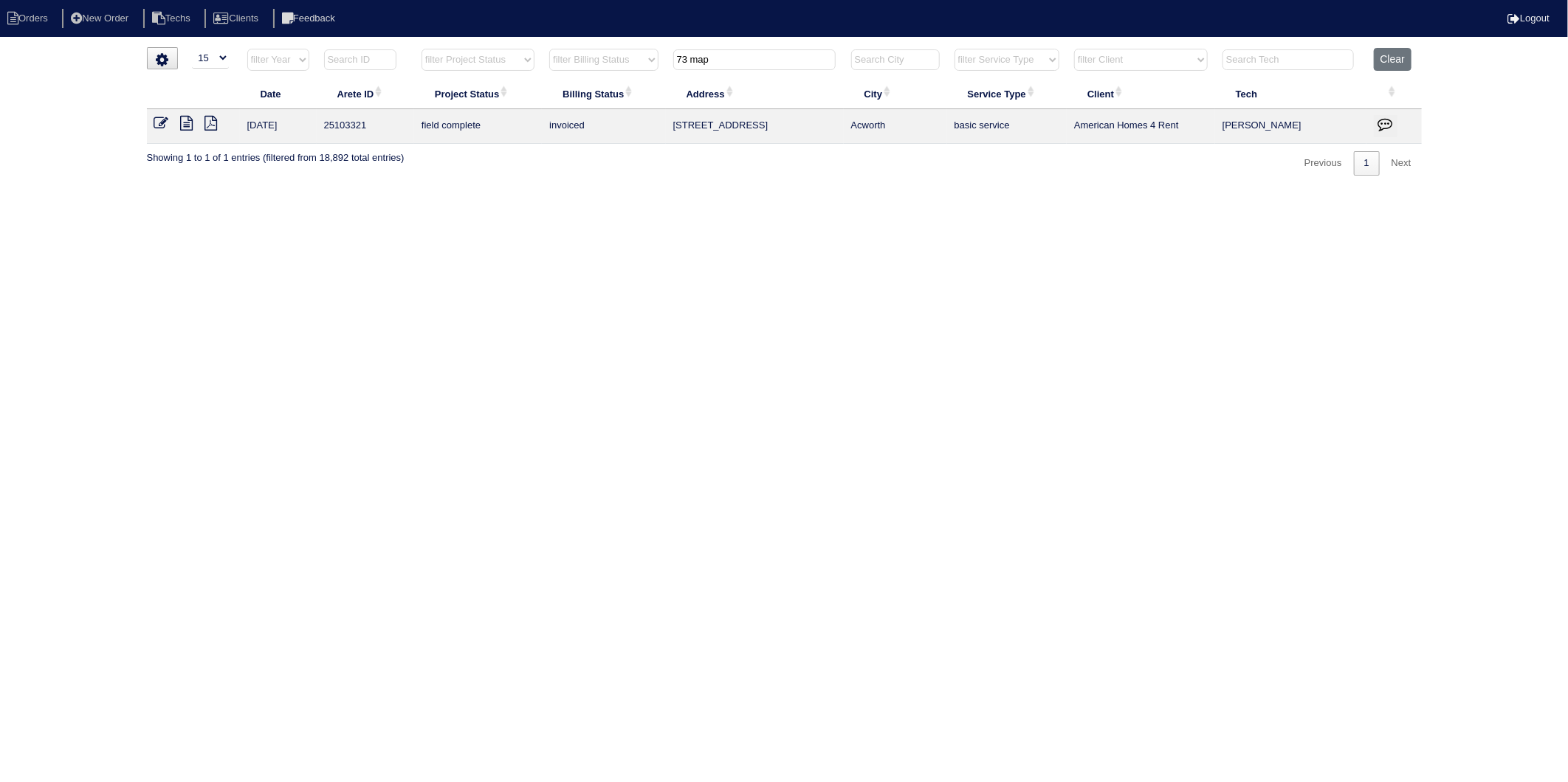
drag, startPoint x: 729, startPoint y: 63, endPoint x: 622, endPoint y: 85, distance: 109.2
click at [622, 85] on table "Date Arete ID Project Status Billing Status Address City Service Type Client Te…" at bounding box center [785, 96] width 1275 height 96
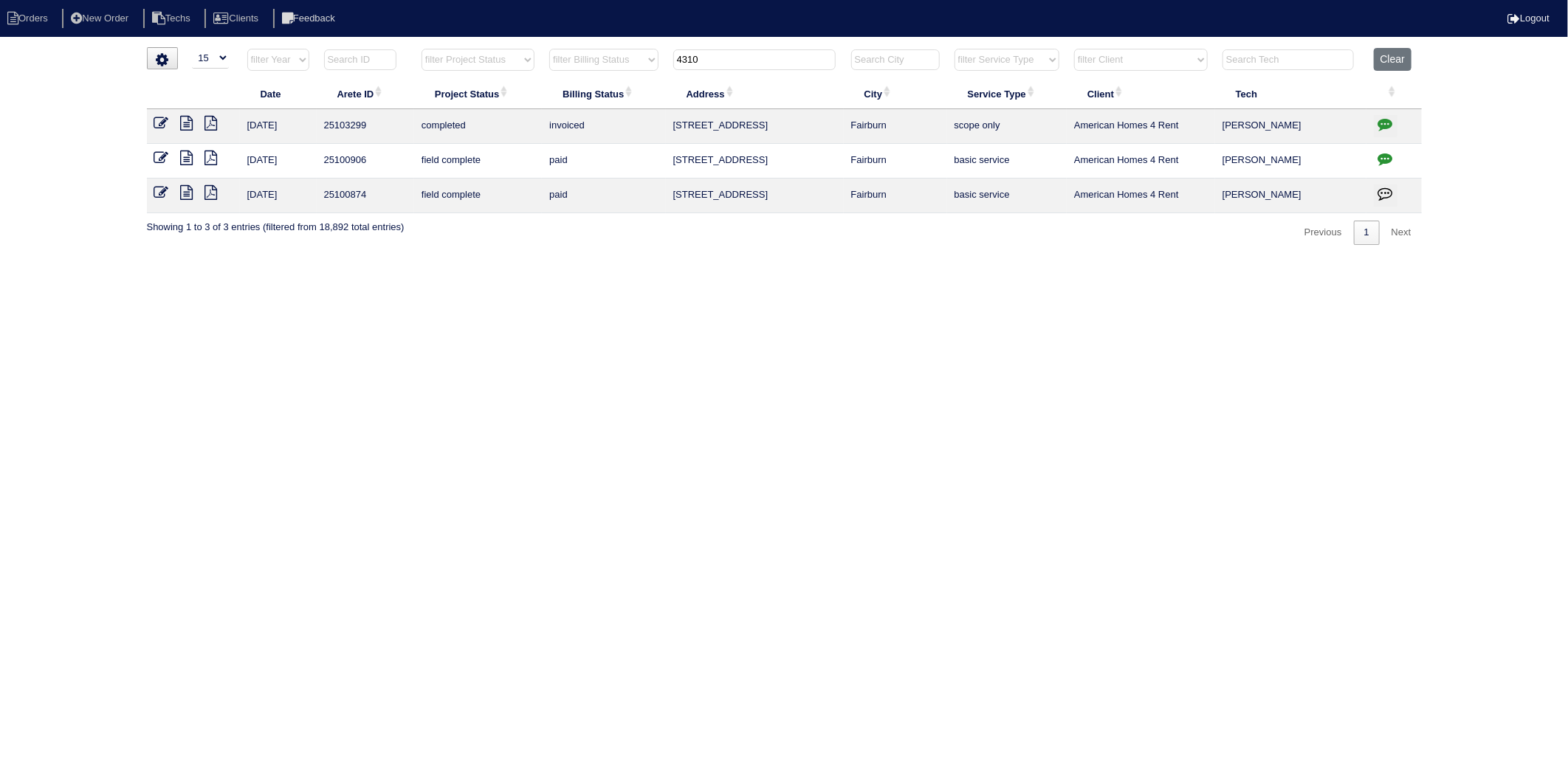
type input "4310"
drag, startPoint x: 189, startPoint y: 128, endPoint x: 198, endPoint y: 128, distance: 9.0
click at [189, 128] on icon at bounding box center [187, 123] width 13 height 14
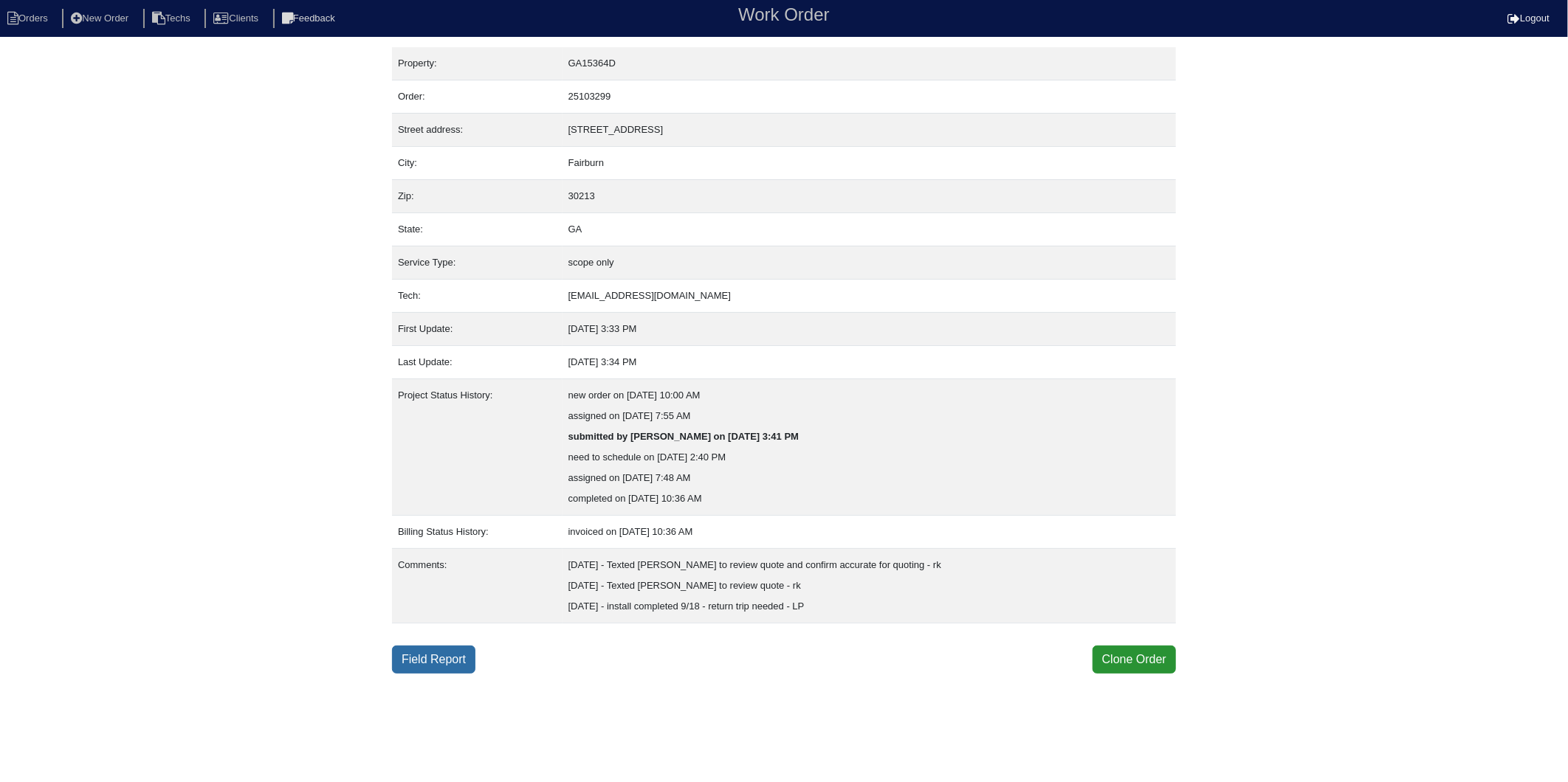
click at [436, 664] on link "Field Report" at bounding box center [434, 659] width 84 height 28
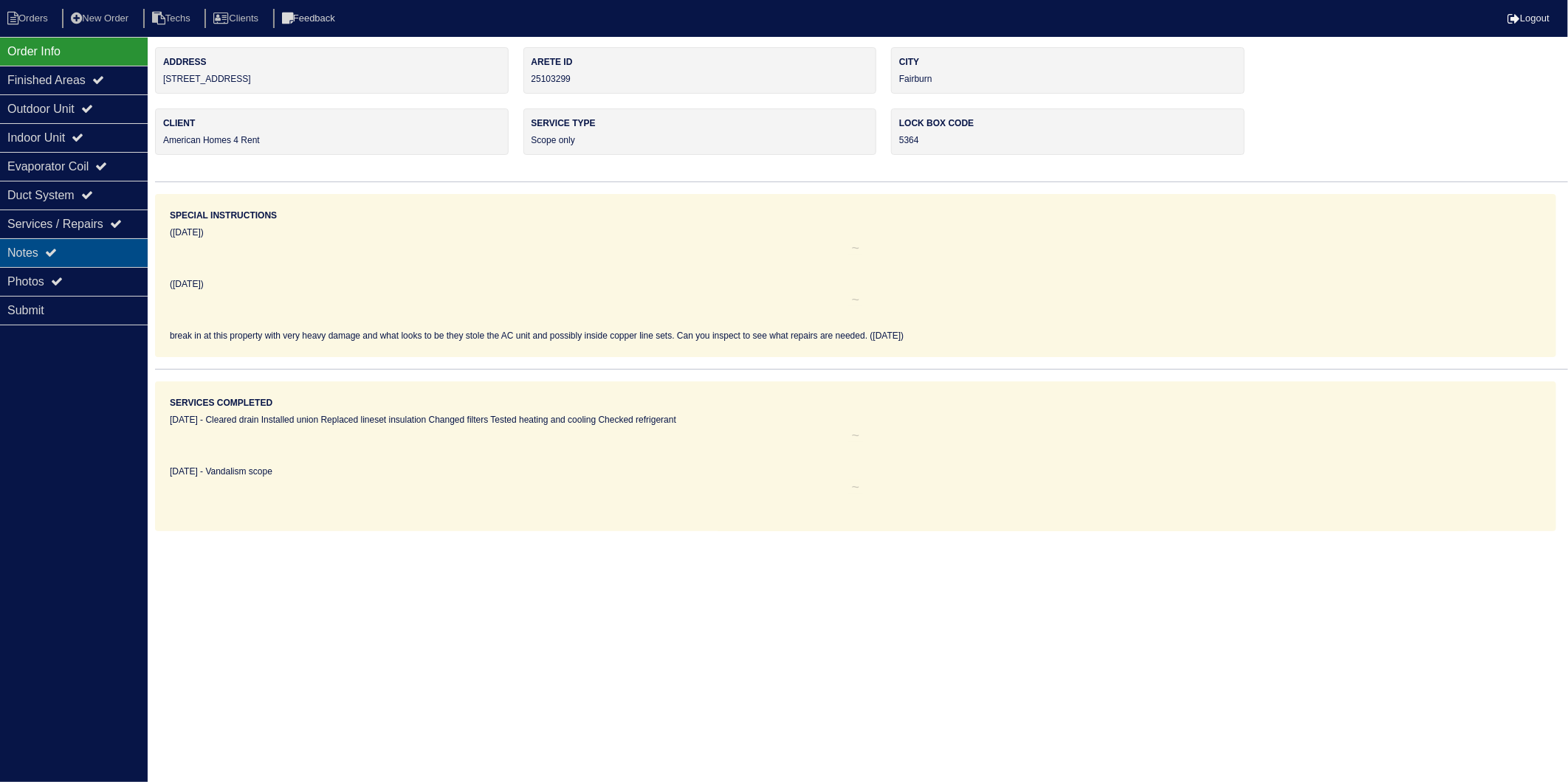
click at [27, 251] on div "Notes" at bounding box center [74, 253] width 148 height 29
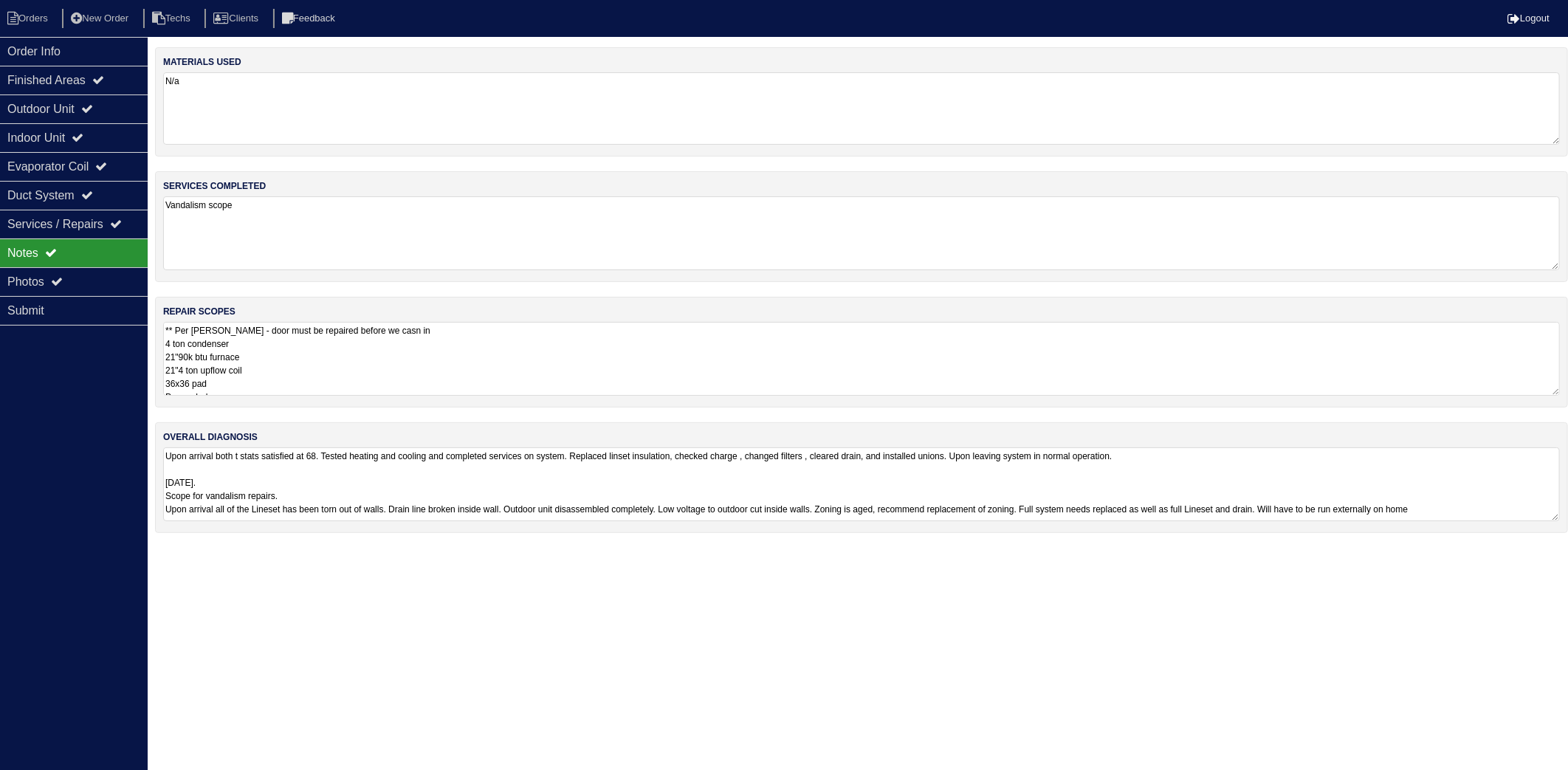
click at [293, 107] on textarea "N/a" at bounding box center [862, 109] width 1397 height 73
click at [315, 229] on textarea "Vandalism scope" at bounding box center [862, 234] width 1397 height 73
click at [446, 350] on textarea "** Per Payton - door must be repaired before we casn in 4 ton condenser 21"90k …" at bounding box center [862, 359] width 1397 height 74
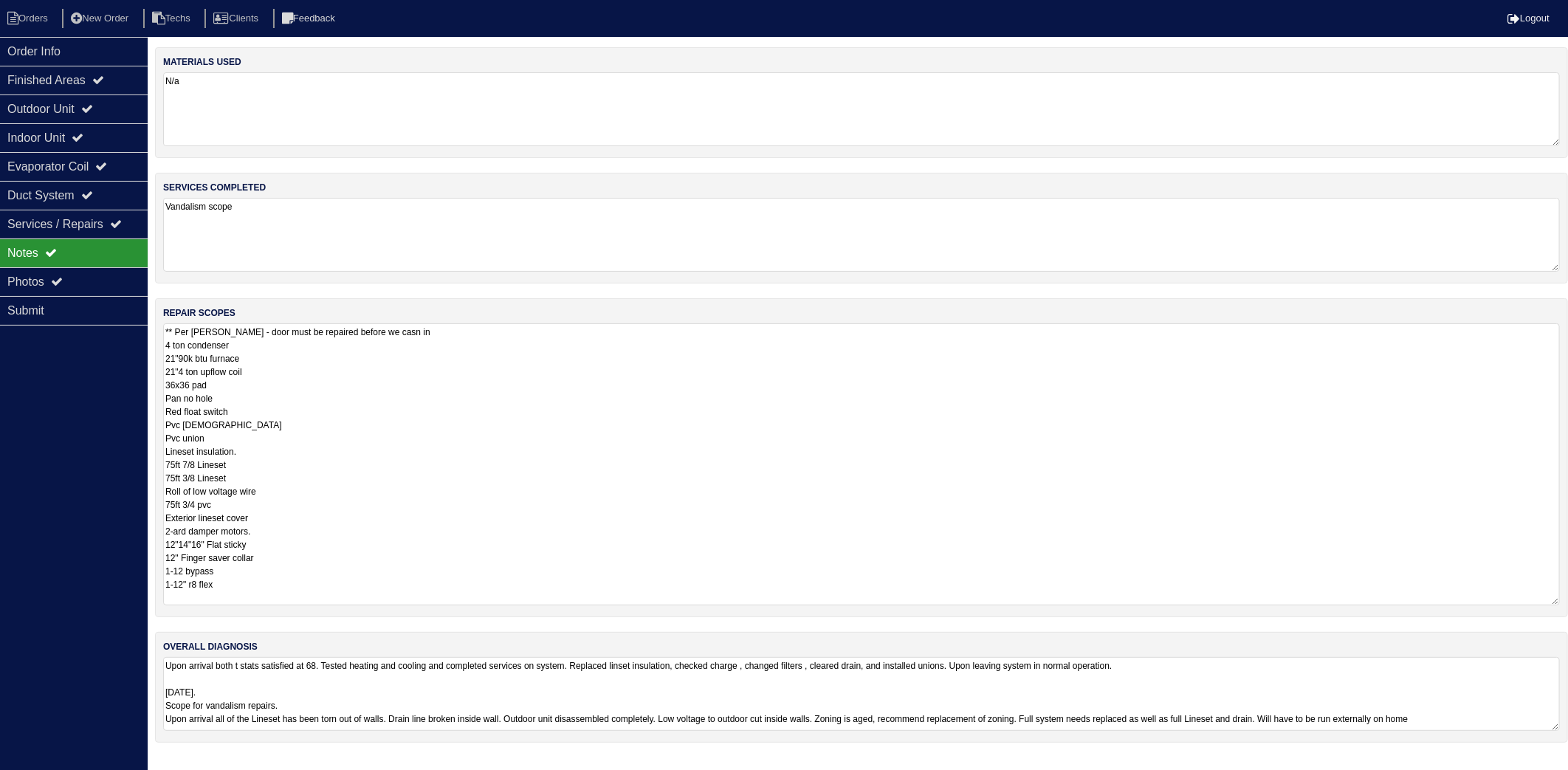
click at [407, 356] on textarea "** Per Payton - door must be repaired before we casn in 4 ton condenser 21"90k …" at bounding box center [862, 464] width 1397 height 282
click at [370, 362] on textarea "** Per Payton - door must be repaired before we casn in 4 ton condenser 21"90k …" at bounding box center [862, 464] width 1397 height 282
click at [387, 392] on textarea "** Per Payton - door must be repaired before we case in 4 ton condenser 21"90k …" at bounding box center [862, 464] width 1397 height 282
click at [450, 388] on textarea "** Per Payton - door must be repaired before we case in 4 ton condenser 21"90k …" at bounding box center [862, 464] width 1397 height 282
click at [332, 393] on textarea "** Per Payton - door must be repaired before we case in 4-ton condenser 21"90k …" at bounding box center [862, 464] width 1397 height 282
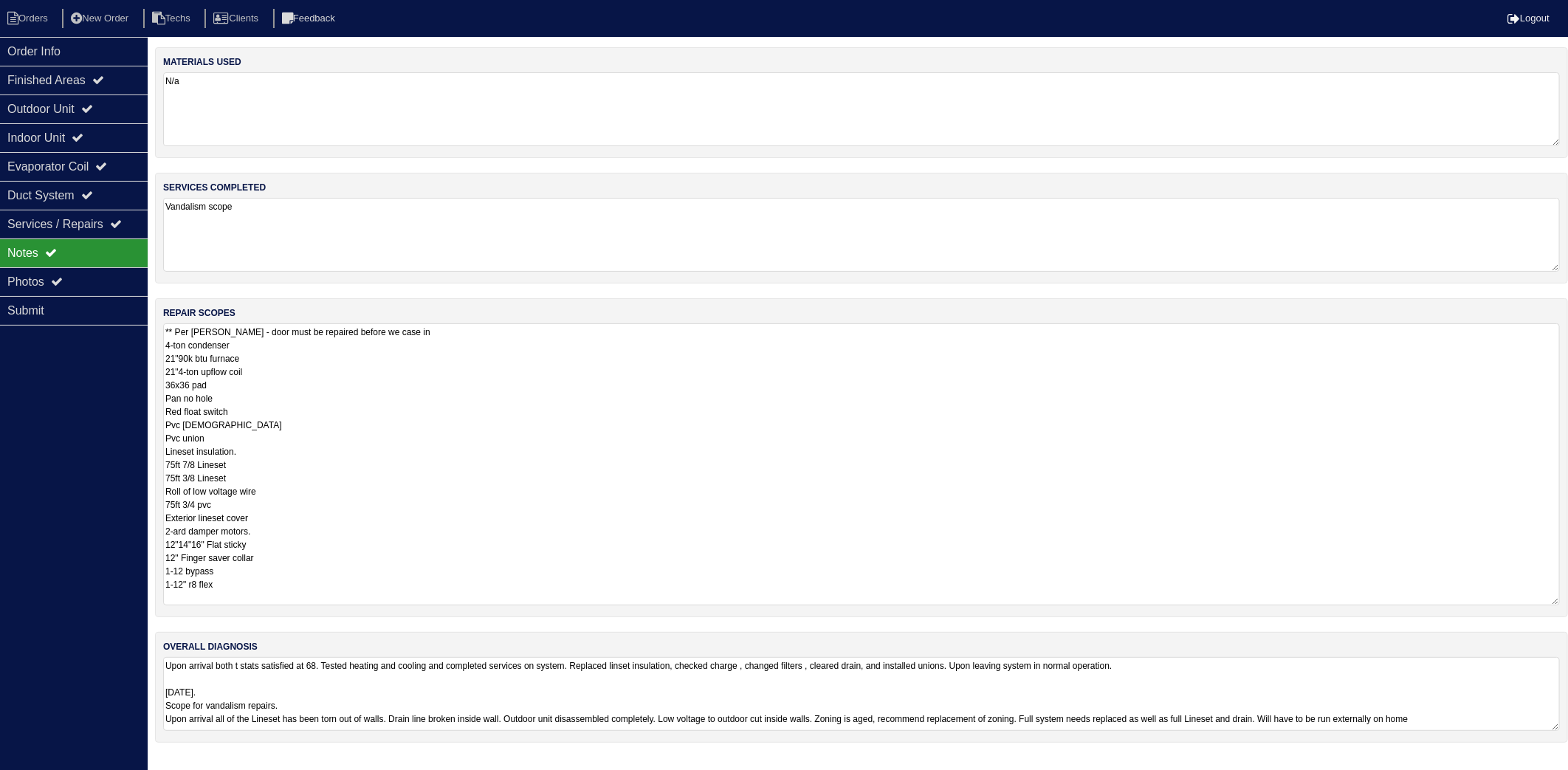
click at [419, 416] on textarea "** Per Payton - door must be repaired before we case in 4-ton condenser 21"90k …" at bounding box center [862, 464] width 1397 height 282
type textarea "** Per Payton - door must be repaired before we case in 4-ton condenser 21"90k …"
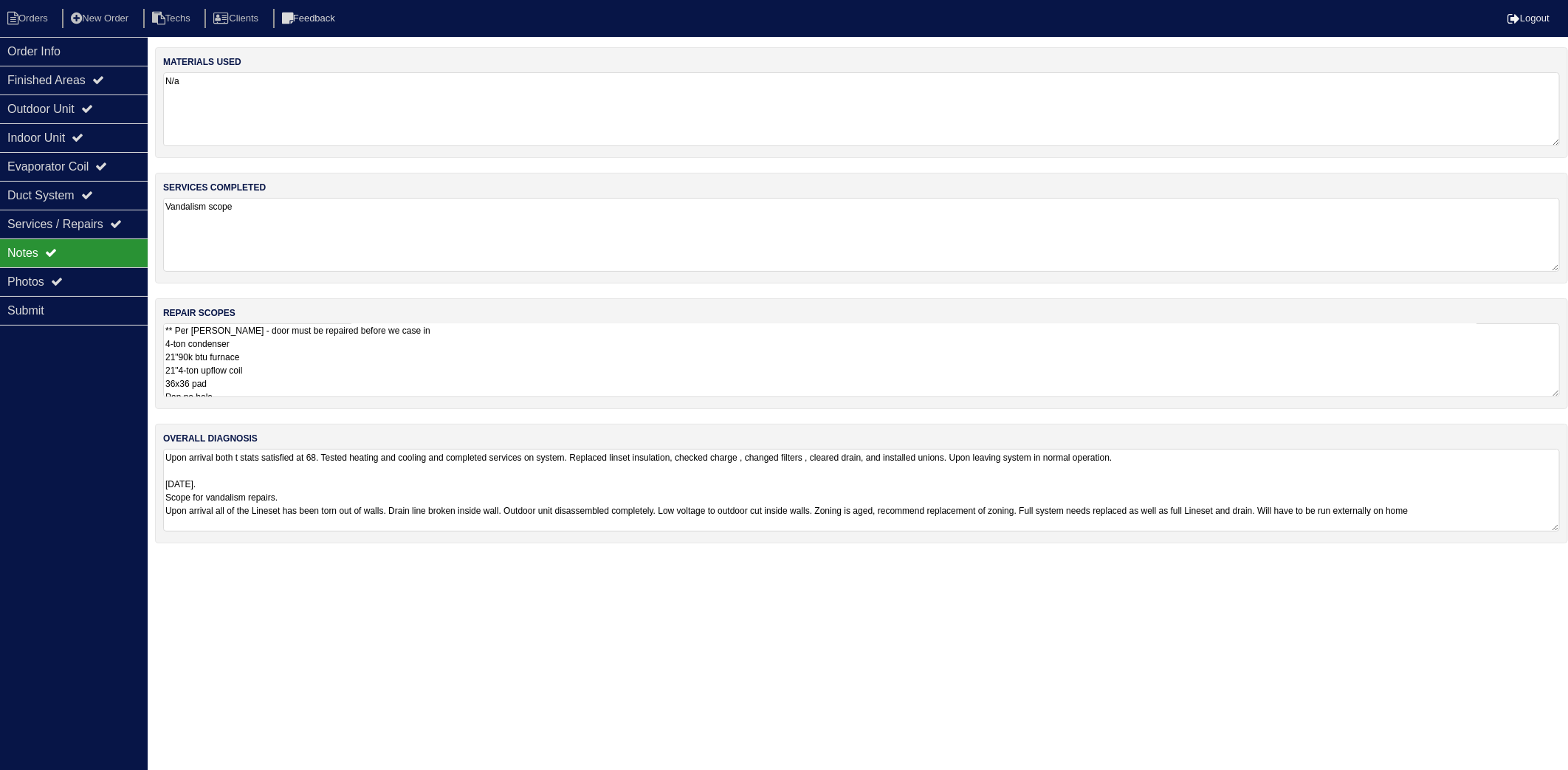
click at [327, 558] on html "Orders New Order Techs Clients Feedback Logout Orders New Order Users Clients M…" at bounding box center [784, 279] width 1568 height 558
click at [328, 506] on textarea "Upon arrival both t stats satisfied at 68. Tested heating and cooling and compl…" at bounding box center [862, 491] width 1397 height 83
click at [30, 19] on li "Orders" at bounding box center [30, 19] width 60 height 20
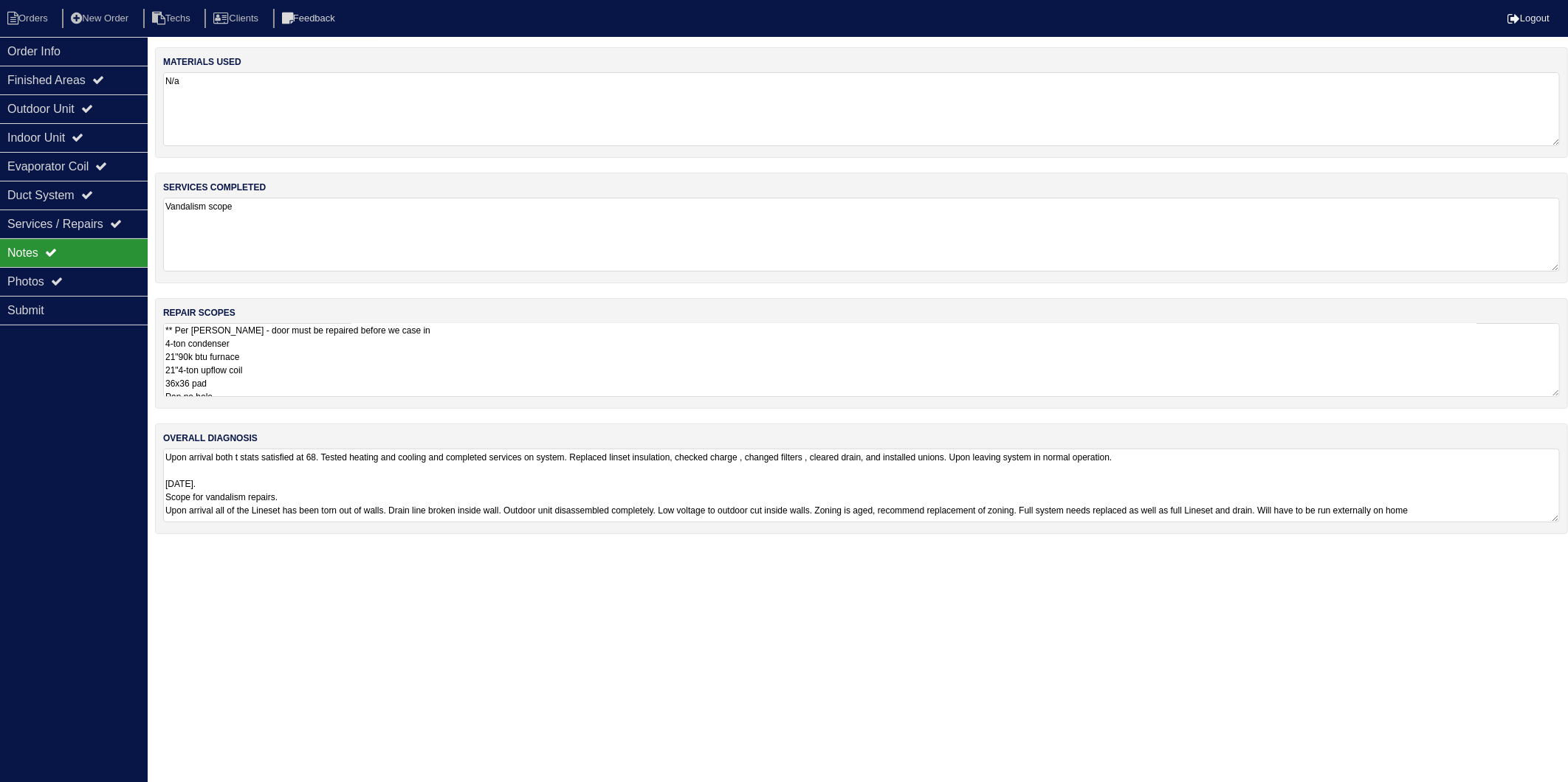
select select "15"
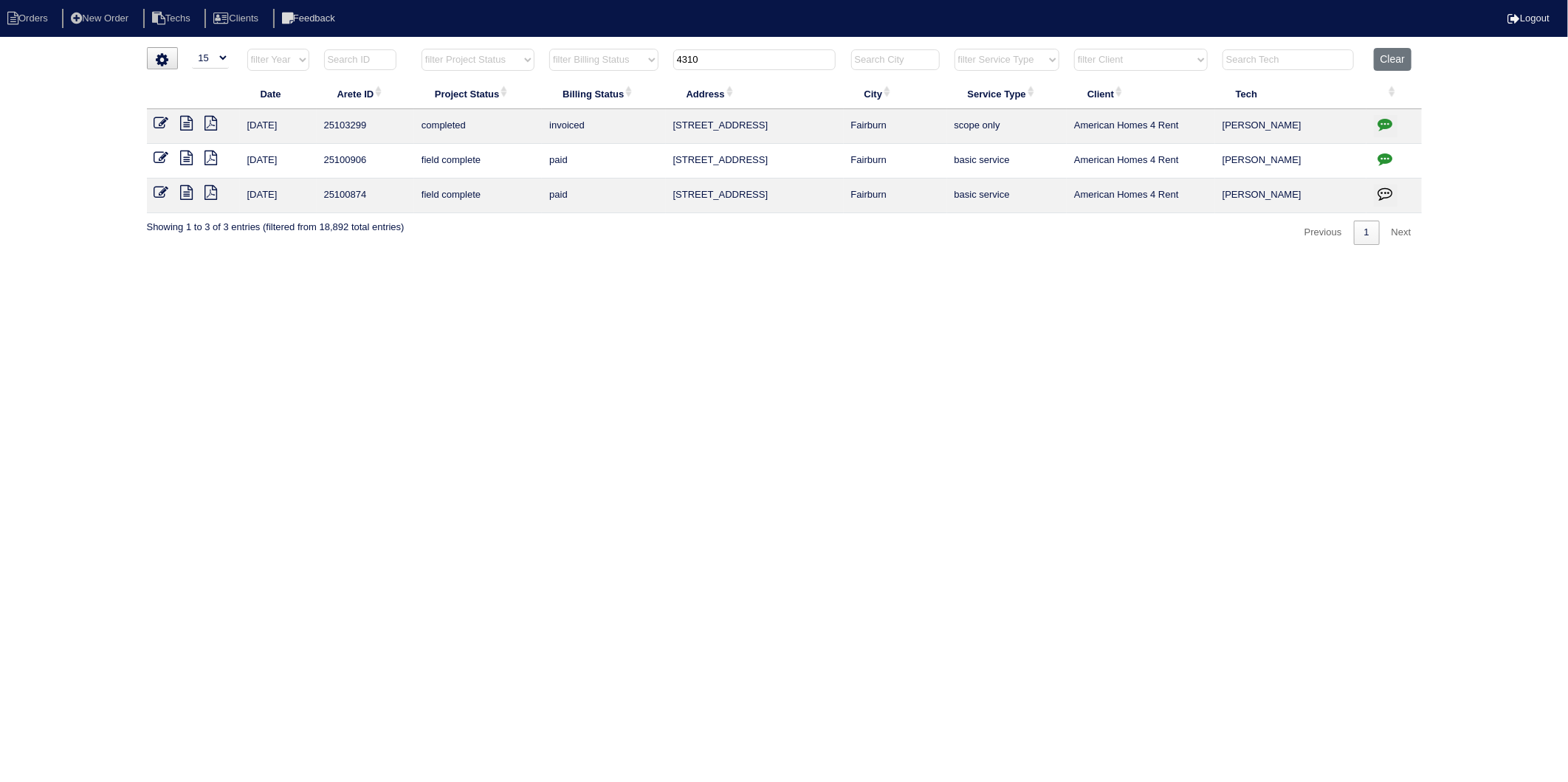
drag, startPoint x: 726, startPoint y: 49, endPoint x: 592, endPoint y: 93, distance: 141.0
click at [592, 93] on table "Date Arete ID Project Status Billing Status Address City Service Type Client Te…" at bounding box center [785, 131] width 1275 height 166
type input "3521"
click at [184, 123] on icon at bounding box center [187, 123] width 13 height 14
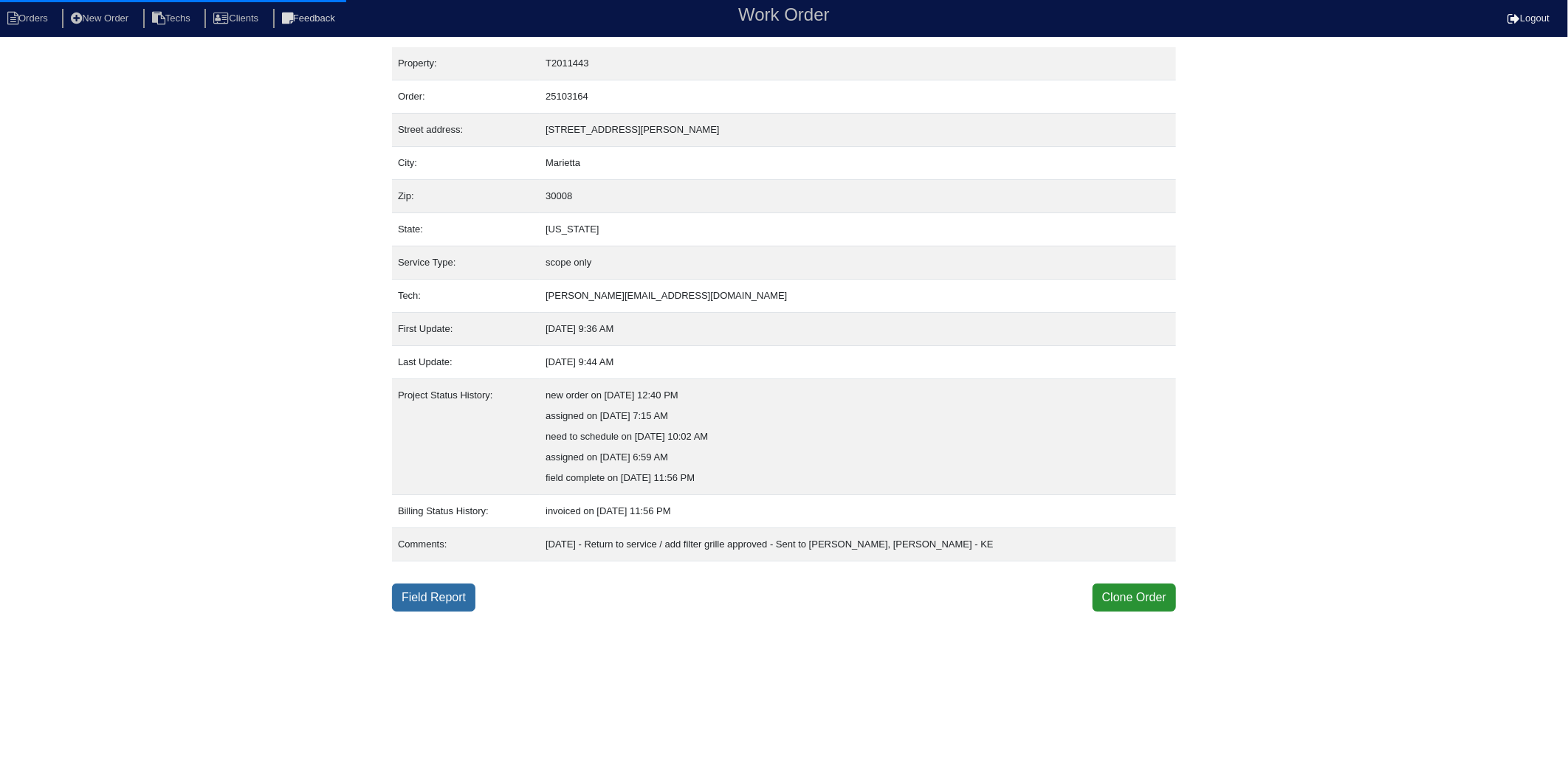
click at [439, 590] on link "Field Report" at bounding box center [434, 597] width 84 height 28
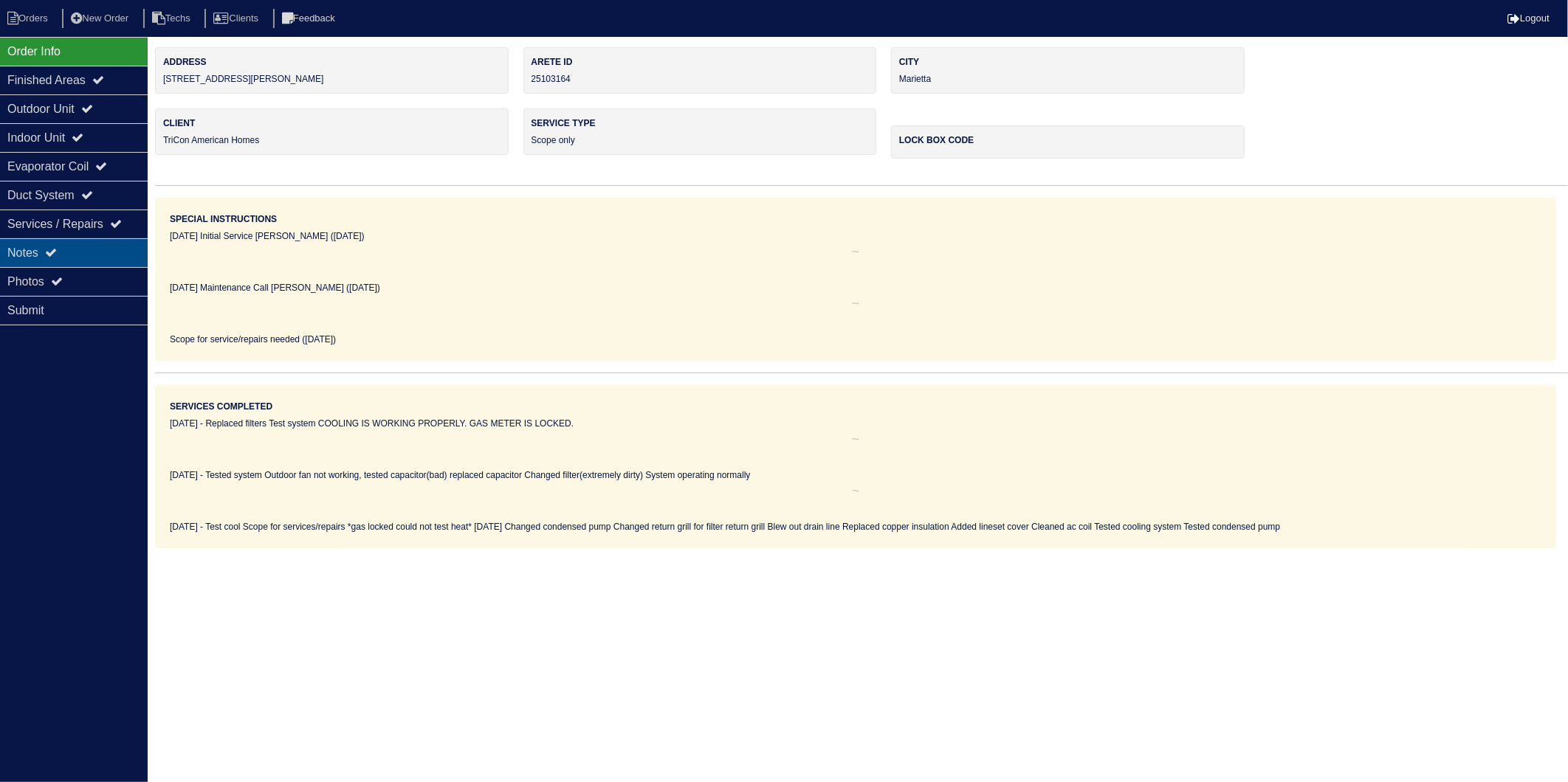
click at [18, 255] on div "Notes" at bounding box center [74, 253] width 148 height 29
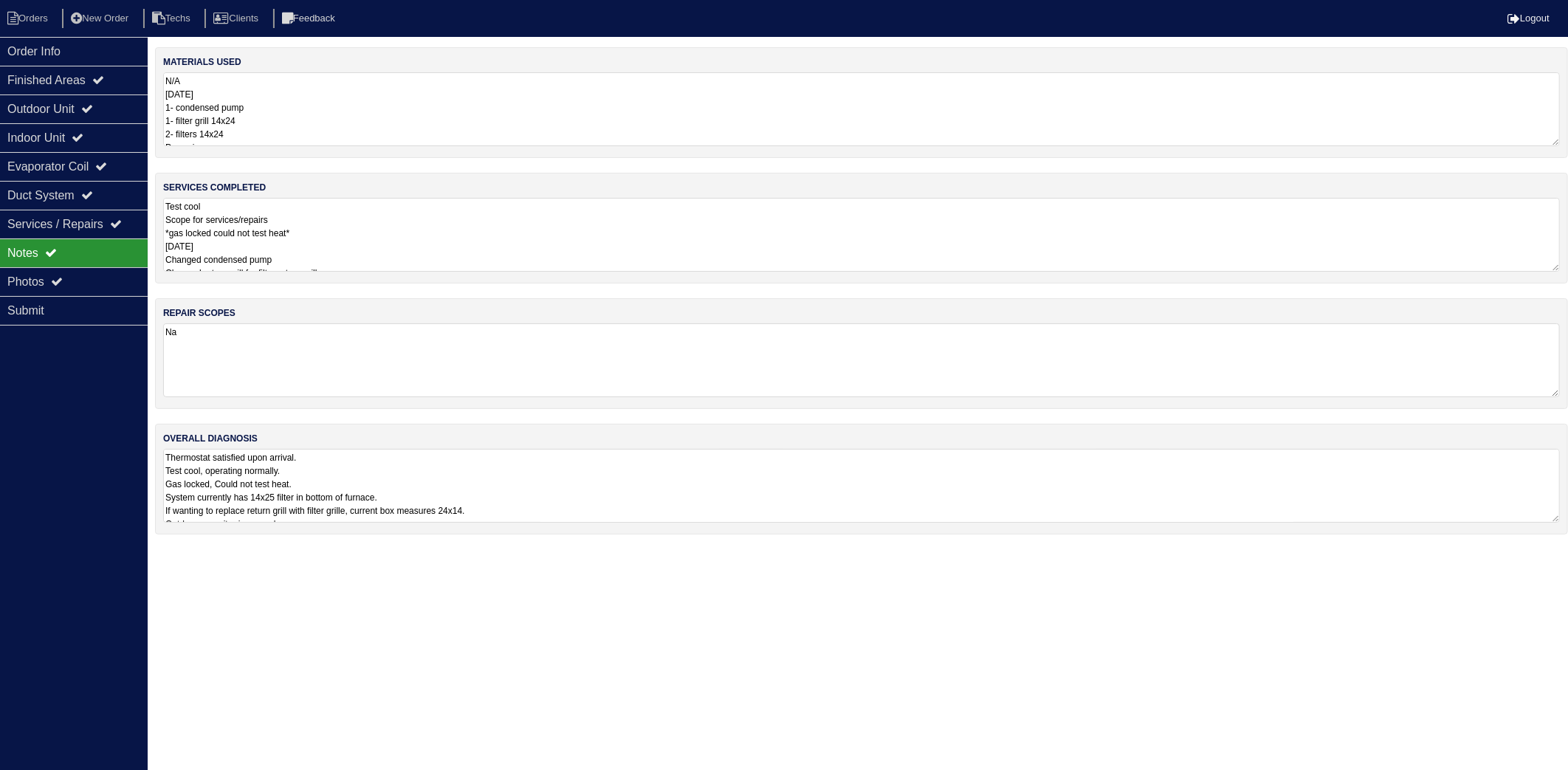
click at [337, 117] on textarea "N/A [DATE] 1- condensed pump 1- filter grill 14x24 2- filters 14x24 Pvc union C…" at bounding box center [862, 109] width 1397 height 74
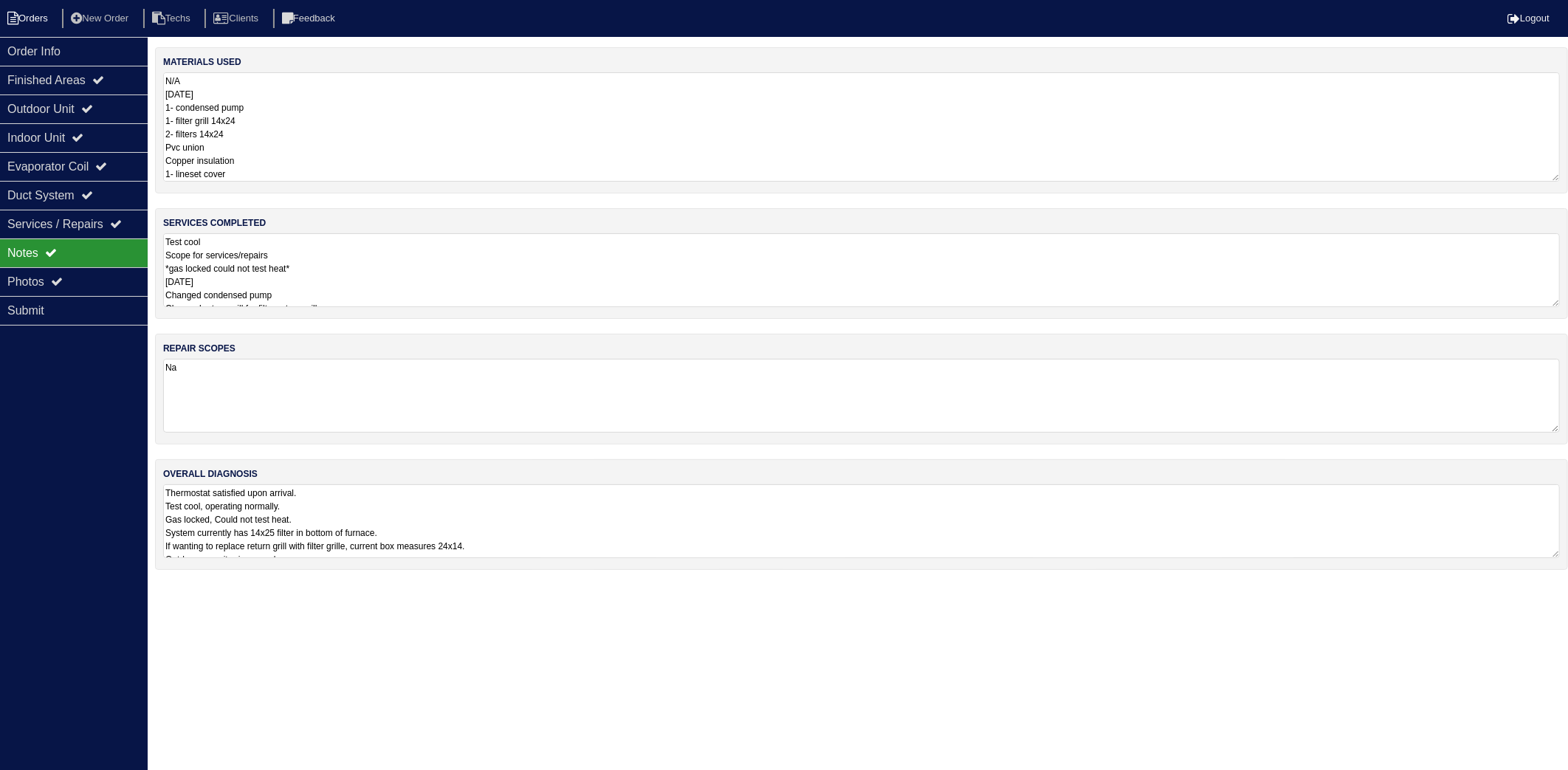
click at [41, 11] on li "Orders" at bounding box center [30, 19] width 60 height 20
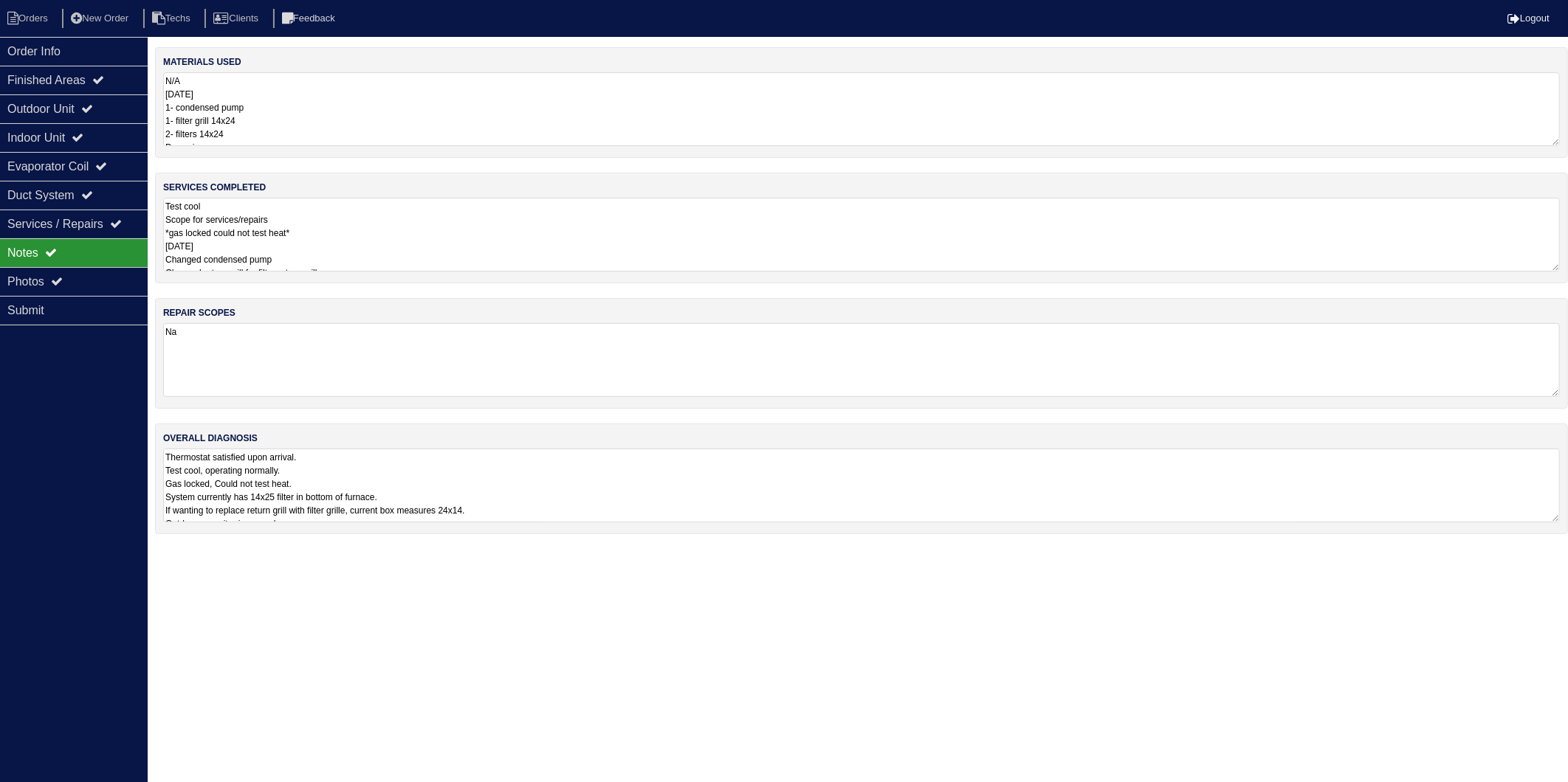
select select "15"
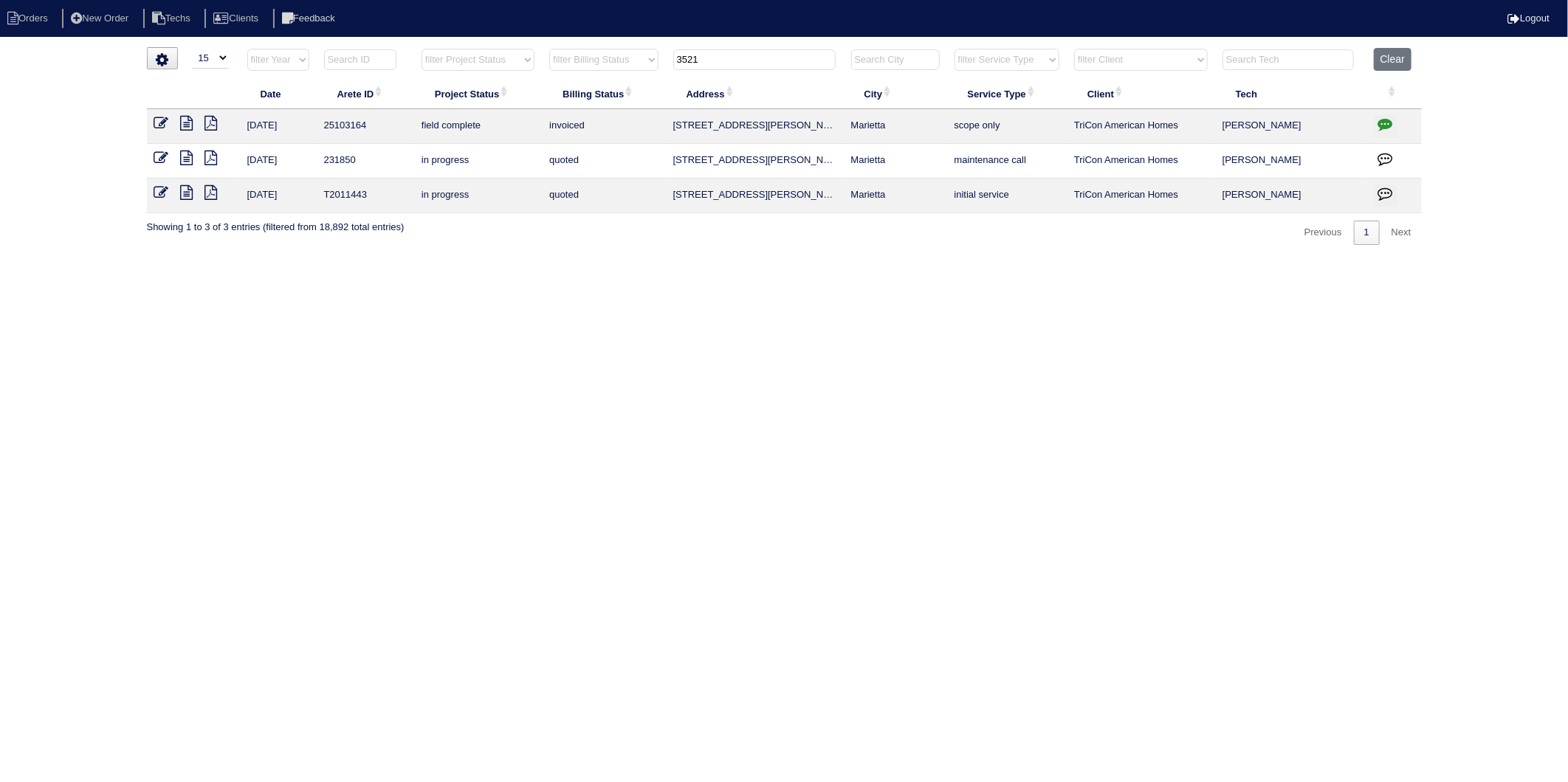
drag, startPoint x: 716, startPoint y: 60, endPoint x: 558, endPoint y: 111, distance: 166.0
click at [558, 111] on table "Date Arete ID Project Status Billing Status Address City Service Type Client Te…" at bounding box center [785, 131] width 1275 height 166
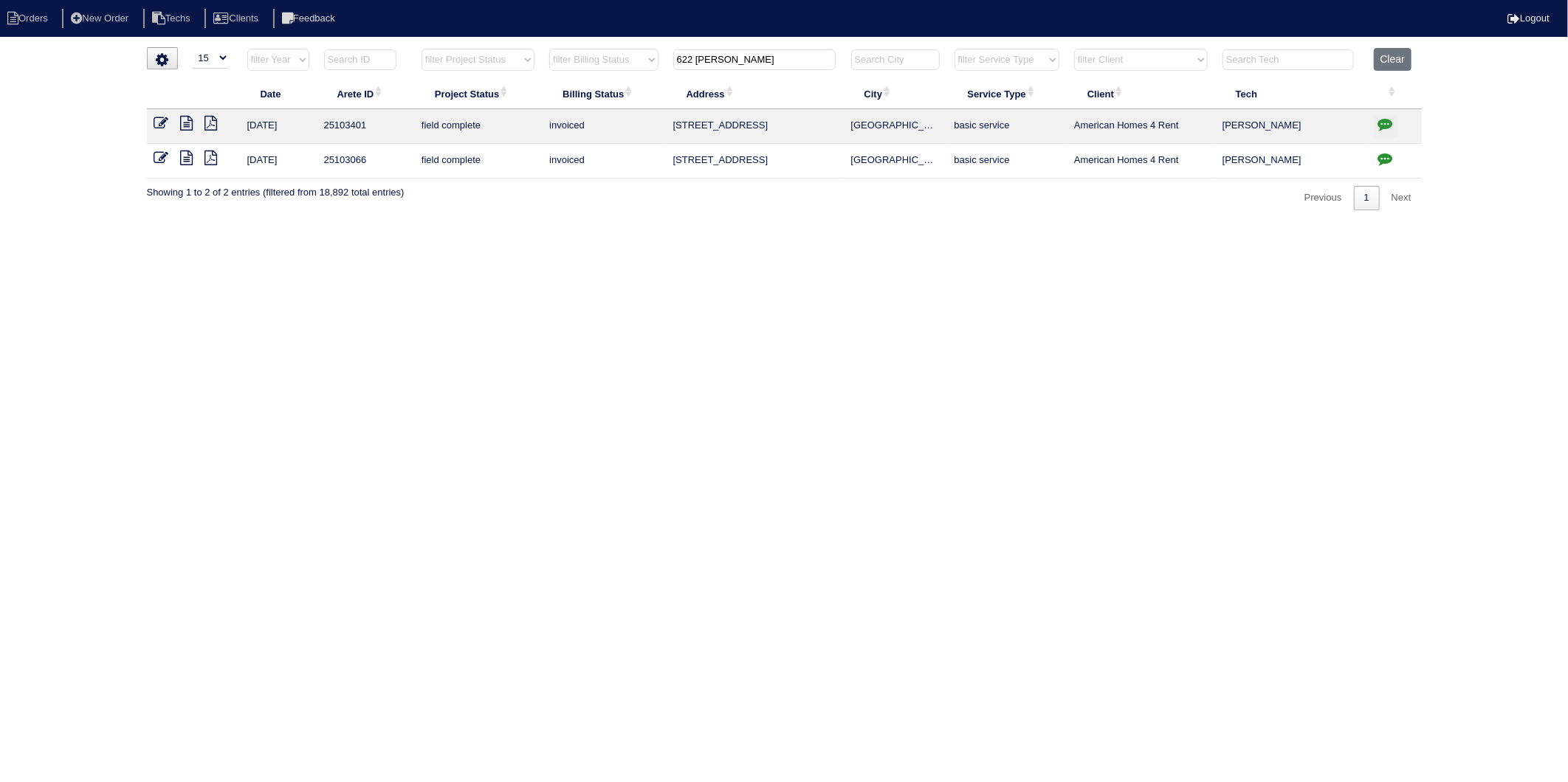
type input "622 [PERSON_NAME]"
click at [189, 123] on icon at bounding box center [187, 123] width 13 height 14
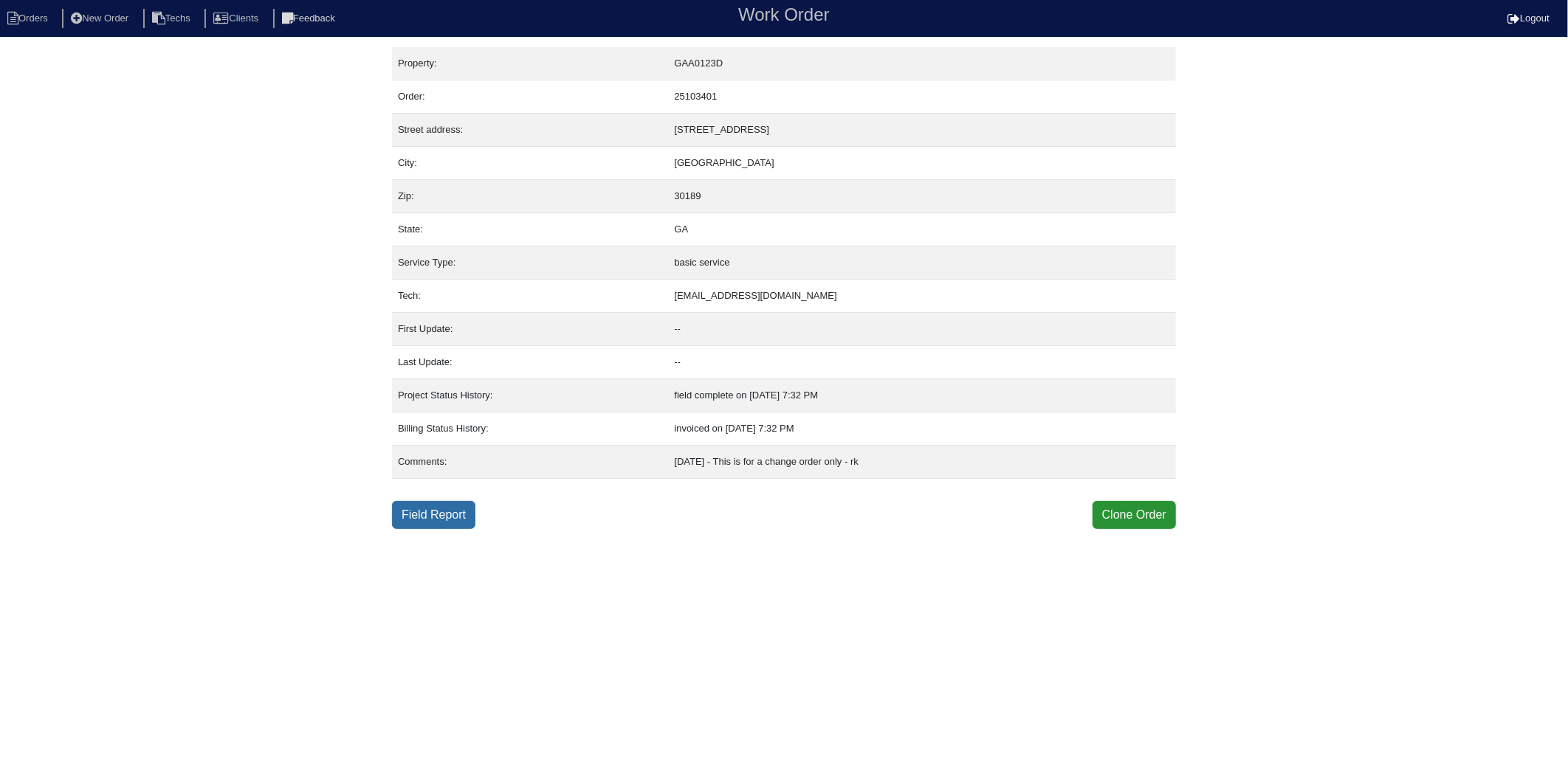
click at [449, 520] on link "Field Report" at bounding box center [434, 515] width 84 height 28
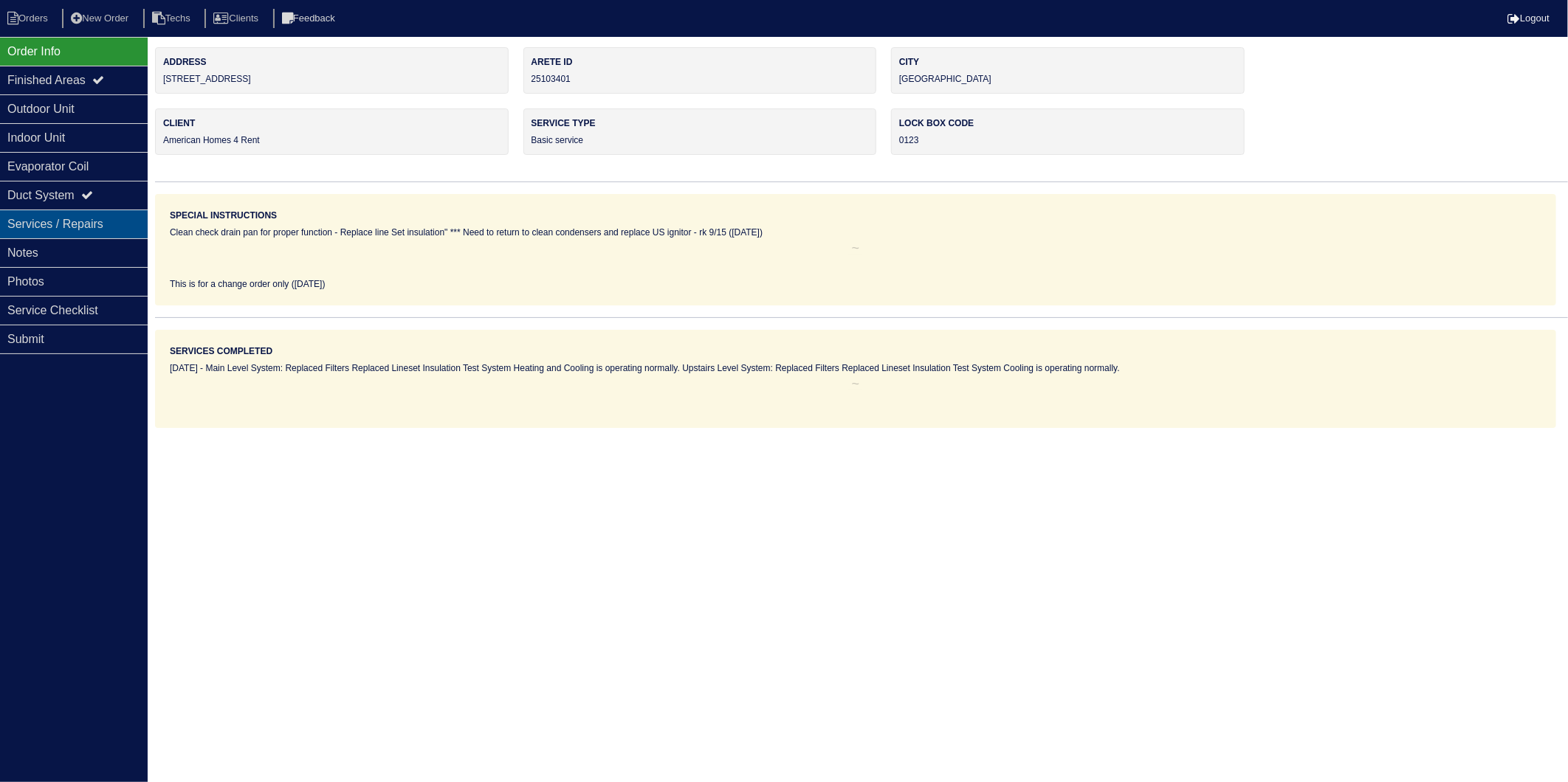
drag, startPoint x: 32, startPoint y: 255, endPoint x: 145, endPoint y: 210, distance: 121.6
click at [32, 254] on div "Notes" at bounding box center [74, 253] width 148 height 29
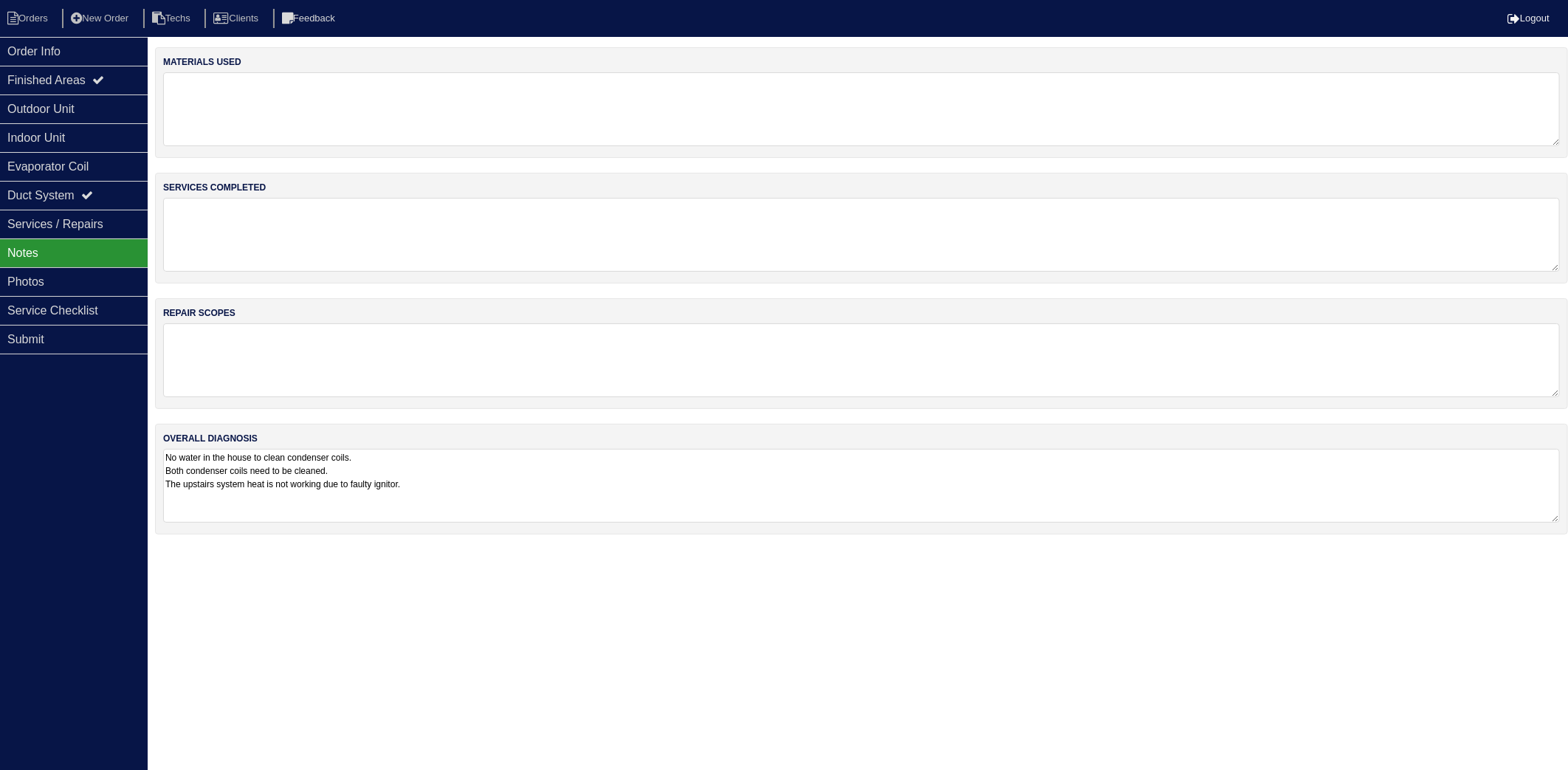
click at [306, 124] on textarea at bounding box center [862, 109] width 1397 height 74
click at [32, 23] on li "Orders" at bounding box center [30, 19] width 60 height 20
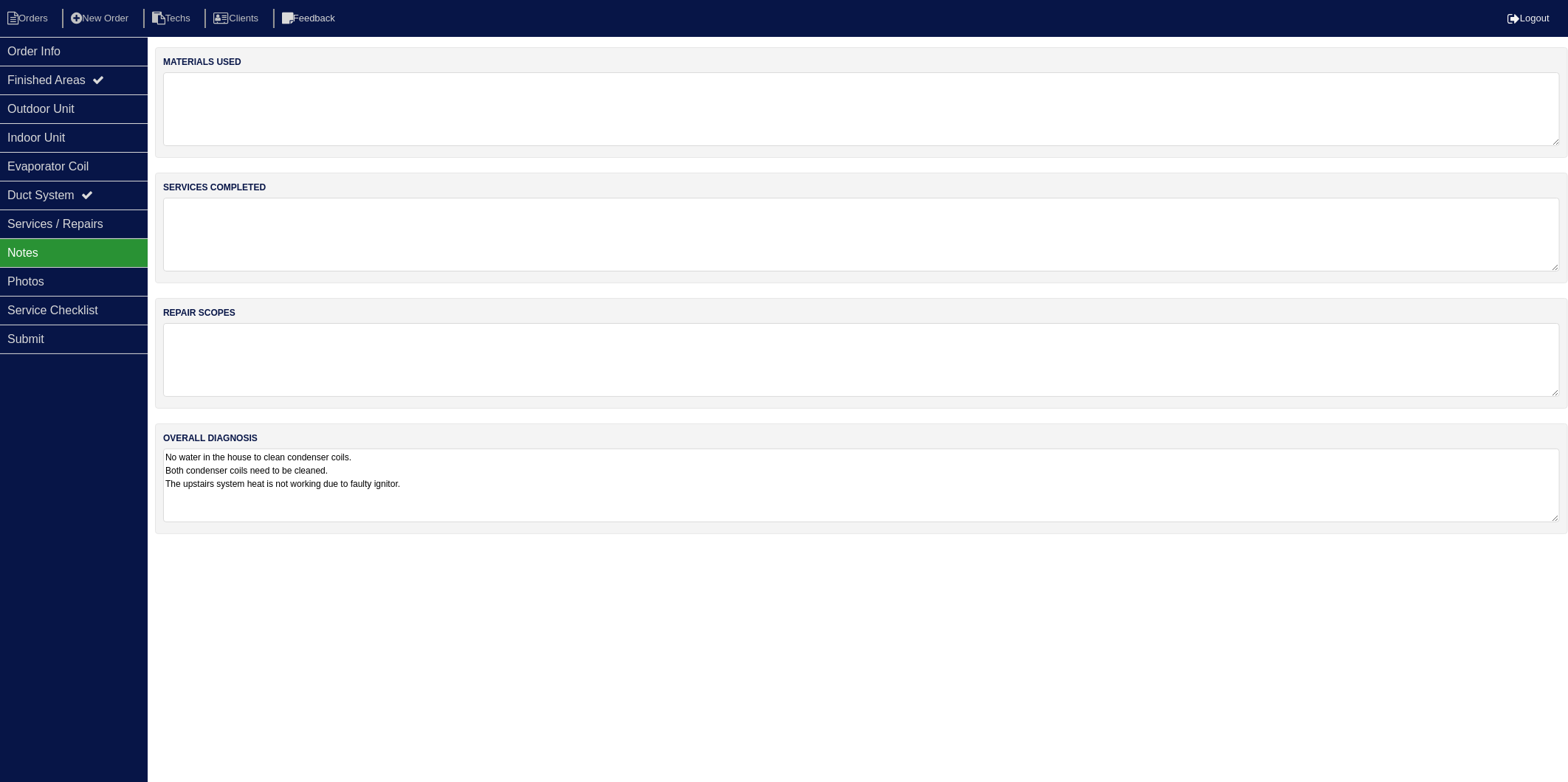
select select "15"
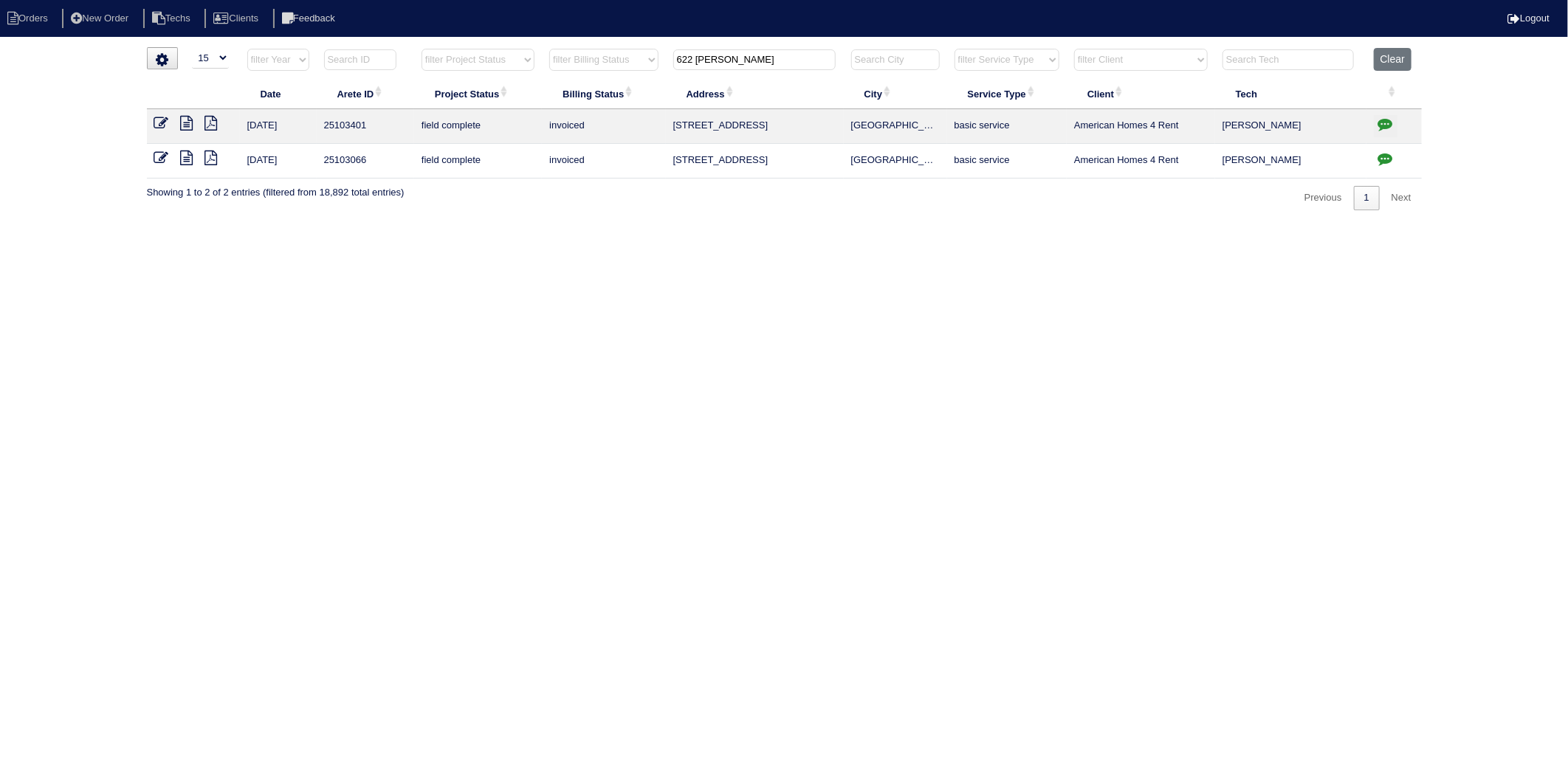
click at [188, 160] on icon at bounding box center [187, 157] width 13 height 14
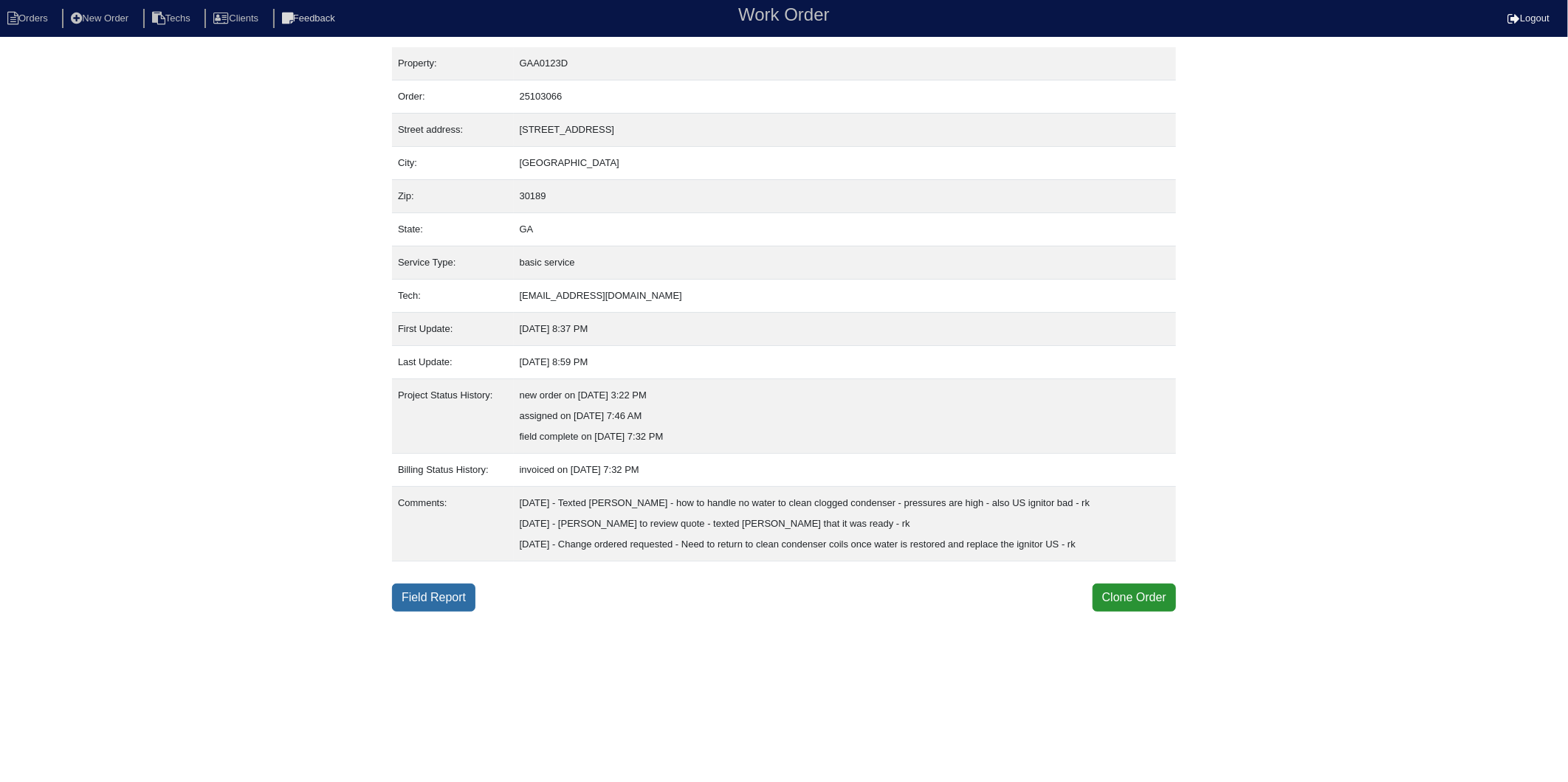
click at [427, 601] on link "Field Report" at bounding box center [434, 597] width 84 height 28
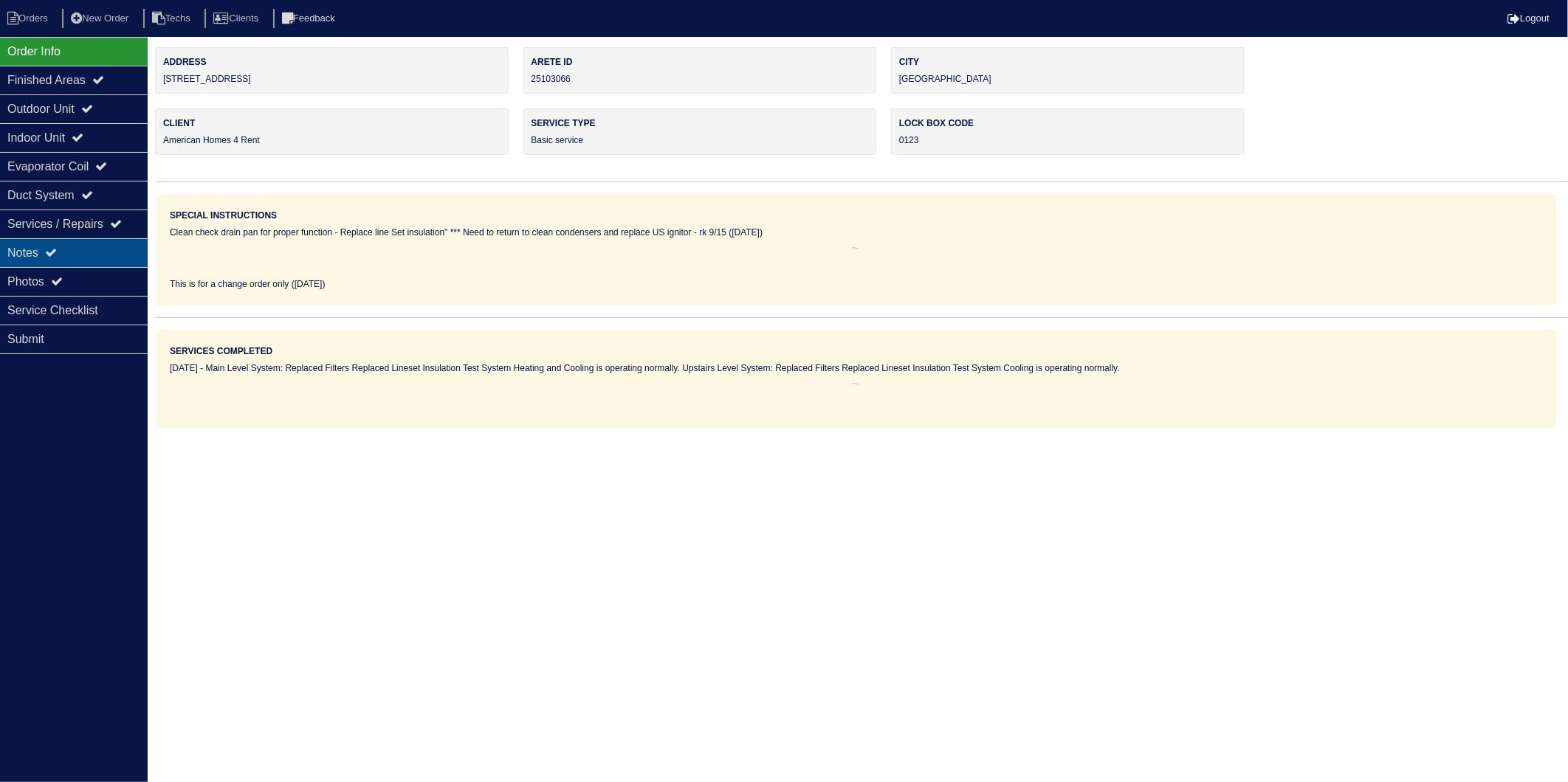
click at [24, 253] on div "Notes" at bounding box center [74, 253] width 148 height 29
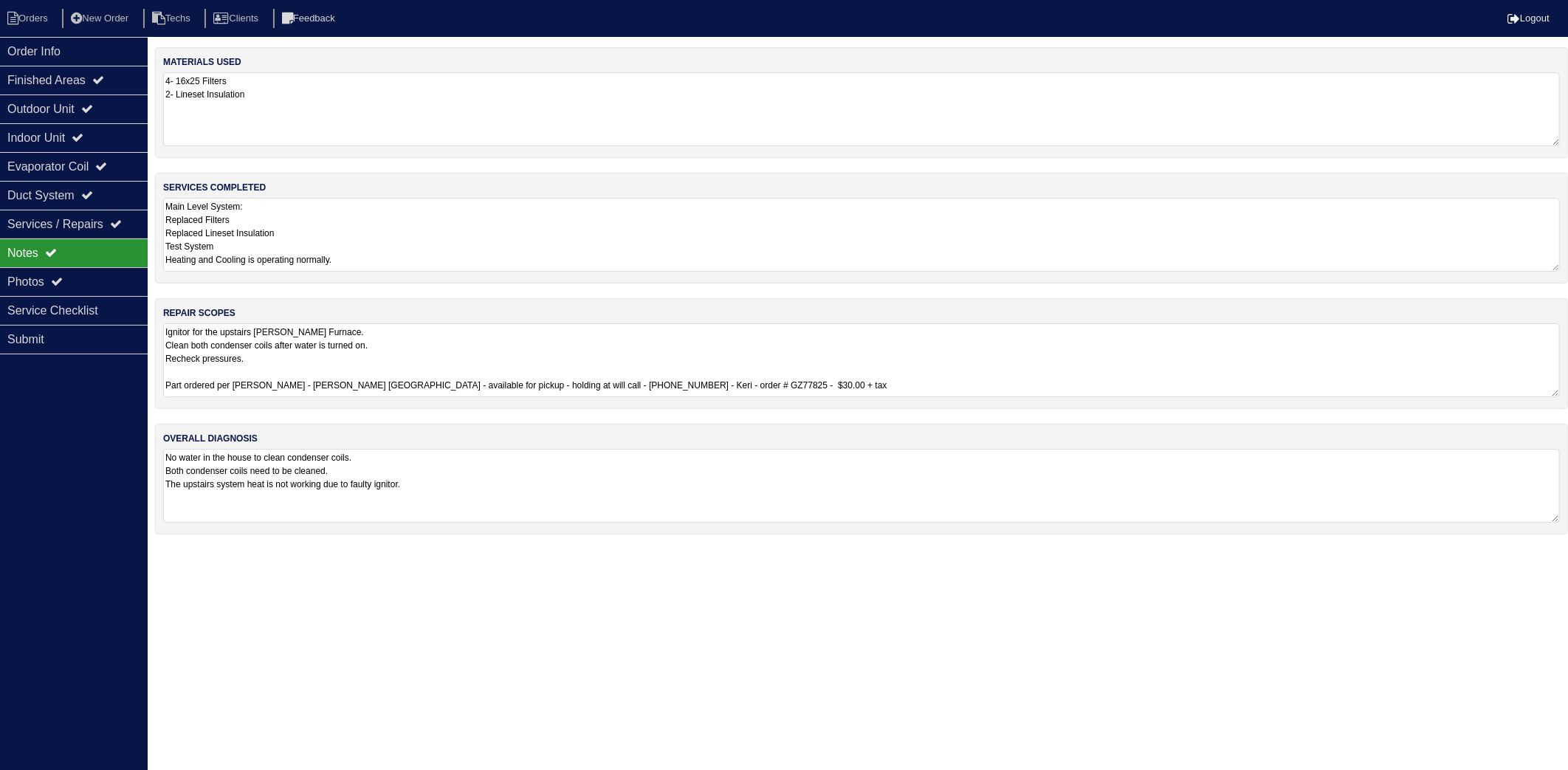
click at [288, 82] on textarea "4- 16x25 Filters 2- Lineset Insulation" at bounding box center [862, 109] width 1397 height 74
click at [365, 216] on textarea "Main Level System: Replaced Filters Replaced Lineset Insulation Test System Hea…" at bounding box center [862, 233] width 1397 height 74
click at [411, 458] on div "materials used 4- 16x25 Filters 2- Lineset Insulation services completed Main L…" at bounding box center [861, 298] width 1413 height 501
click at [32, 3] on nav "Orders New Order Techs Clients Feedback Logout" at bounding box center [784, 19] width 1568 height 37
click at [39, 30] on nav "Orders New Order Techs Clients Feedback Logout" at bounding box center [784, 19] width 1568 height 37
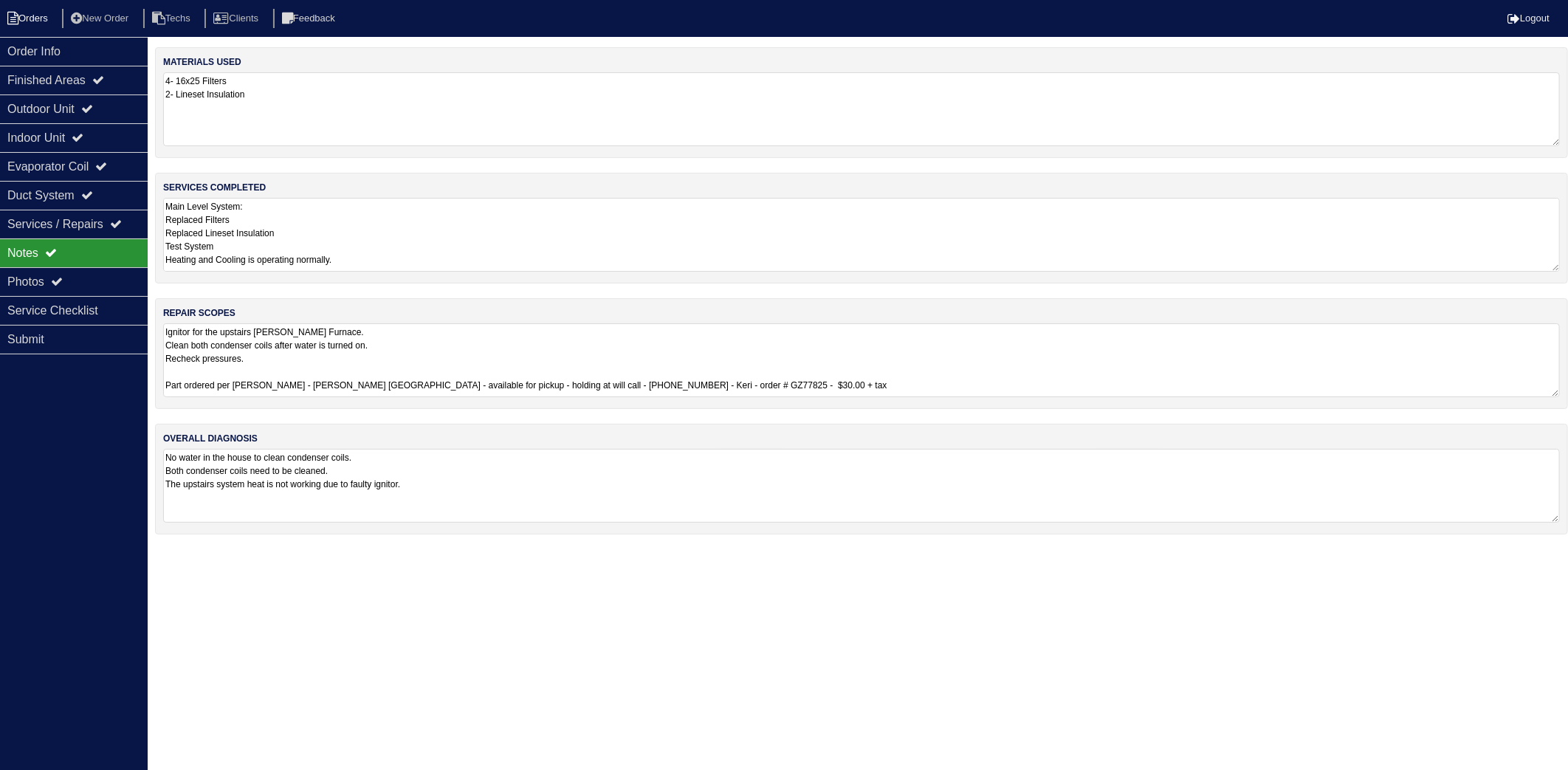
click at [39, 20] on li "Orders" at bounding box center [30, 19] width 60 height 20
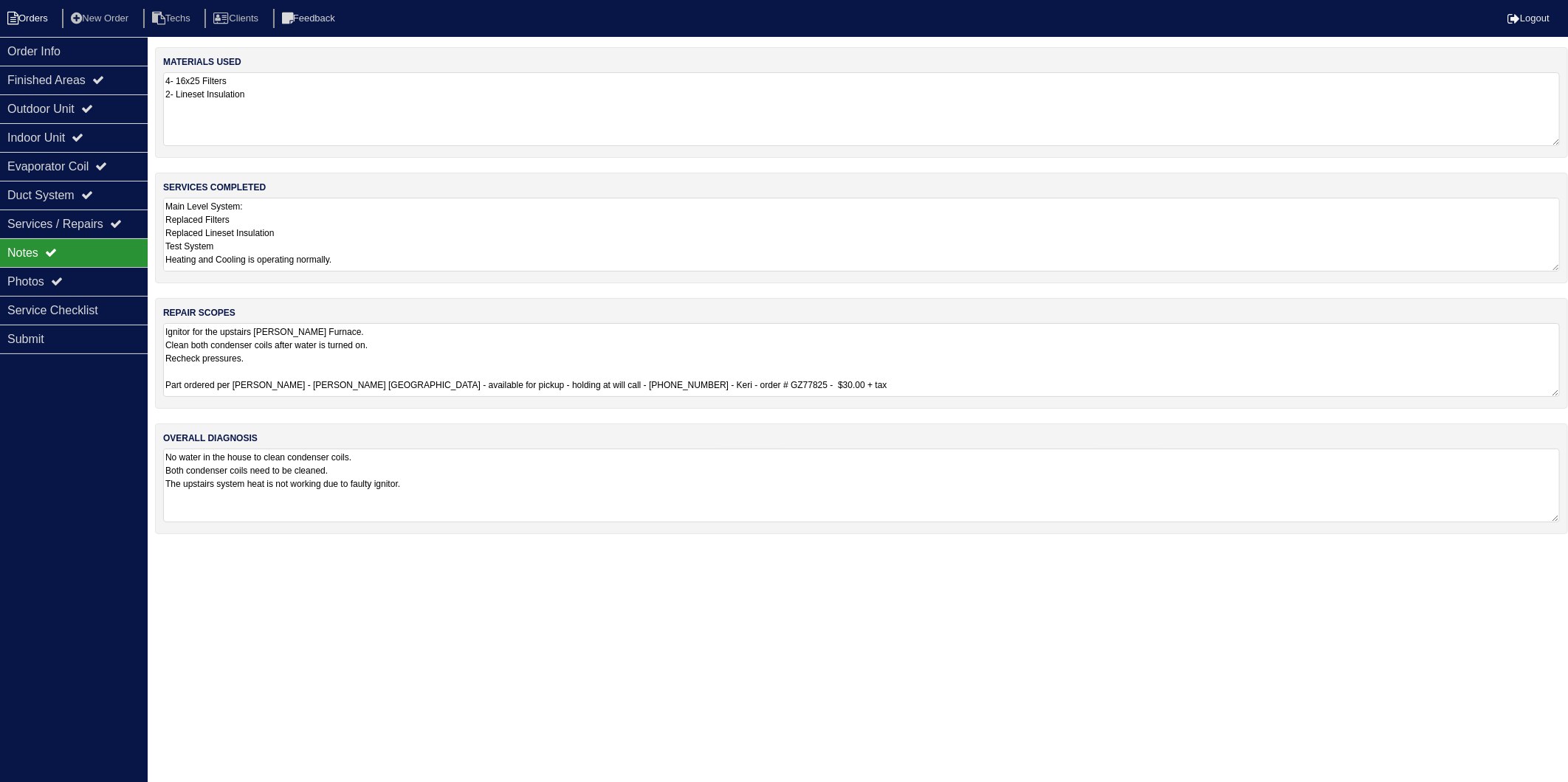
select select "15"
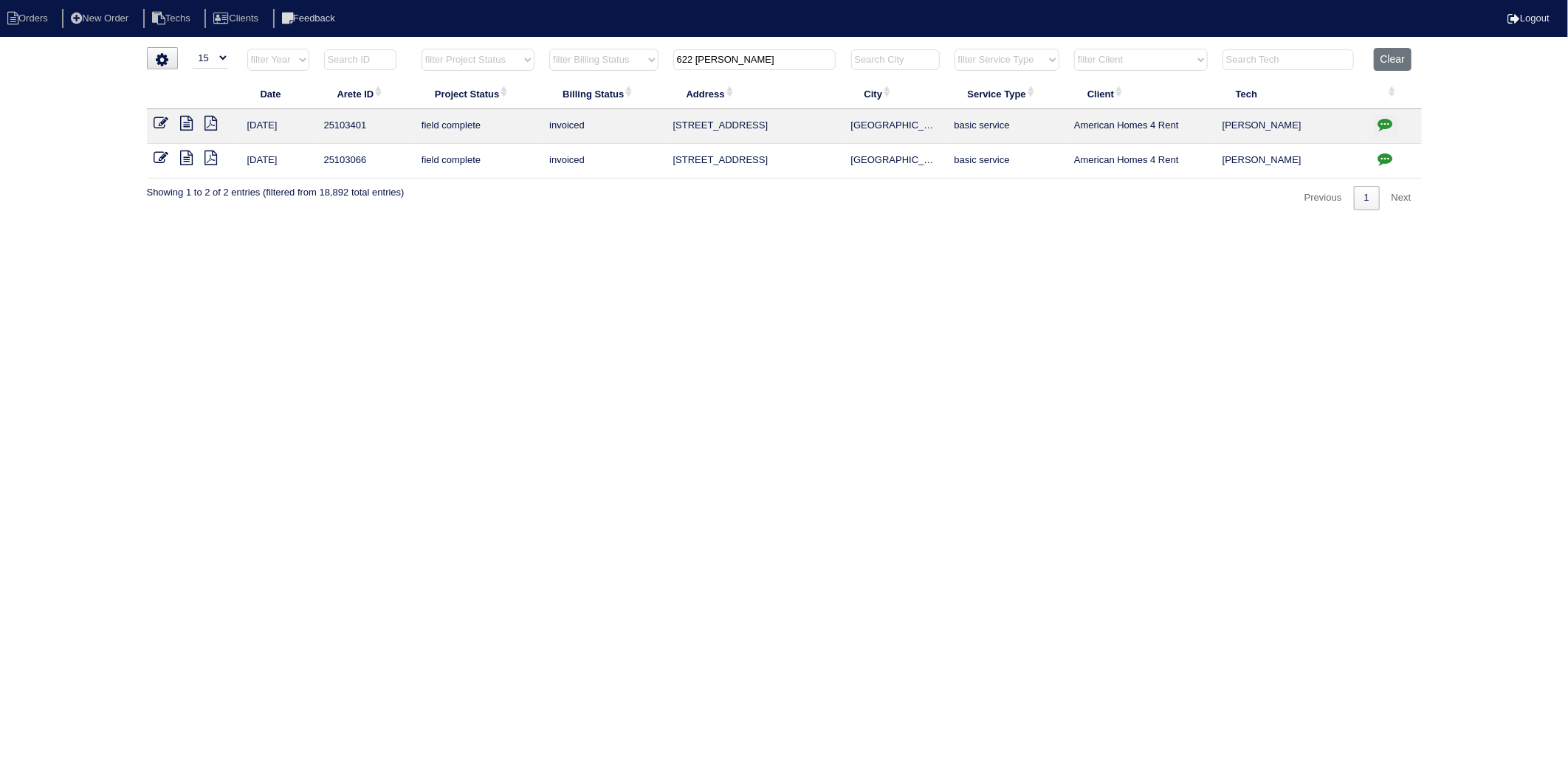
drag, startPoint x: 737, startPoint y: 60, endPoint x: 390, endPoint y: 107, distance: 350.2
click at [454, 90] on table "Date Arete ID Project Status Billing Status Address City Service Type Client Te…" at bounding box center [785, 113] width 1275 height 131
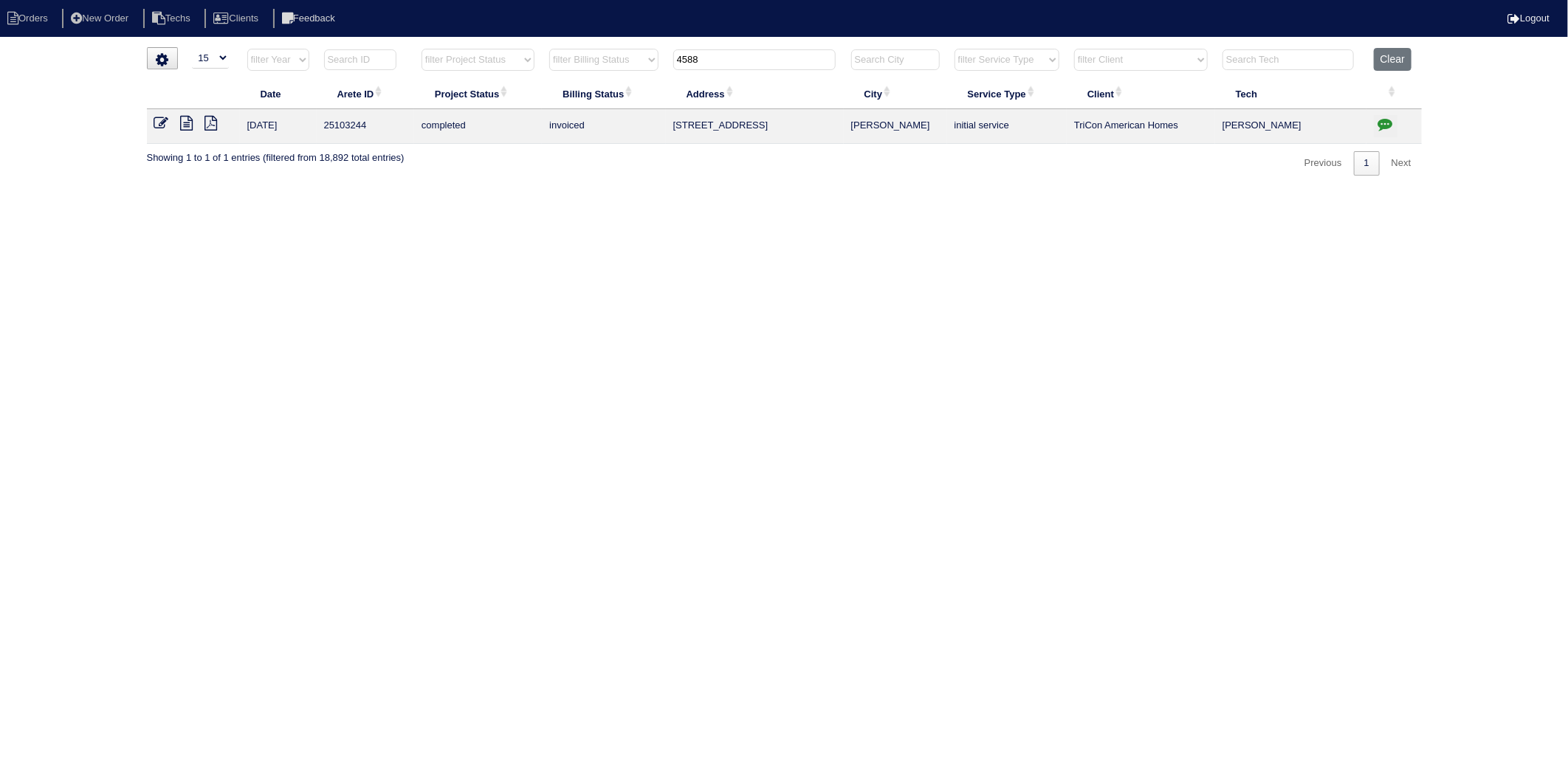
drag, startPoint x: 721, startPoint y: 57, endPoint x: 329, endPoint y: 100, distance: 394.4
click at [346, 98] on table "Date Arete ID Project Status Billing Status Address City Service Type Client Te…" at bounding box center [785, 96] width 1275 height 96
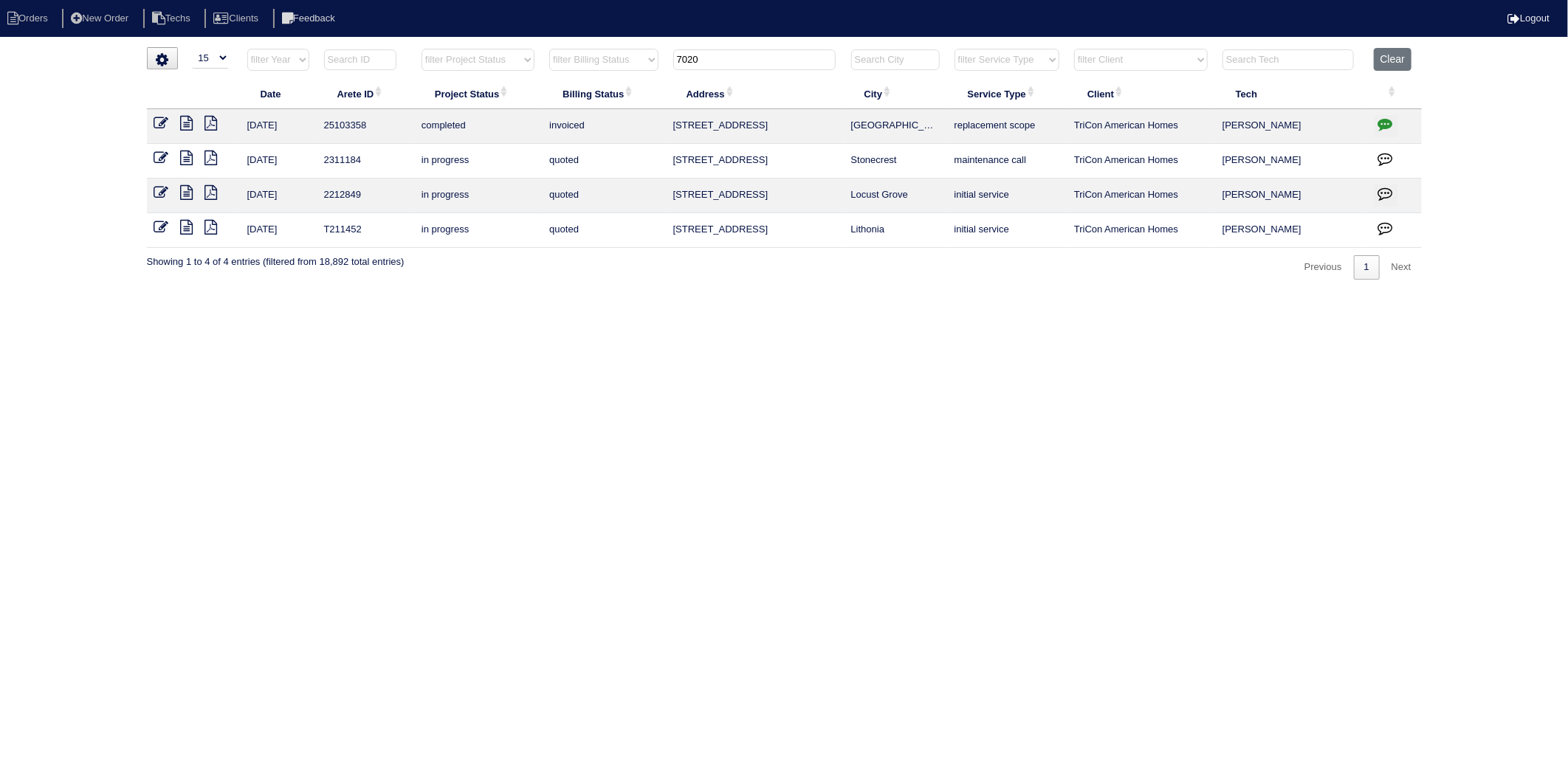
drag, startPoint x: 709, startPoint y: 60, endPoint x: 286, endPoint y: 114, distance: 426.4
click at [382, 94] on table "Date Arete ID Project Status Billing Status Address City Service Type Client Te…" at bounding box center [785, 148] width 1275 height 200
type input "3191"
drag, startPoint x: 1034, startPoint y: 318, endPoint x: 1264, endPoint y: 137, distance: 292.7
click at [1042, 294] on html "Orders New Order Techs Clients Feedback Logout Orders New Order Users Clients M…" at bounding box center [784, 147] width 1568 height 294
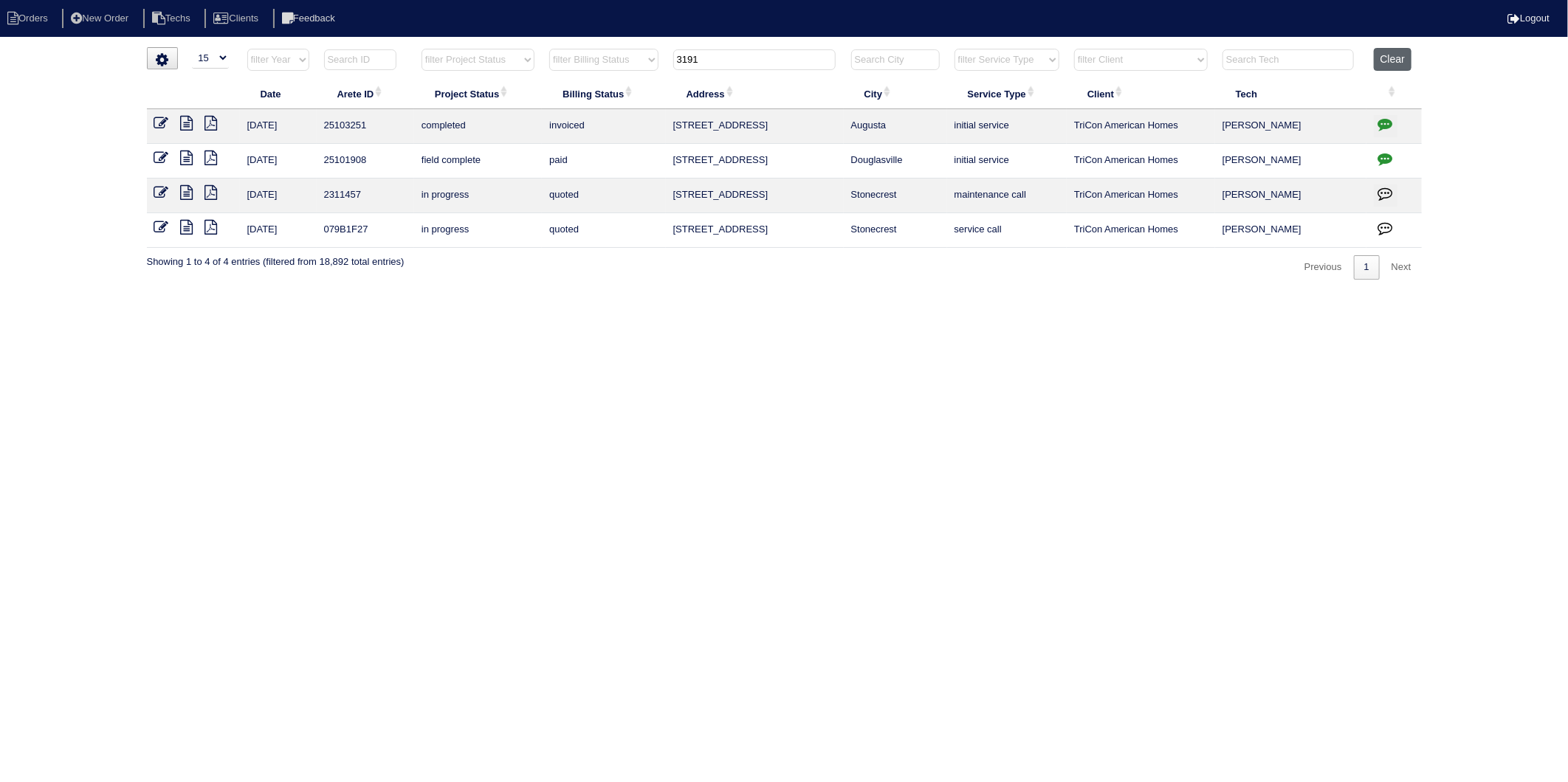
click at [1379, 55] on button "Clear" at bounding box center [1393, 59] width 38 height 23
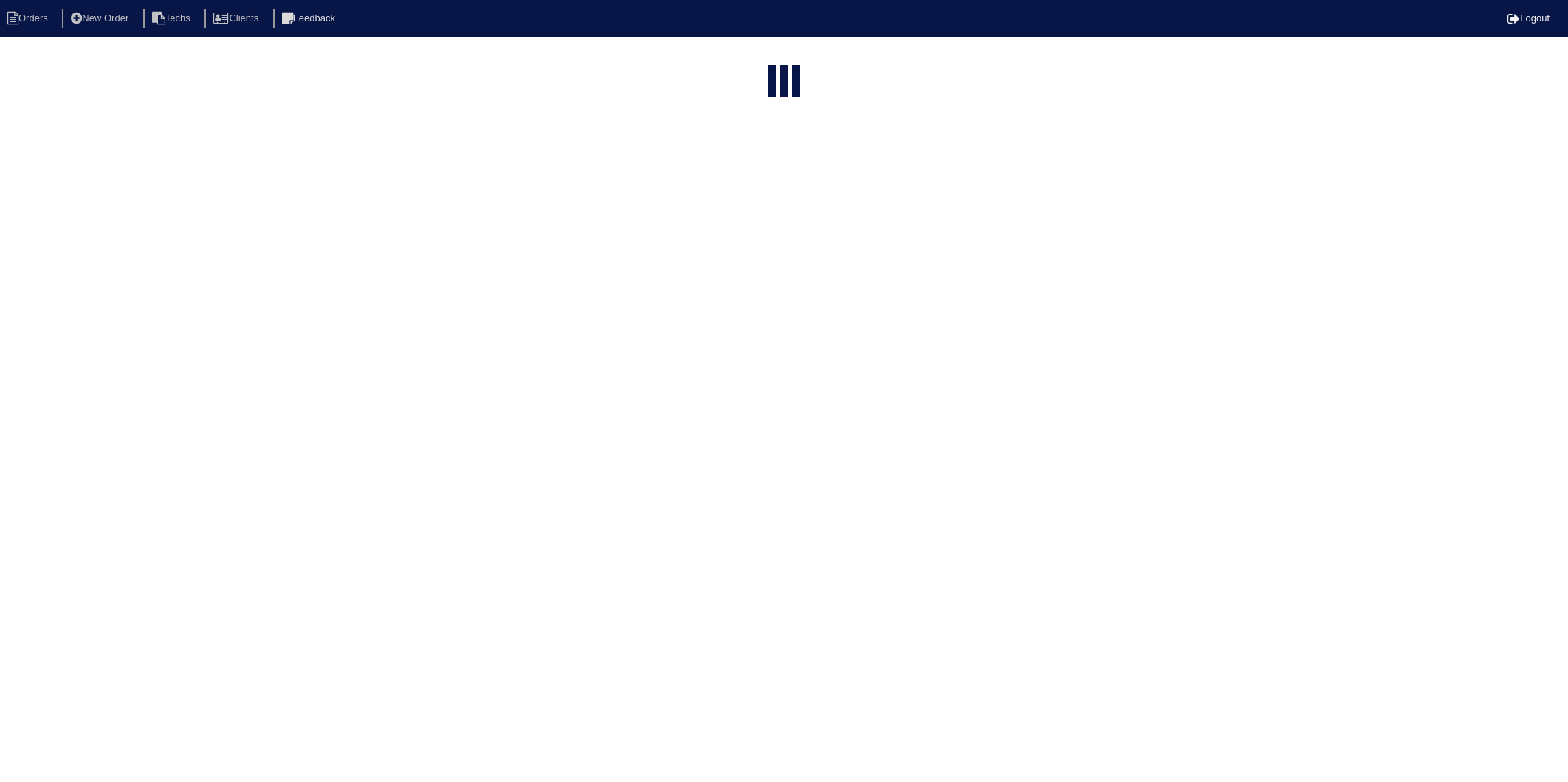
select select "15"
